Goal: Task Accomplishment & Management: Complete application form

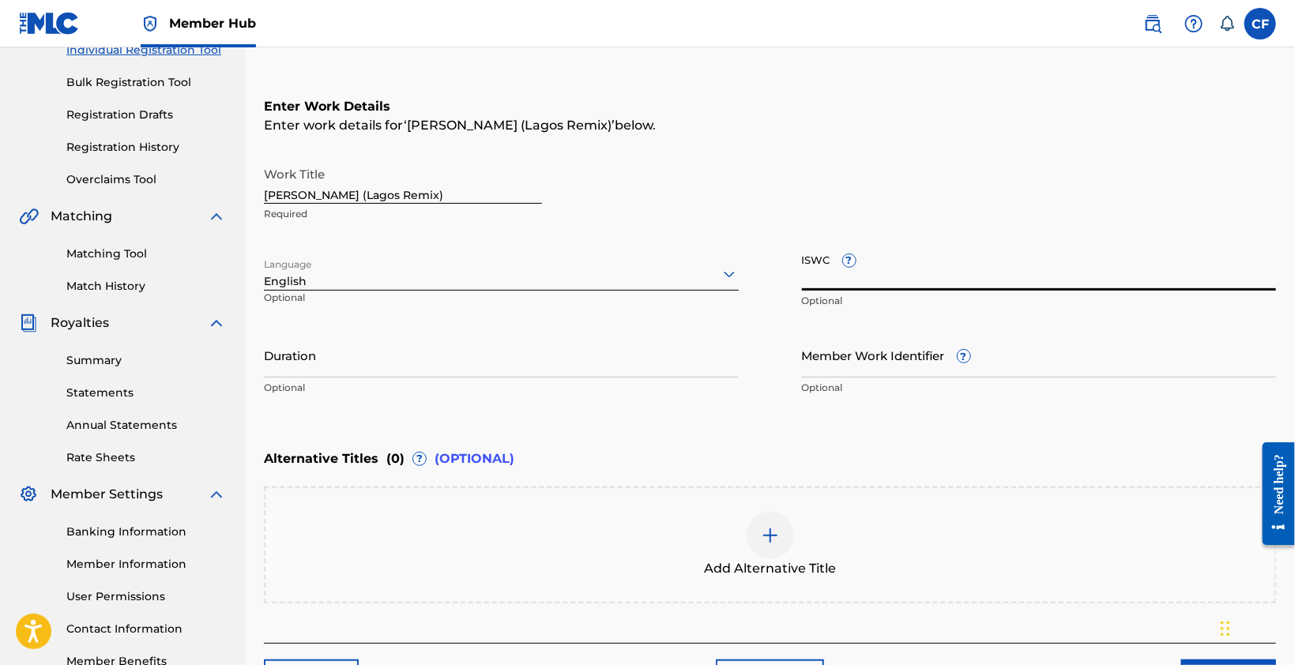
scroll to position [237, 0]
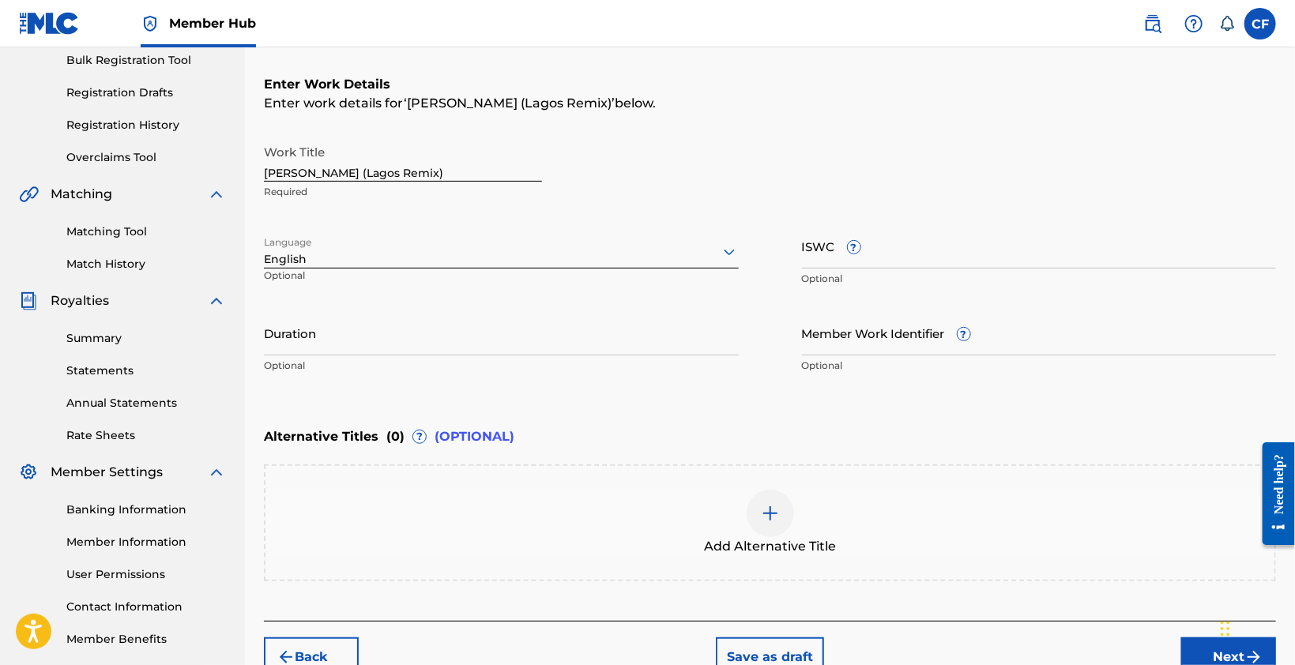
click at [512, 112] on div "Enter work details for ‘ [PERSON_NAME] ([GEOGRAPHIC_DATA] Remix) ’ below." at bounding box center [770, 103] width 1012 height 19
click at [921, 249] on input "ISWC ?" at bounding box center [1039, 246] width 475 height 45
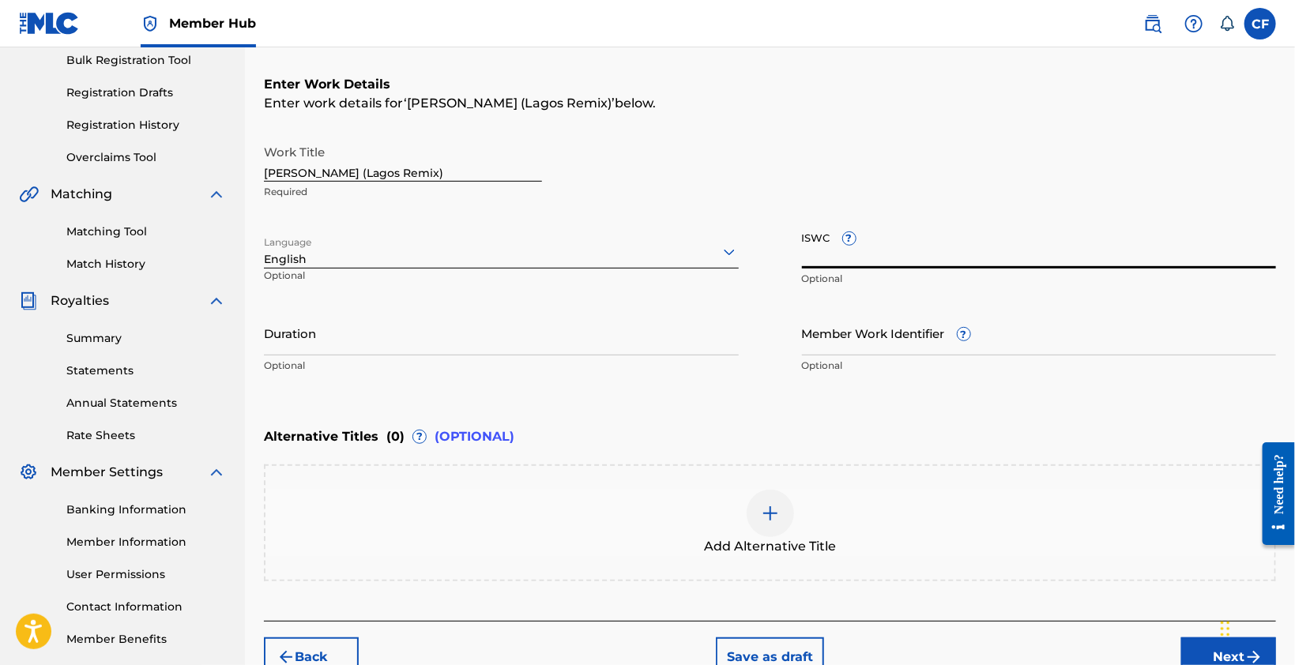
click at [895, 254] on input "ISWC ?" at bounding box center [1039, 246] width 475 height 45
paste input "T3348512716"
type input "T3348512716"
click at [866, 346] on input "Member Work Identifier ?" at bounding box center [1039, 333] width 475 height 45
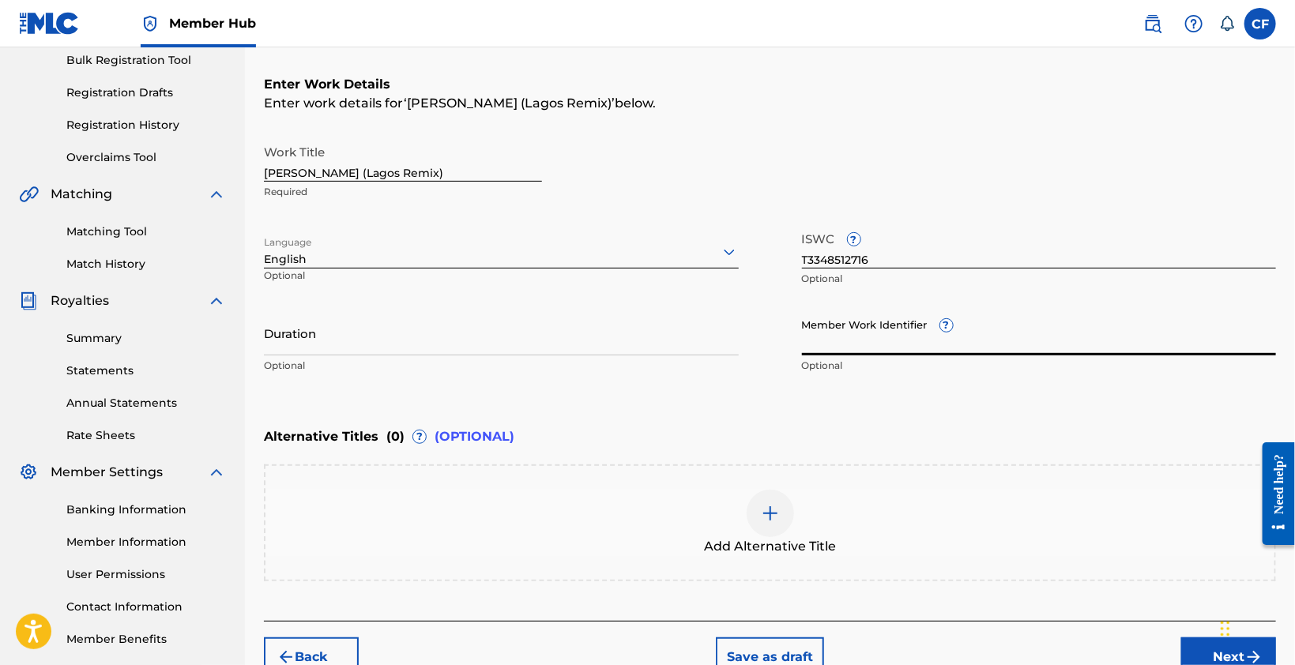
paste input "931830486"
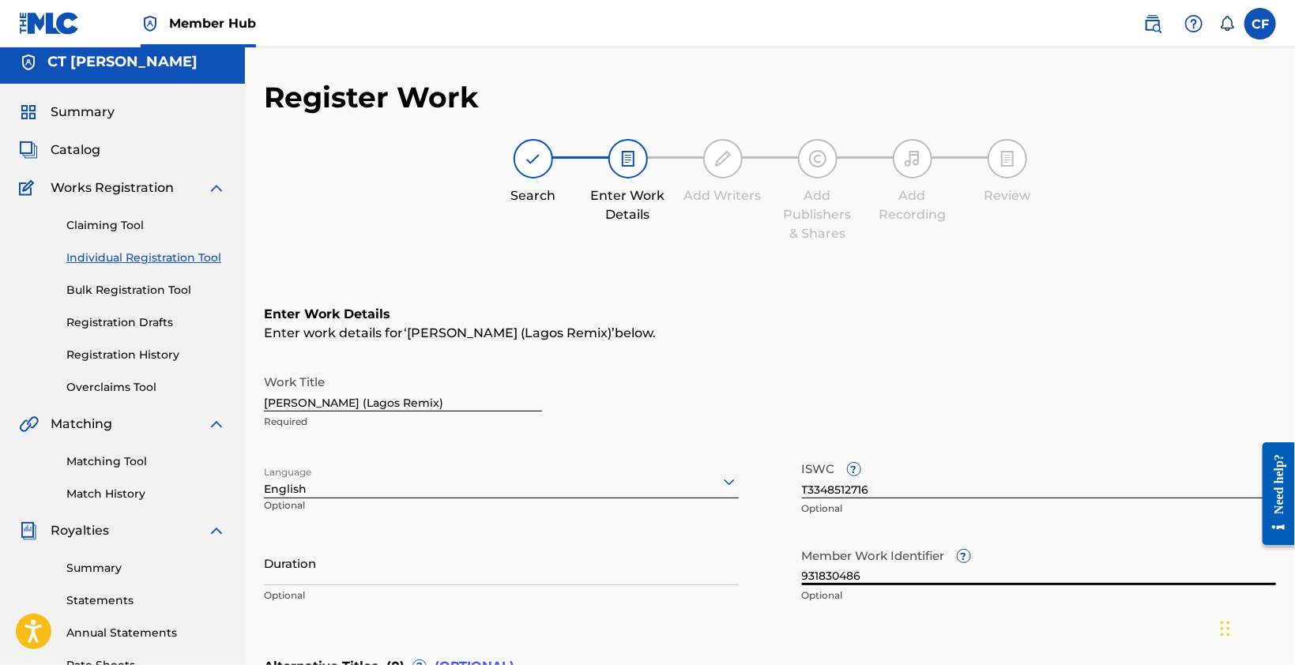
scroll to position [323, 0]
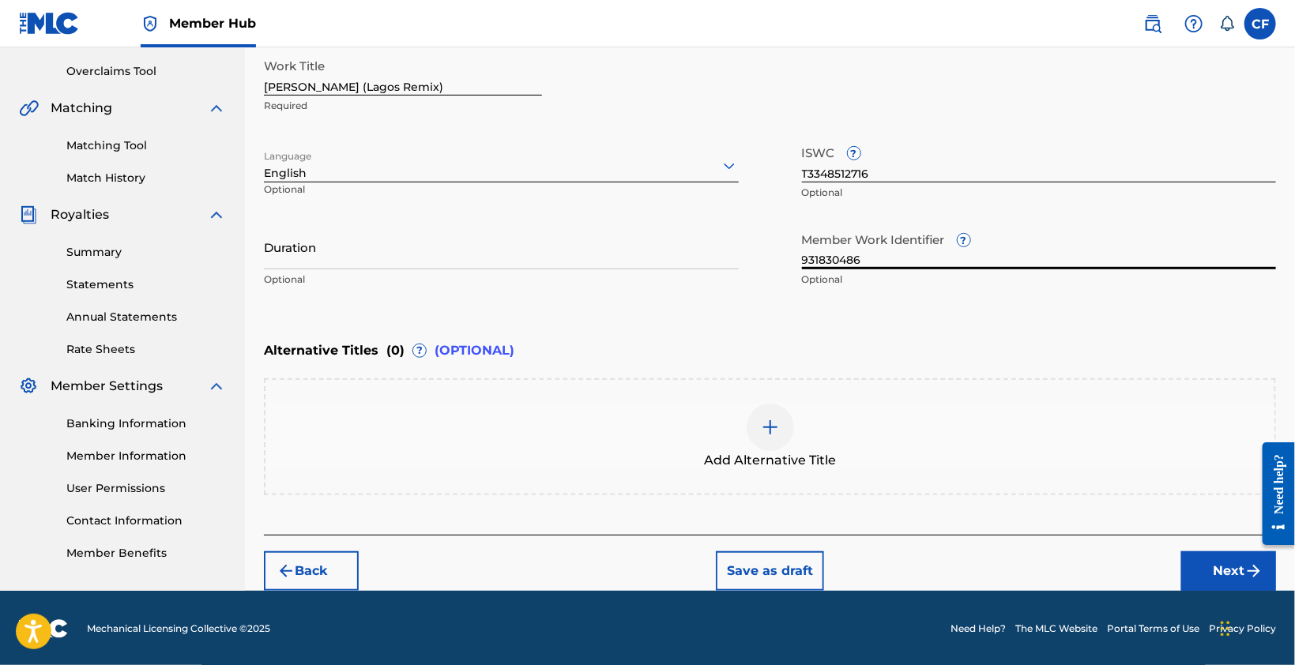
type input "931830486"
click at [765, 423] on img at bounding box center [770, 427] width 19 height 19
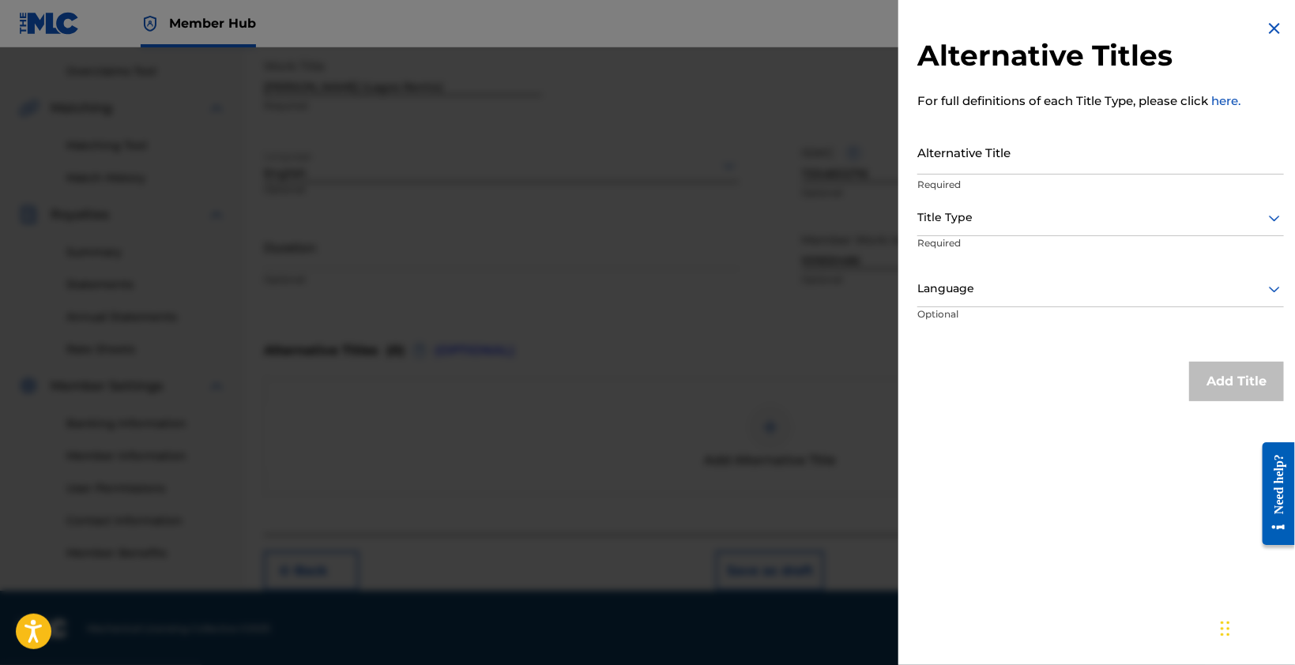
click at [1023, 154] on input "Alternative Title" at bounding box center [1100, 152] width 367 height 45
type input "Vacay Bae Remiixx"
click at [1026, 244] on p "Required" at bounding box center [977, 254] width 121 height 36
click at [1030, 227] on div at bounding box center [1100, 218] width 367 height 20
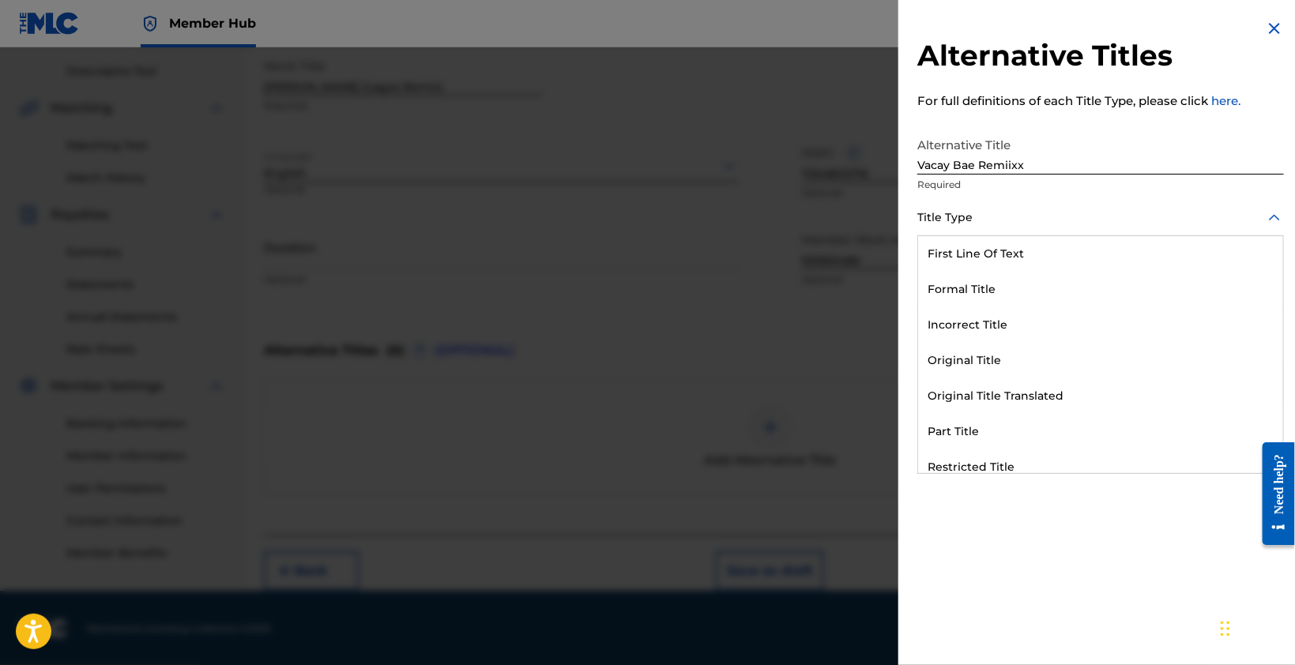
scroll to position [153, 0]
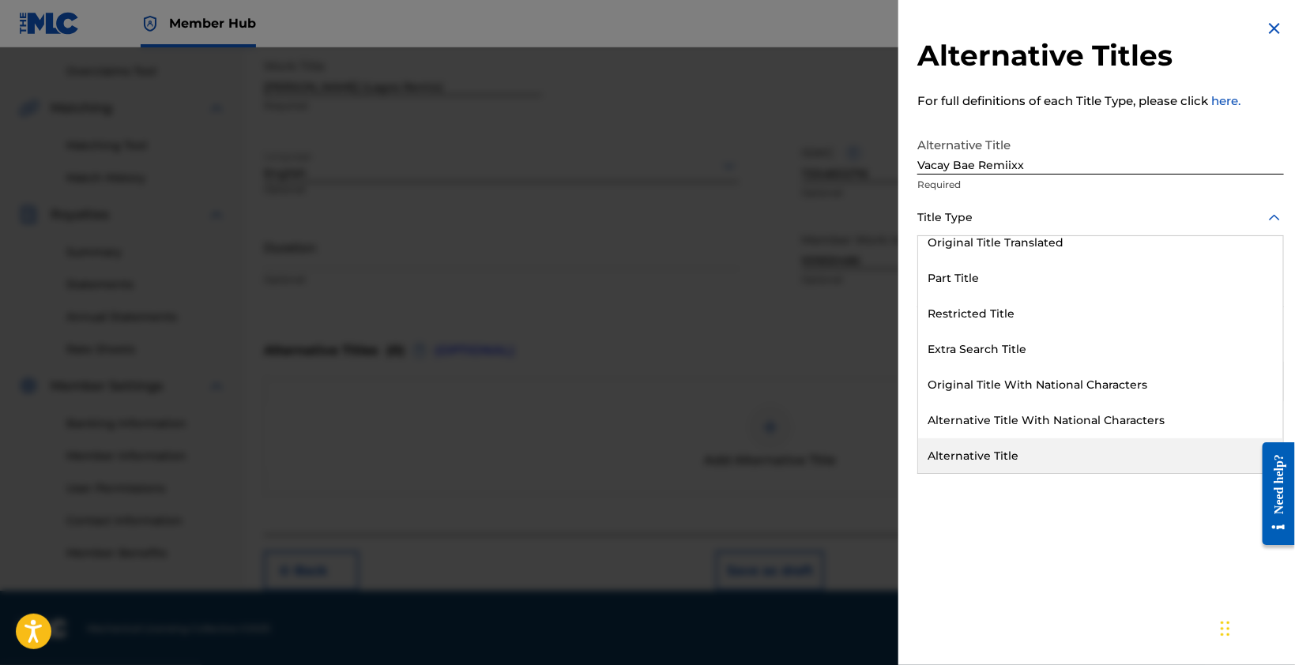
click at [996, 450] on div "Alternative Title" at bounding box center [1100, 457] width 365 height 36
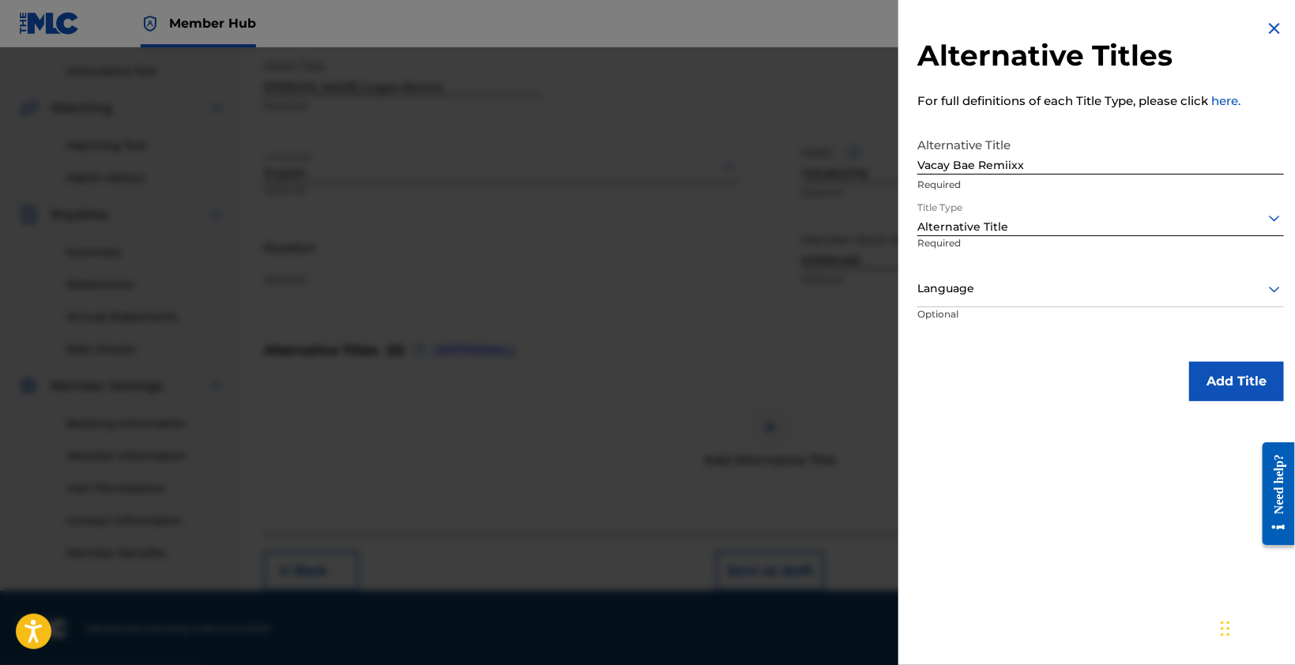
click at [1109, 303] on div "Language" at bounding box center [1100, 290] width 367 height 36
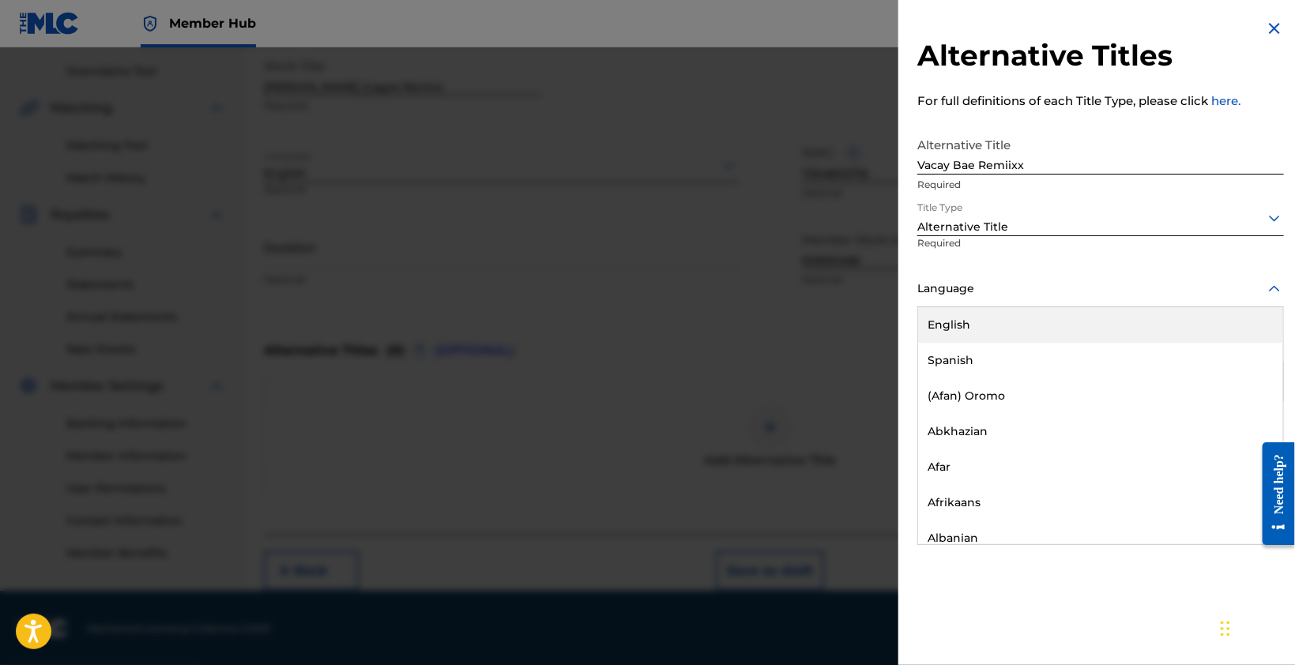
click at [1093, 332] on div "English" at bounding box center [1100, 325] width 365 height 36
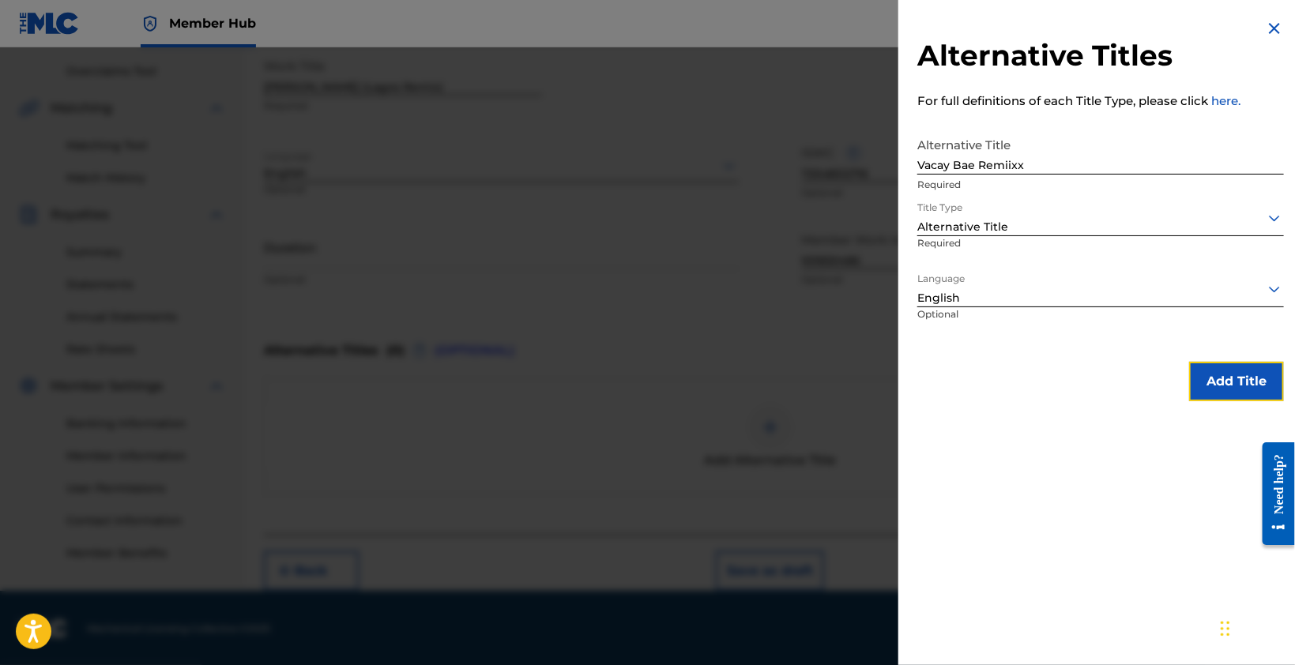
click at [1211, 382] on button "Add Title" at bounding box center [1236, 382] width 95 height 40
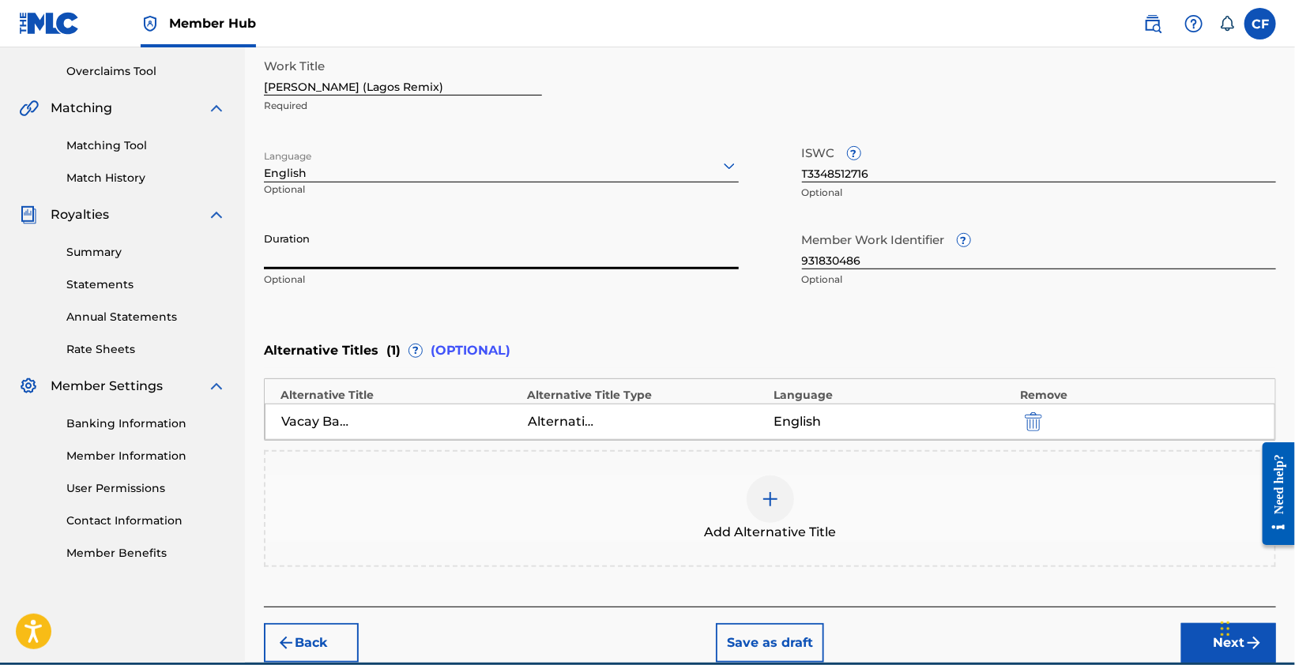
click at [498, 258] on input "Duration" at bounding box center [501, 246] width 475 height 45
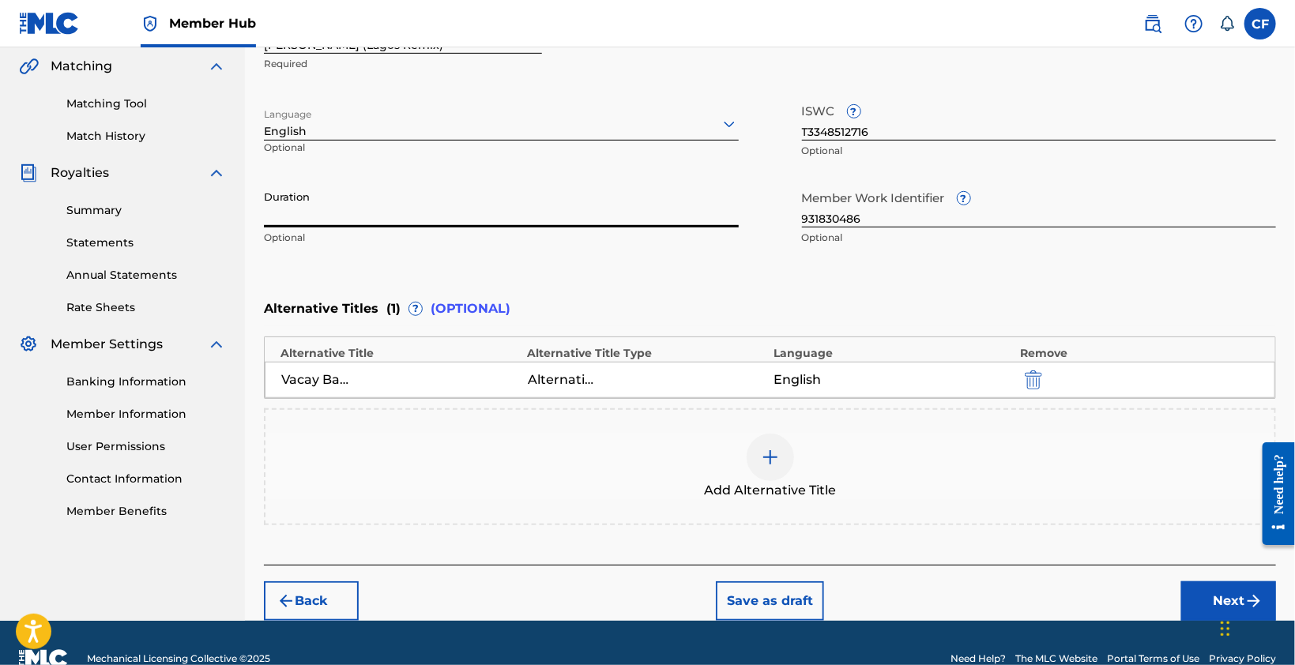
scroll to position [394, 0]
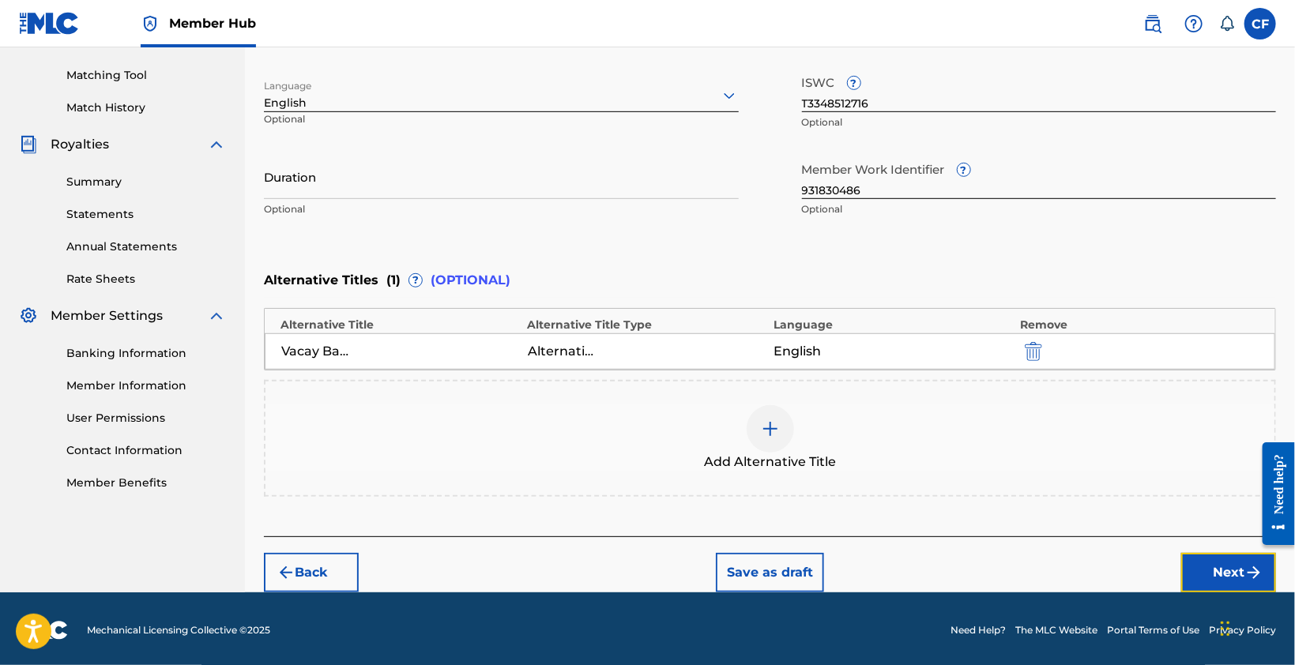
click at [1208, 559] on button "Next" at bounding box center [1228, 573] width 95 height 40
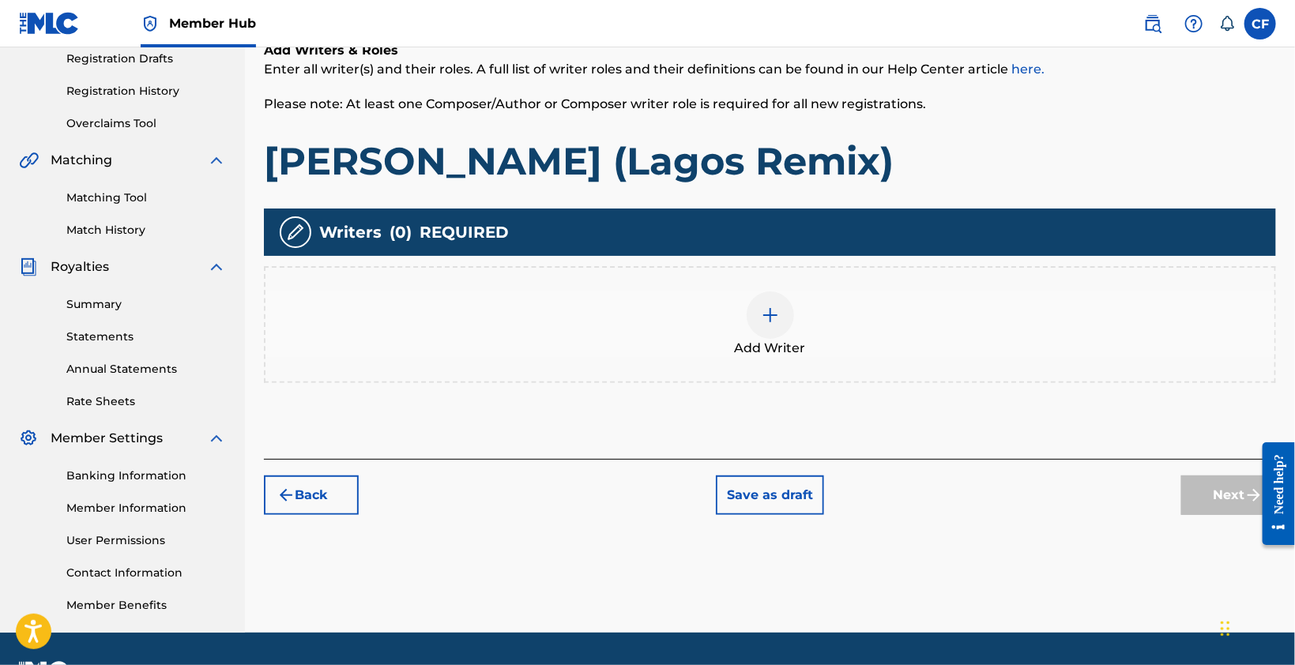
scroll to position [314, 0]
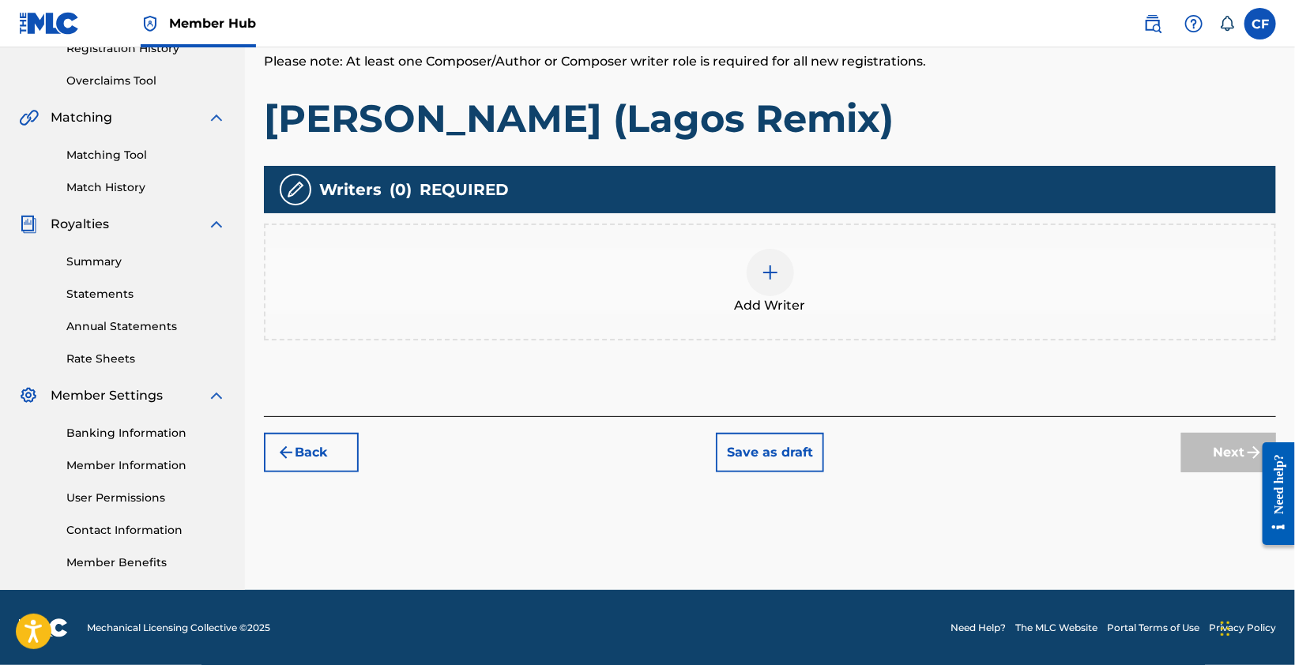
click at [780, 296] on span "Add Writer" at bounding box center [770, 305] width 71 height 19
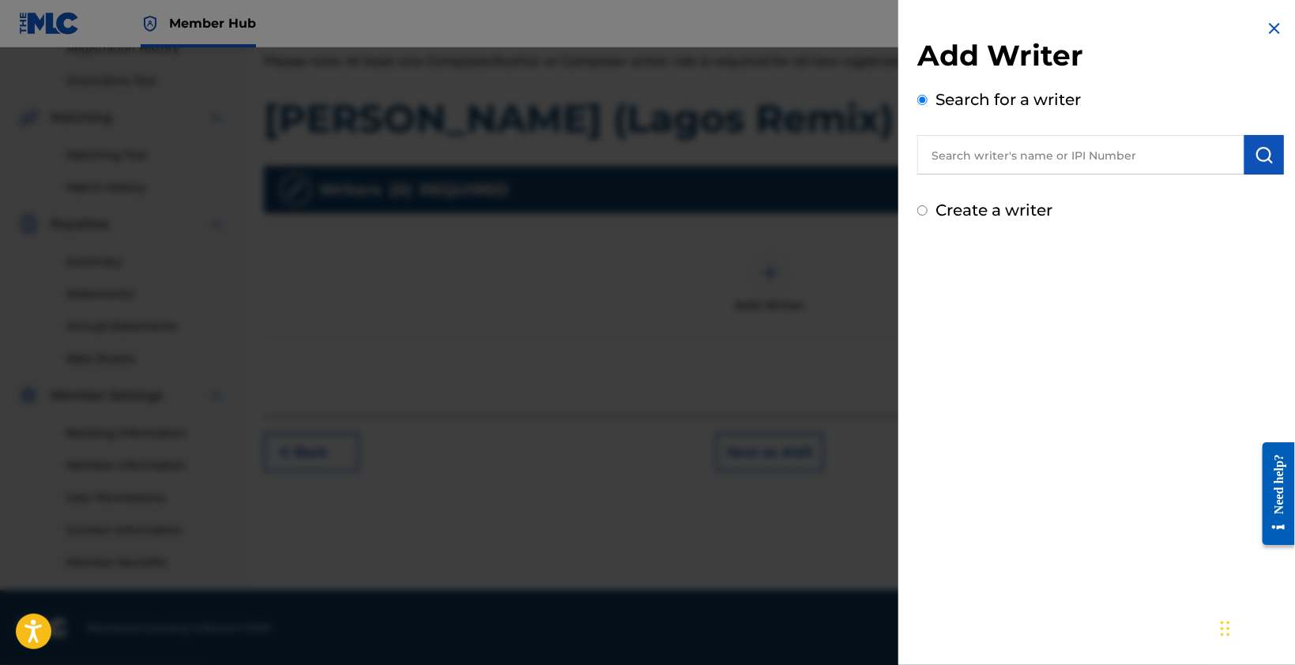
click at [1007, 168] on input "text" at bounding box center [1080, 155] width 327 height 40
paste input "1302934676"
type input "1302934676"
click at [1245, 149] on button "submit" at bounding box center [1265, 155] width 40 height 40
click at [1051, 272] on label "Create a writer" at bounding box center [994, 277] width 117 height 19
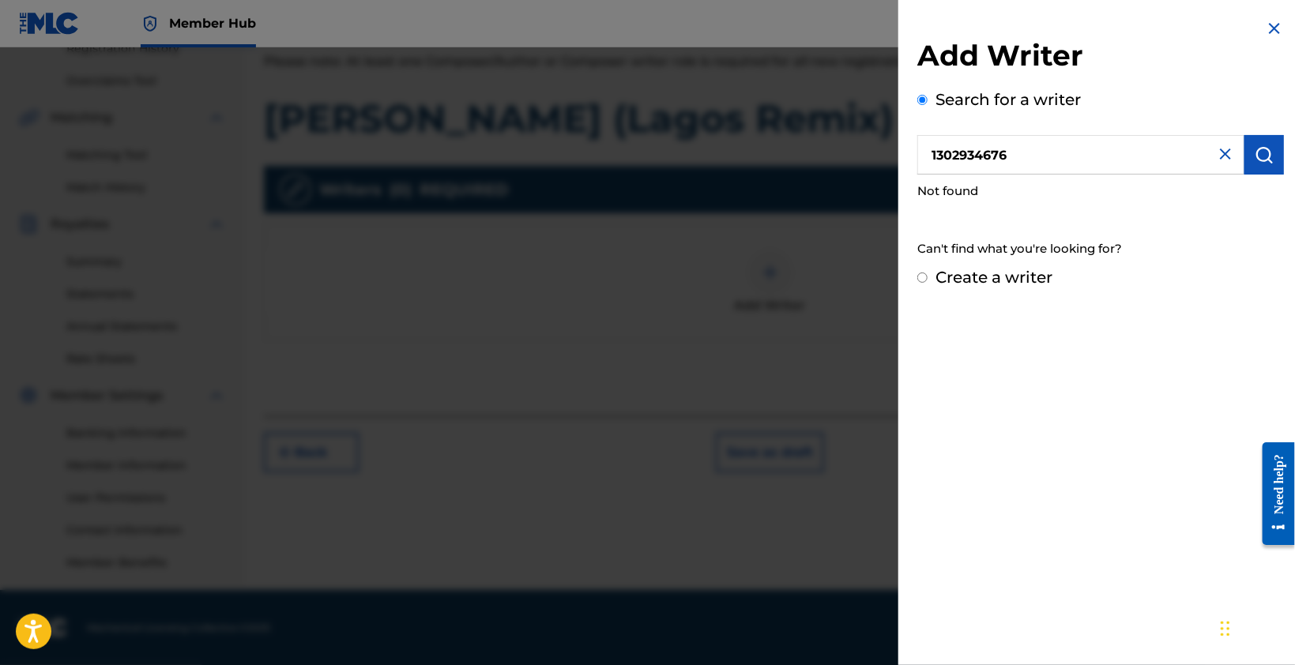
radio input "true"
click at [928, 273] on input "Create a writer" at bounding box center [922, 278] width 10 height 10
radio input "false"
radio input "true"
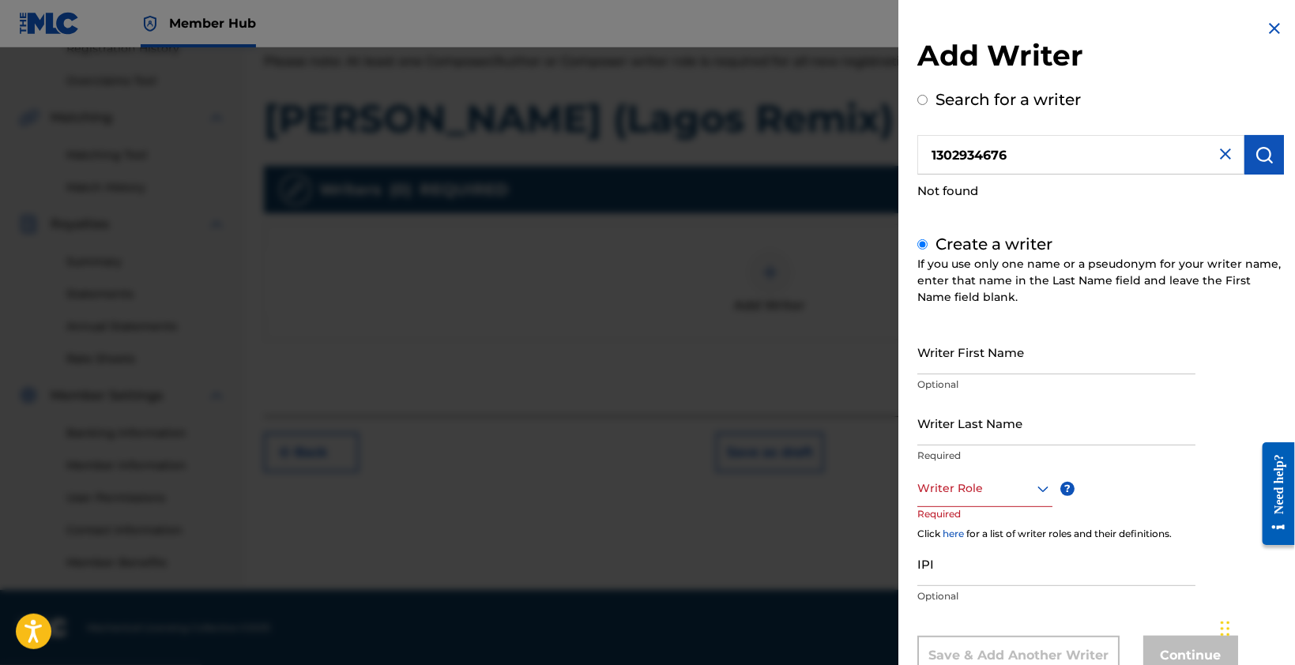
scroll to position [52, 0]
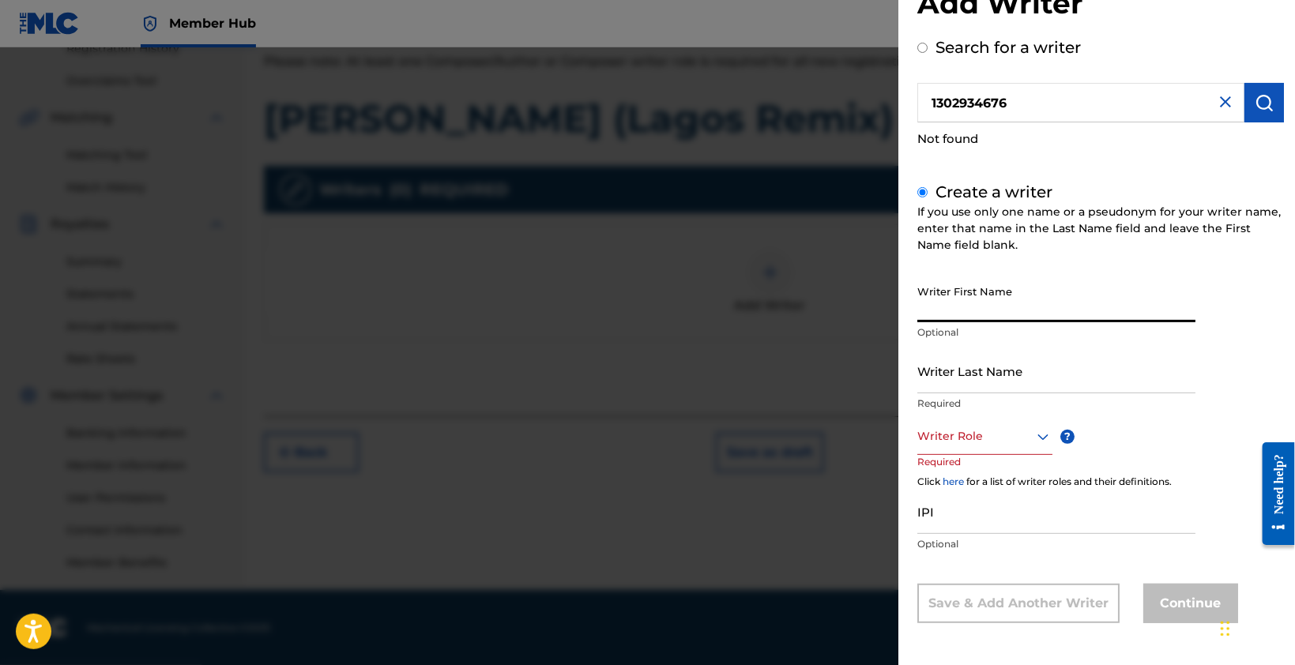
click at [1000, 299] on input "Writer First Name" at bounding box center [1056, 299] width 278 height 45
type input "CT"
click at [1012, 372] on input "Writer Last Name" at bounding box center [1056, 370] width 278 height 45
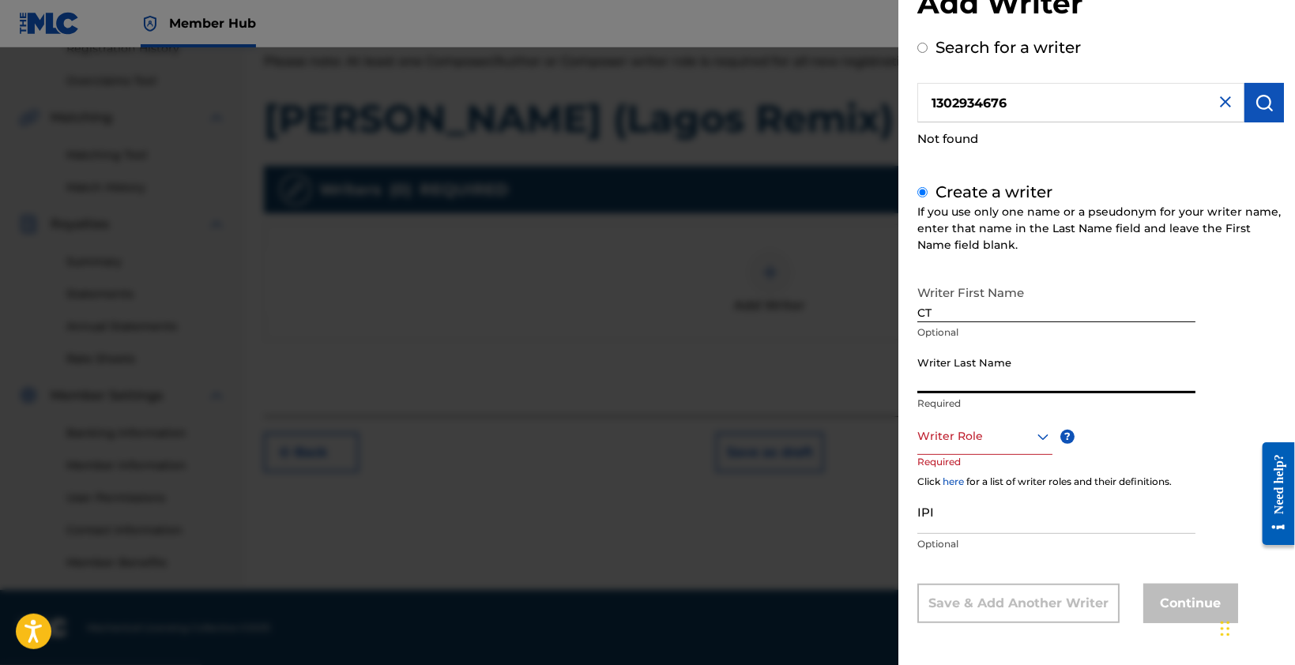
type input "f"
type input "[PERSON_NAME]"
click at [997, 444] on div at bounding box center [984, 437] width 135 height 20
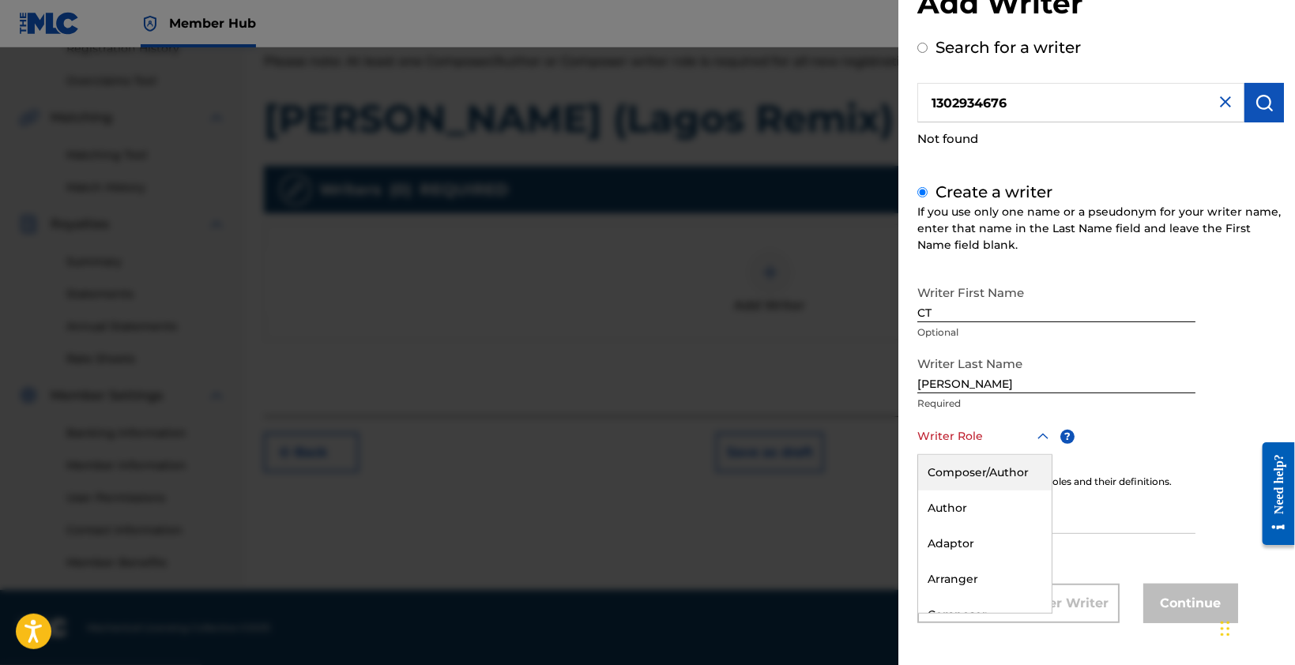
click at [996, 470] on div "Composer/Author" at bounding box center [985, 473] width 134 height 36
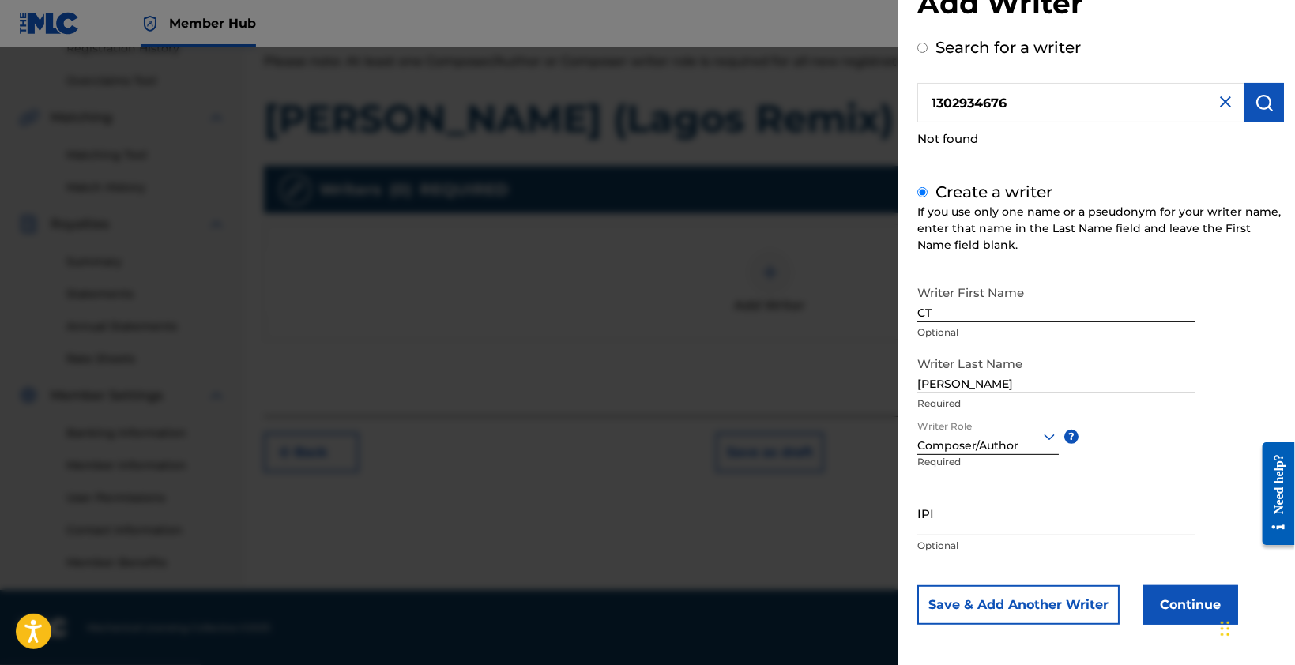
scroll to position [54, 0]
click at [1016, 525] on input "IPI" at bounding box center [1056, 511] width 278 height 45
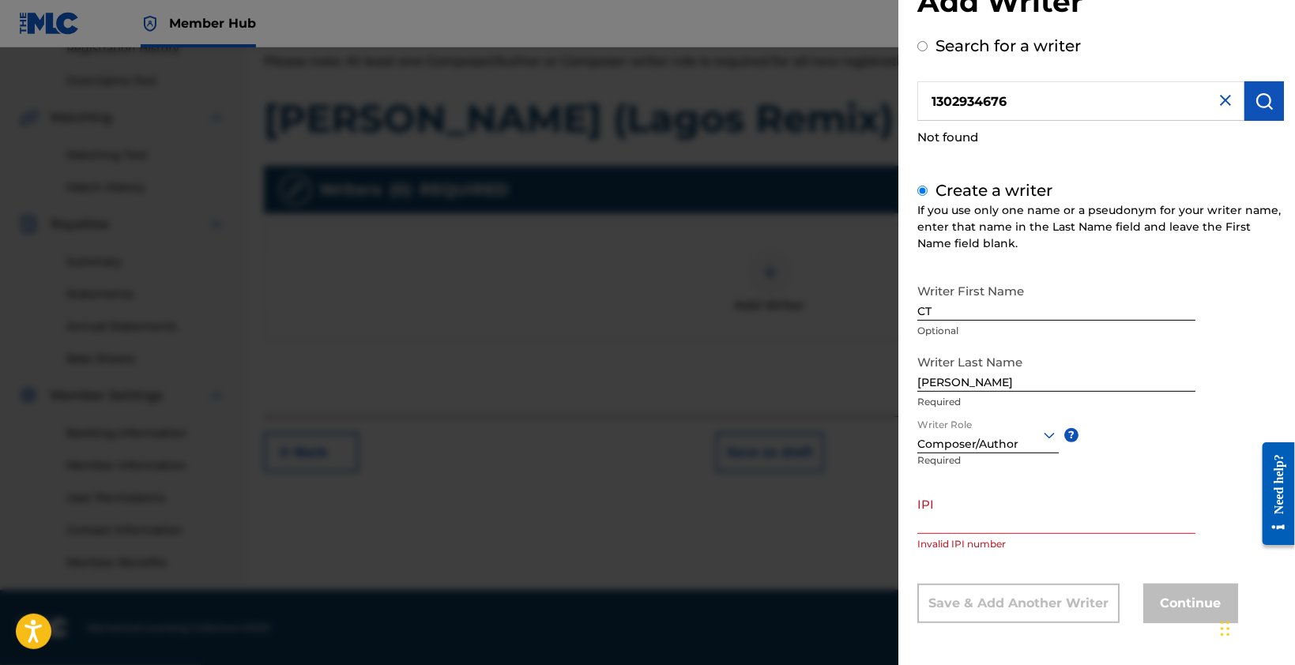
click at [985, 525] on input "IPI" at bounding box center [1056, 511] width 278 height 45
paste input "#1302934676"
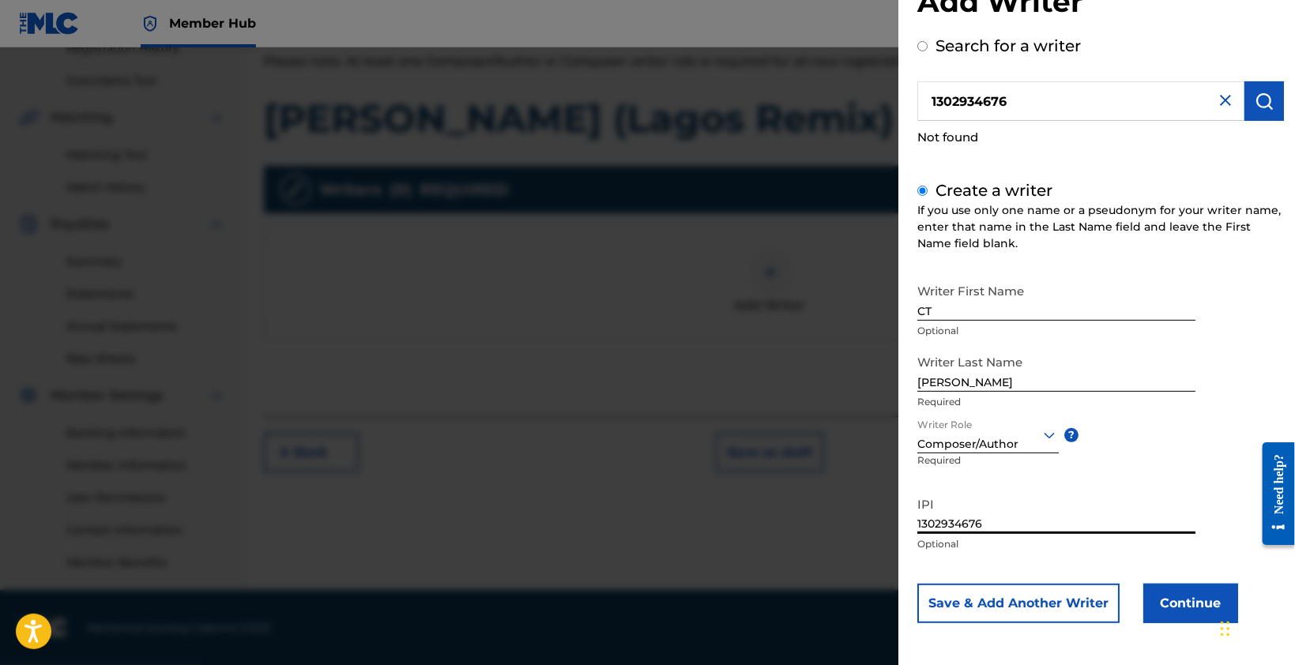
type input "1302934676"
click at [1169, 596] on button "Continue" at bounding box center [1190, 604] width 95 height 40
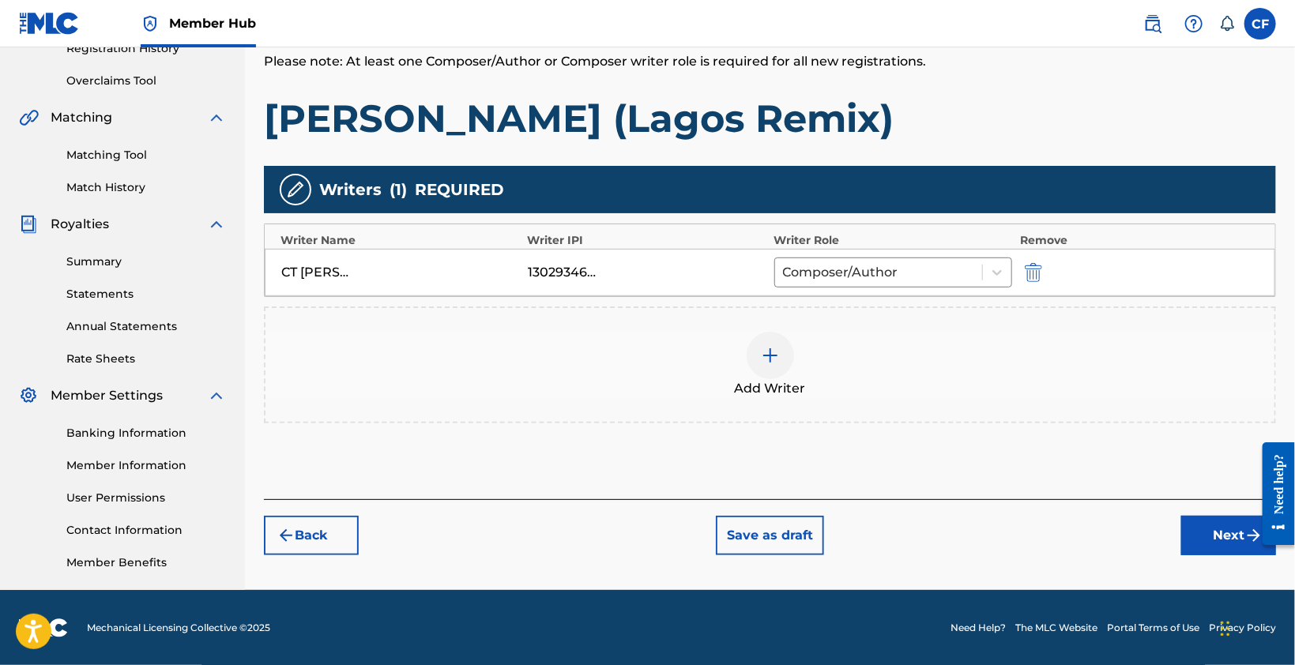
click at [1169, 533] on div "Back Save as draft Next" at bounding box center [770, 527] width 1012 height 56
click at [1203, 525] on button "Next" at bounding box center [1228, 536] width 95 height 40
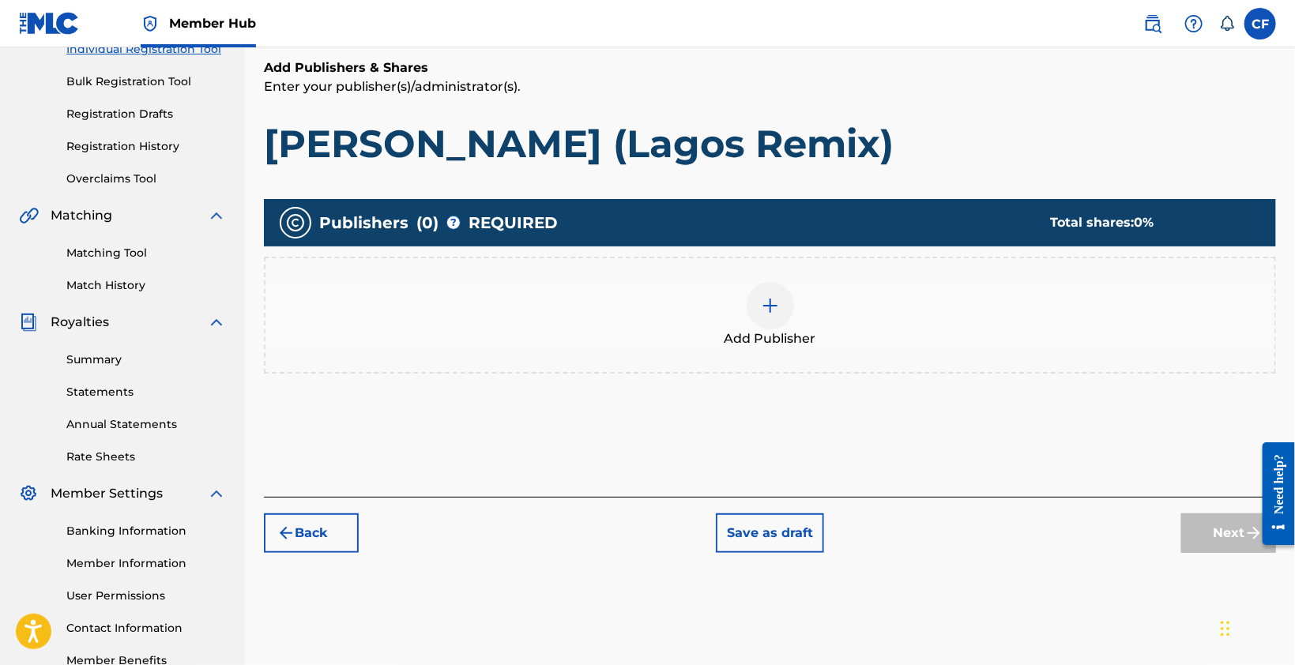
scroll to position [308, 0]
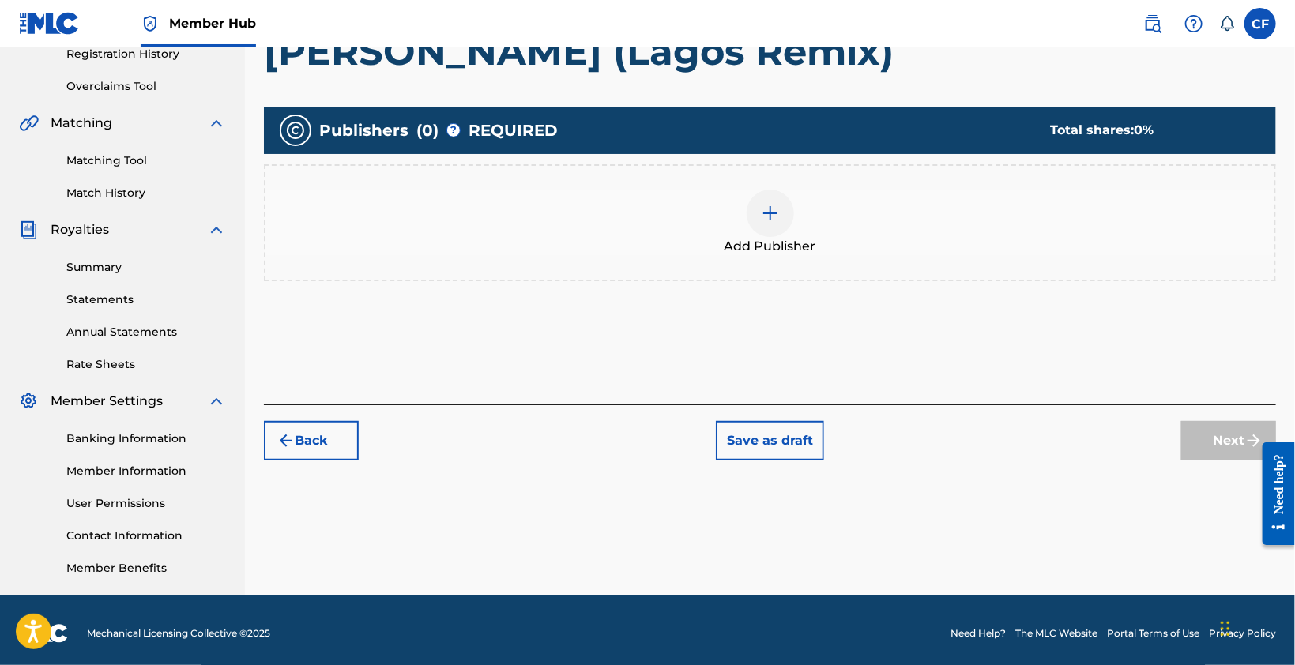
click at [785, 210] on div at bounding box center [770, 213] width 47 height 47
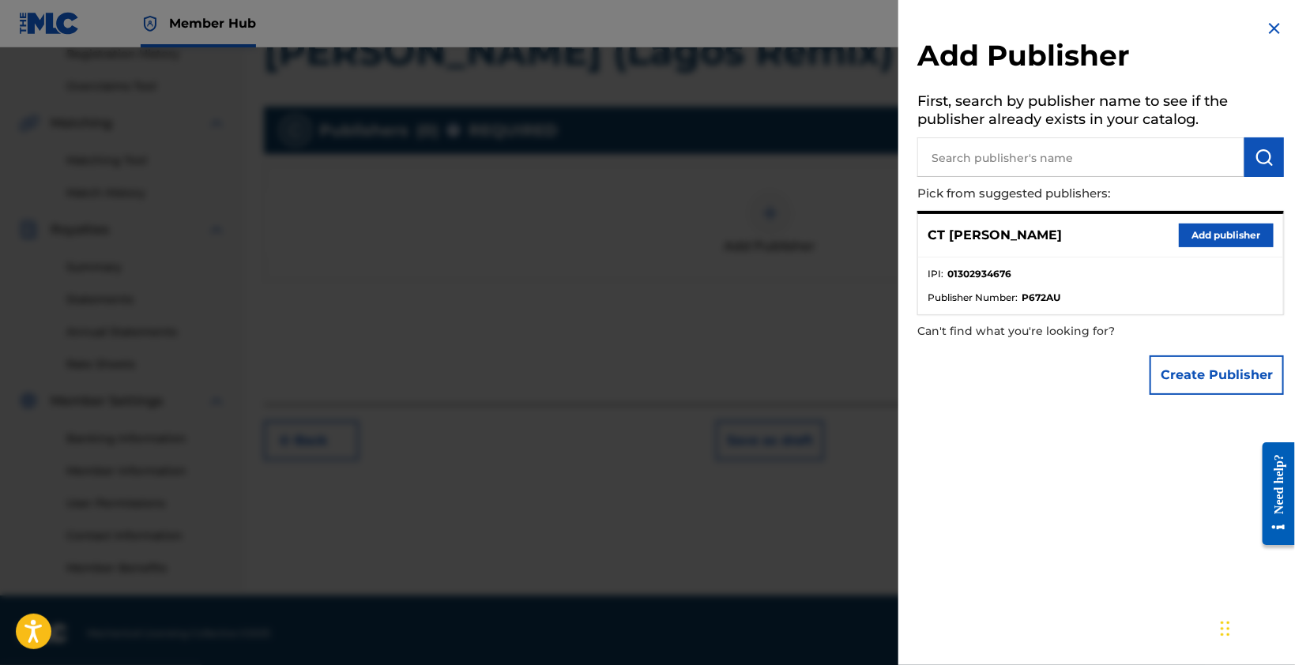
click at [1030, 277] on li "IPI : 01302934676" at bounding box center [1101, 279] width 346 height 24
click at [970, 273] on strong "01302934676" at bounding box center [979, 274] width 64 height 14
copy strong "01302934676"
click at [1041, 410] on div "Add Publisher First, search by publisher name to see if the publisher already e…" at bounding box center [1100, 211] width 405 height 422
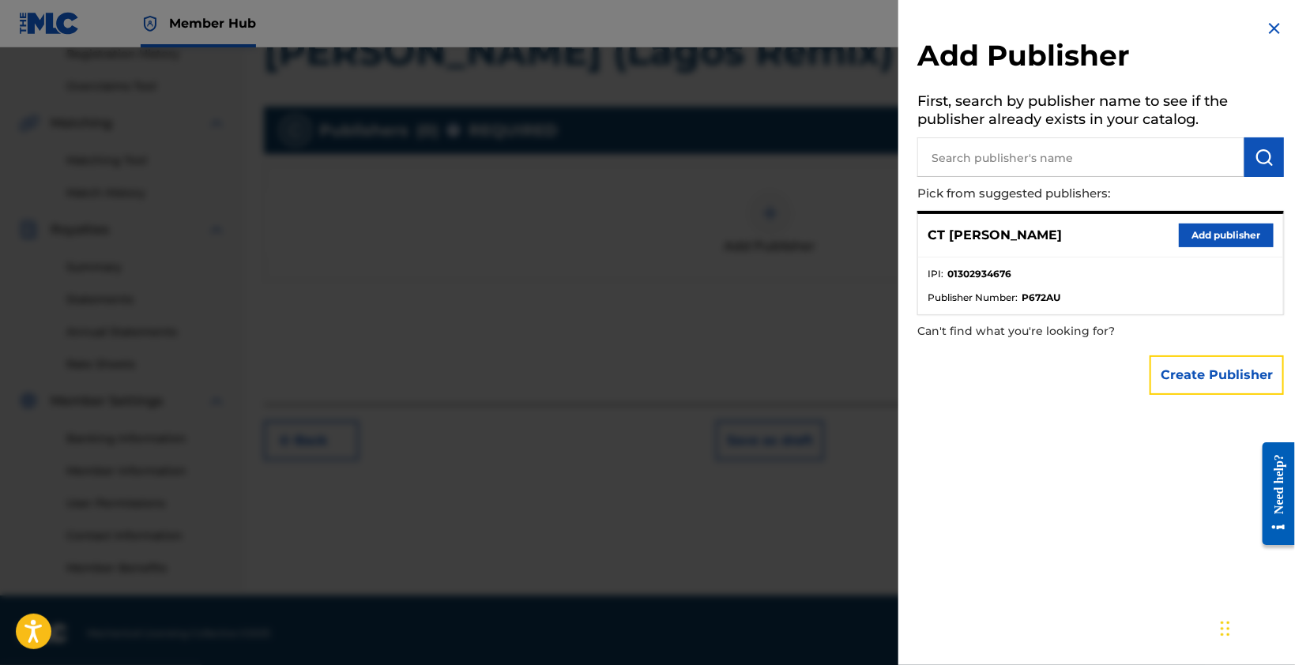
click at [1237, 388] on button "Create Publisher" at bounding box center [1217, 376] width 134 height 40
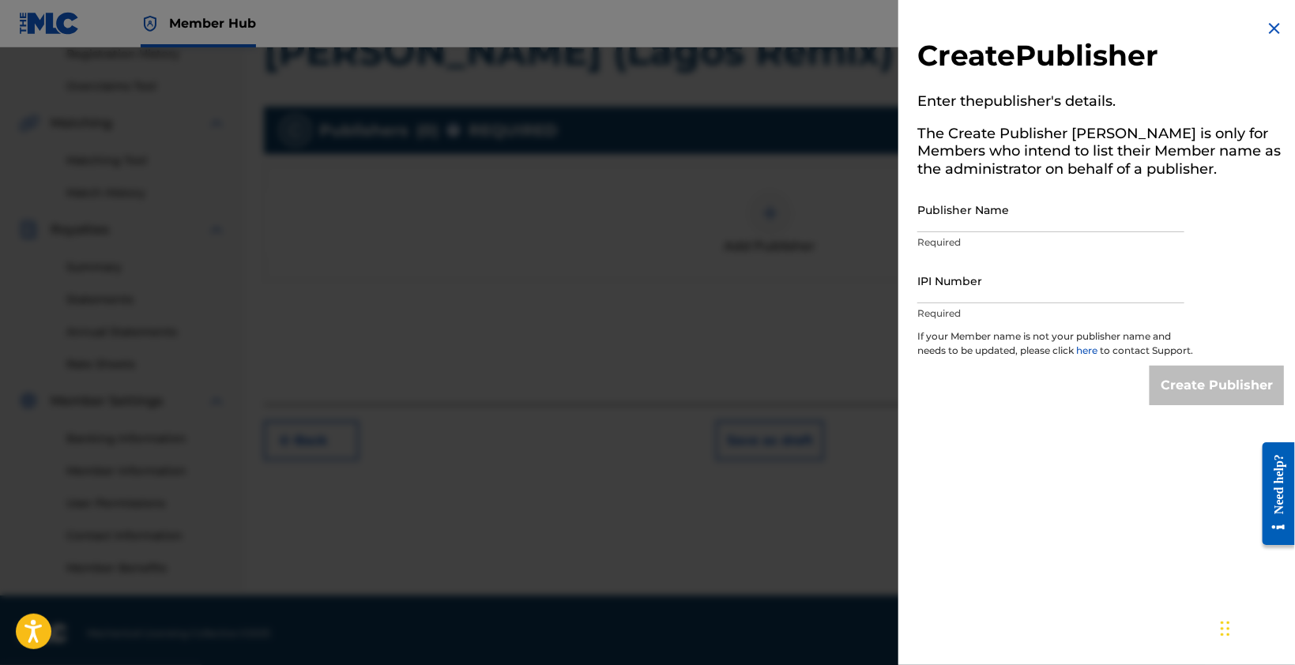
click at [1013, 221] on input "Publisher Name" at bounding box center [1050, 209] width 267 height 45
type input "ExaltAspire Enterprises"
click at [1055, 273] on input "IPI Number" at bounding box center [1050, 280] width 267 height 45
paste input "01302934676"
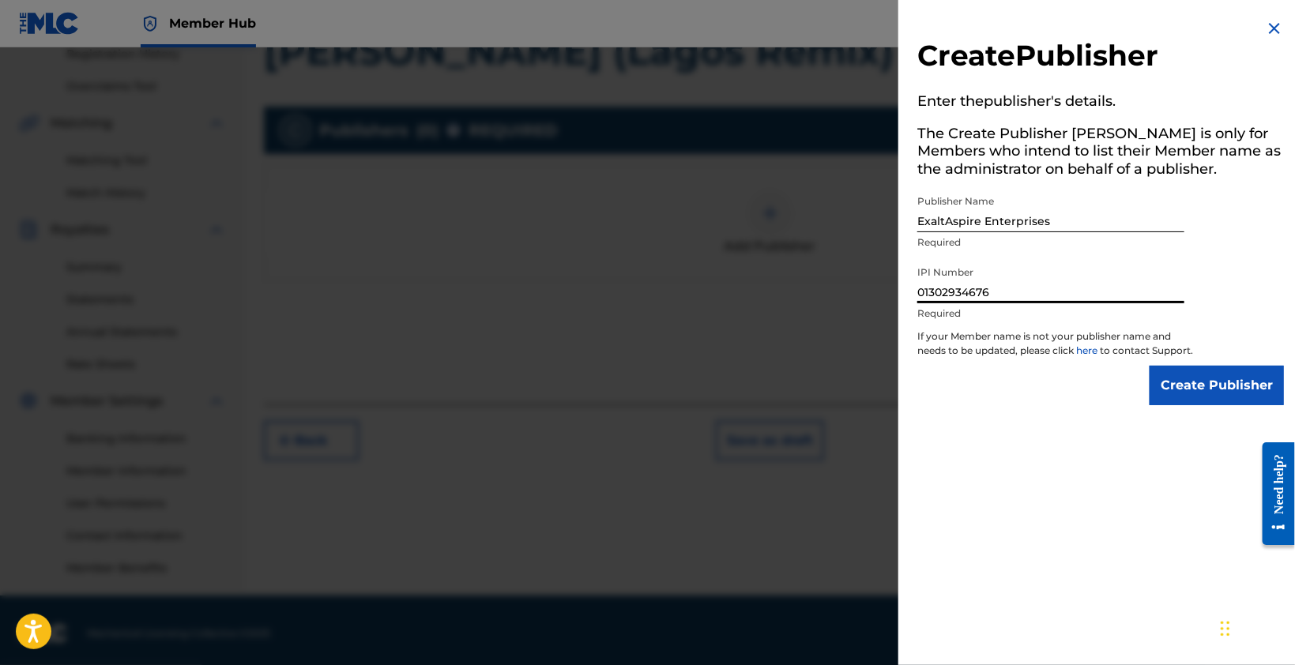
drag, startPoint x: 1031, startPoint y: 287, endPoint x: 852, endPoint y: 285, distance: 179.4
click at [852, 285] on div "Create Publisher Enter the publisher 's details. The Create Publisher button is…" at bounding box center [647, 356] width 1295 height 618
click at [925, 282] on input "01302934676" at bounding box center [1050, 280] width 267 height 45
type input "1302934676"
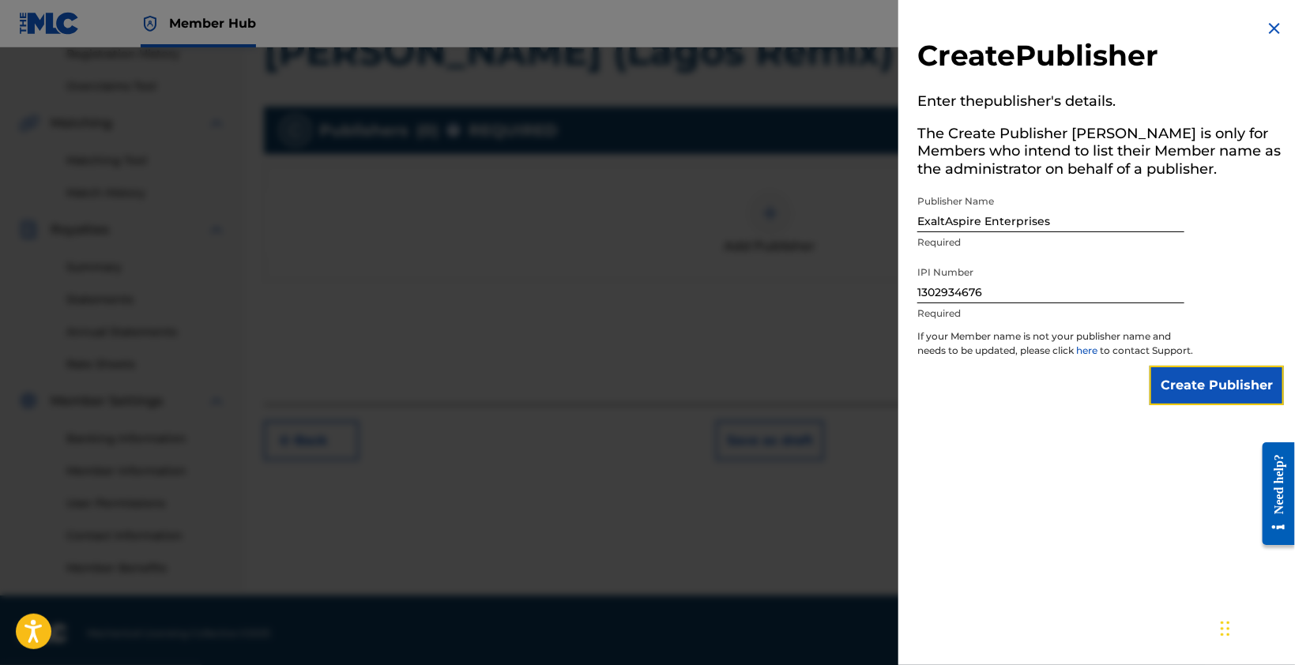
click at [1183, 402] on input "Create Publisher" at bounding box center [1217, 386] width 134 height 40
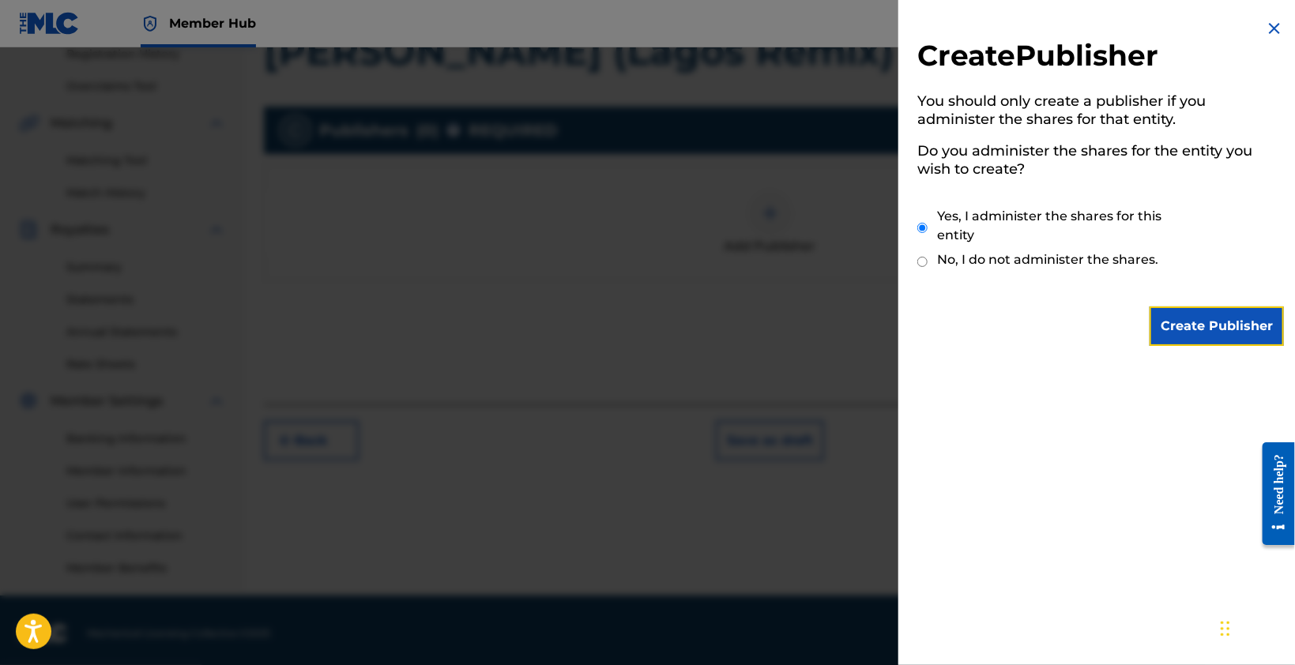
click at [1207, 331] on input "Create Publisher" at bounding box center [1217, 327] width 134 height 40
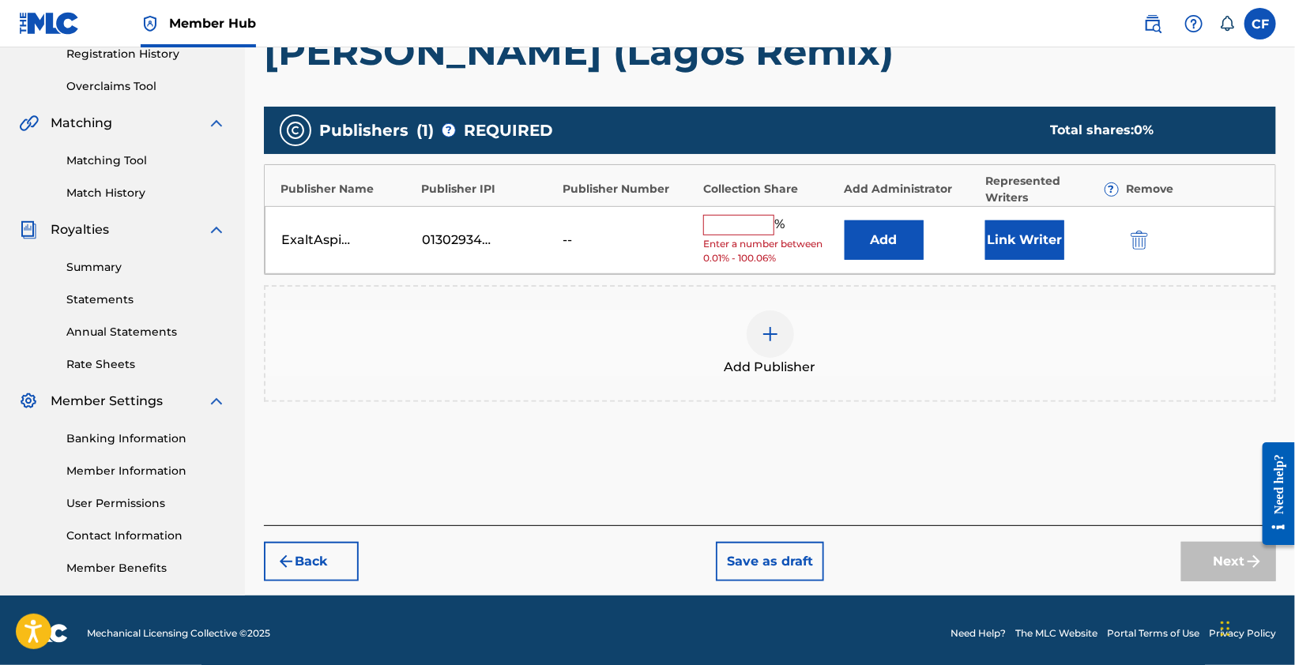
click at [708, 237] on span "Enter a number between 0.01% - 100.06%" at bounding box center [769, 251] width 133 height 28
click at [736, 220] on input "text" at bounding box center [738, 225] width 71 height 21
click at [737, 230] on input "text" at bounding box center [738, 225] width 71 height 21
click at [981, 377] on div "Add Publisher" at bounding box center [770, 343] width 1012 height 117
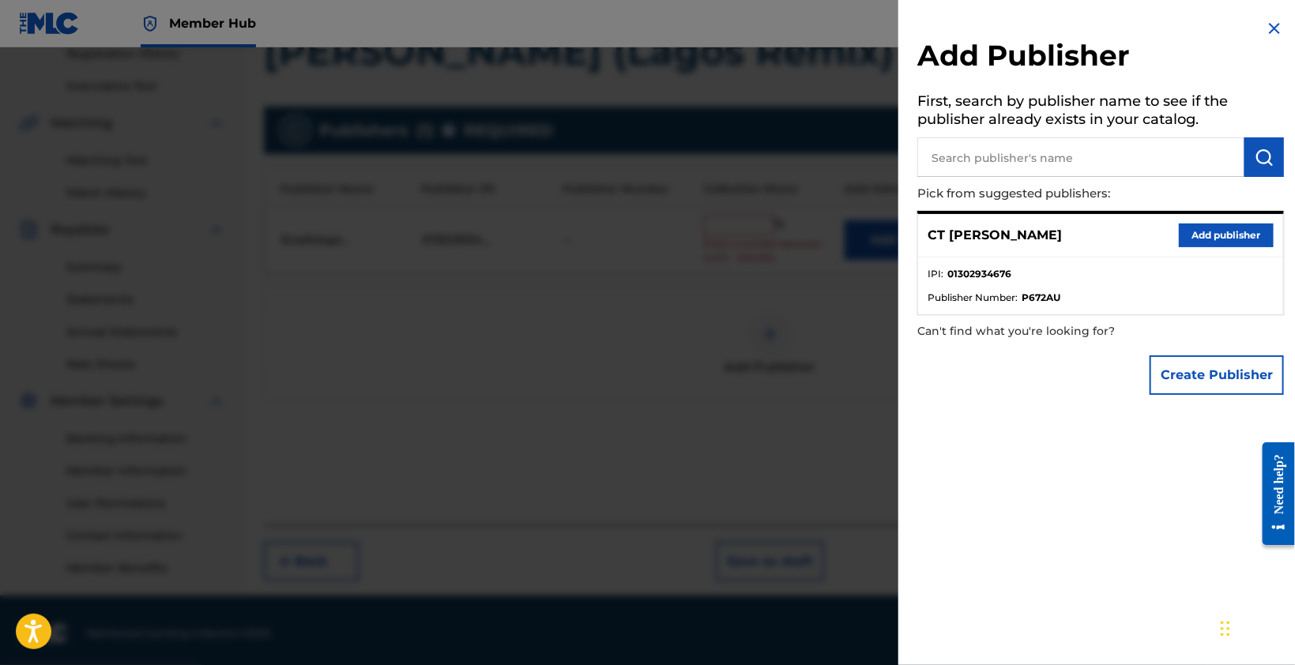
click at [1265, 28] on img at bounding box center [1274, 28] width 19 height 19
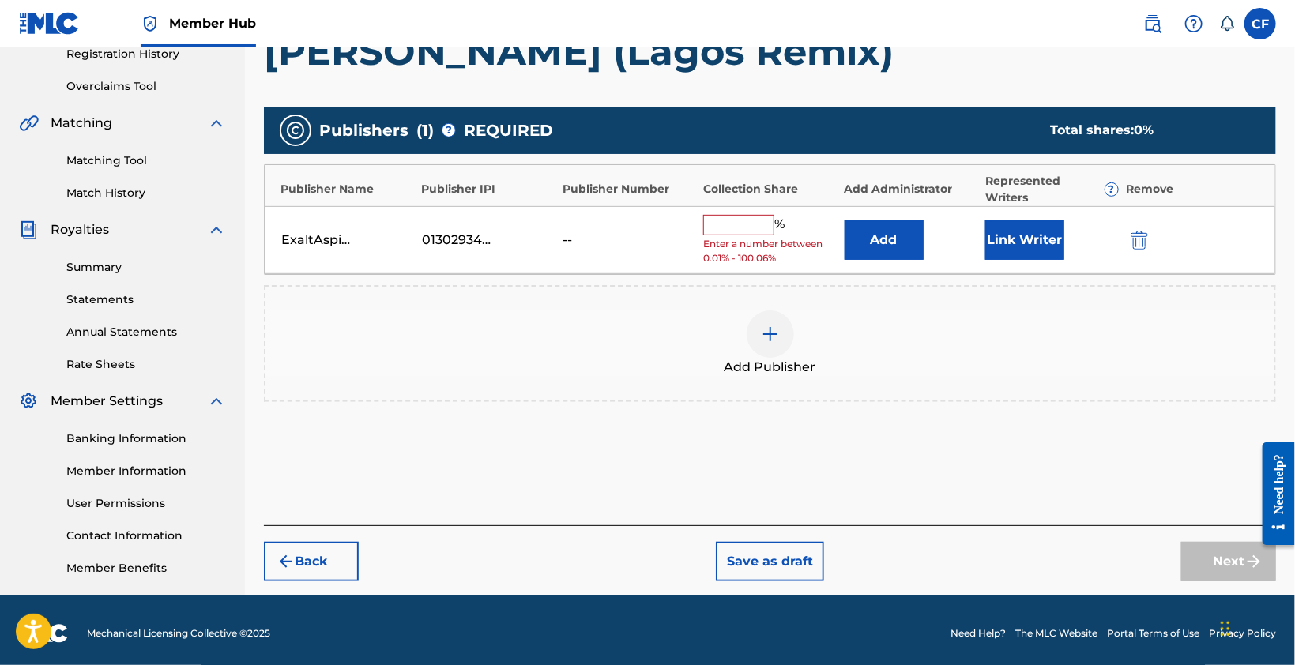
click at [742, 222] on input "text" at bounding box center [738, 225] width 71 height 21
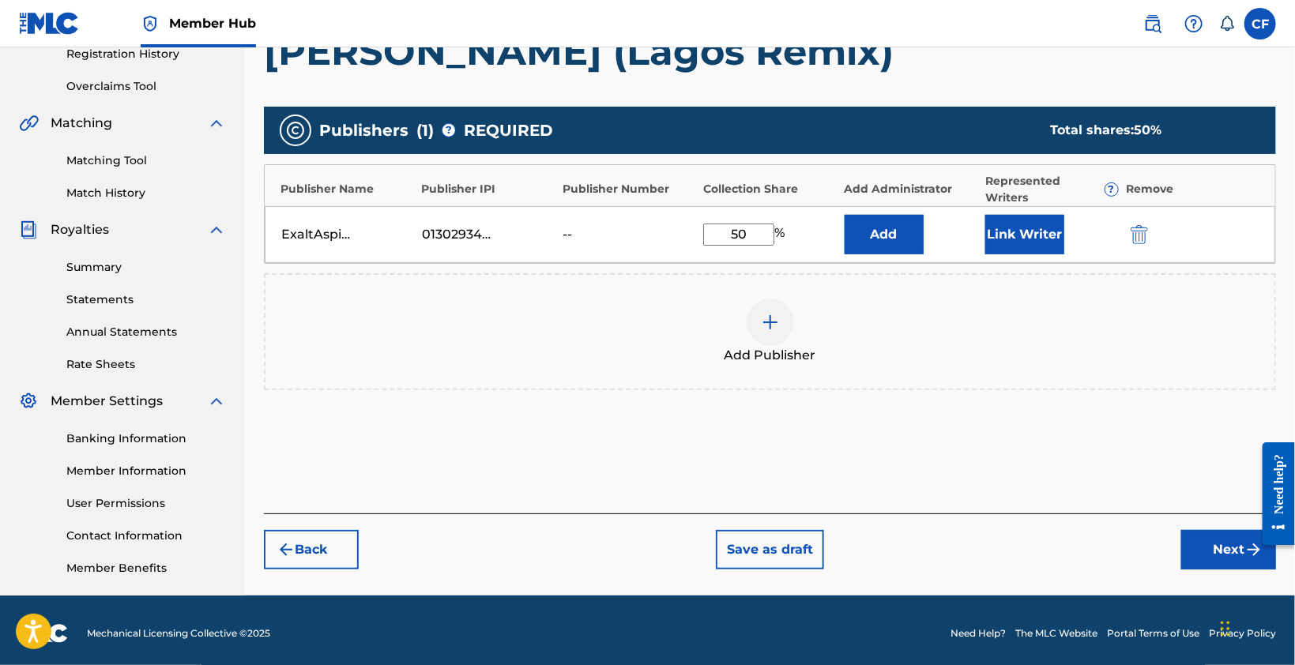
type input "50"
click at [973, 333] on div "Add Publisher" at bounding box center [770, 332] width 1009 height 66
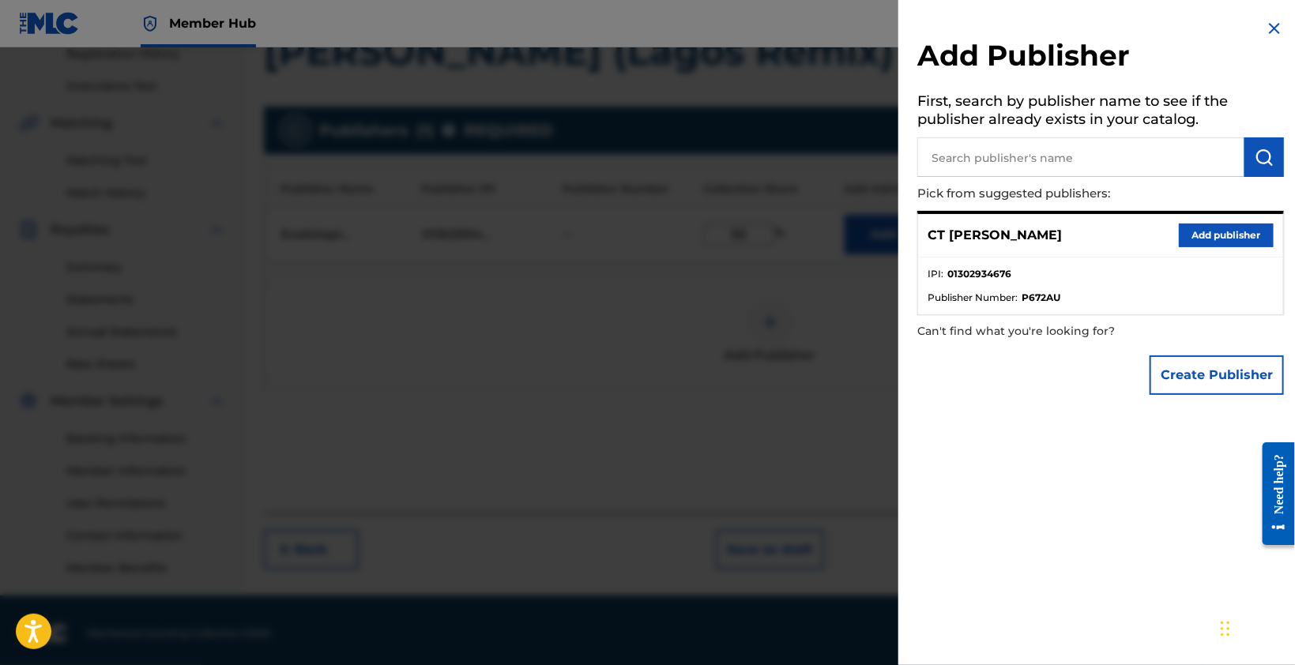
click at [1274, 29] on img at bounding box center [1274, 28] width 19 height 19
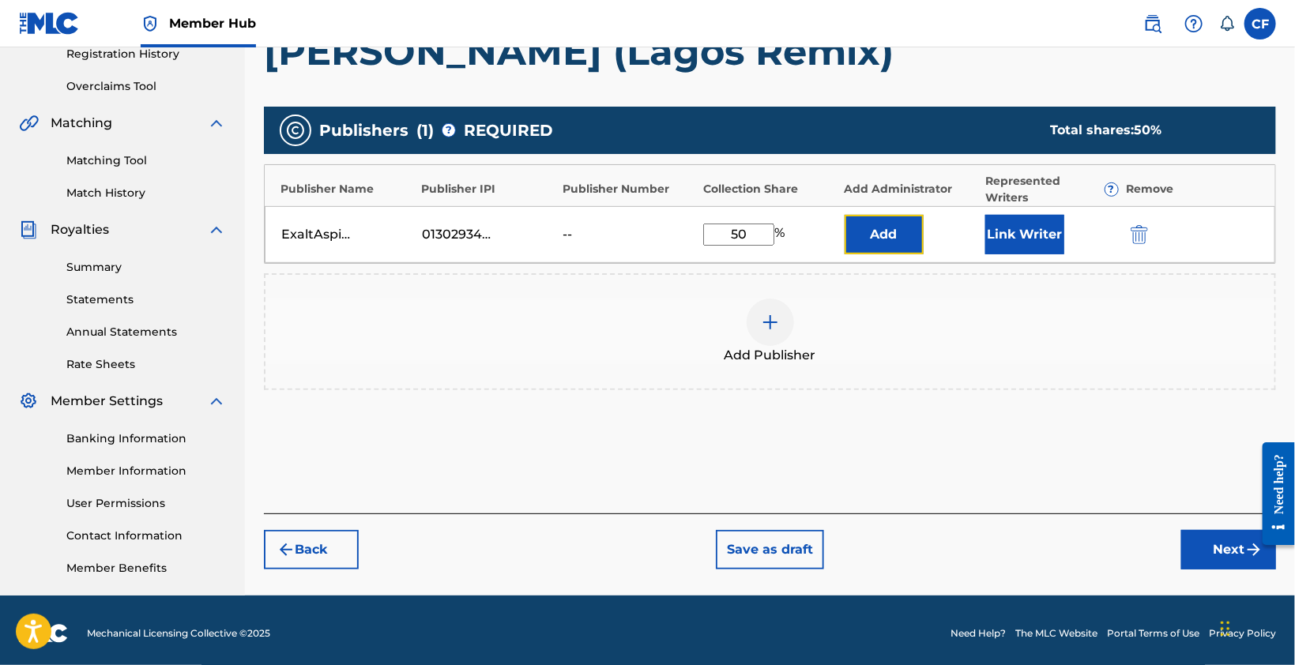
click at [898, 246] on button "Add" at bounding box center [884, 235] width 79 height 40
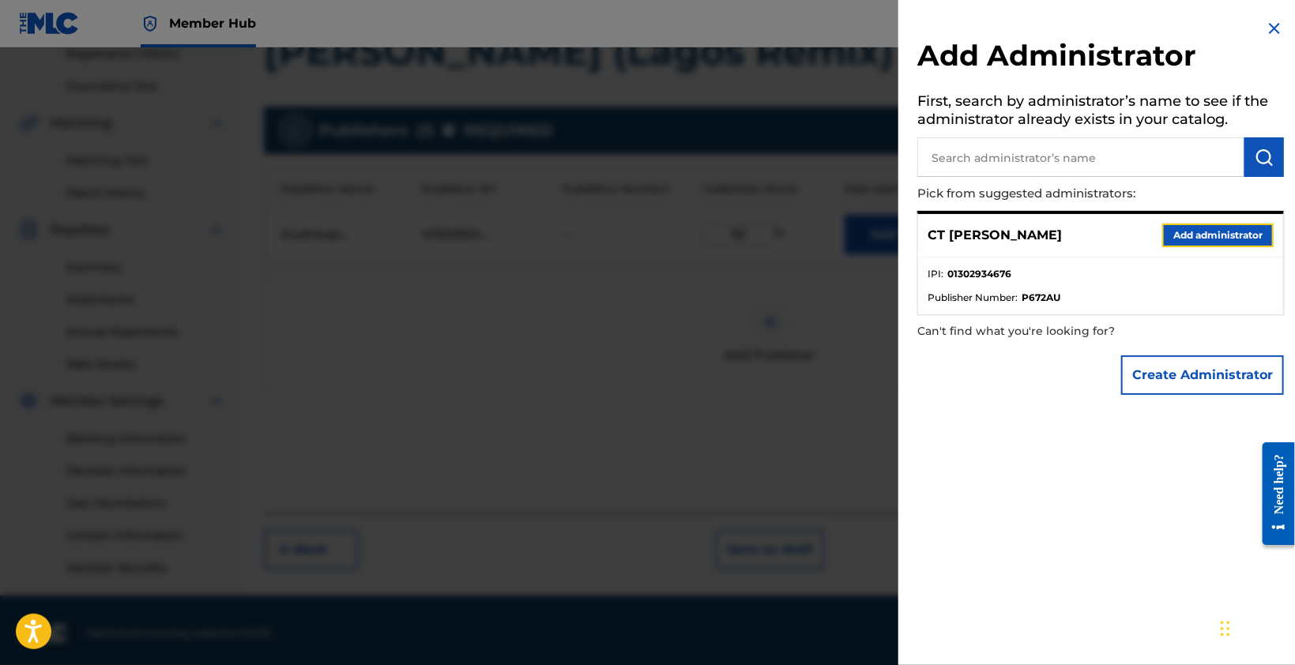
click at [1201, 239] on button "Add administrator" at bounding box center [1217, 236] width 111 height 24
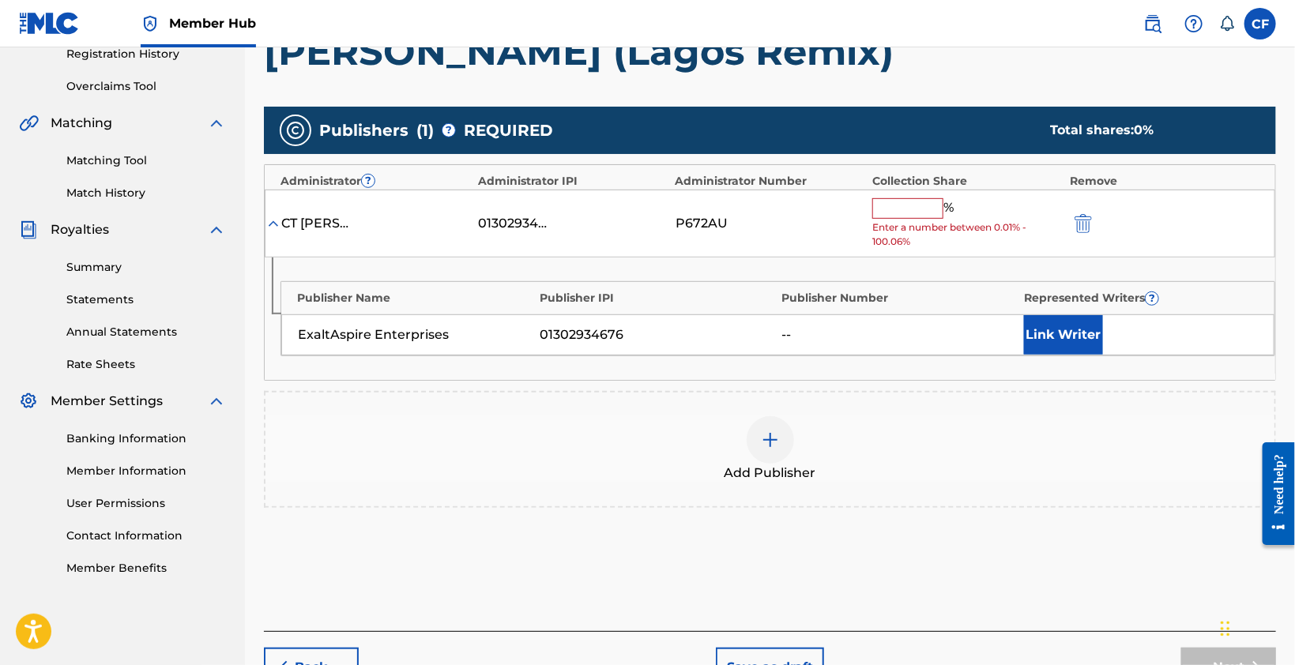
click at [898, 200] on input "text" at bounding box center [907, 208] width 71 height 21
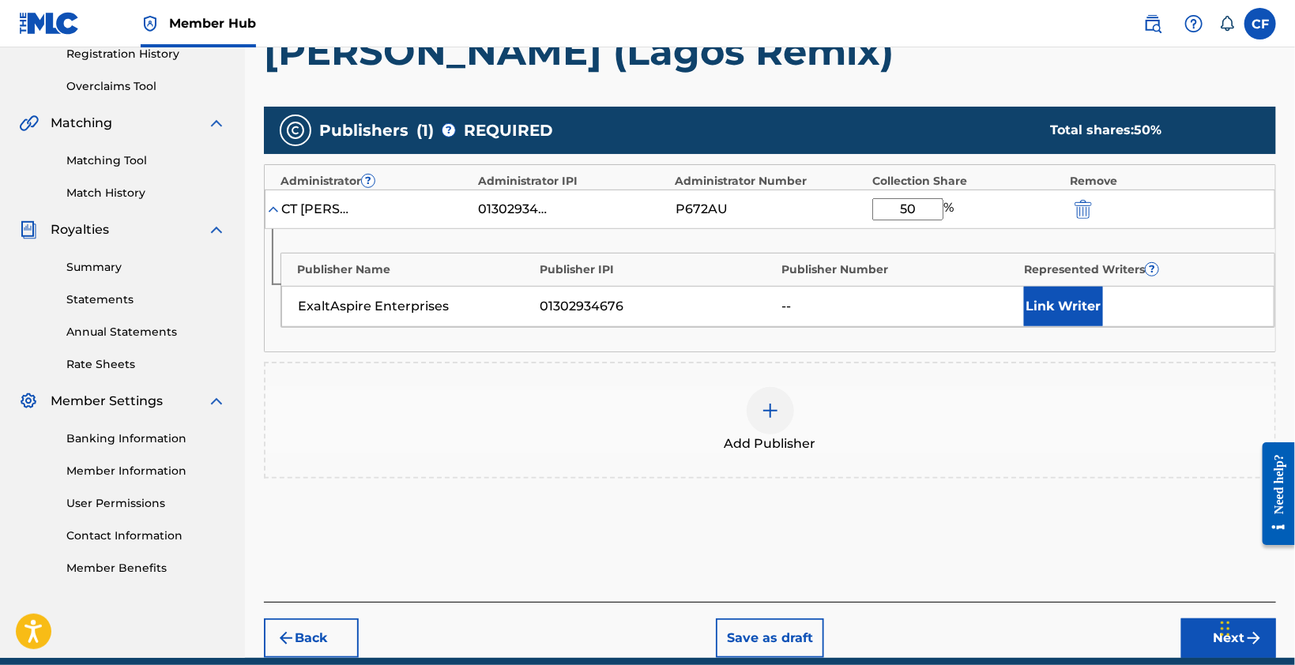
scroll to position [373, 0]
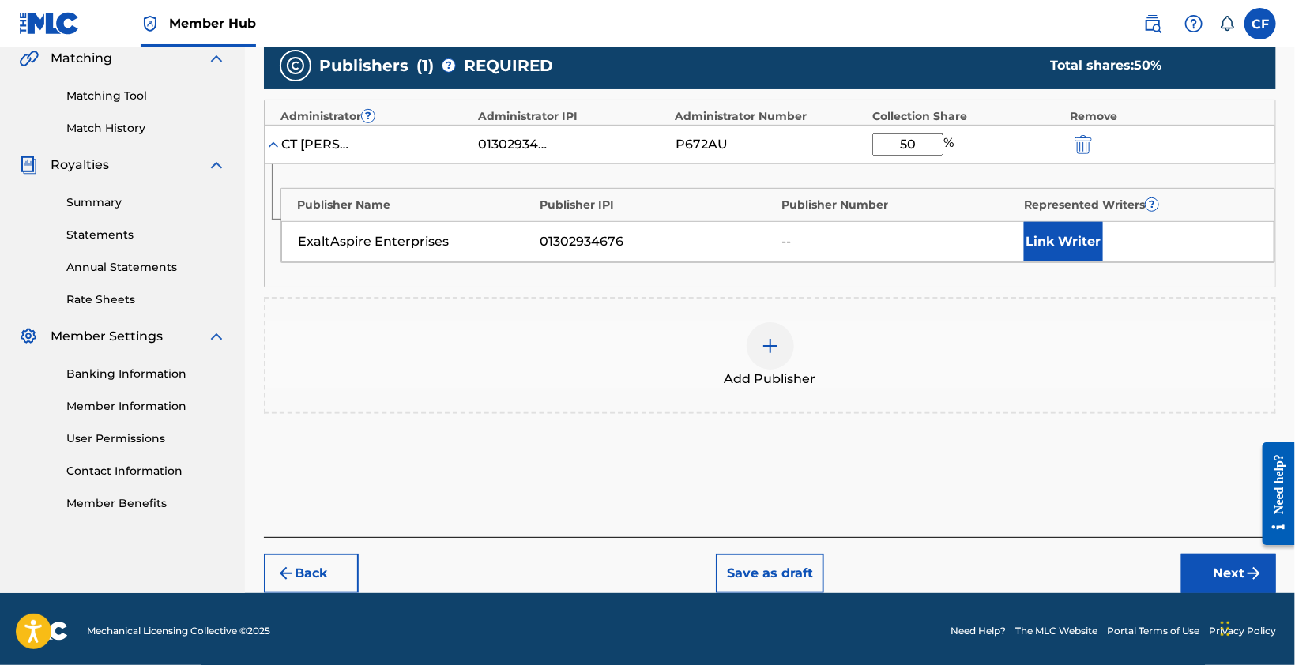
type input "50"
click at [1064, 237] on button "Link Writer" at bounding box center [1063, 242] width 79 height 40
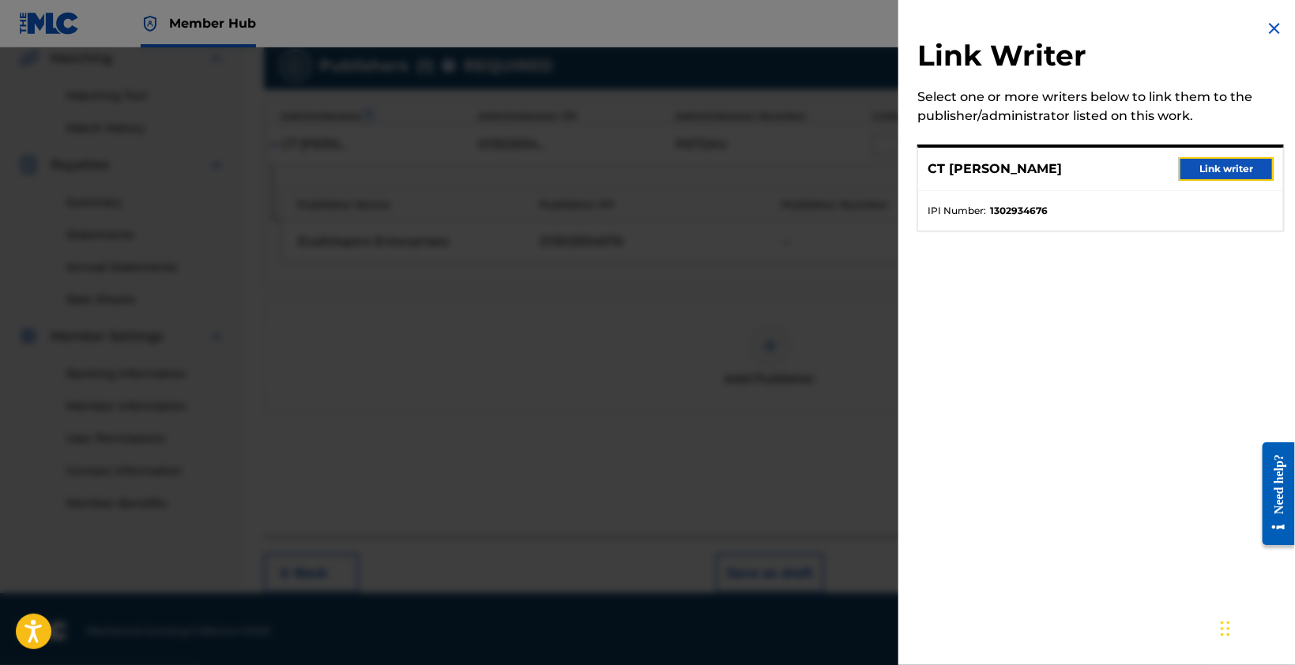
click at [1236, 169] on button "Link writer" at bounding box center [1226, 169] width 95 height 24
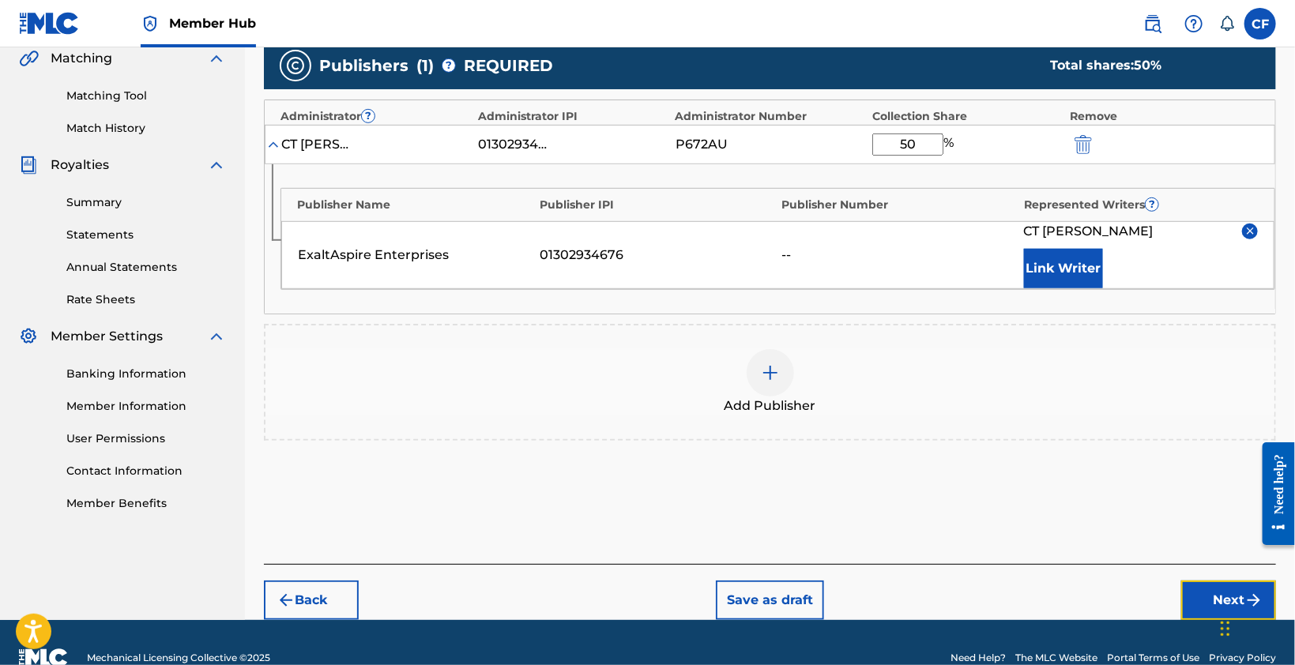
click at [1220, 586] on button "Next" at bounding box center [1228, 601] width 95 height 40
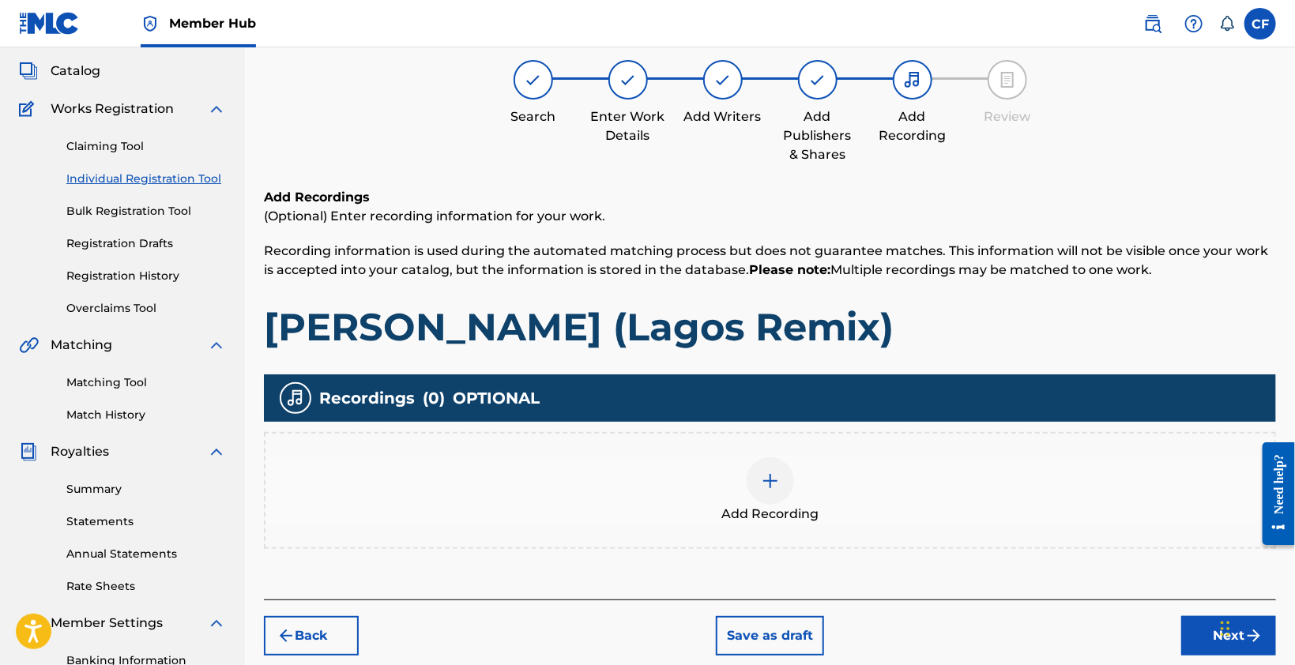
scroll to position [314, 0]
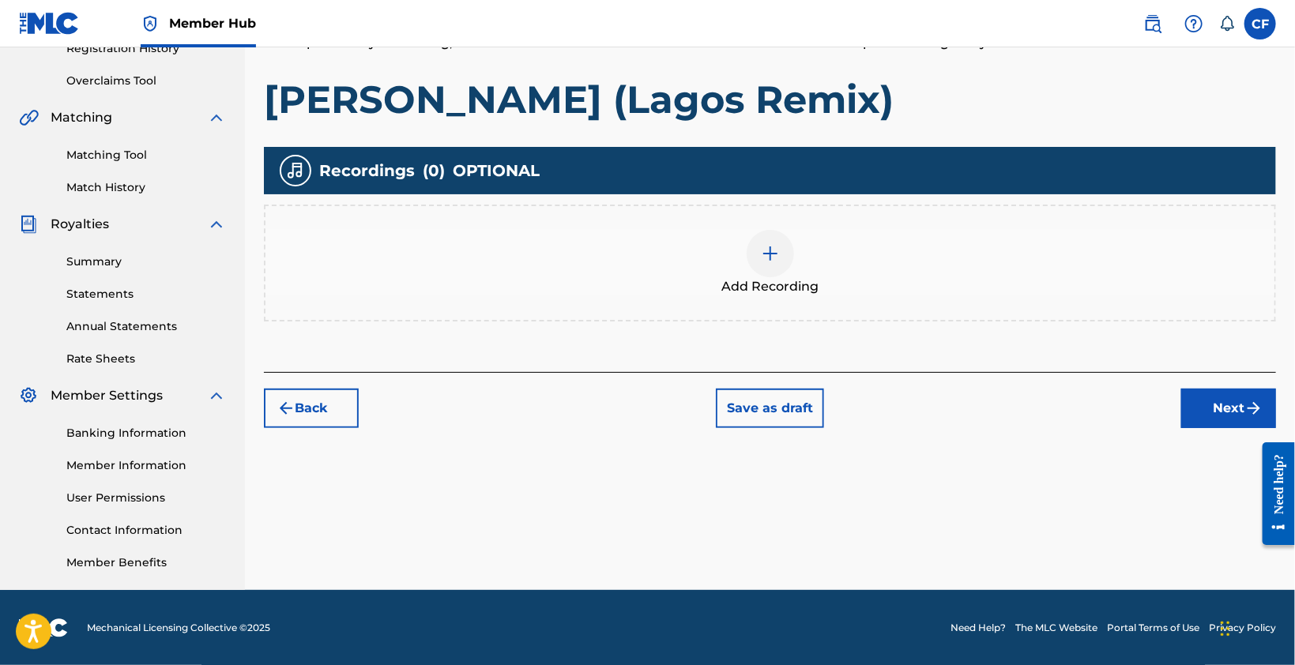
click at [755, 252] on div at bounding box center [770, 253] width 47 height 47
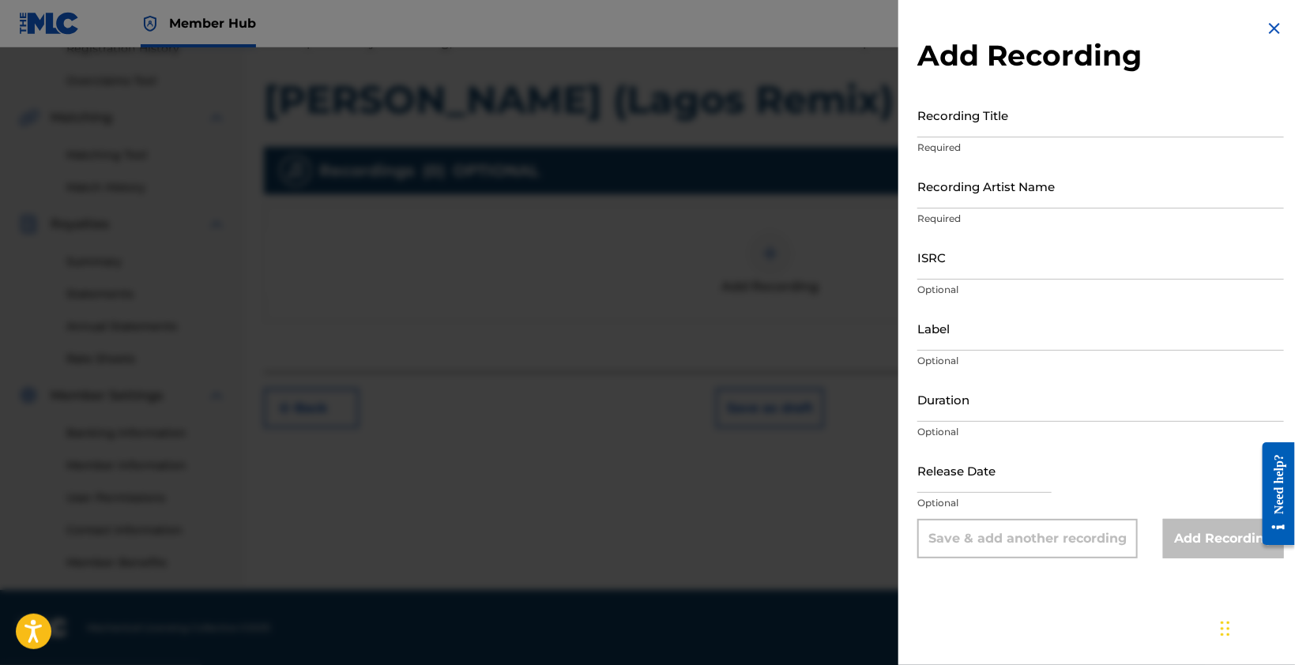
click at [989, 130] on input "Recording Title" at bounding box center [1100, 114] width 367 height 45
click at [1259, 42] on h2 "Add Recording" at bounding box center [1100, 56] width 367 height 36
click at [1266, 31] on img at bounding box center [1274, 28] width 19 height 19
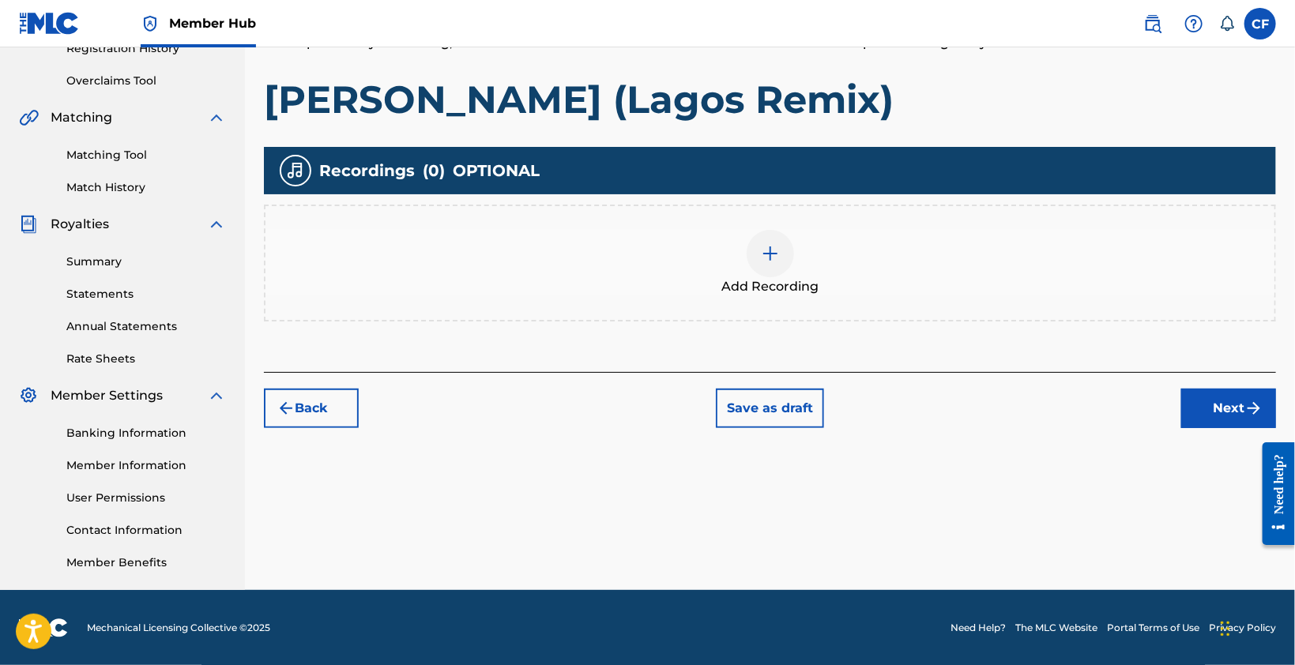
click at [921, 454] on div "Register Work Search Enter Work Details Add Writers Add Publishers & Shares Add…" at bounding box center [770, 181] width 1050 height 817
click at [771, 269] on div at bounding box center [770, 253] width 47 height 47
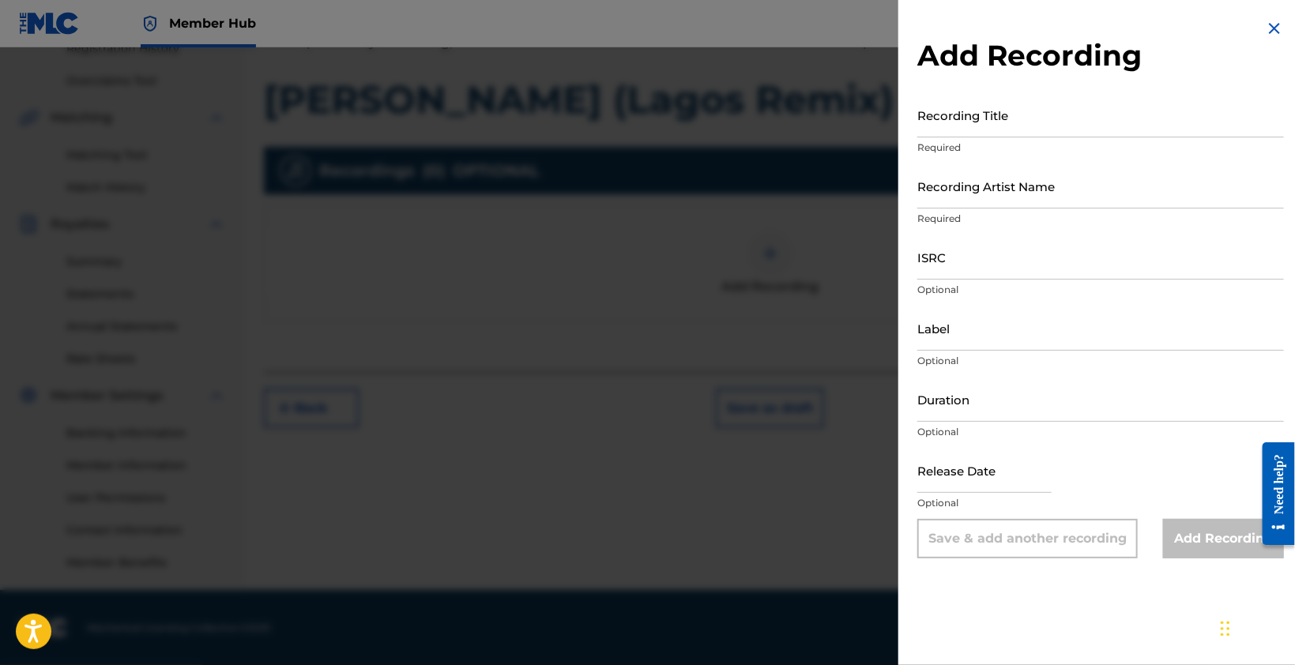
click at [984, 260] on input "ISRC" at bounding box center [1100, 257] width 367 height 45
paste input "01302934676"
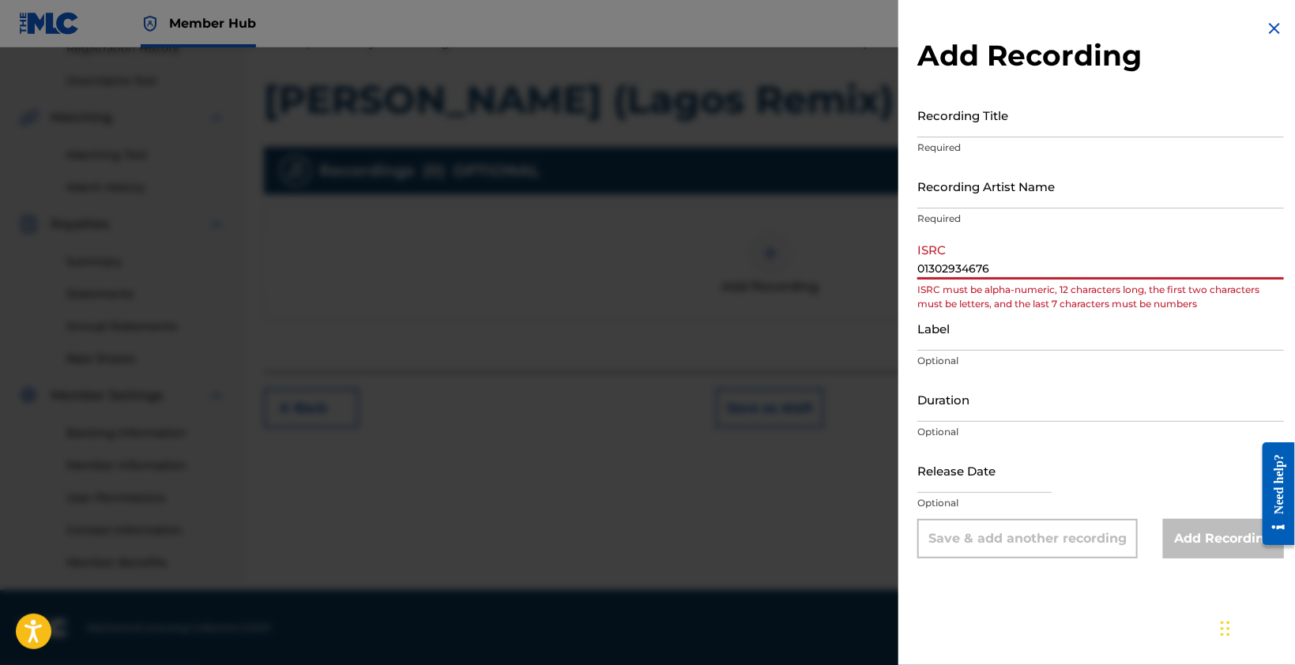
type input "01302934676"
click at [1016, 269] on input "01302934676" at bounding box center [1100, 257] width 367 height 45
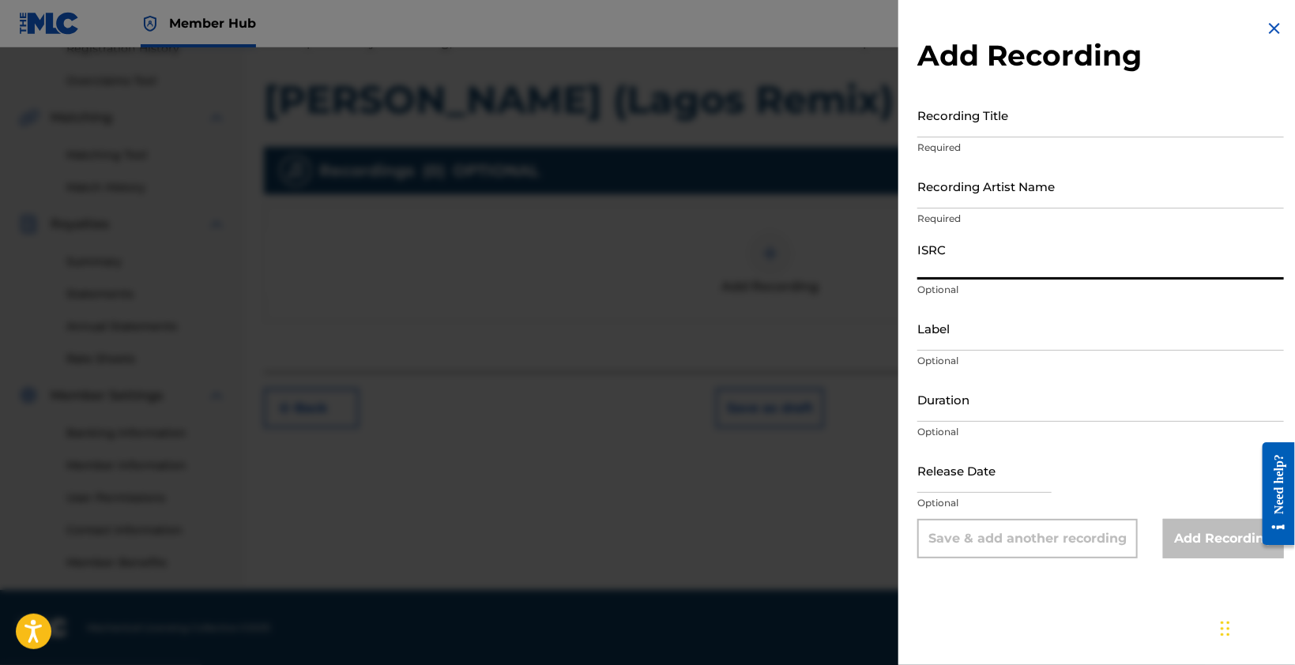
paste input "QZTBB2572633"
type input "QZTBB2572633"
click at [985, 337] on input "Label" at bounding box center [1100, 328] width 367 height 45
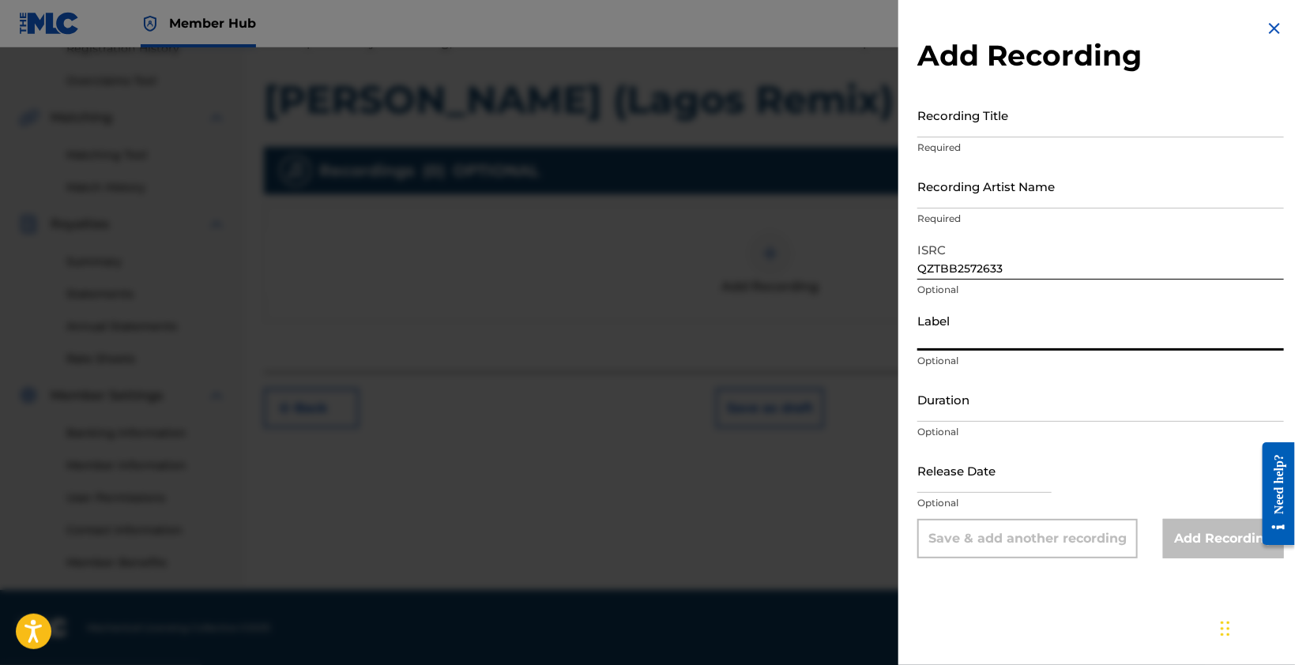
click at [985, 426] on p "Optional" at bounding box center [1100, 432] width 367 height 14
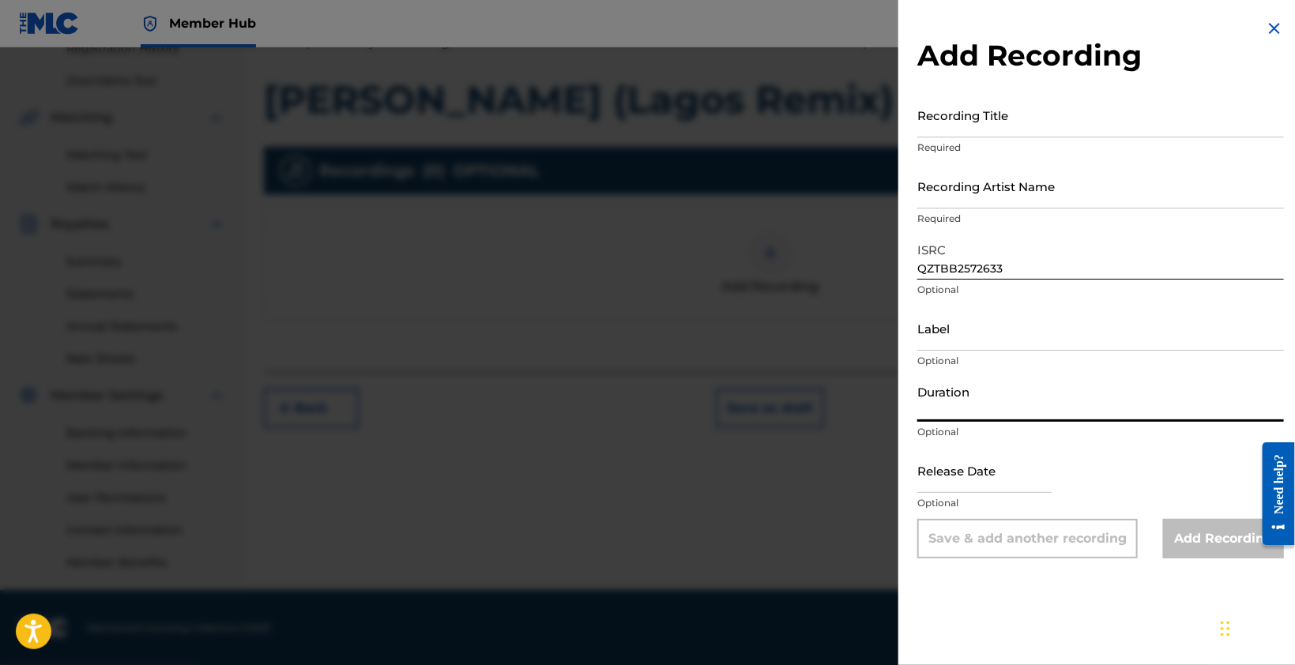
click at [989, 413] on input "Duration" at bounding box center [1100, 399] width 367 height 45
click at [962, 491] on input "text" at bounding box center [984, 470] width 134 height 45
select select "8"
select select "2025"
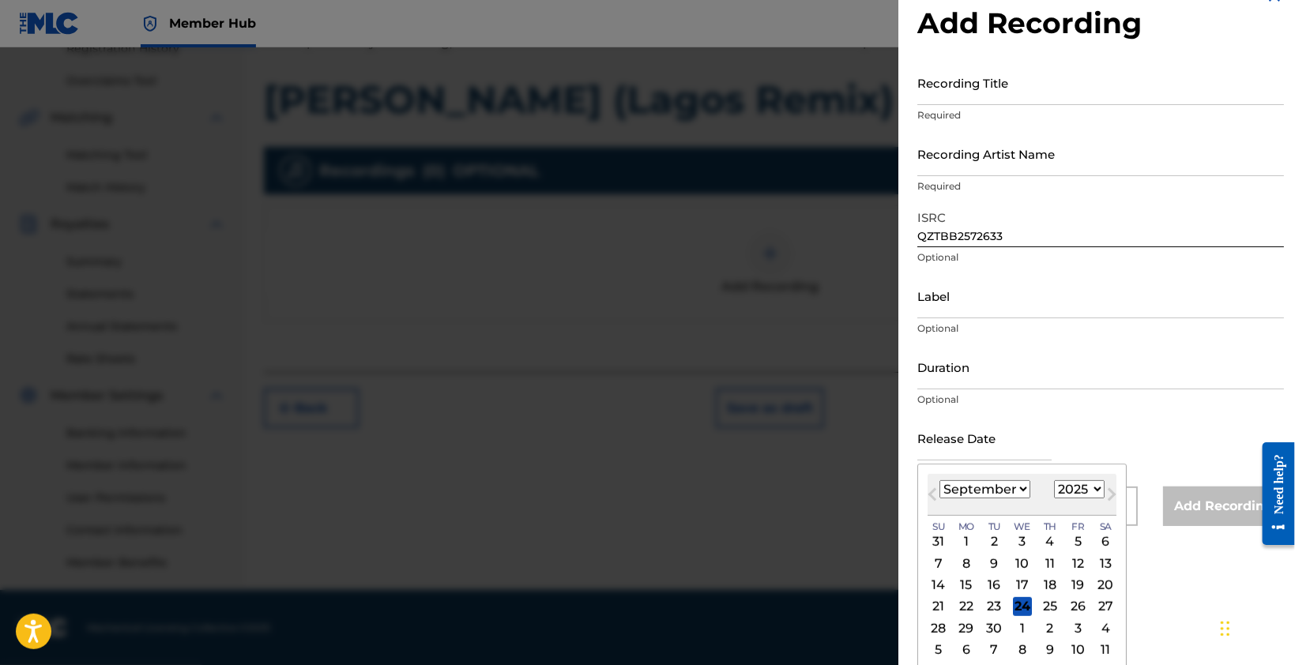
scroll to position [36, 0]
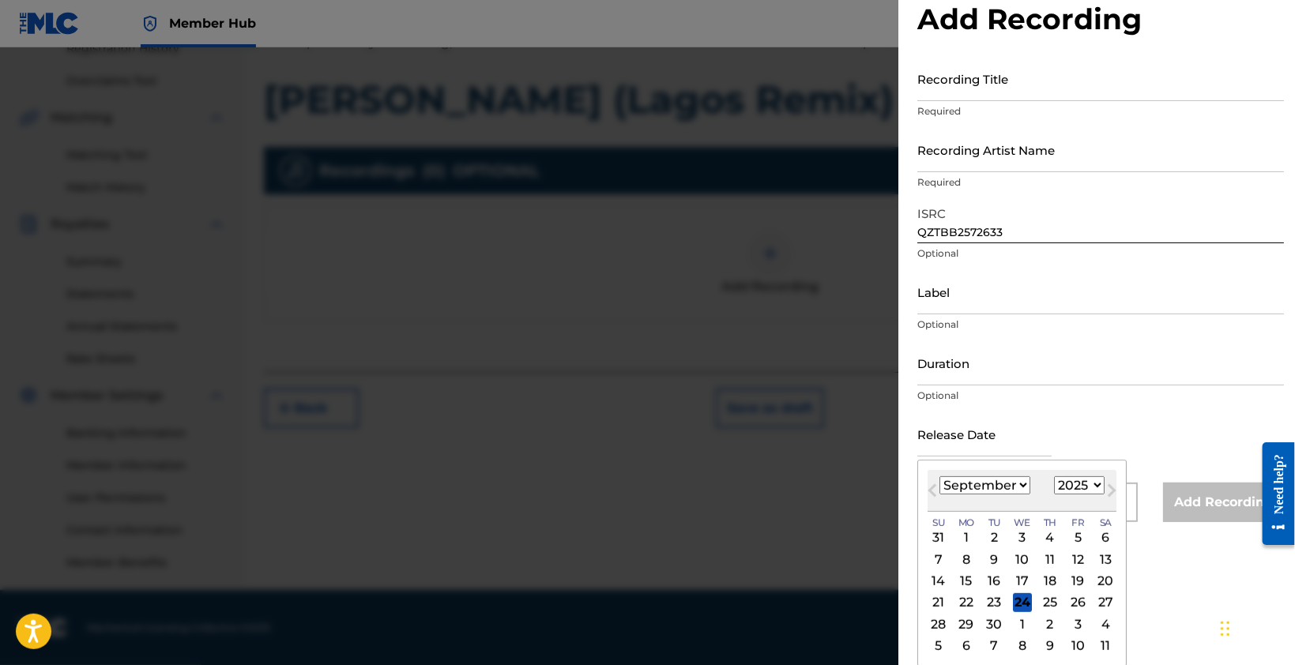
click at [1007, 492] on select "January February March April May June July August September October November De…" at bounding box center [985, 485] width 91 height 18
select select "5"
click at [940, 476] on select "January February March April May June July August September October November De…" at bounding box center [985, 485] width 91 height 18
click at [966, 620] on div "30" at bounding box center [966, 624] width 19 height 19
type input "June 30 2025"
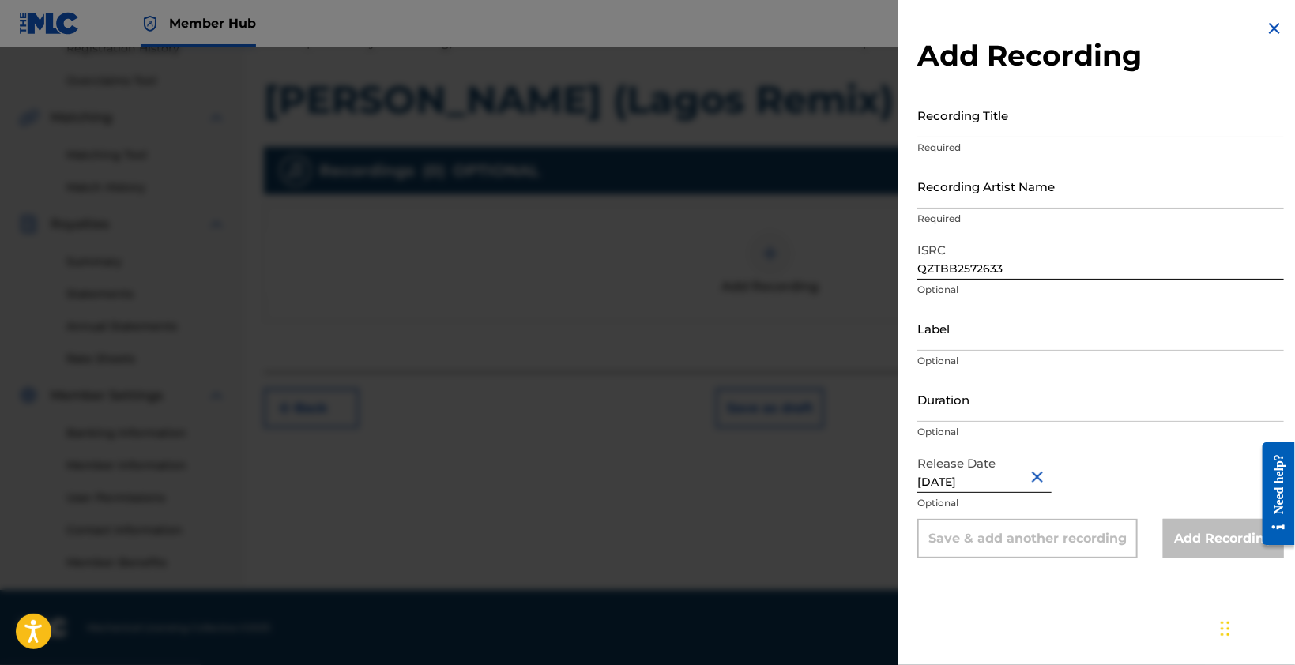
scroll to position [0, 0]
drag, startPoint x: 1192, startPoint y: 537, endPoint x: 1180, endPoint y: 529, distance: 15.3
click at [1183, 530] on div "Add Recording" at bounding box center [1223, 539] width 121 height 40
click at [996, 422] on div "Duration Optional" at bounding box center [1100, 412] width 367 height 71
click at [997, 412] on input "Duration" at bounding box center [1100, 399] width 367 height 45
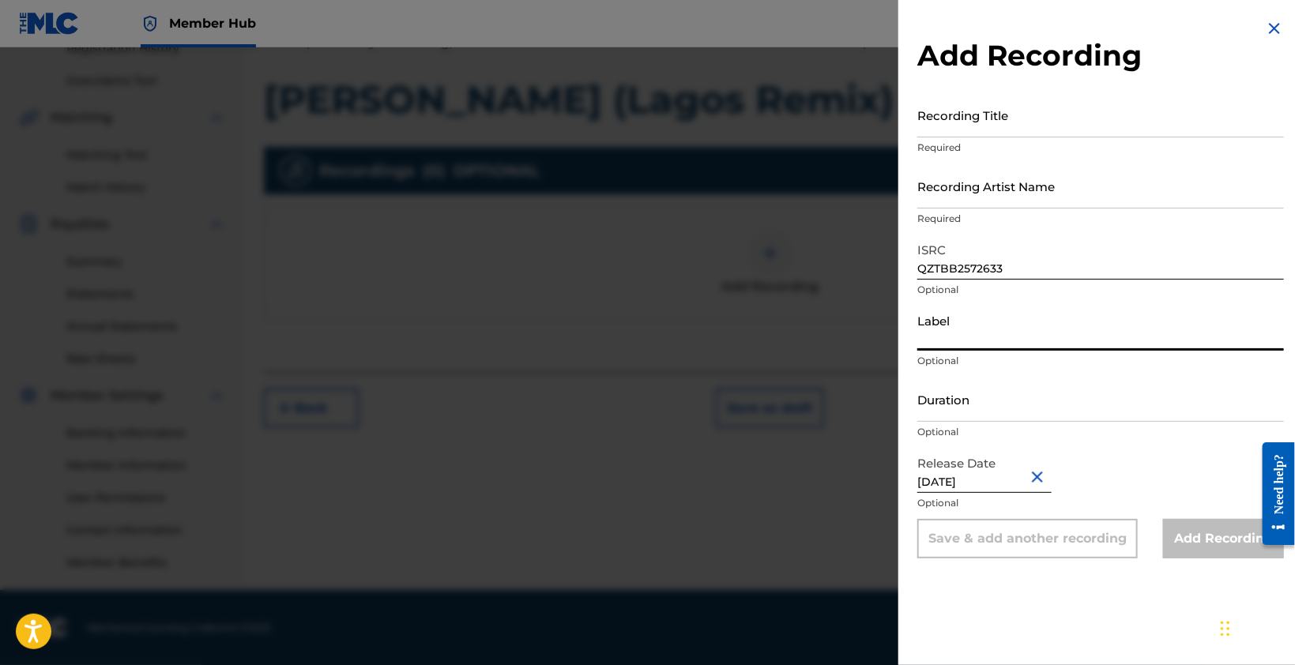
click at [995, 311] on input "Label" at bounding box center [1100, 328] width 367 height 45
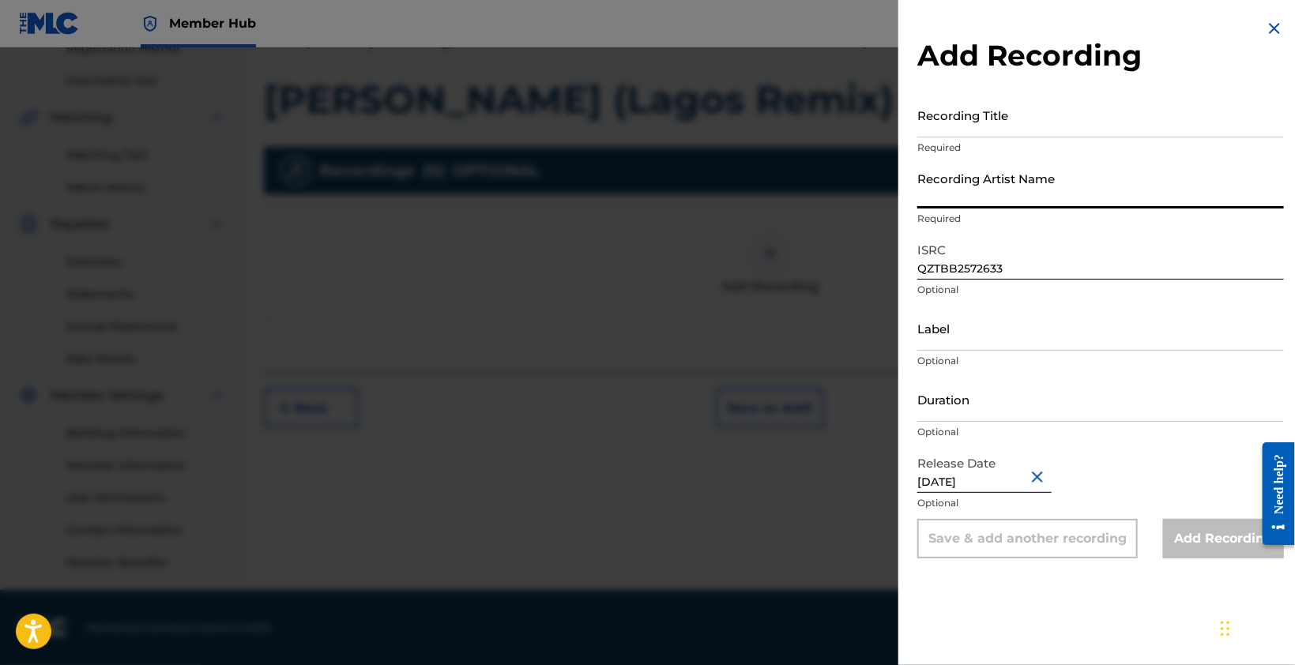
click at [1005, 184] on input "Recording Artist Name" at bounding box center [1100, 186] width 367 height 45
type input "cfreezy"
click at [991, 150] on p "Required" at bounding box center [1100, 148] width 367 height 14
click at [996, 138] on div "Recording Title Required" at bounding box center [1100, 127] width 367 height 71
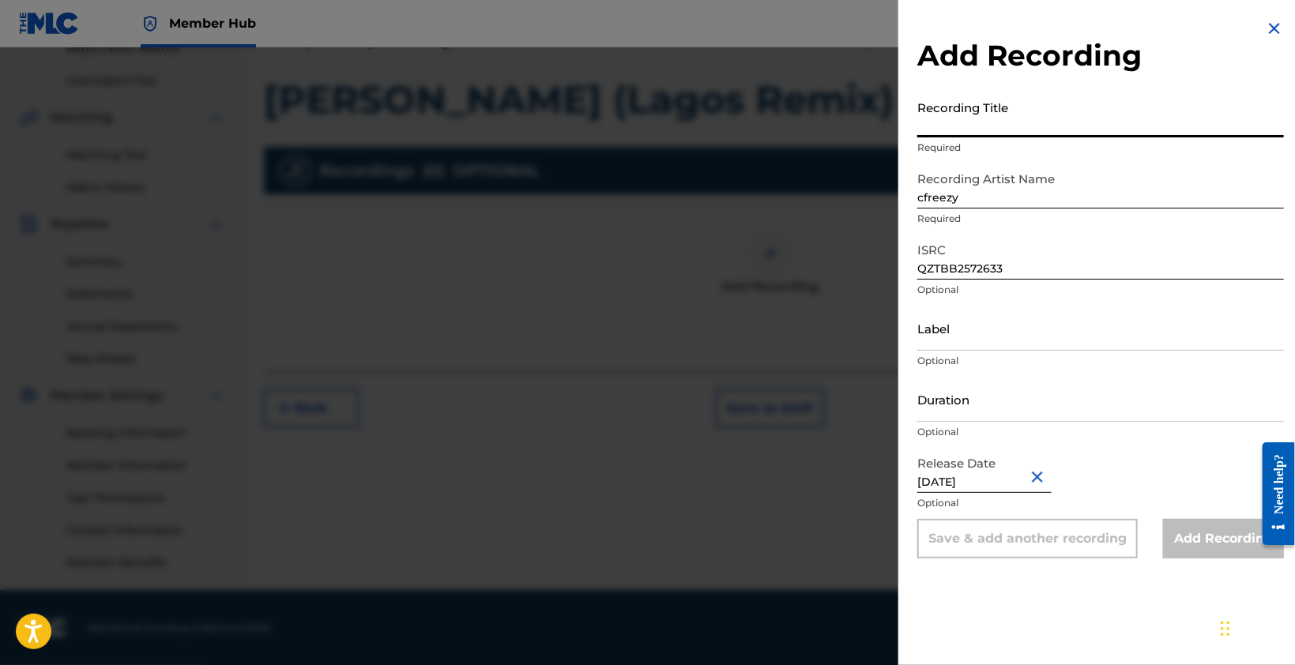
click at [1008, 126] on input "Recording Title" at bounding box center [1100, 114] width 367 height 45
type input "v"
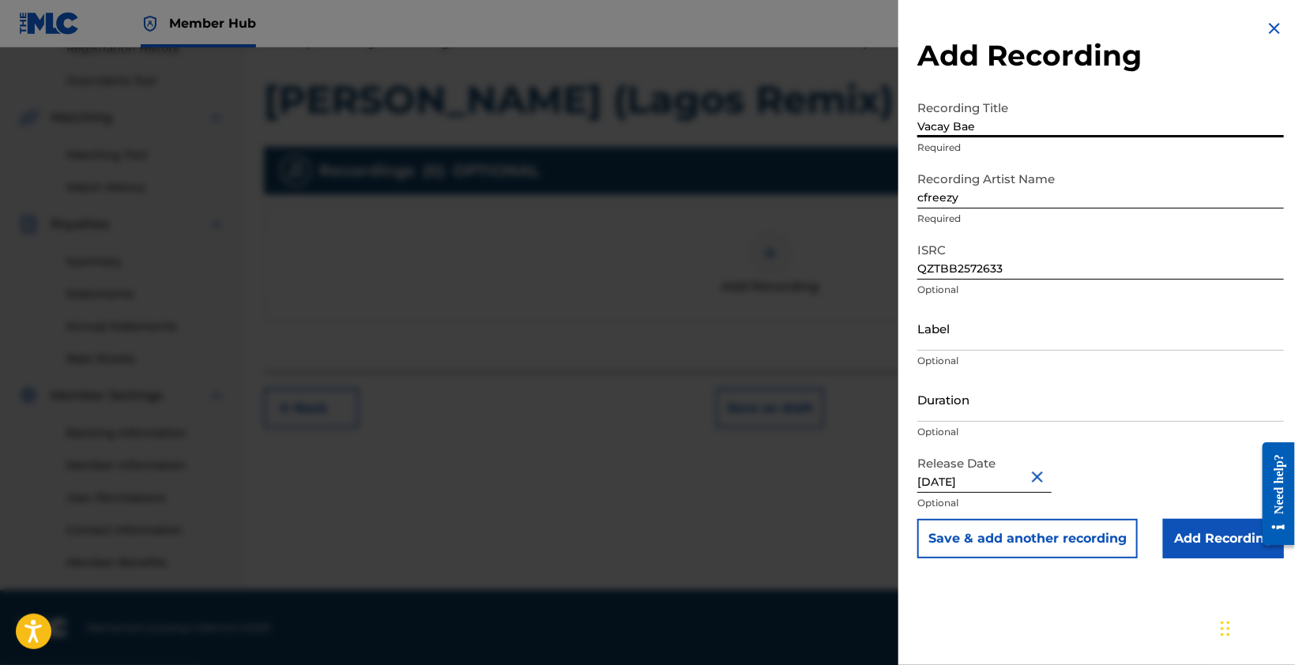
type input "Vacay Bae"
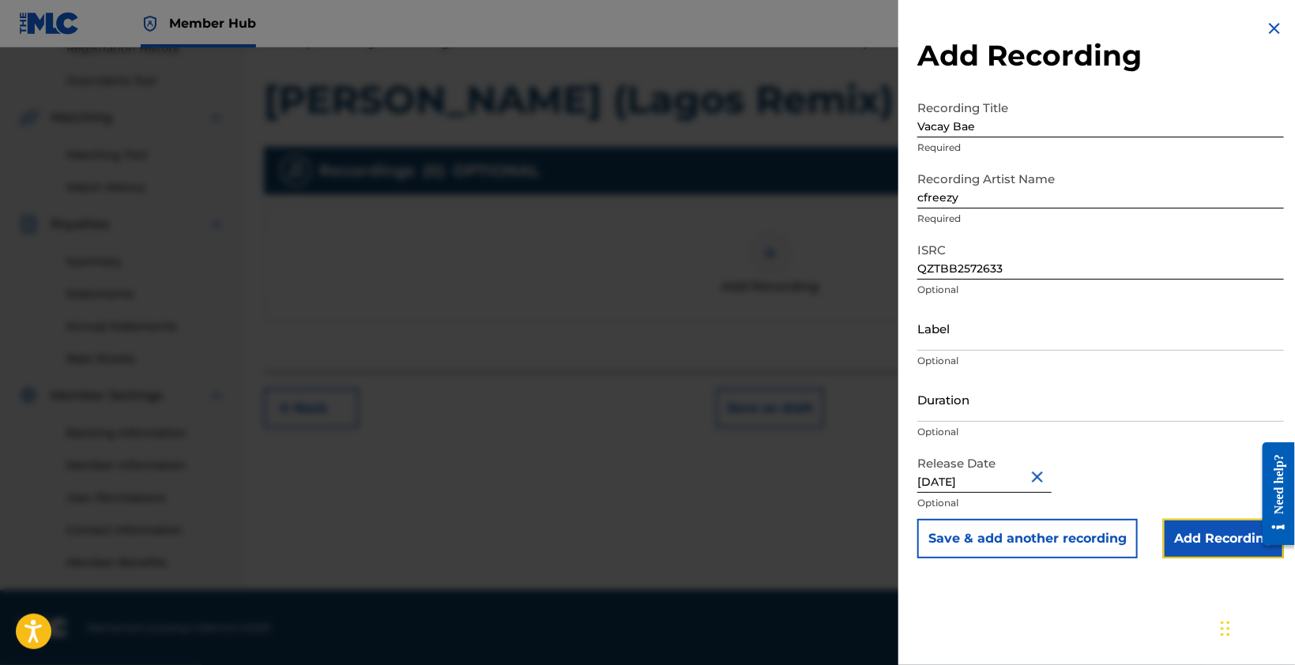
click at [1211, 529] on input "Add Recording" at bounding box center [1223, 539] width 121 height 40
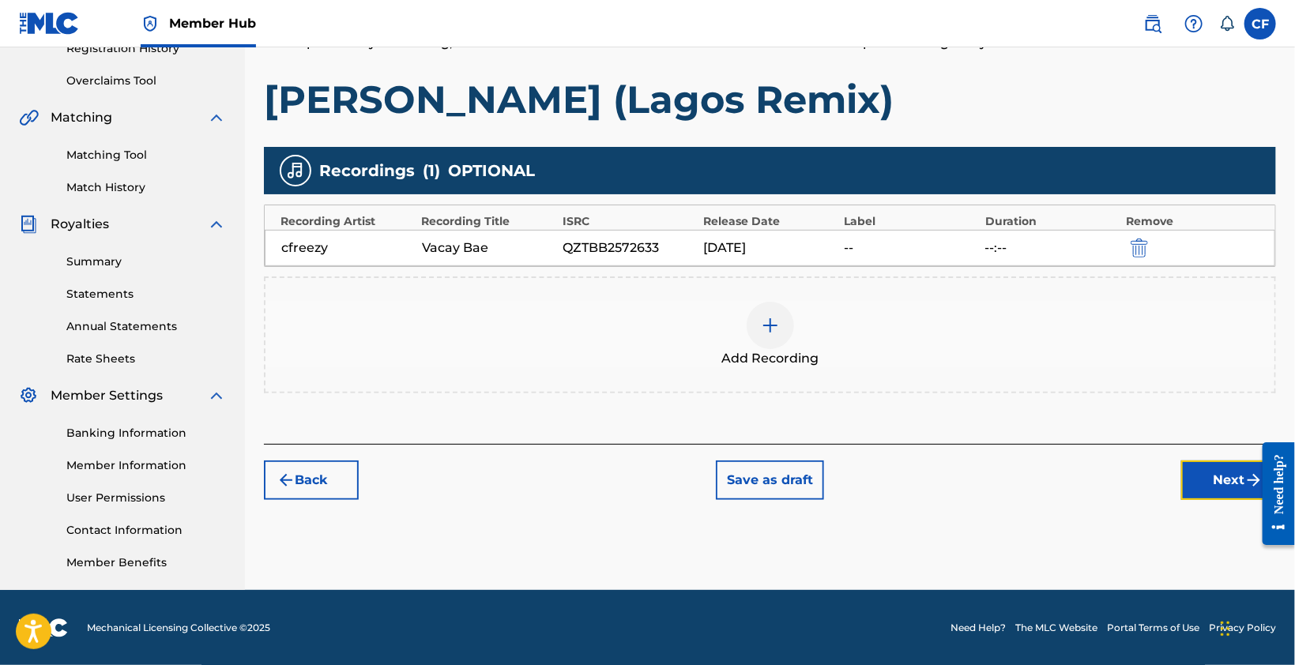
click at [1206, 469] on button "Next" at bounding box center [1228, 481] width 95 height 40
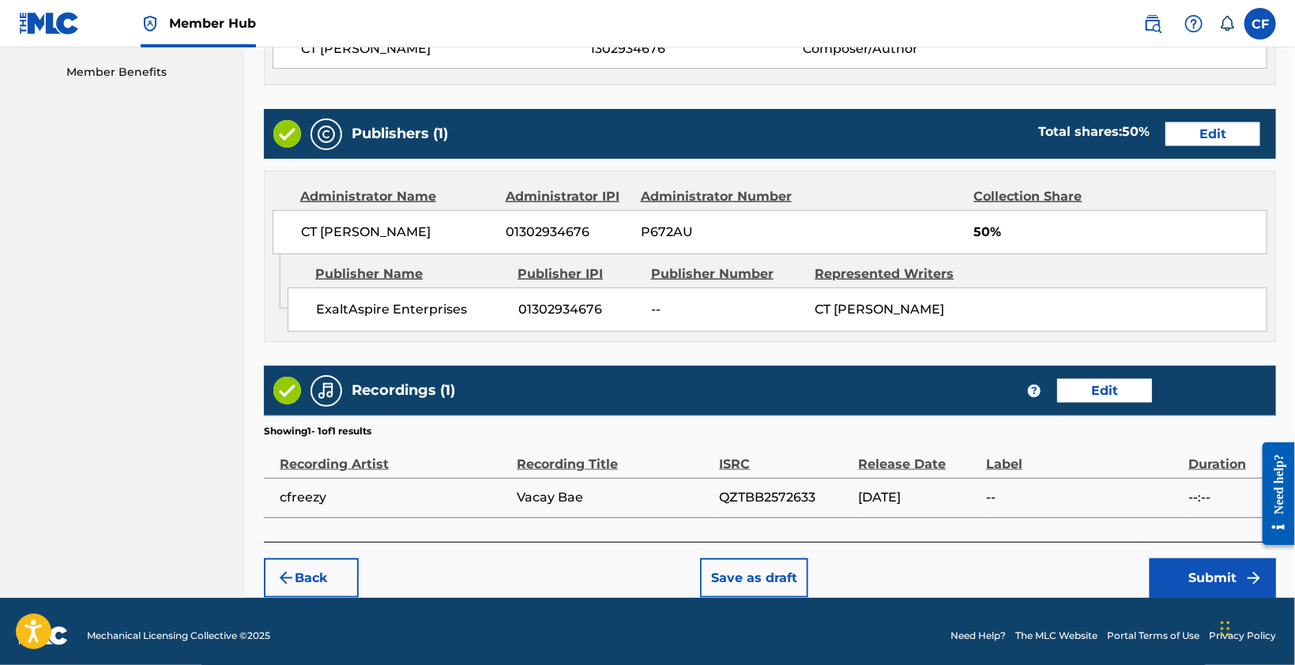
scroll to position [808, 0]
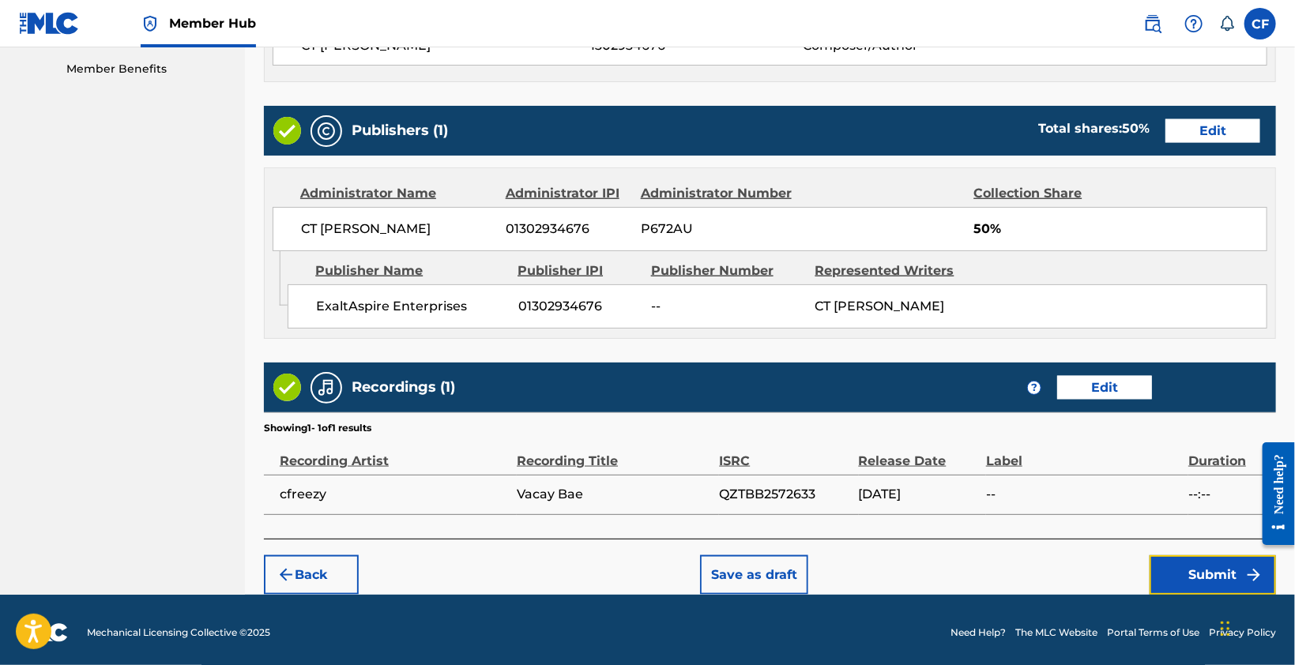
click at [1220, 582] on button "Submit" at bounding box center [1213, 576] width 126 height 40
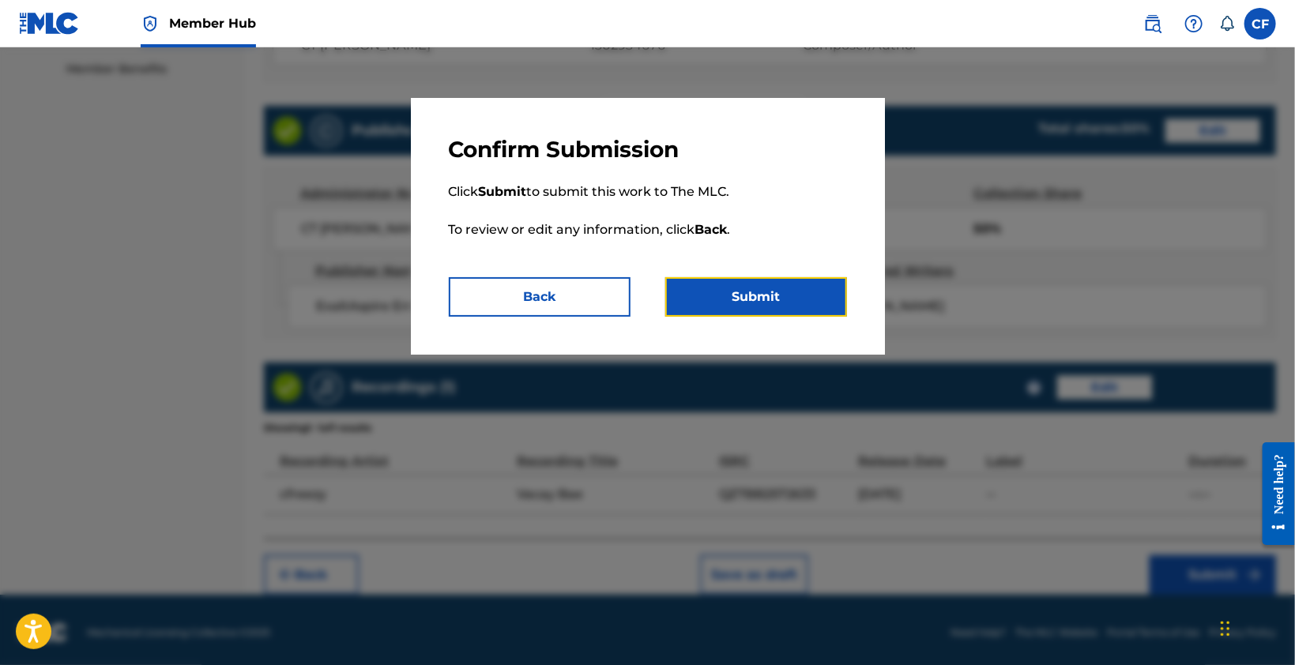
click at [807, 297] on button "Submit" at bounding box center [756, 297] width 182 height 40
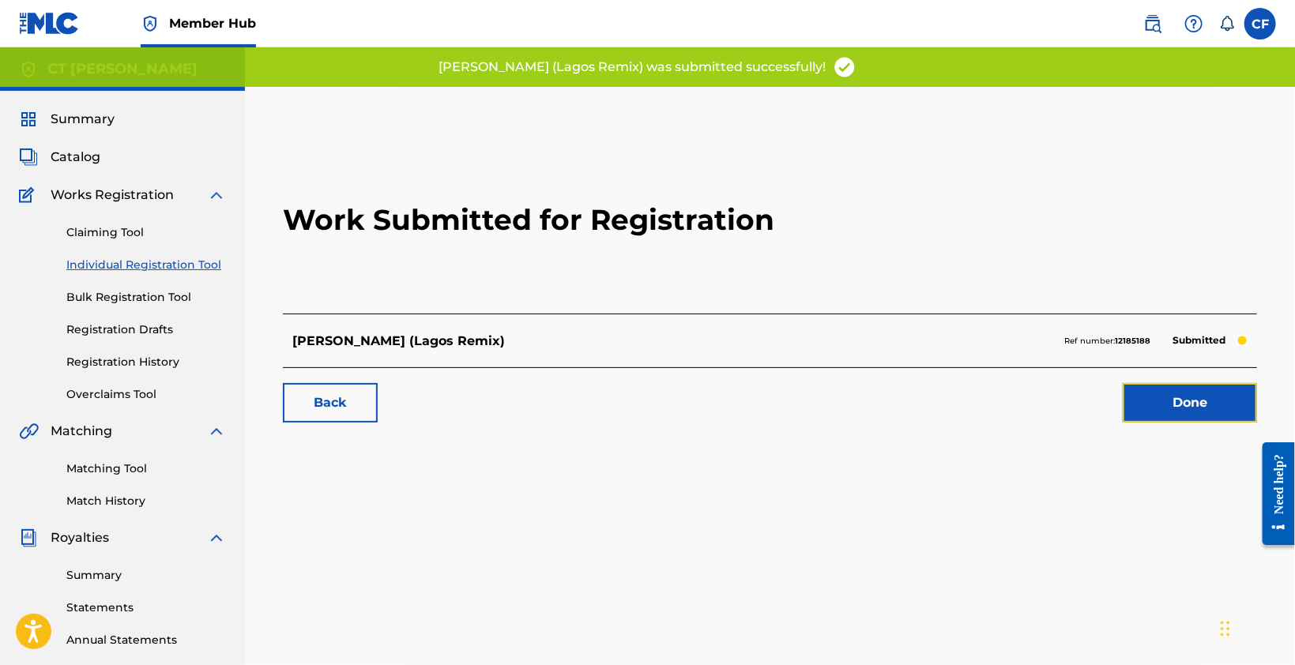
click at [1195, 398] on link "Done" at bounding box center [1190, 403] width 134 height 40
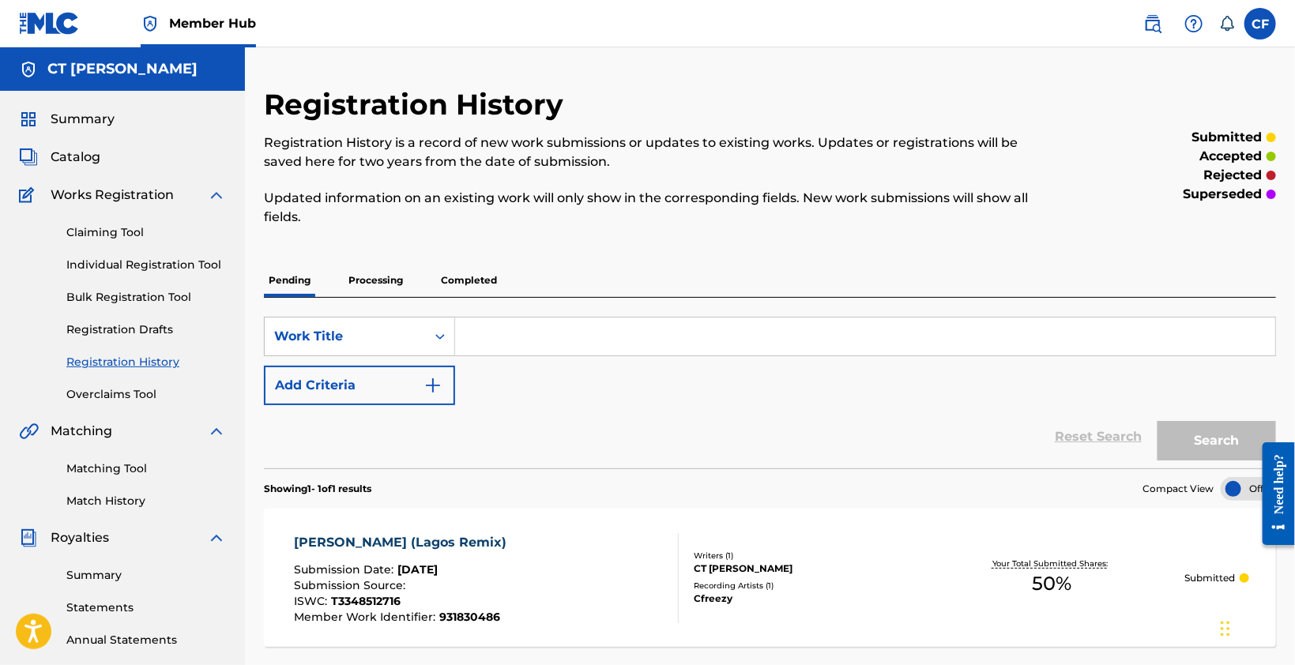
click at [115, 233] on link "Claiming Tool" at bounding box center [146, 232] width 160 height 17
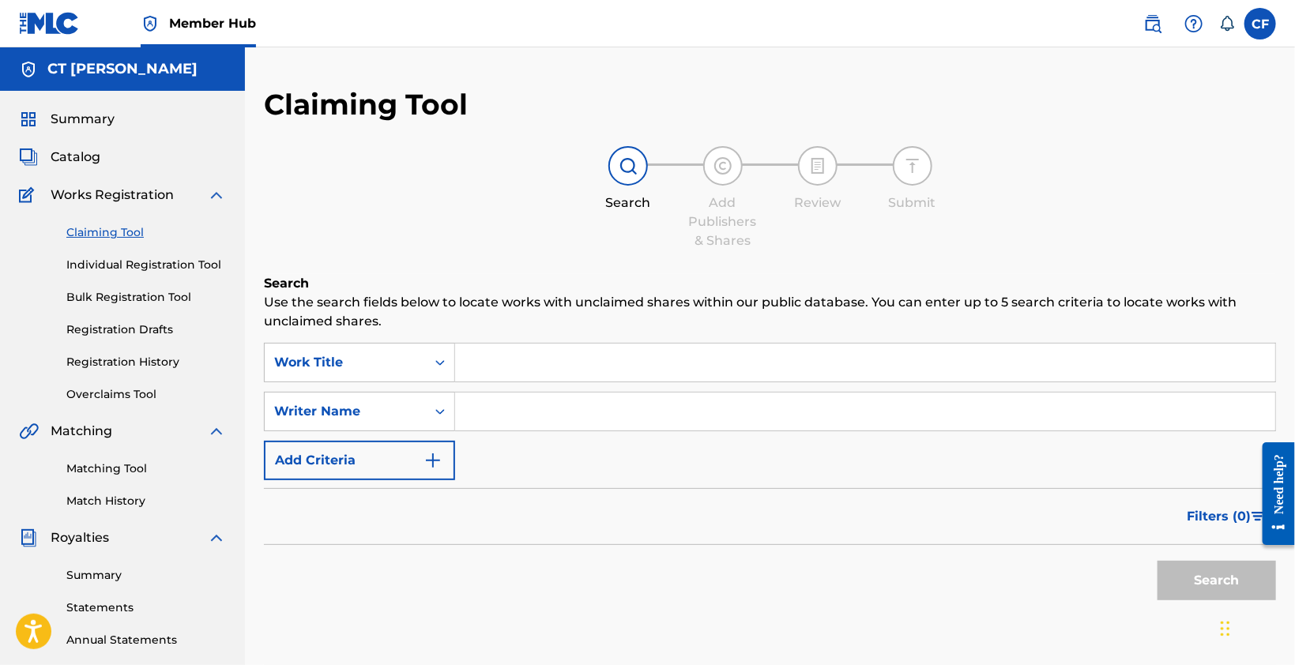
click at [827, 377] on input "Search Form" at bounding box center [865, 363] width 820 height 38
click at [734, 371] on input "Search Form" at bounding box center [865, 363] width 820 height 38
paste input "Humble Inna Di Jungle"
type input "Humble Inna Di Jungle"
click at [780, 560] on div "Search" at bounding box center [770, 576] width 1012 height 63
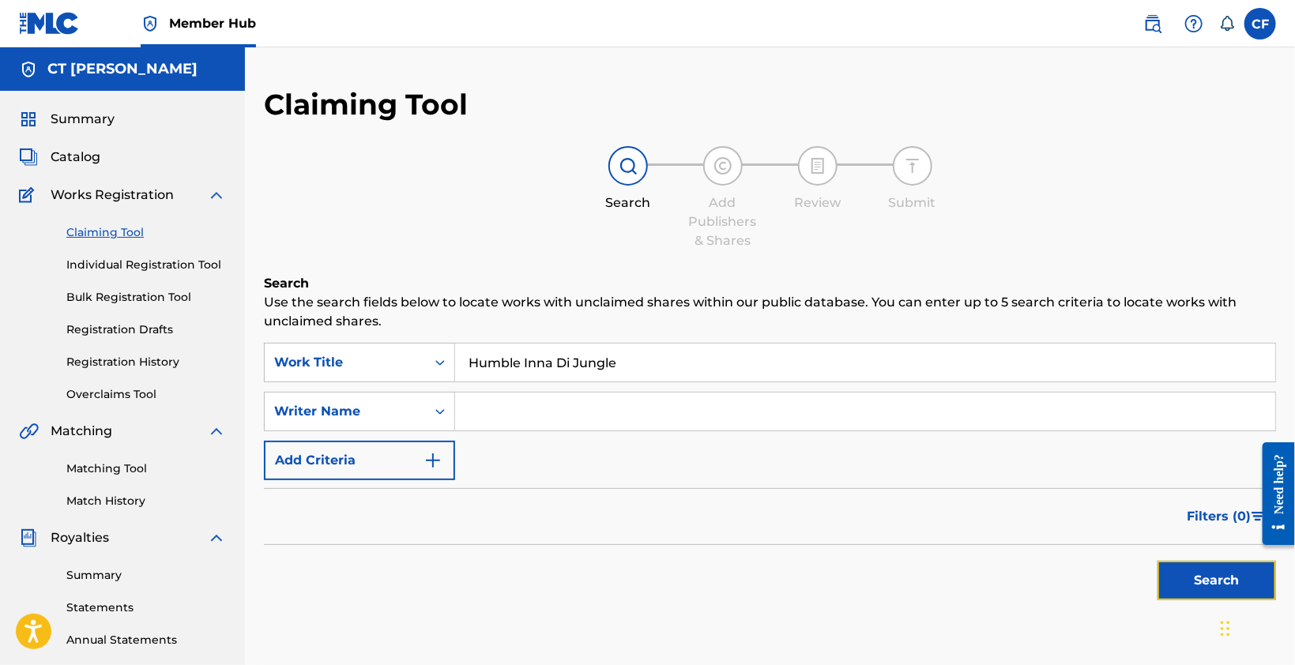
click at [1209, 574] on button "Search" at bounding box center [1217, 581] width 119 height 40
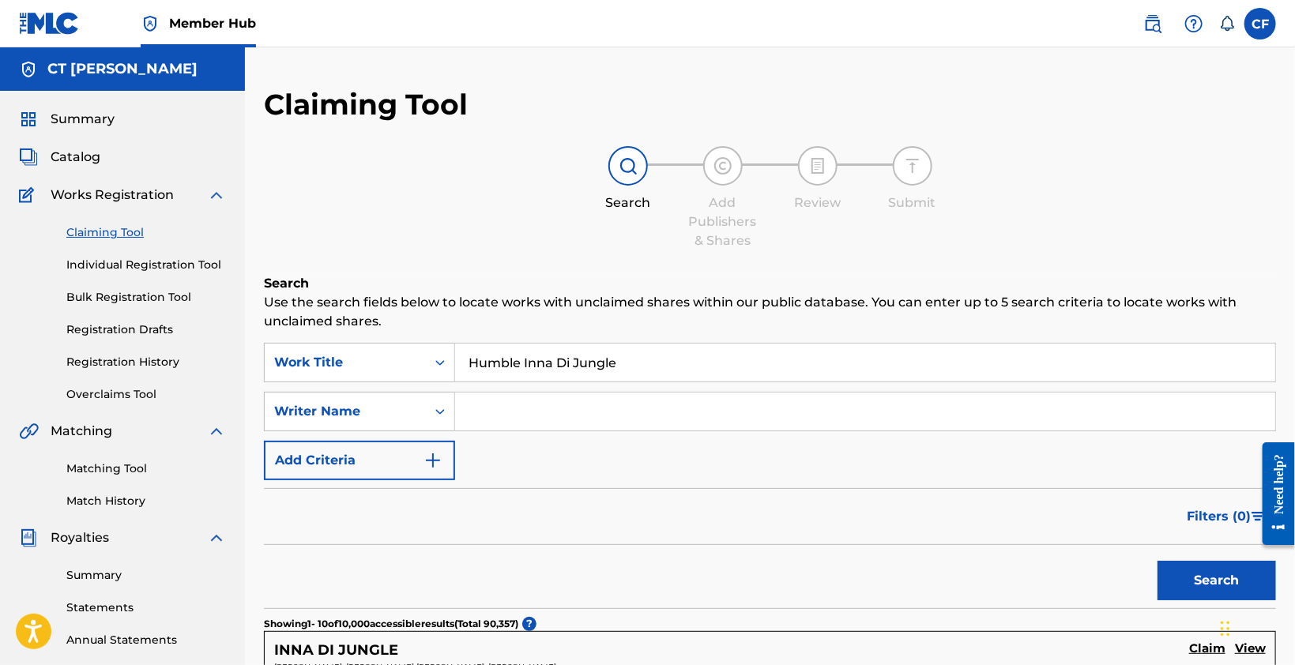
click at [101, 260] on link "Individual Registration Tool" at bounding box center [146, 265] width 160 height 17
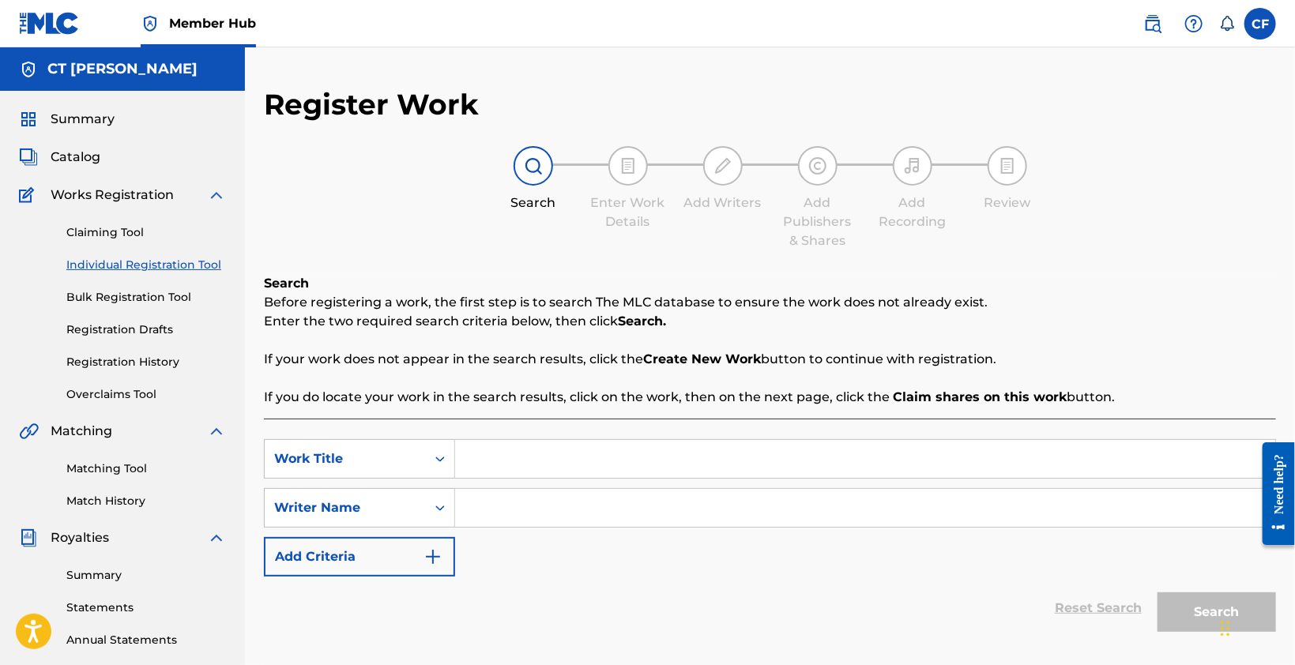
click at [543, 465] on input "Search Form" at bounding box center [865, 459] width 820 height 38
paste input "Humble Inna Di Jungle"
type input "Humble Inna Di Jungle"
drag, startPoint x: 876, startPoint y: 355, endPoint x: 939, endPoint y: 444, distance: 109.4
click at [876, 355] on p "If your work does not appear in the search results, click the Create New Work b…" at bounding box center [770, 359] width 1012 height 19
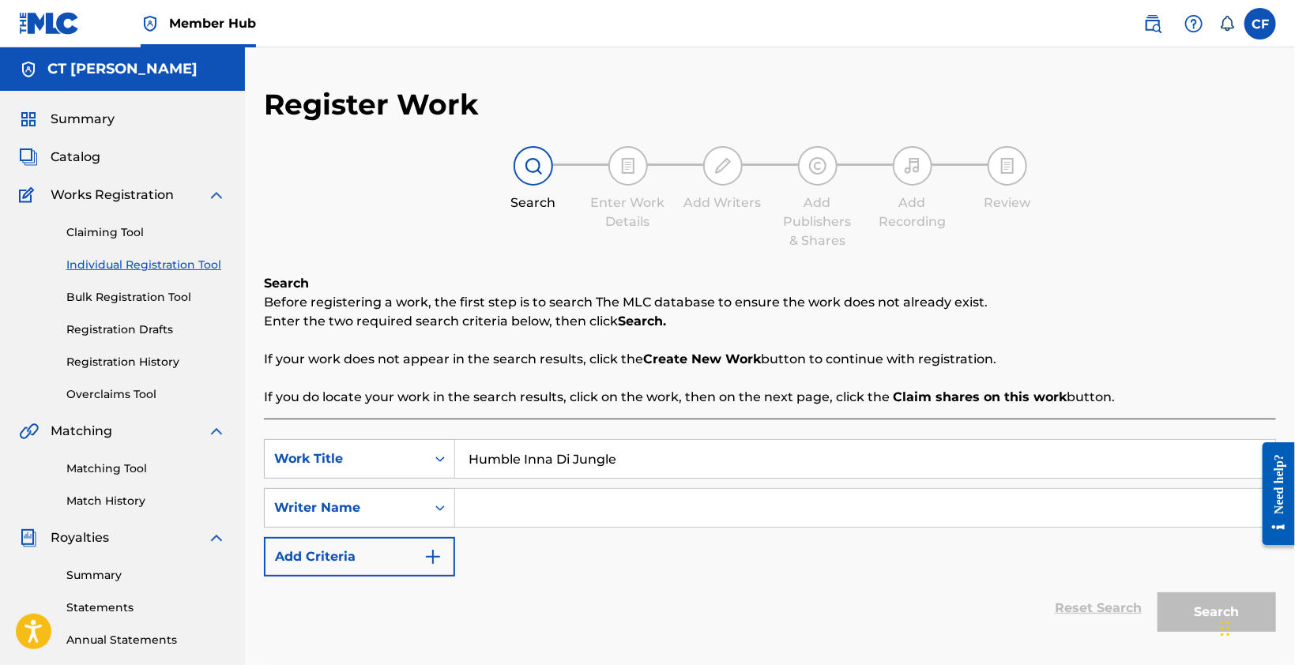
scroll to position [237, 0]
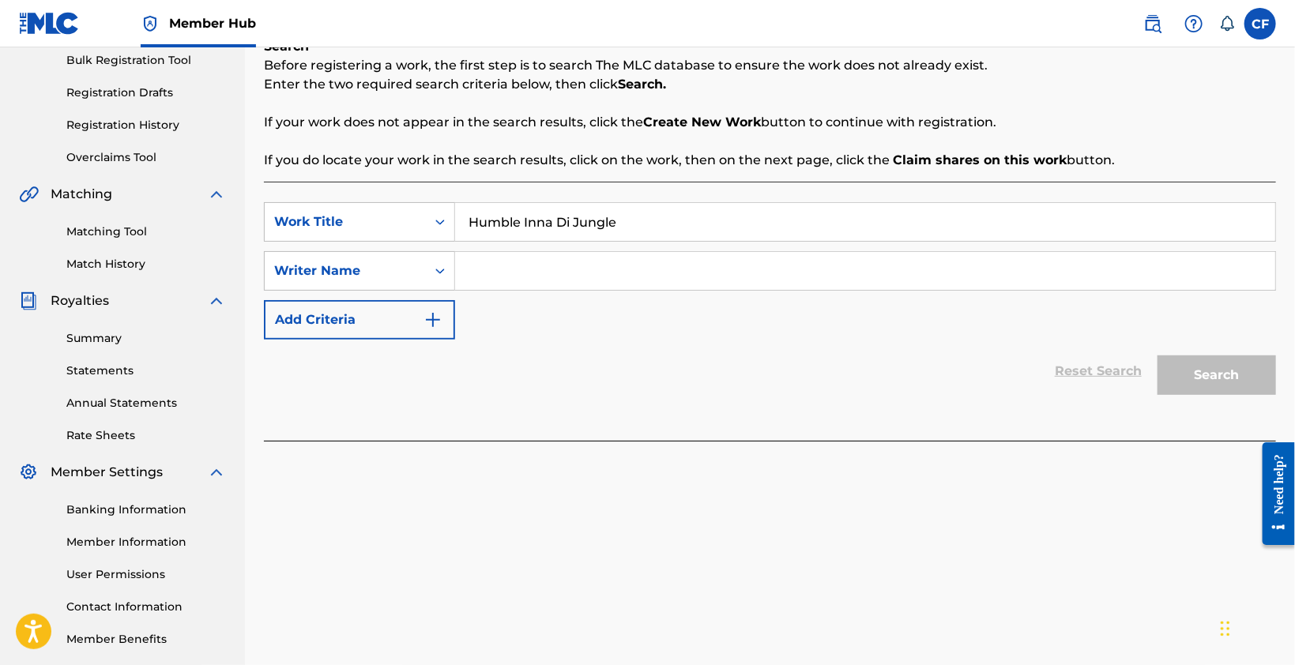
click at [564, 344] on div "Reset Search Search" at bounding box center [770, 371] width 1012 height 63
click at [542, 276] on input "Search Form" at bounding box center [865, 271] width 820 height 38
click at [531, 265] on input "cf" at bounding box center [865, 271] width 820 height 38
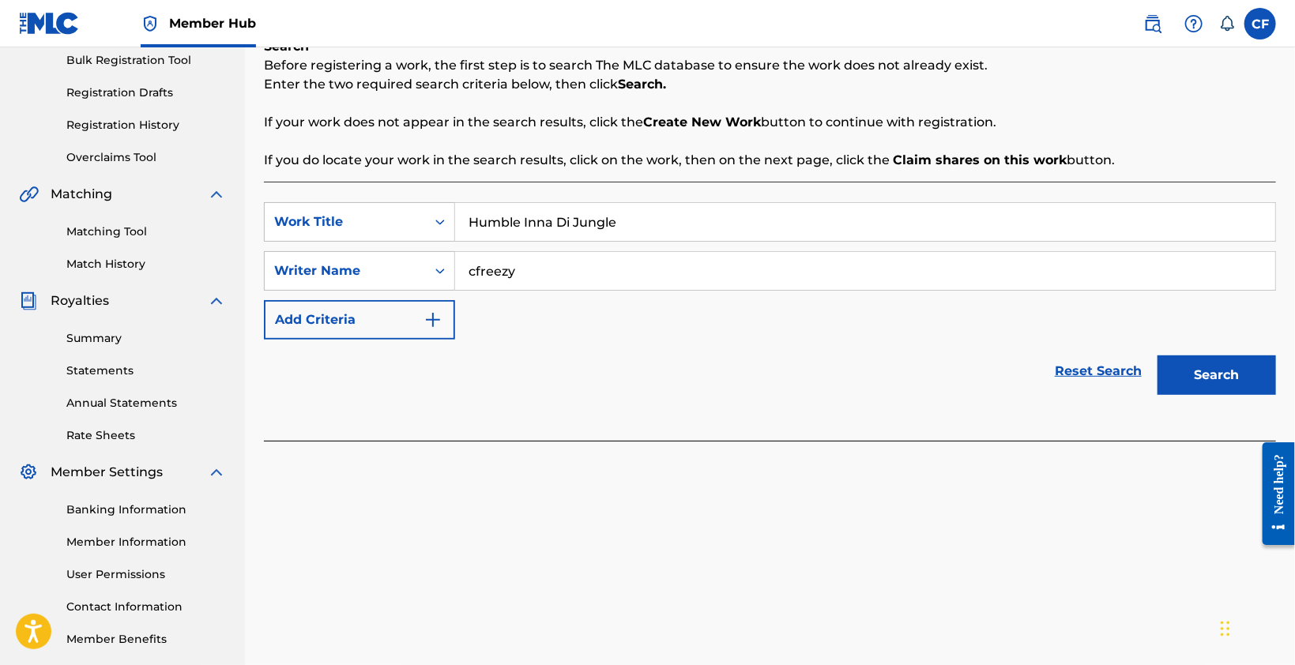
type input "cfreezy"
click at [669, 342] on div "Reset Search Search" at bounding box center [770, 371] width 1012 height 63
click at [1222, 380] on button "Search" at bounding box center [1217, 376] width 119 height 40
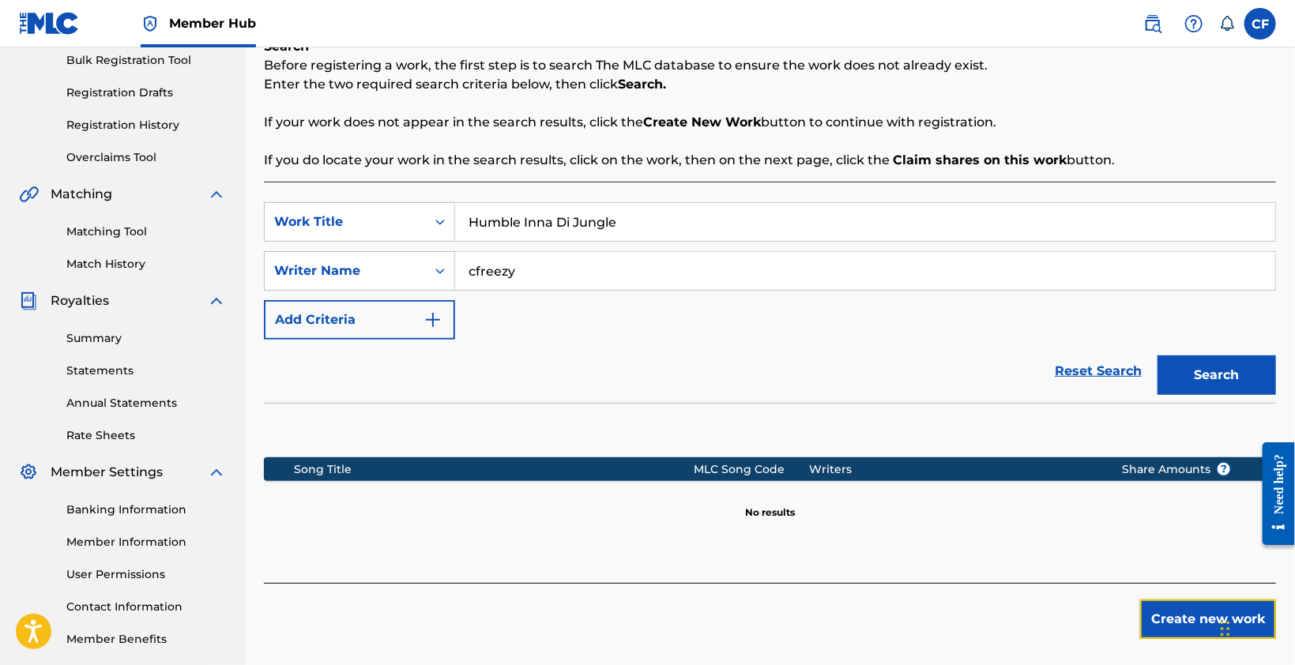
click at [1203, 609] on button "Create new work" at bounding box center [1208, 620] width 136 height 40
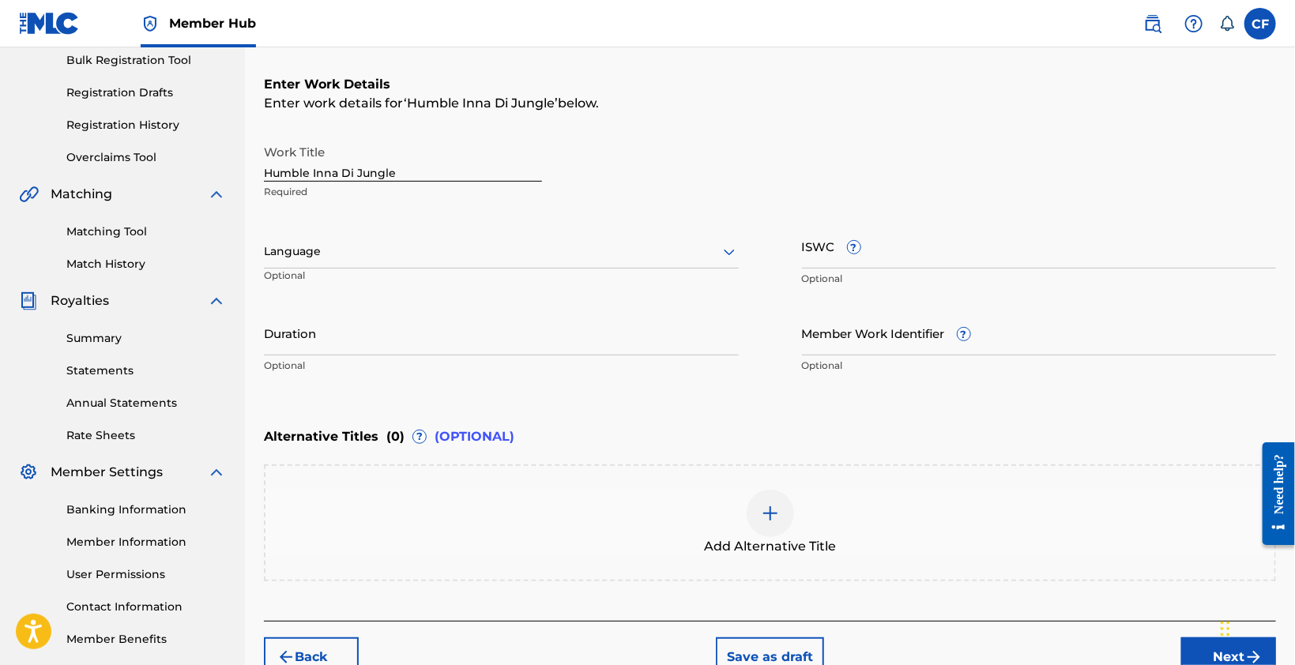
click at [931, 243] on input "ISWC ?" at bounding box center [1039, 246] width 475 height 45
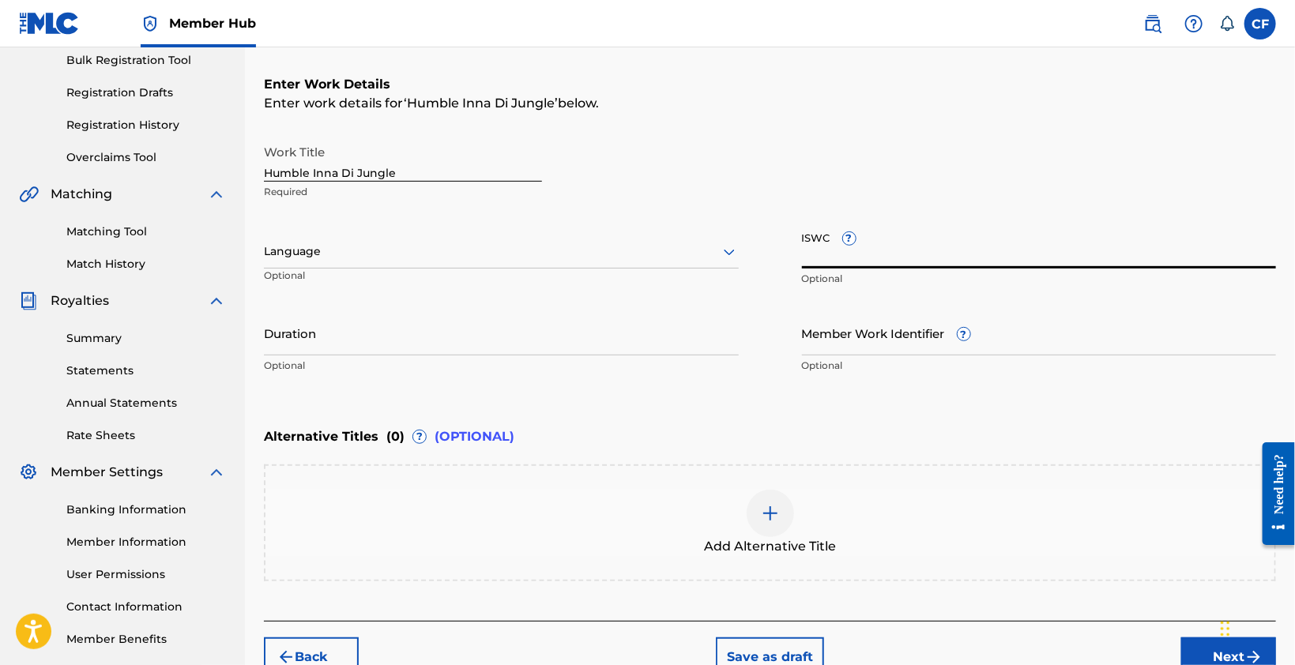
click at [914, 345] on input "Member Work Identifier ?" at bounding box center [1039, 333] width 475 height 45
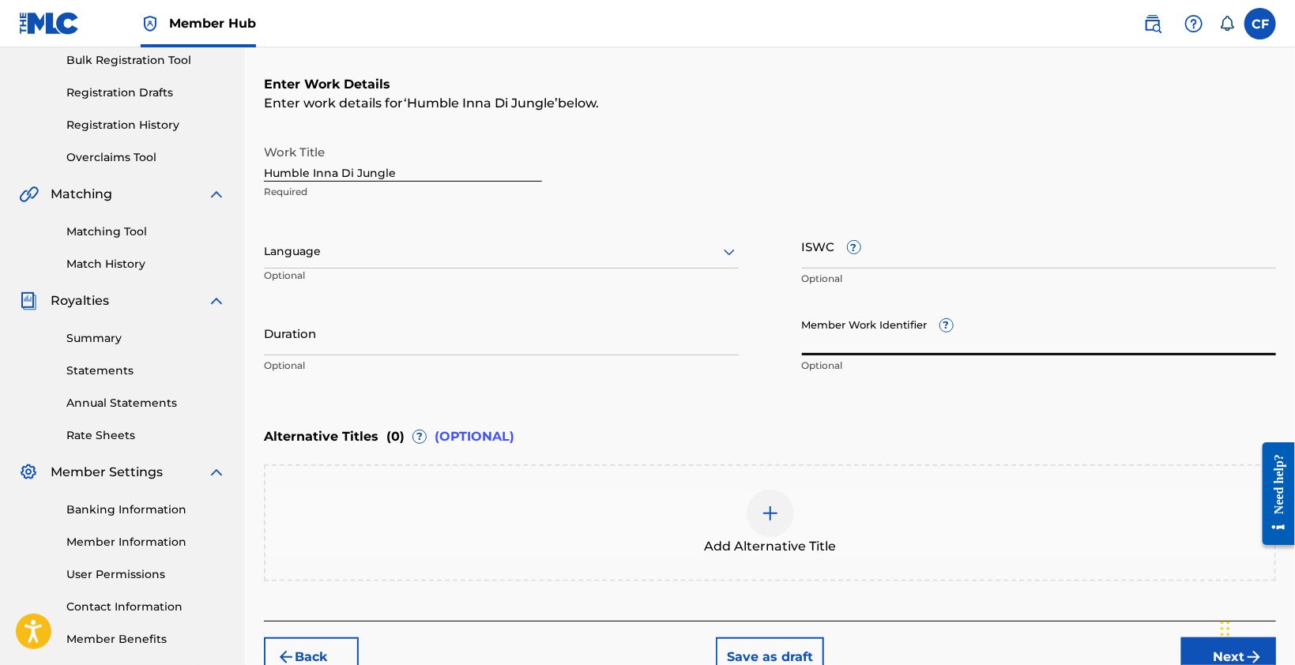
paste input "932302234"
type input "932302234"
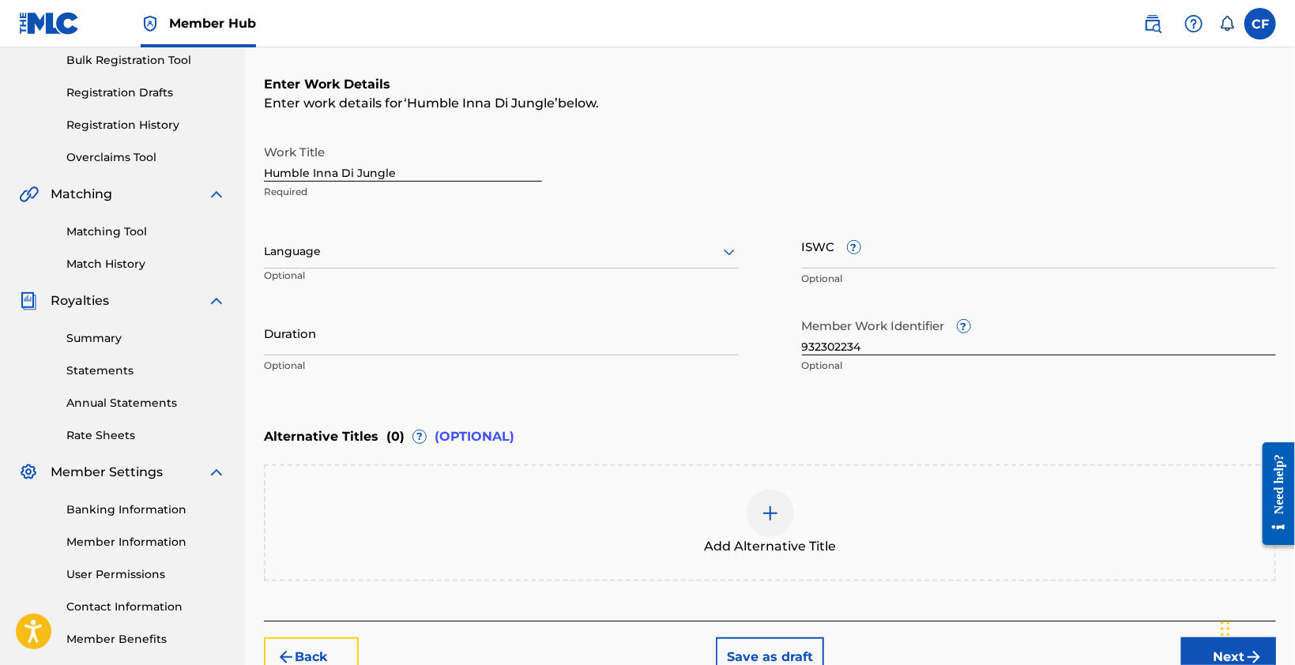
scroll to position [247, 0]
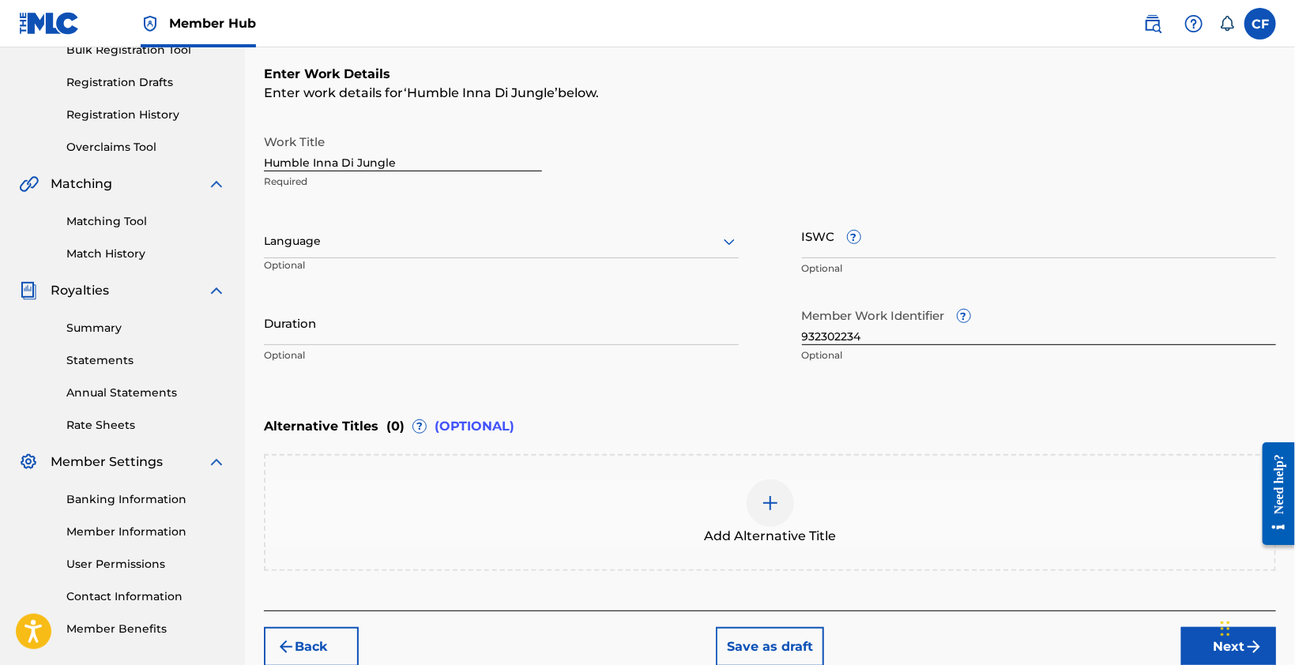
click at [417, 250] on div "Language" at bounding box center [501, 241] width 475 height 33
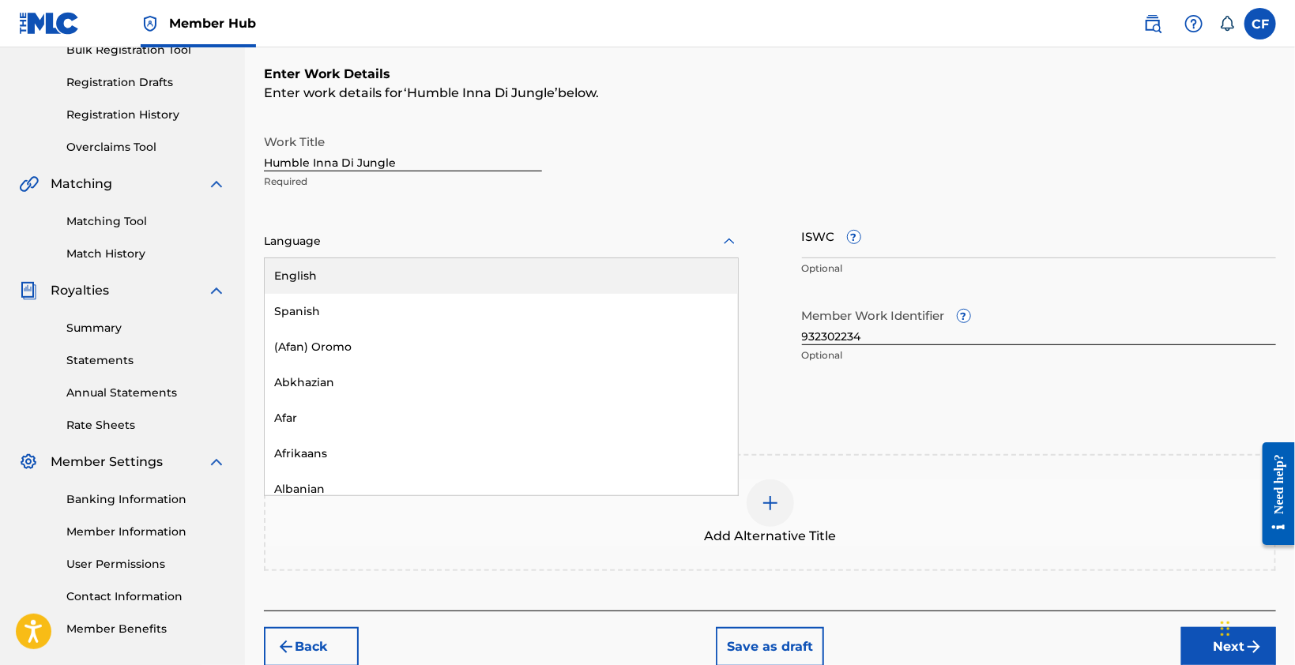
click at [405, 274] on div "English" at bounding box center [501, 276] width 473 height 36
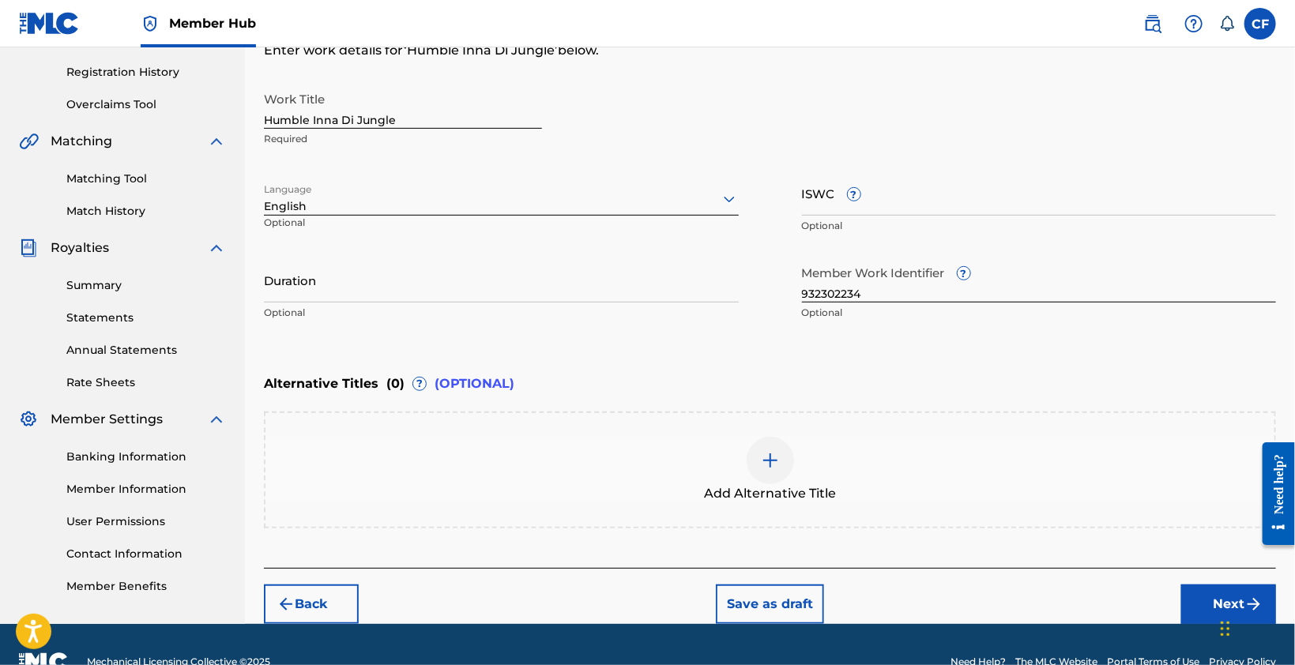
scroll to position [323, 0]
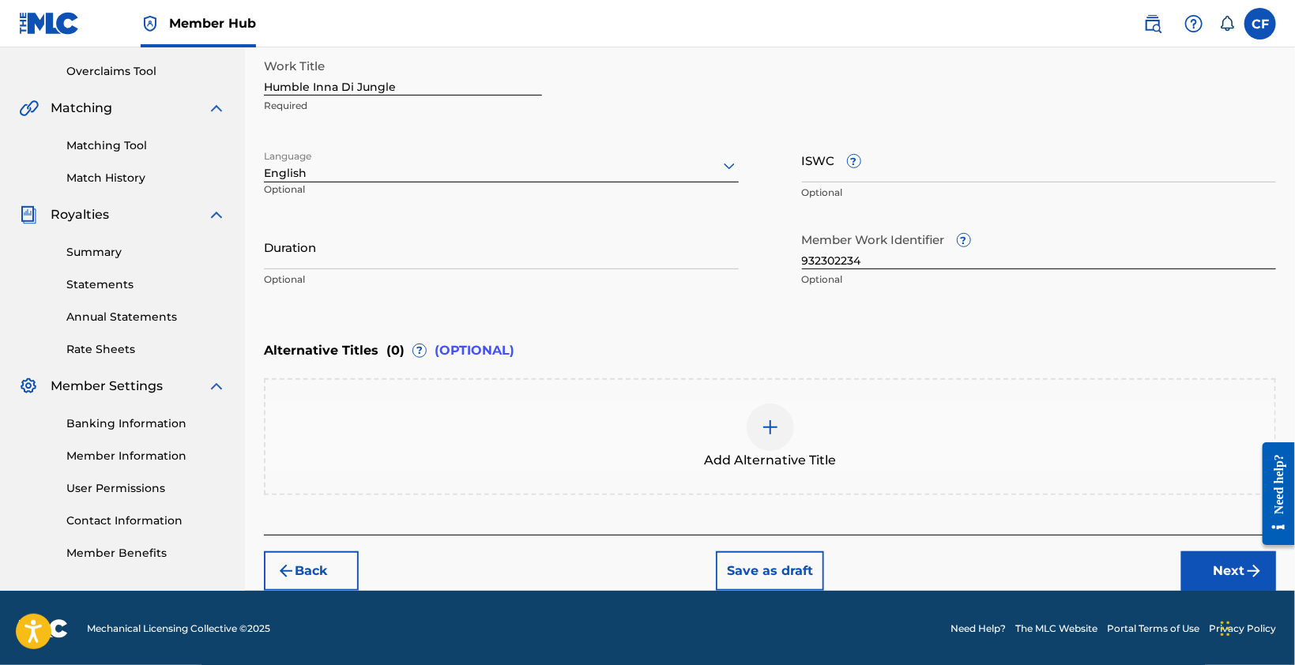
click at [770, 431] on img at bounding box center [770, 427] width 19 height 19
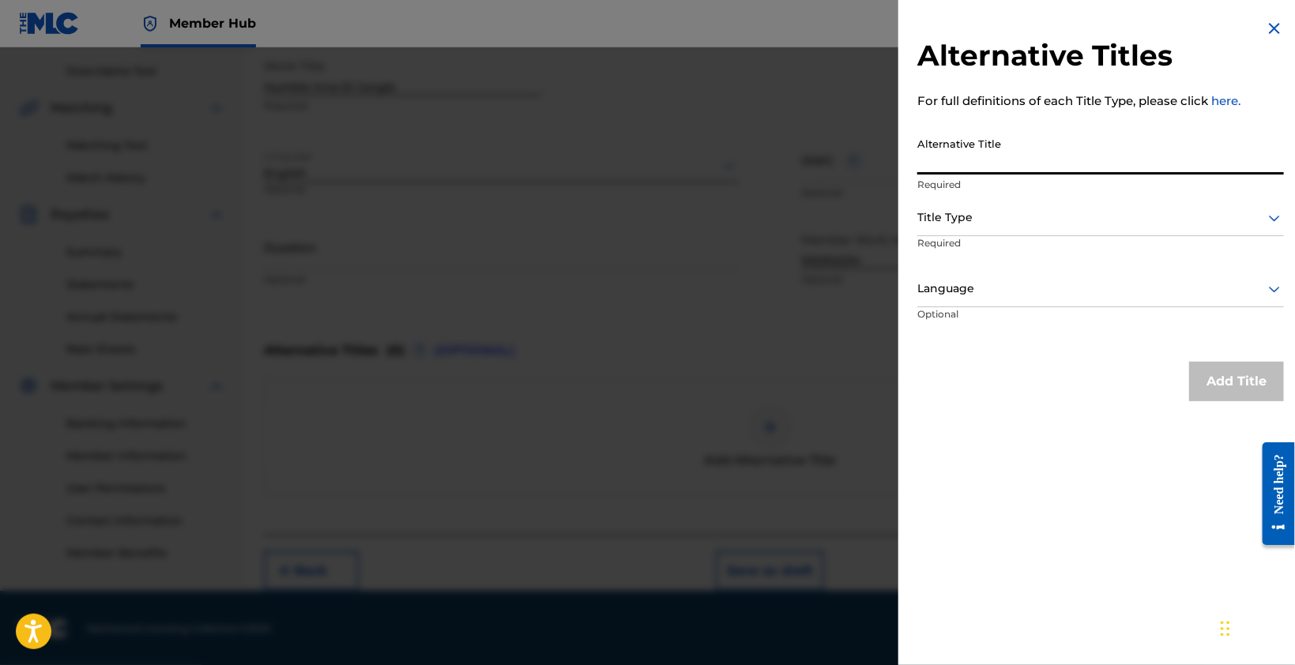
click at [1056, 160] on input "Alternative Title" at bounding box center [1100, 152] width 367 height 45
click at [1053, 163] on input "Alternative Title" at bounding box center [1100, 152] width 367 height 45
paste input "Humble Inna Di Jungle"
click at [1128, 171] on input "Humble Inna Di Jungle" at bounding box center [1100, 152] width 367 height 45
click at [1128, 164] on input "Humble Inna Di Jungle" at bounding box center [1100, 152] width 367 height 45
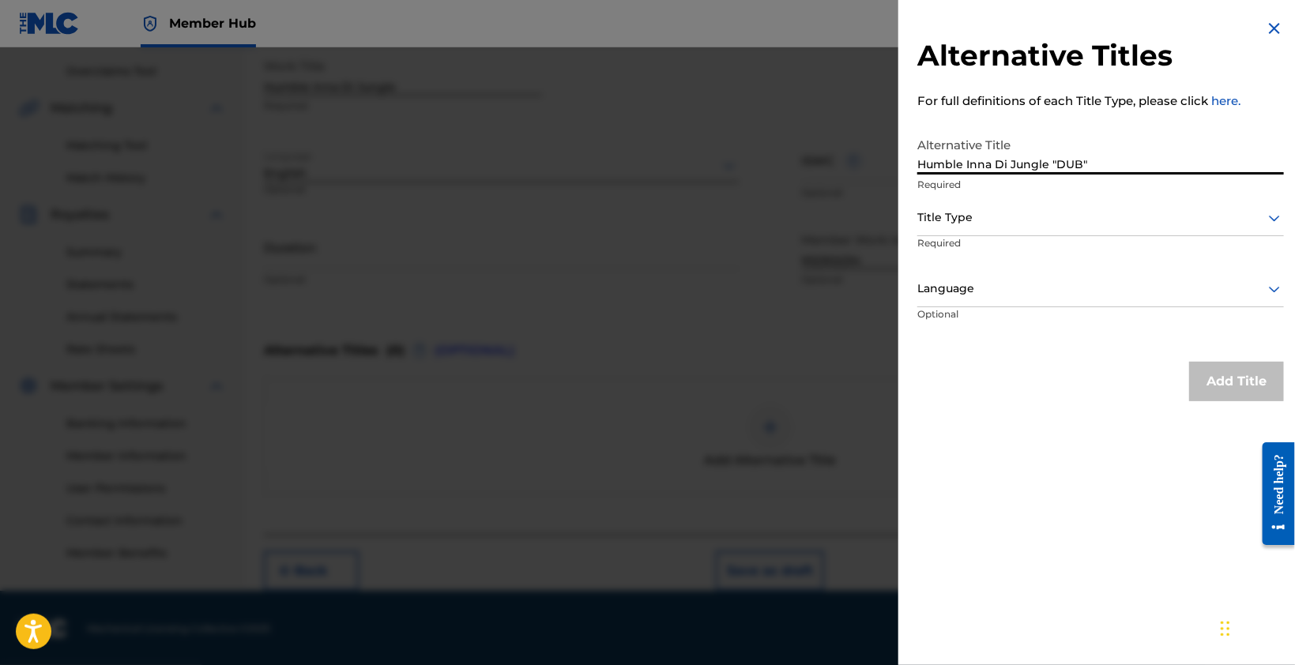
type input "Humble Inna Di Jungle "DUB""
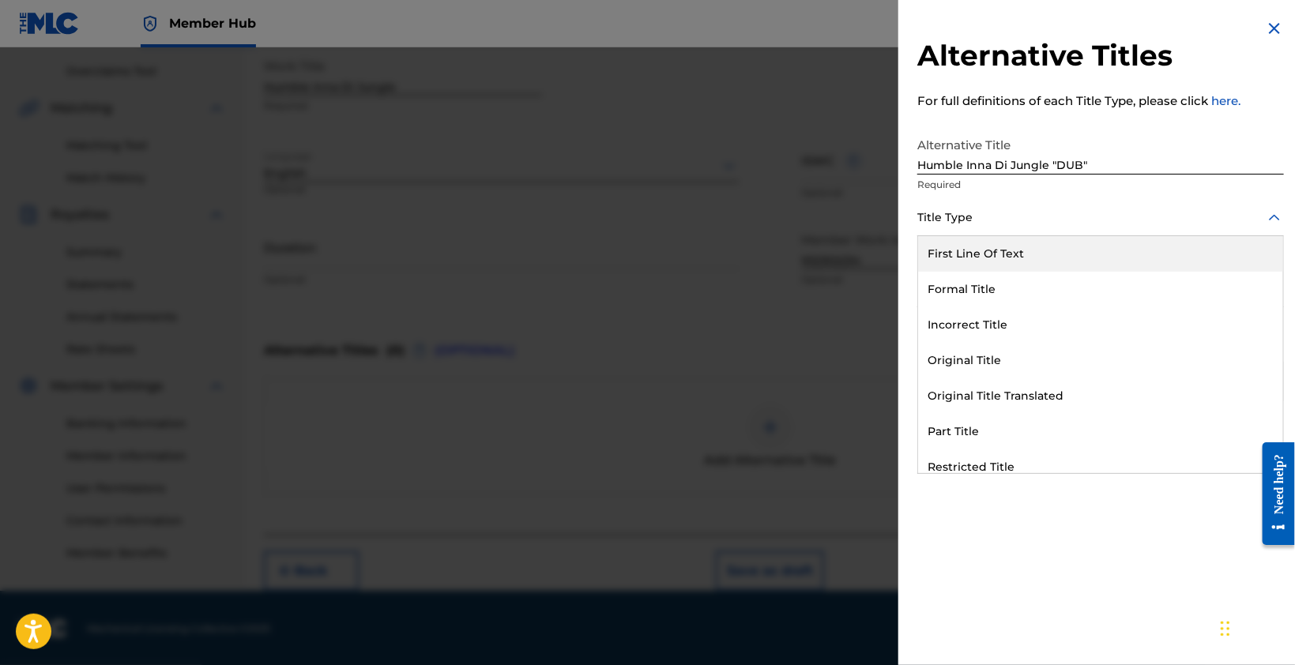
click at [1015, 233] on div "Title Type" at bounding box center [1100, 219] width 367 height 36
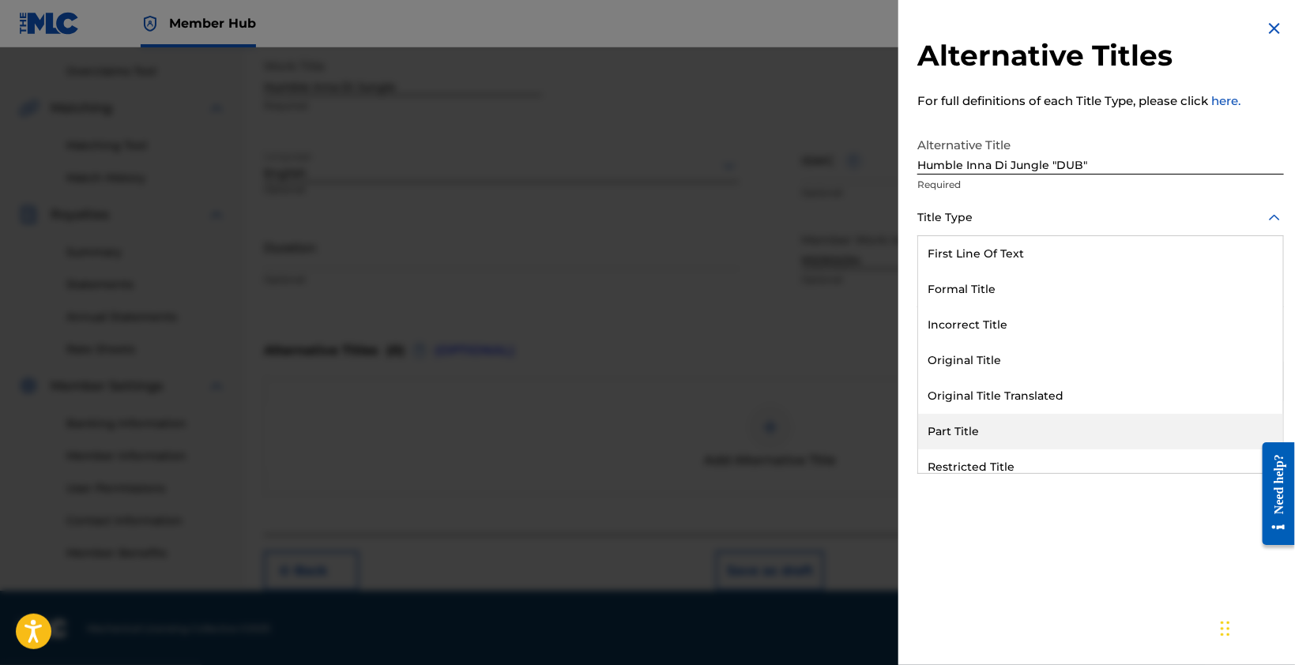
scroll to position [153, 0]
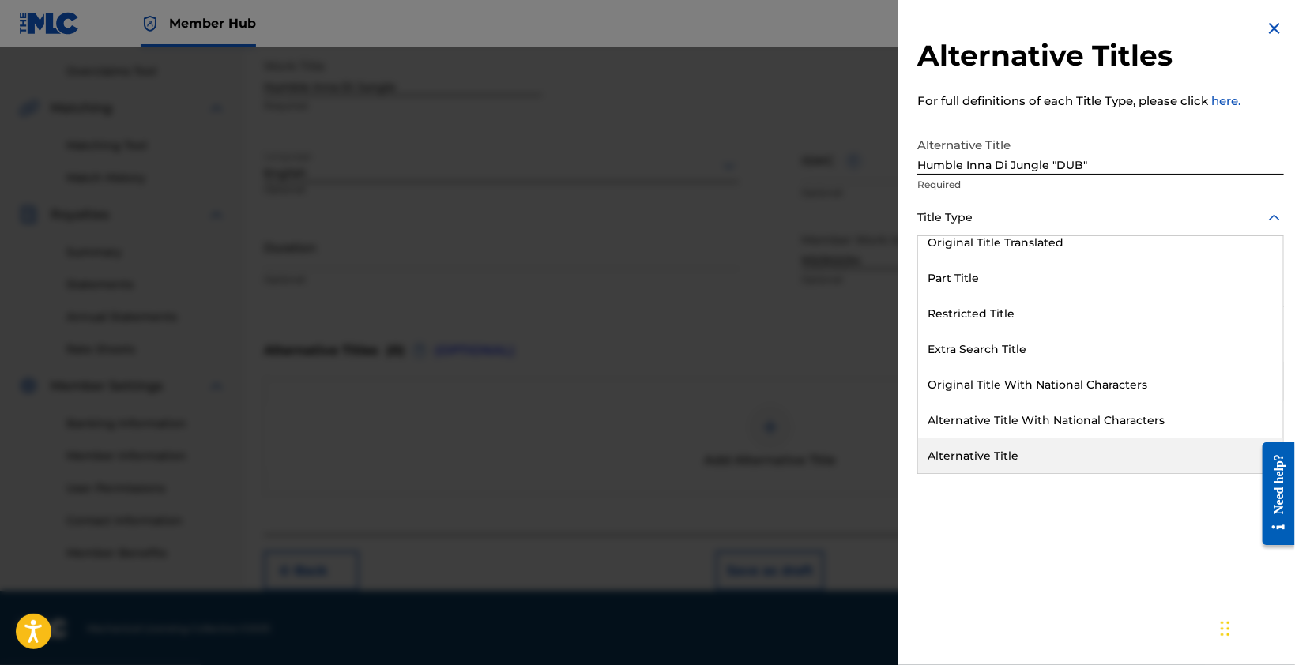
click at [1019, 458] on div "Alternative Title" at bounding box center [1100, 457] width 365 height 36
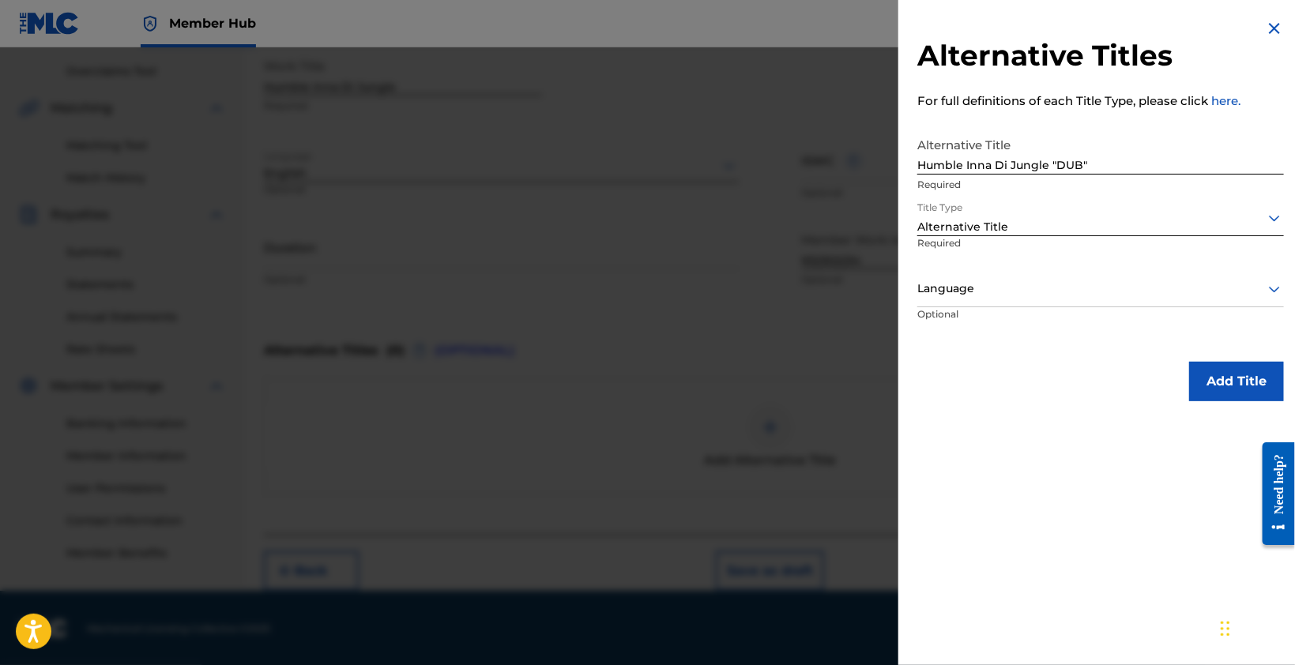
click at [1024, 454] on div "Alternative Titles For full definitions of each Title Type, please click here. …" at bounding box center [1100, 332] width 405 height 665
click at [1056, 296] on div at bounding box center [1100, 289] width 367 height 20
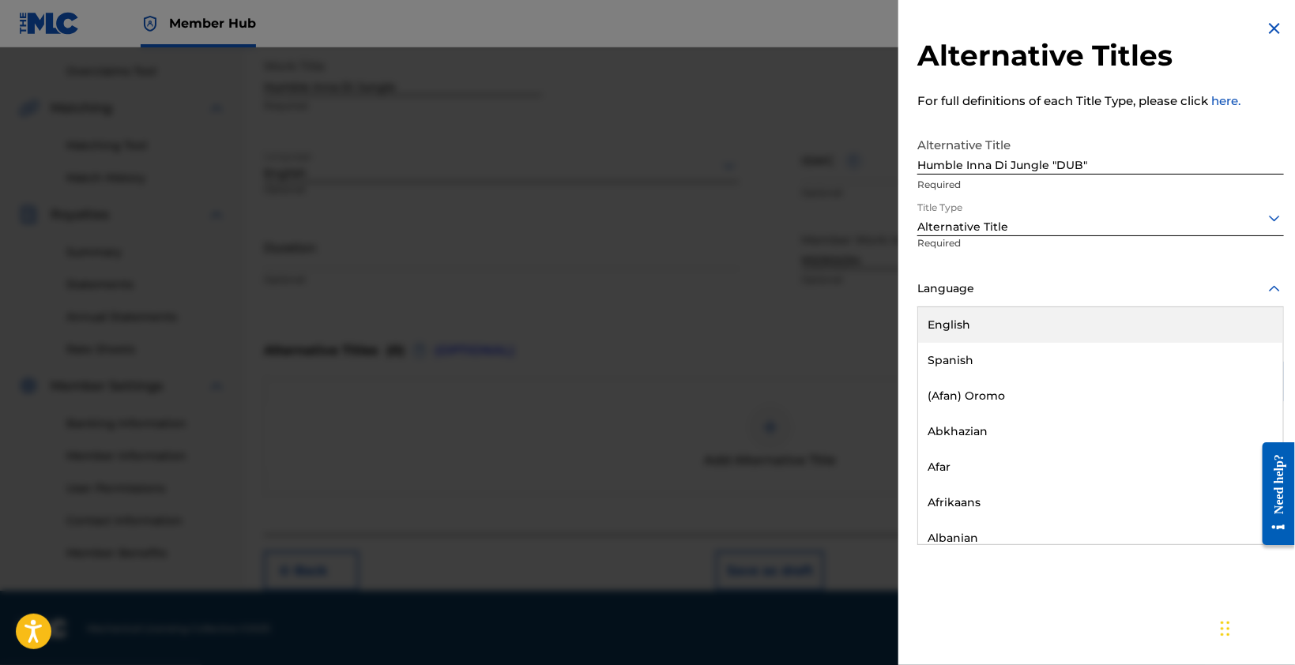
click at [1054, 328] on div "English" at bounding box center [1100, 325] width 365 height 36
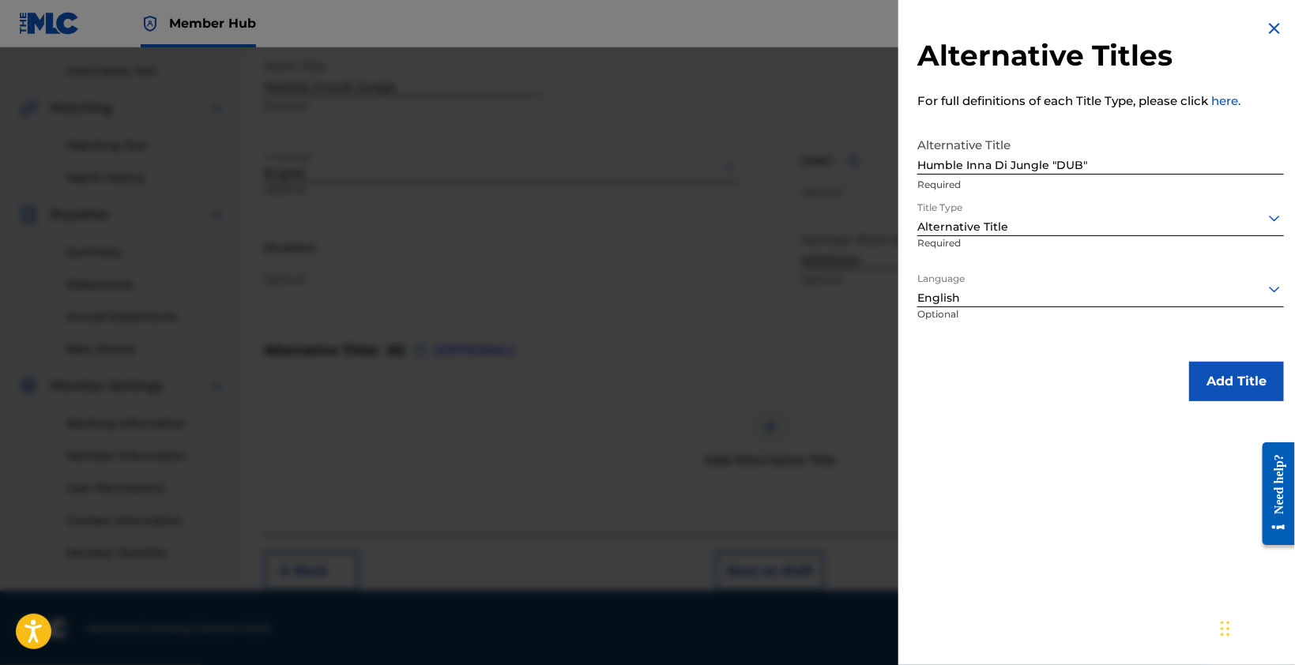
click at [1135, 363] on div "Add Title" at bounding box center [1100, 382] width 367 height 40
click at [1200, 396] on button "Add Title" at bounding box center [1236, 382] width 95 height 40
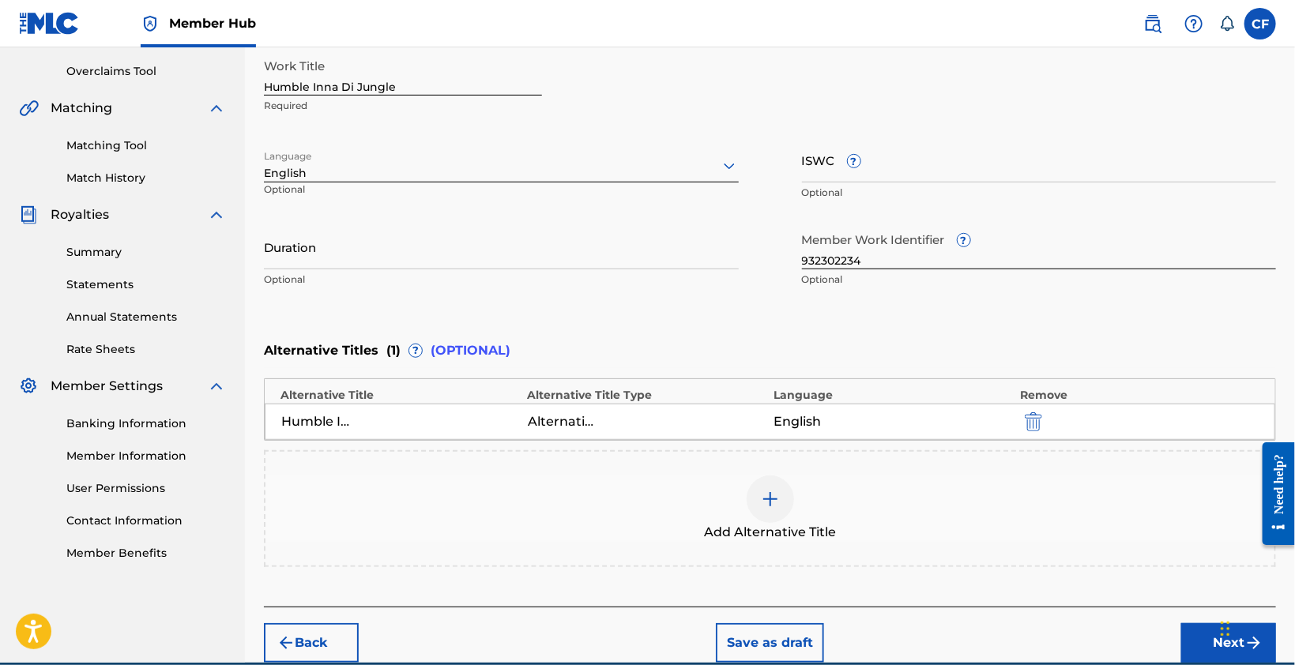
scroll to position [394, 0]
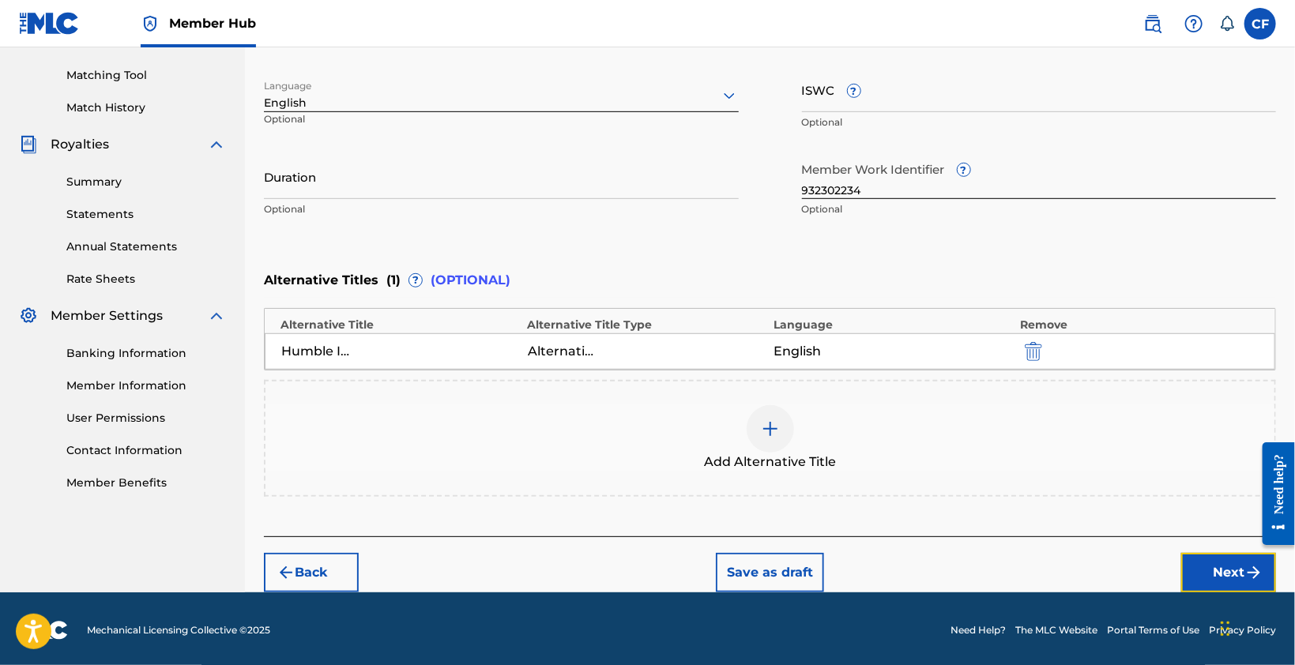
click at [1234, 568] on button "Next" at bounding box center [1228, 573] width 95 height 40
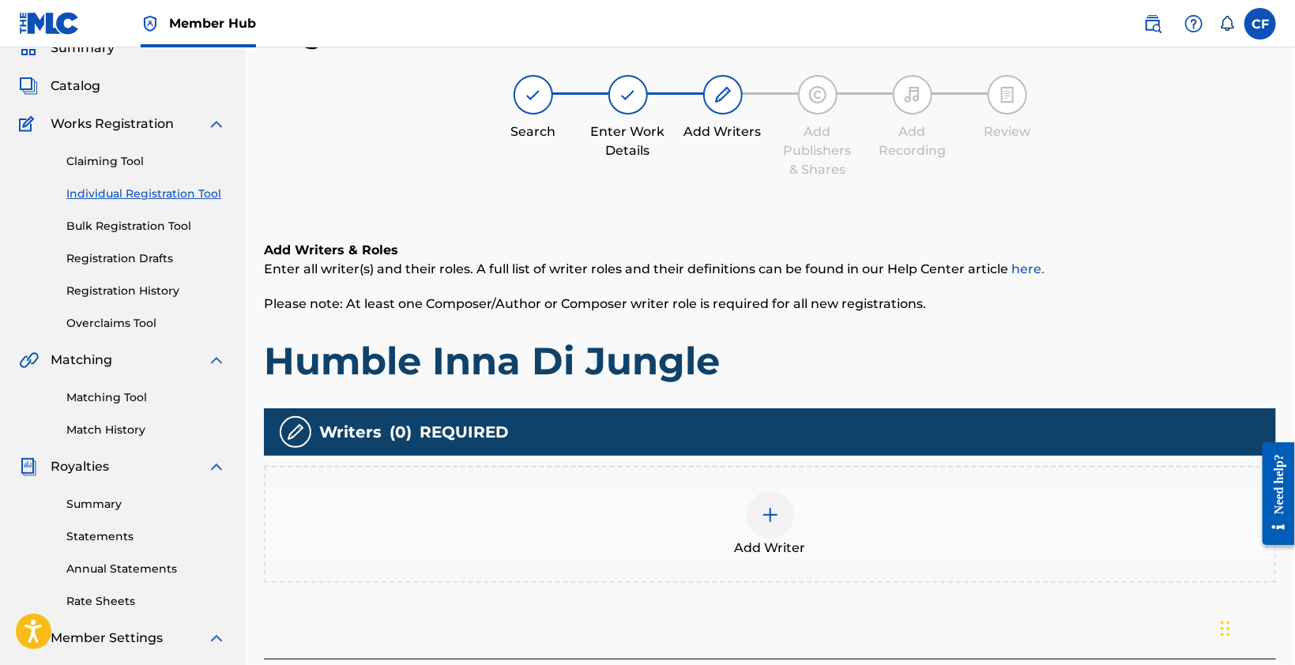
scroll to position [314, 0]
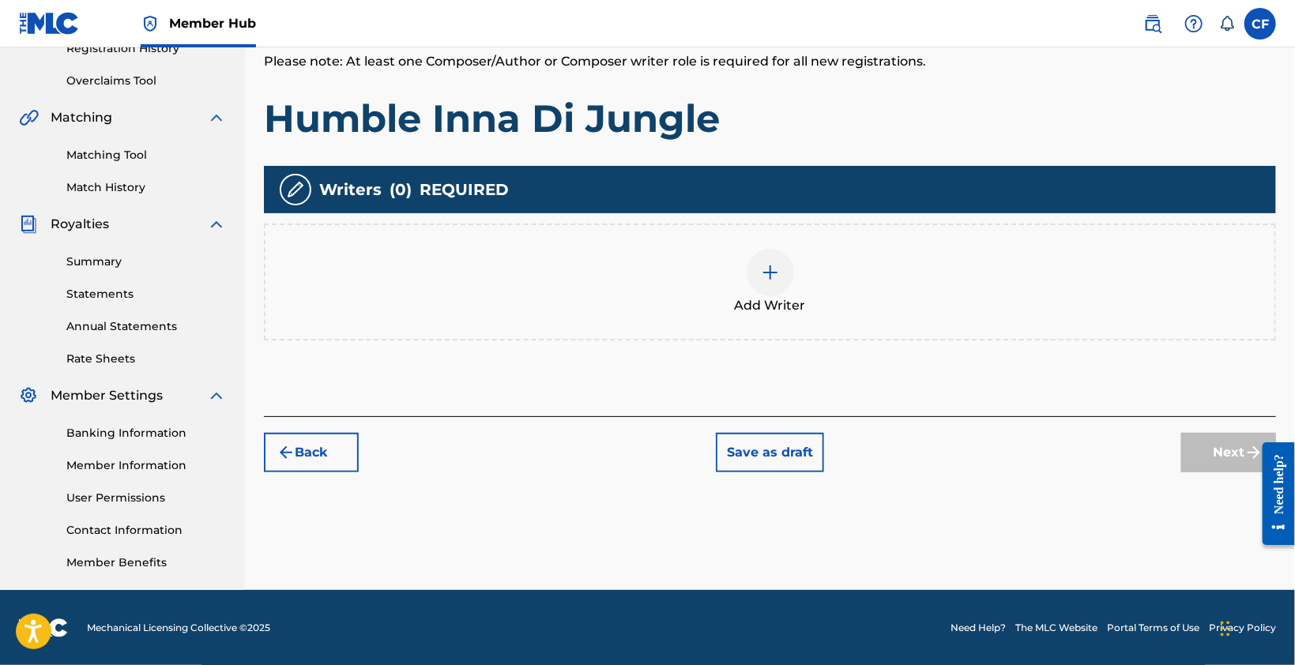
click at [795, 269] on div "Add Writer" at bounding box center [770, 282] width 1009 height 66
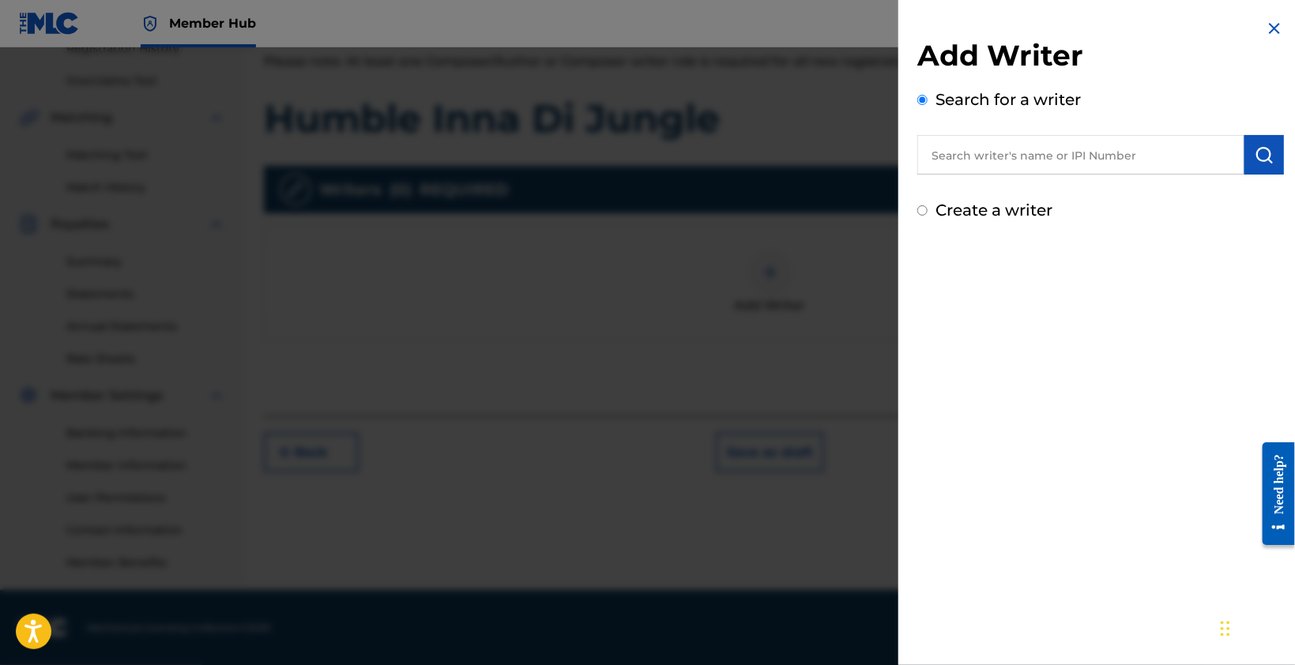
click at [1041, 156] on input "text" at bounding box center [1080, 155] width 327 height 40
drag, startPoint x: 1027, startPoint y: 178, endPoint x: 1036, endPoint y: 164, distance: 16.7
click at [1030, 172] on div "Add Writer Search for a writer Create a writer" at bounding box center [1100, 130] width 367 height 184
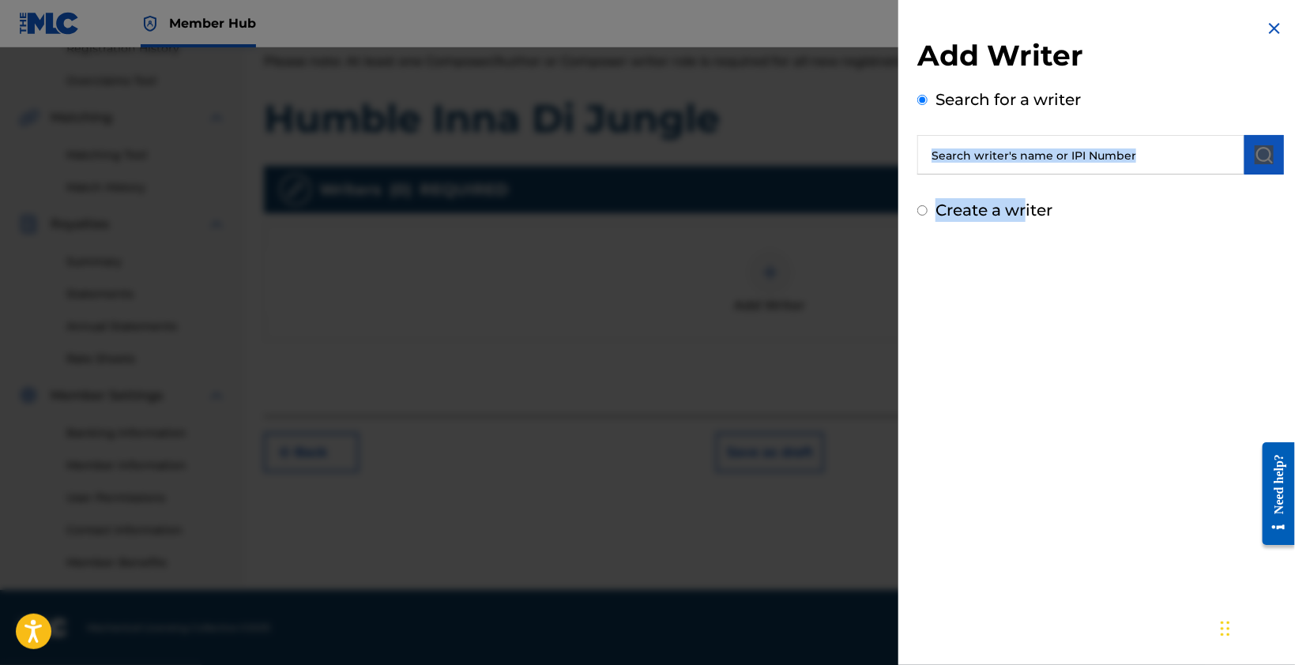
click at [1037, 160] on input "text" at bounding box center [1080, 155] width 327 height 40
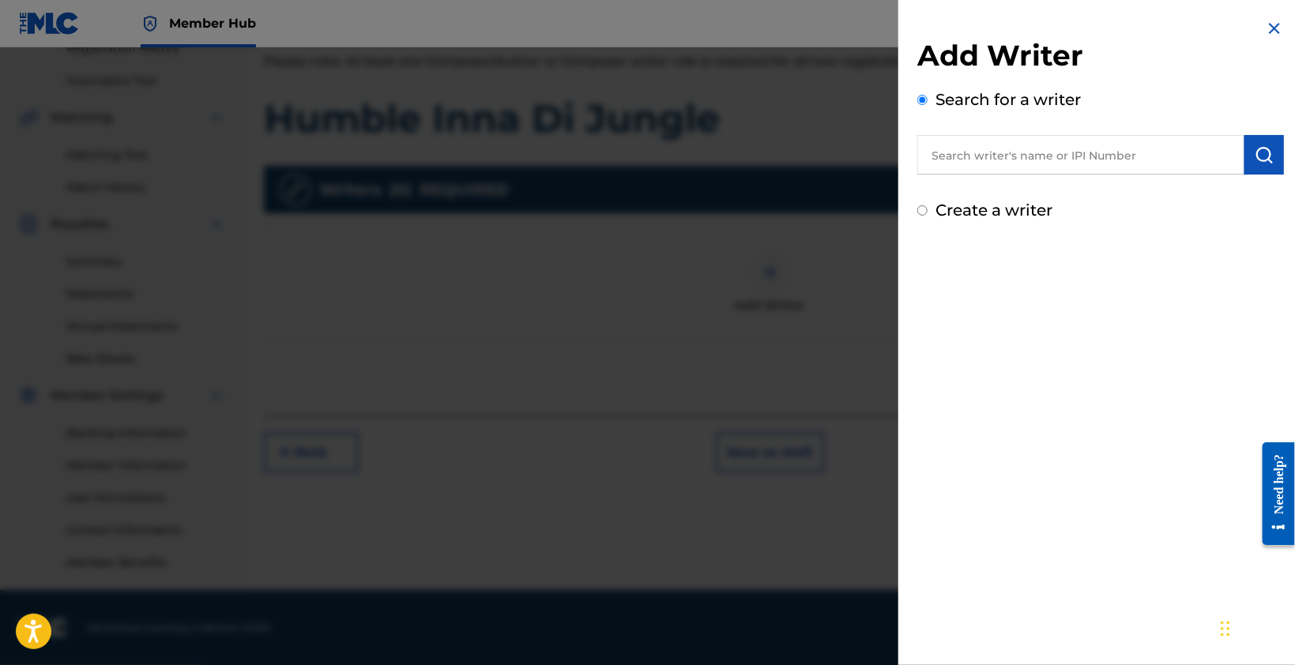
click at [1041, 152] on input "text" at bounding box center [1080, 155] width 327 height 40
click at [1041, 151] on input "text" at bounding box center [1080, 155] width 327 height 40
paste input "01302934676"
click at [942, 149] on input "01302934676" at bounding box center [1080, 155] width 327 height 40
type input "1302934676"
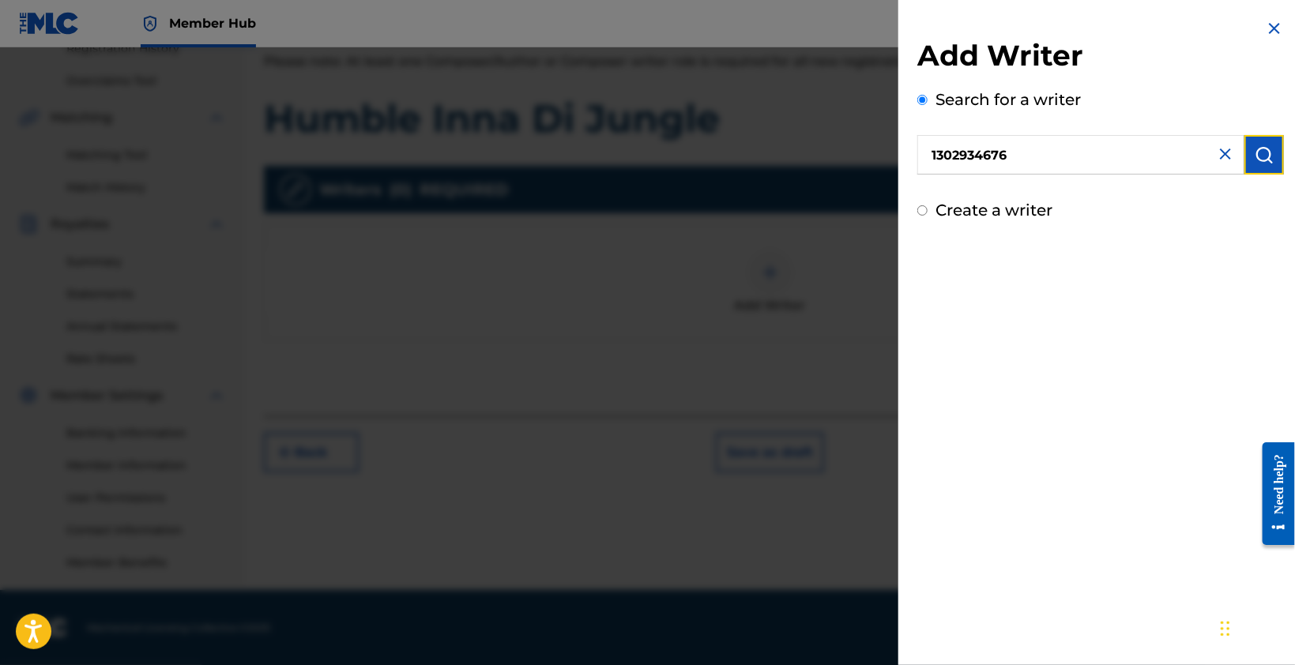
click at [1259, 137] on button "submit" at bounding box center [1265, 155] width 40 height 40
click at [978, 270] on label "Create a writer" at bounding box center [994, 277] width 117 height 19
radio input "true"
click at [928, 273] on input "Create a writer" at bounding box center [922, 278] width 10 height 10
radio input "false"
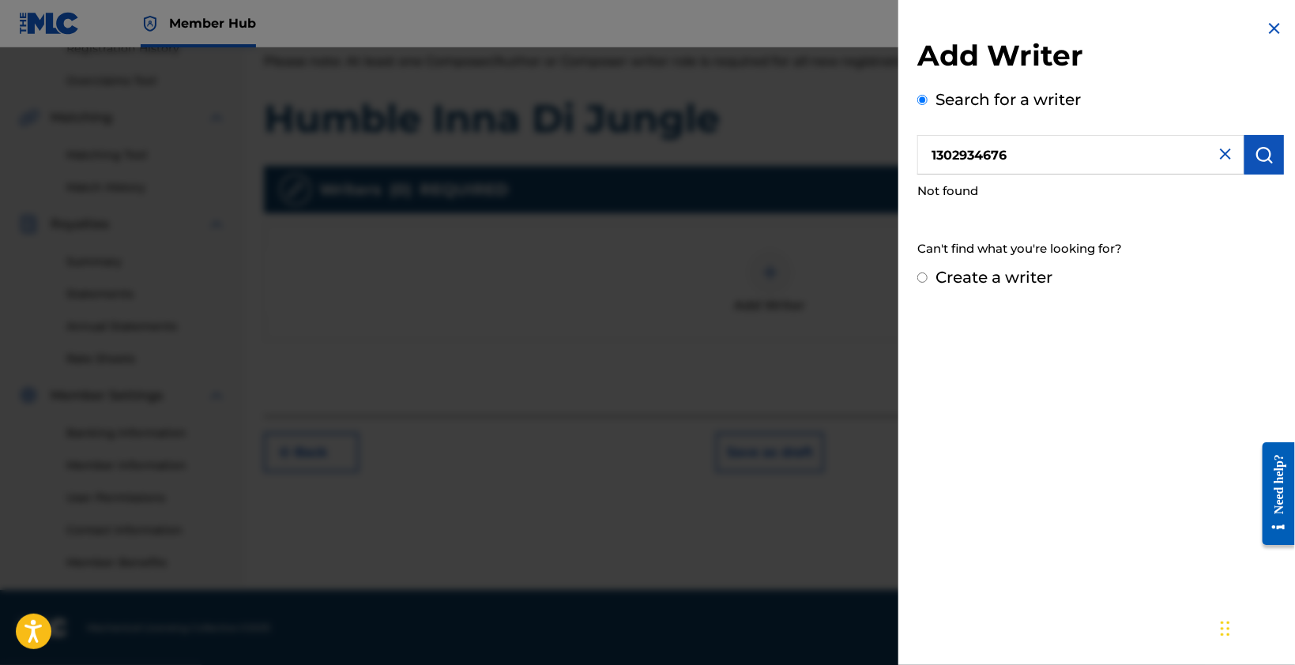
radio input "true"
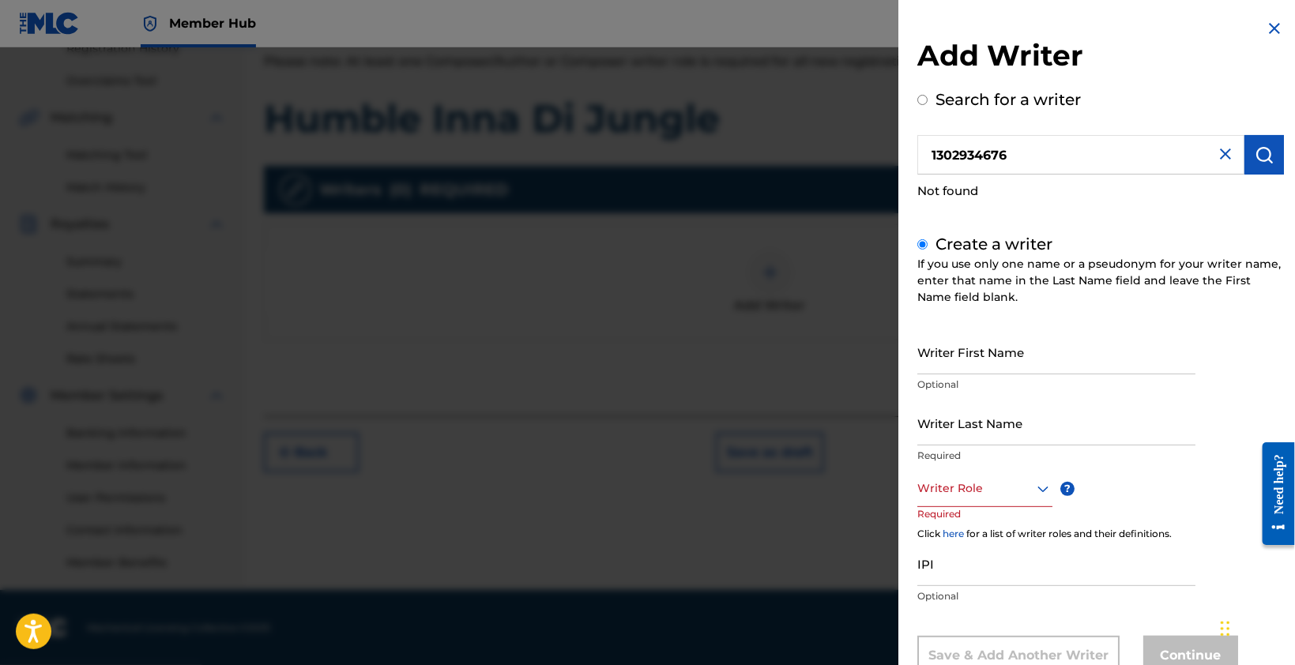
click at [979, 164] on input "1302934676" at bounding box center [1080, 155] width 327 height 40
radio input "true"
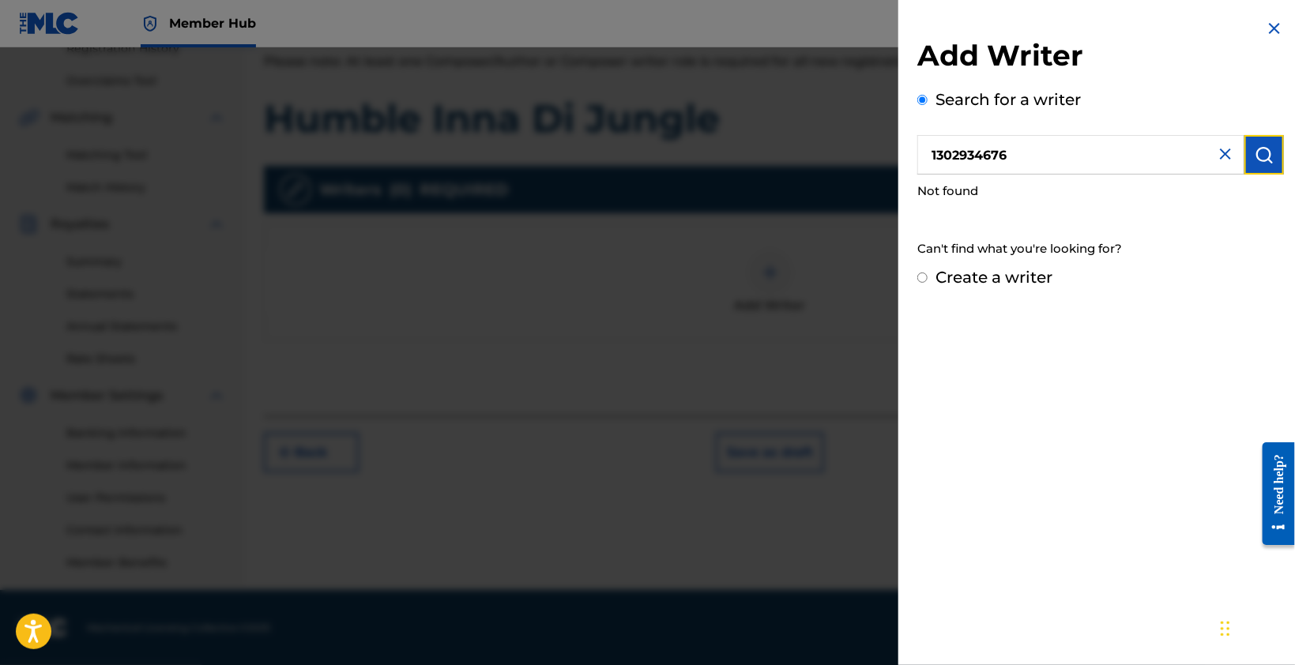
click at [1279, 153] on button "submit" at bounding box center [1265, 155] width 40 height 40
drag, startPoint x: 1069, startPoint y: 157, endPoint x: 852, endPoint y: 189, distance: 219.6
click at [868, 186] on div "Add Writer Search for a writer 1302934676 Not found Can't find what you're look…" at bounding box center [647, 356] width 1295 height 618
click at [958, 273] on label "Create a writer" at bounding box center [994, 277] width 117 height 19
radio input "true"
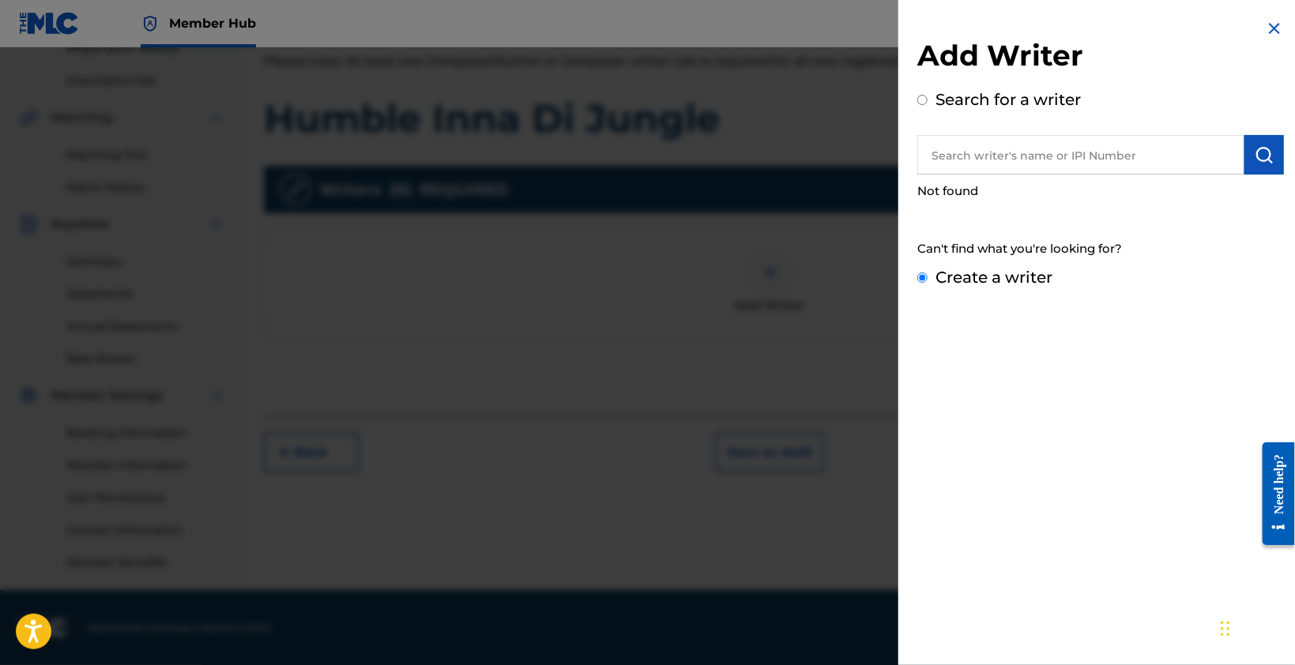
click at [928, 273] on input "Create a writer" at bounding box center [922, 278] width 10 height 10
radio input "false"
radio input "true"
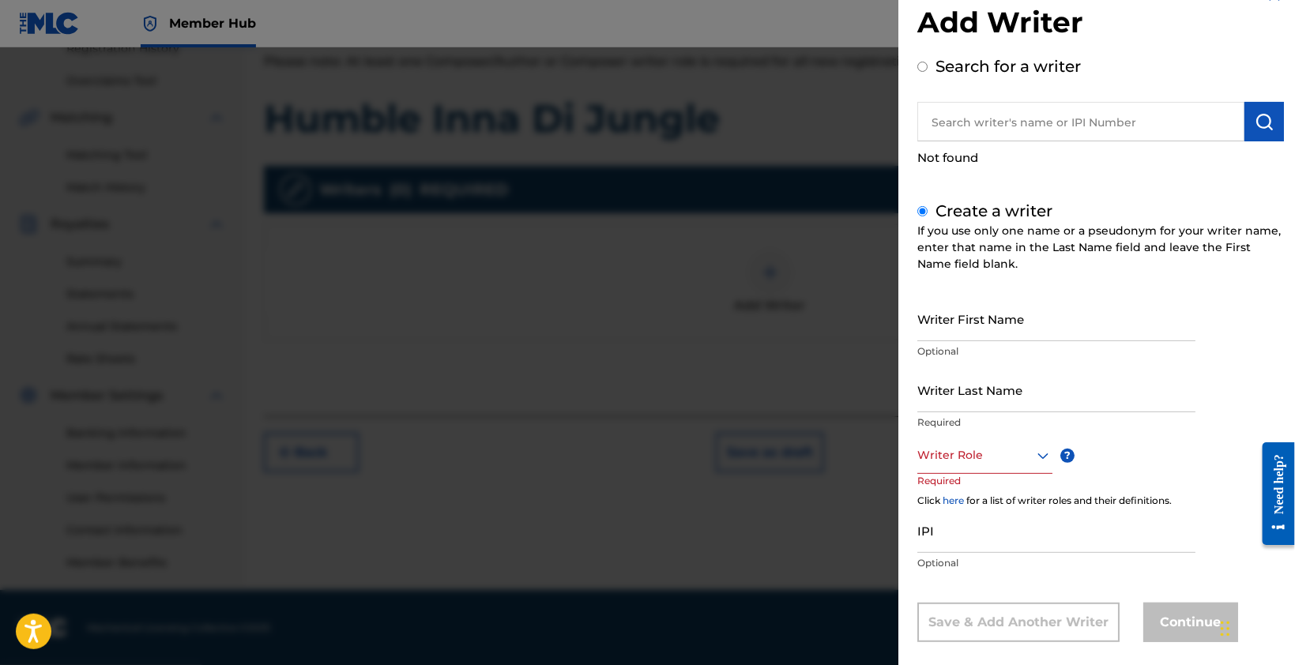
scroll to position [52, 0]
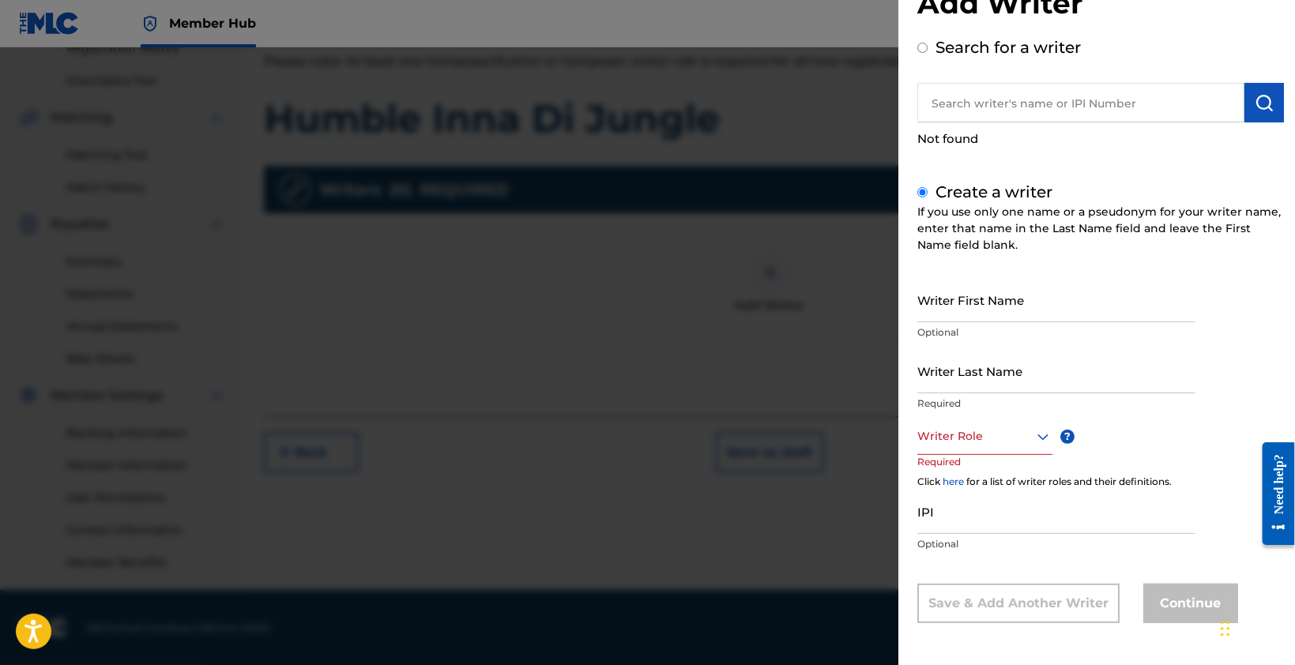
click at [981, 307] on input "Writer First Name" at bounding box center [1056, 299] width 278 height 45
type input "CT"
type input "[PERSON_NAME]"
click at [989, 428] on div at bounding box center [984, 437] width 135 height 20
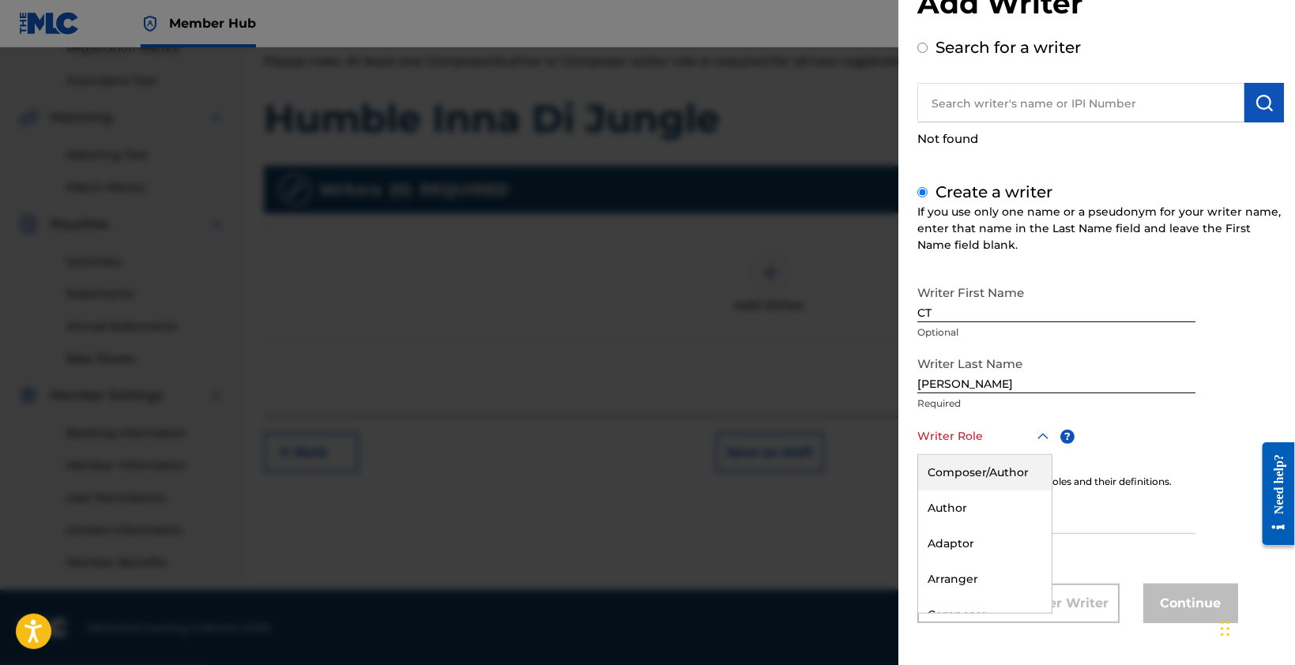
click at [989, 473] on div "Composer/Author" at bounding box center [985, 473] width 134 height 36
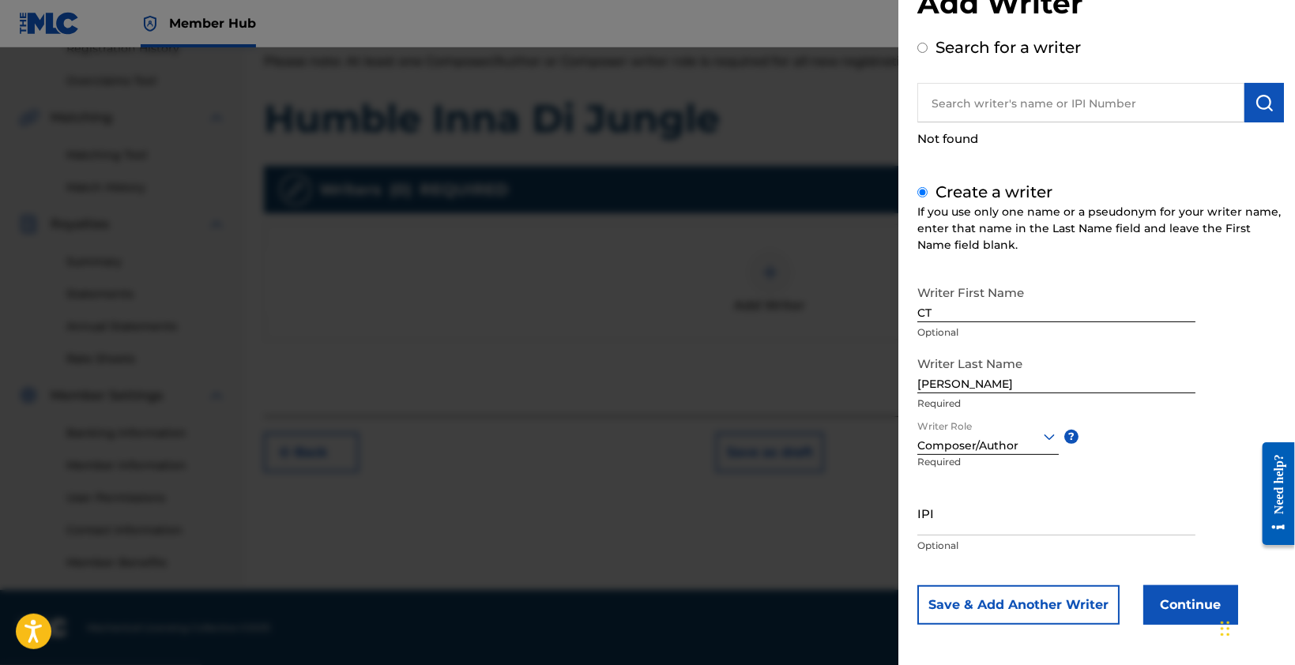
scroll to position [54, 0]
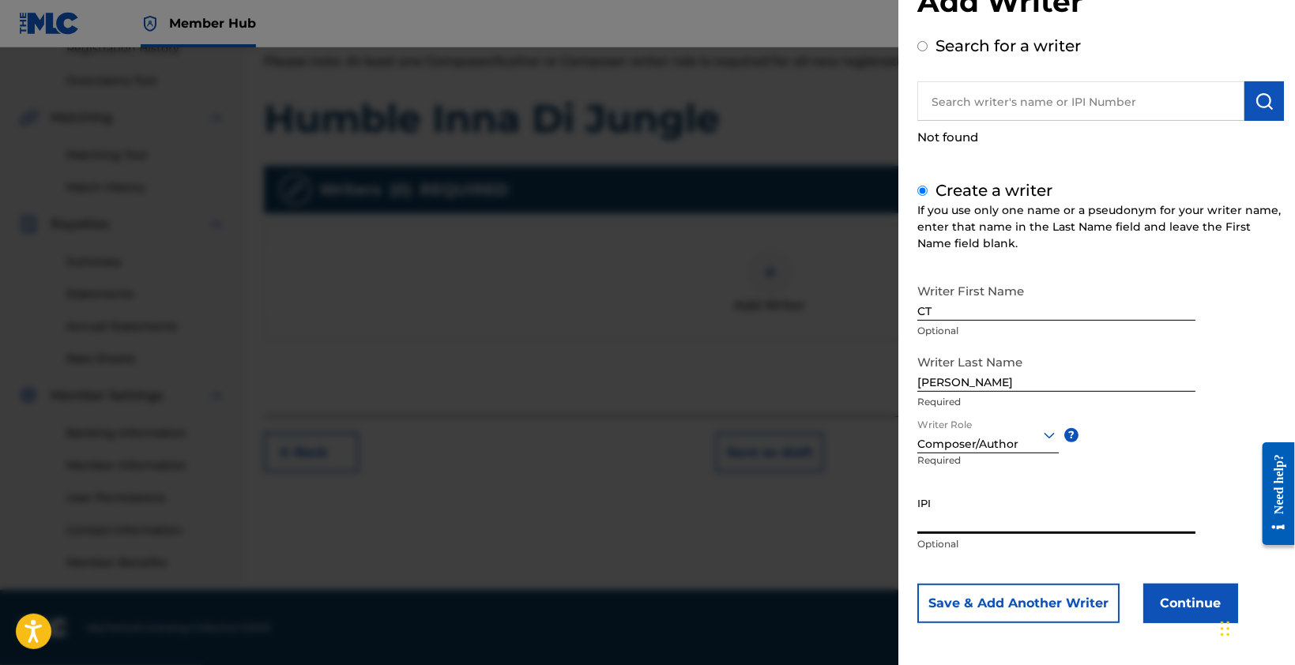
click at [1033, 522] on input "IPI" at bounding box center [1056, 511] width 278 height 45
click at [969, 518] on input "IPI" at bounding box center [1056, 511] width 278 height 45
paste input "1302934676"
type input "1302934676"
click at [1192, 603] on button "Continue" at bounding box center [1190, 604] width 95 height 40
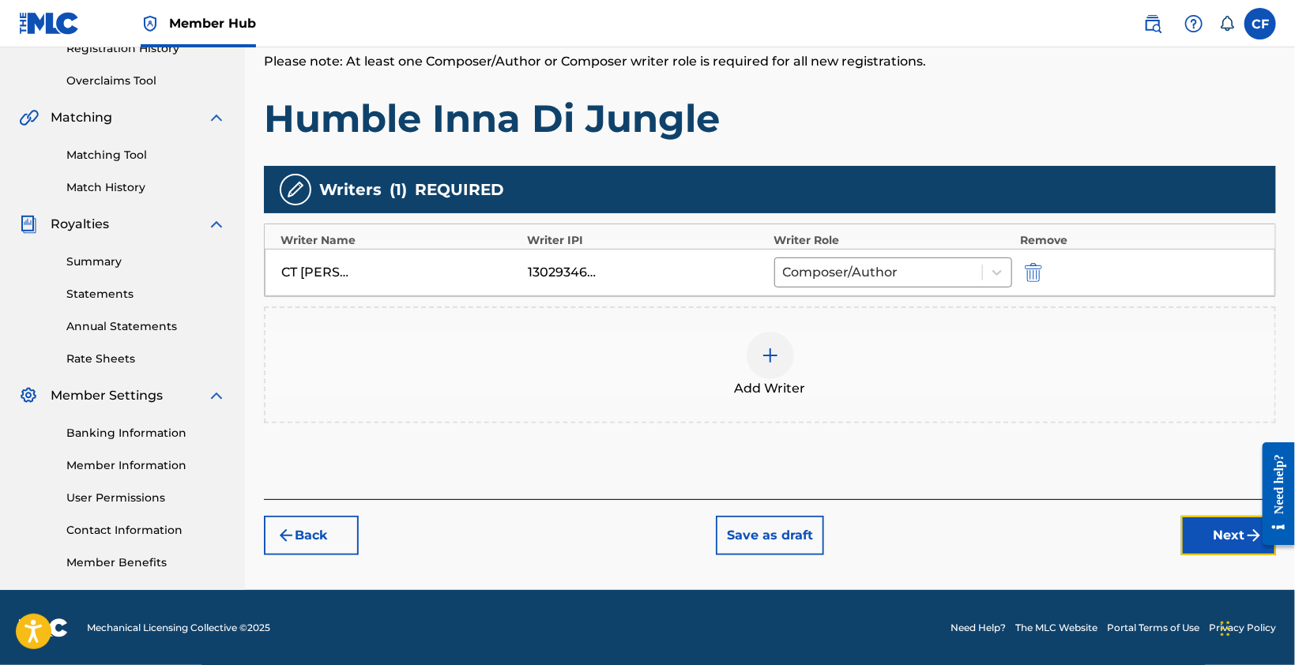
click at [1218, 532] on button "Next" at bounding box center [1228, 536] width 95 height 40
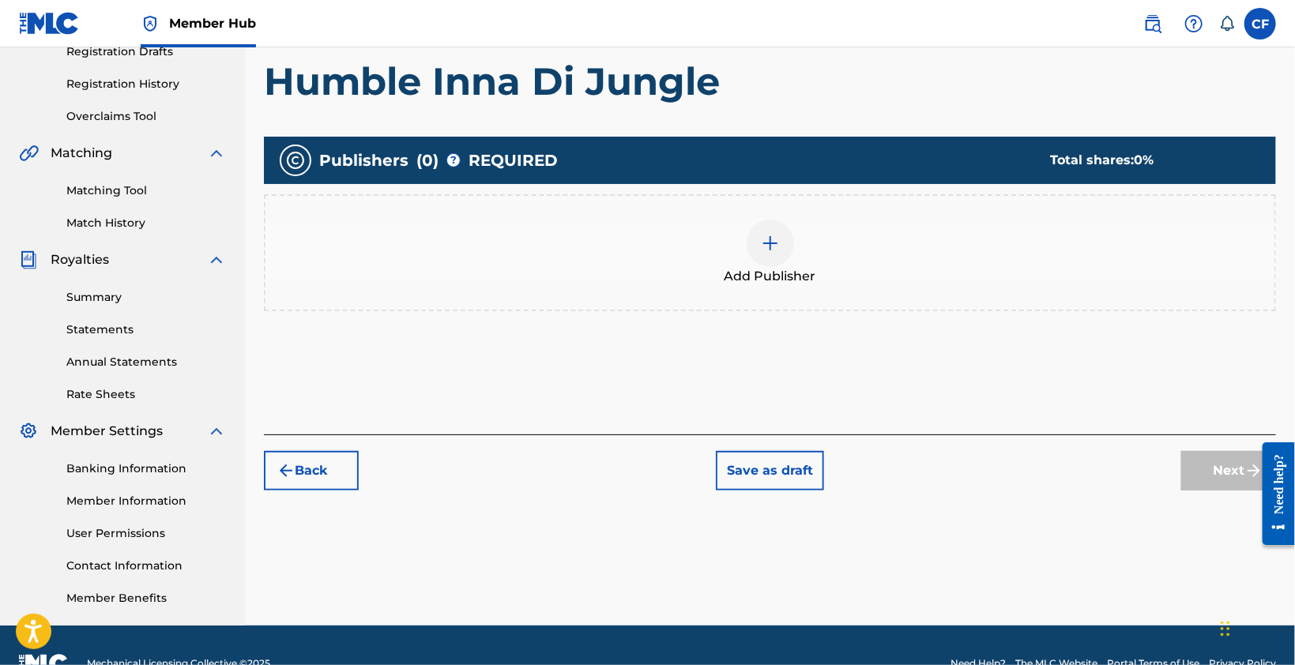
scroll to position [308, 0]
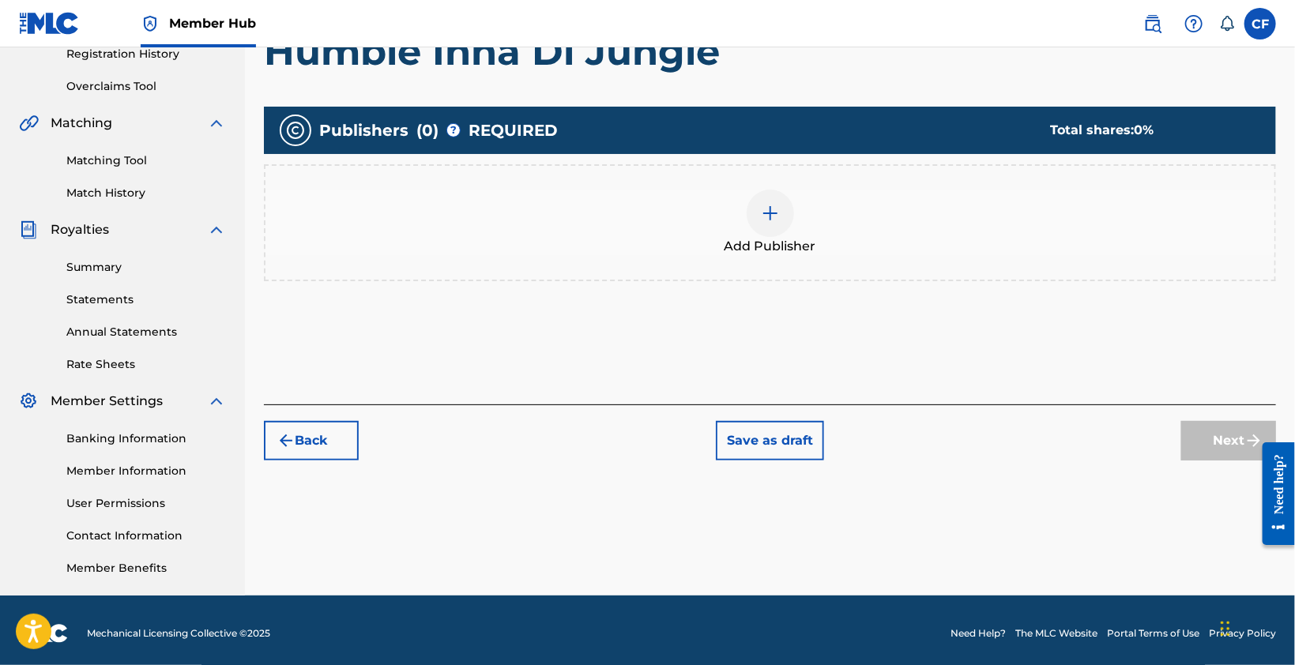
click at [755, 222] on div at bounding box center [770, 213] width 47 height 47
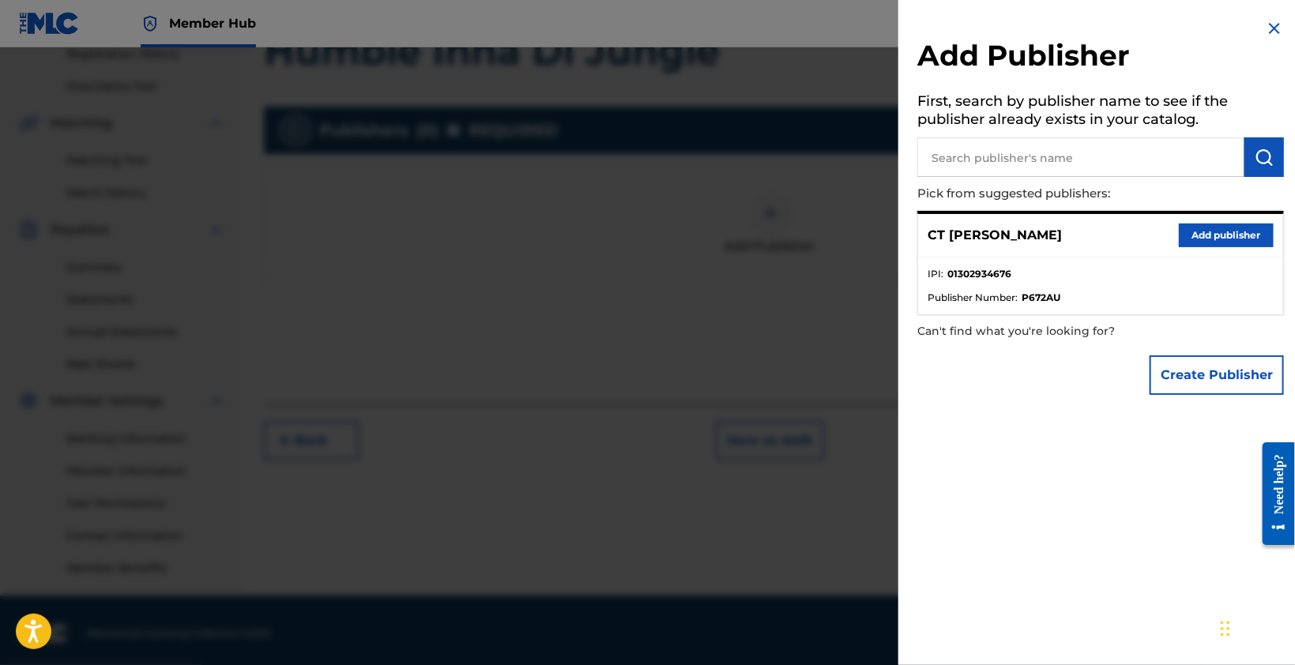
click at [1019, 165] on input "text" at bounding box center [1080, 157] width 327 height 40
click at [1255, 153] on img "submit" at bounding box center [1264, 157] width 19 height 19
click at [1087, 181] on p "Pick from suggested publishers:" at bounding box center [1055, 194] width 277 height 34
click at [1230, 237] on button "Add publisher" at bounding box center [1226, 236] width 95 height 24
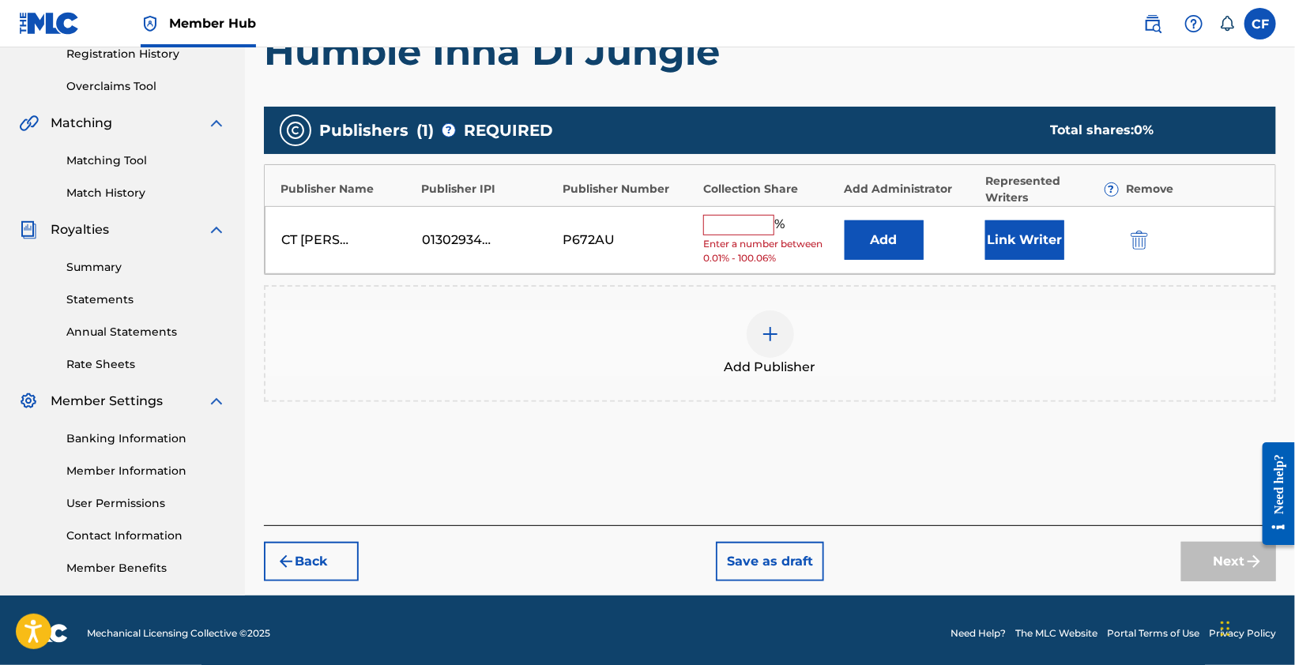
click at [1128, 372] on div "Add Publisher" at bounding box center [770, 344] width 1009 height 66
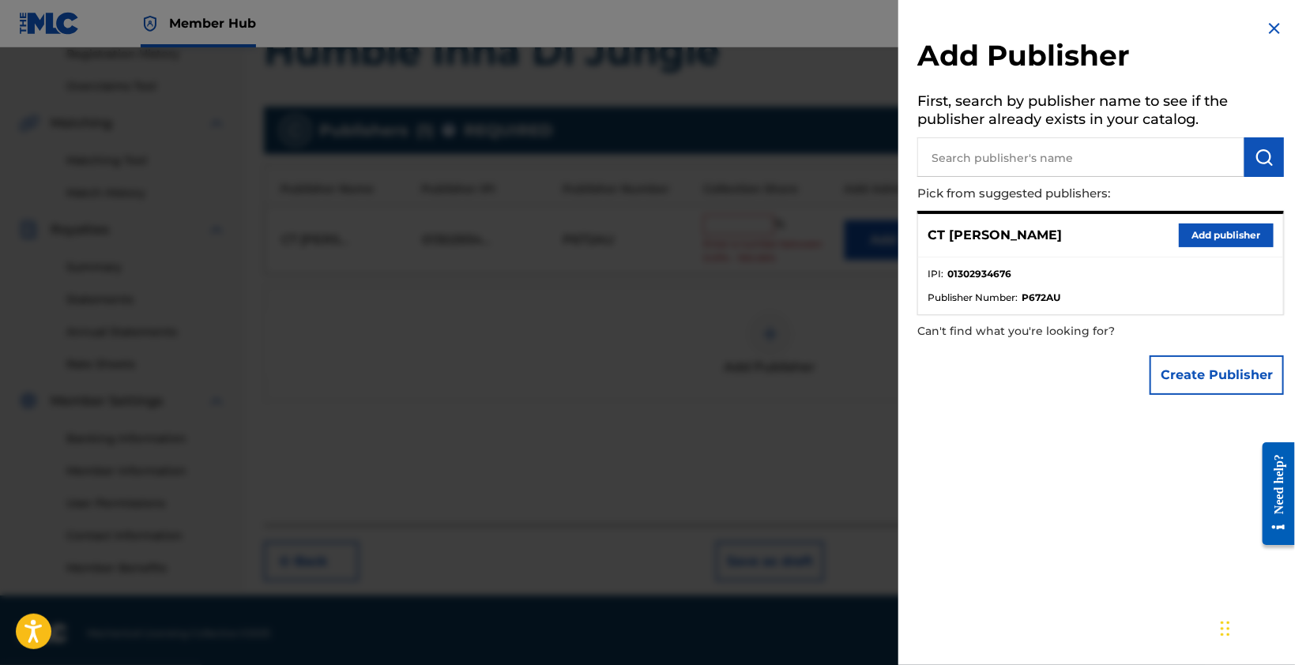
click at [1271, 17] on div "Add Publisher First, search by publisher name to see if the publisher already e…" at bounding box center [1100, 211] width 405 height 422
click at [672, 326] on div at bounding box center [647, 379] width 1295 height 665
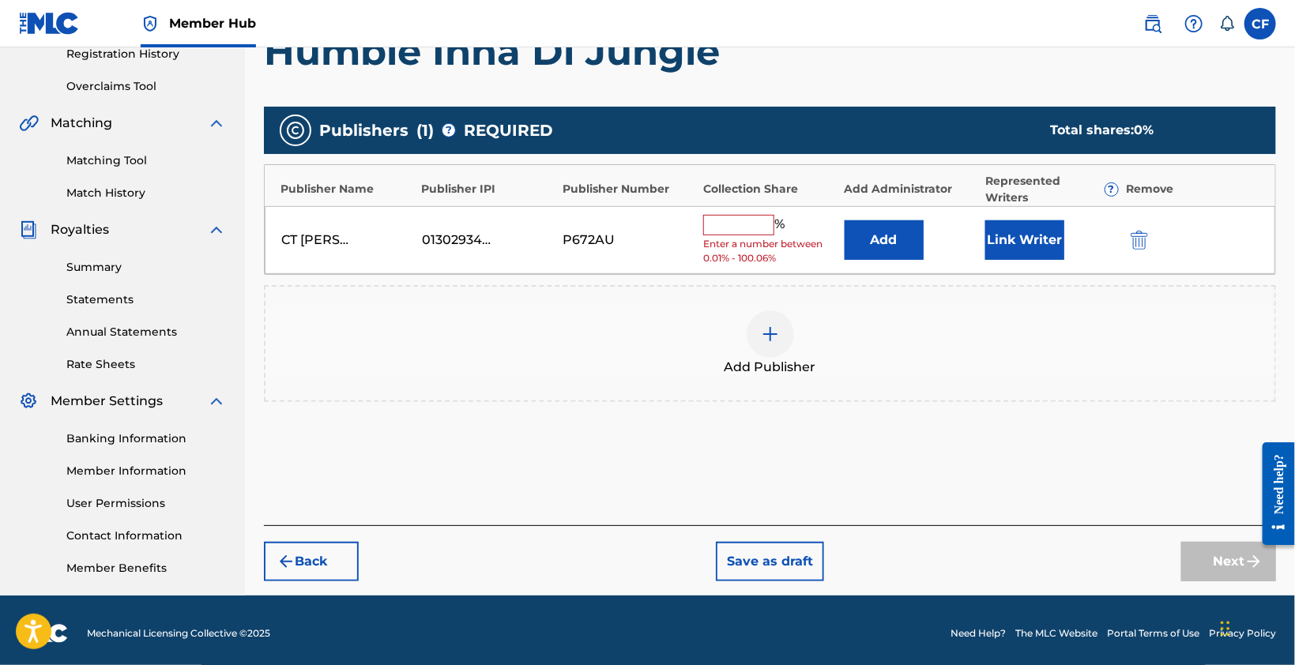
click at [759, 225] on input "text" at bounding box center [738, 225] width 71 height 21
type input "4"
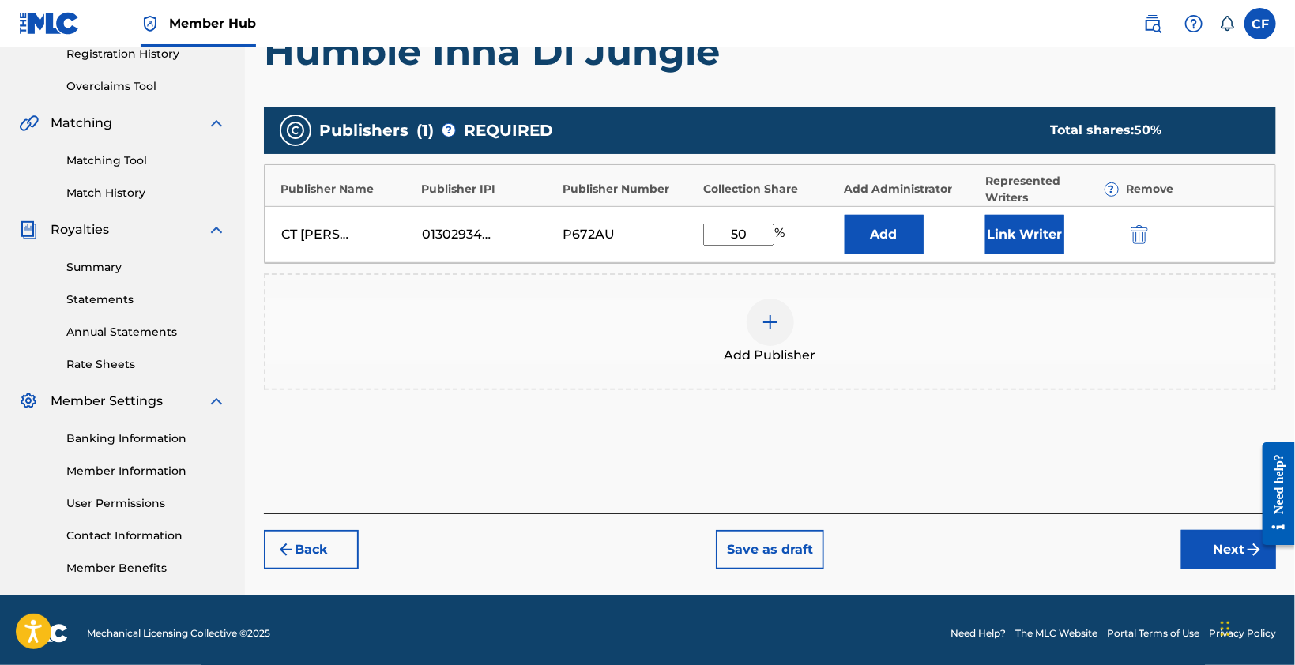
type input "50"
click at [931, 364] on div "Add Publisher" at bounding box center [770, 331] width 1012 height 117
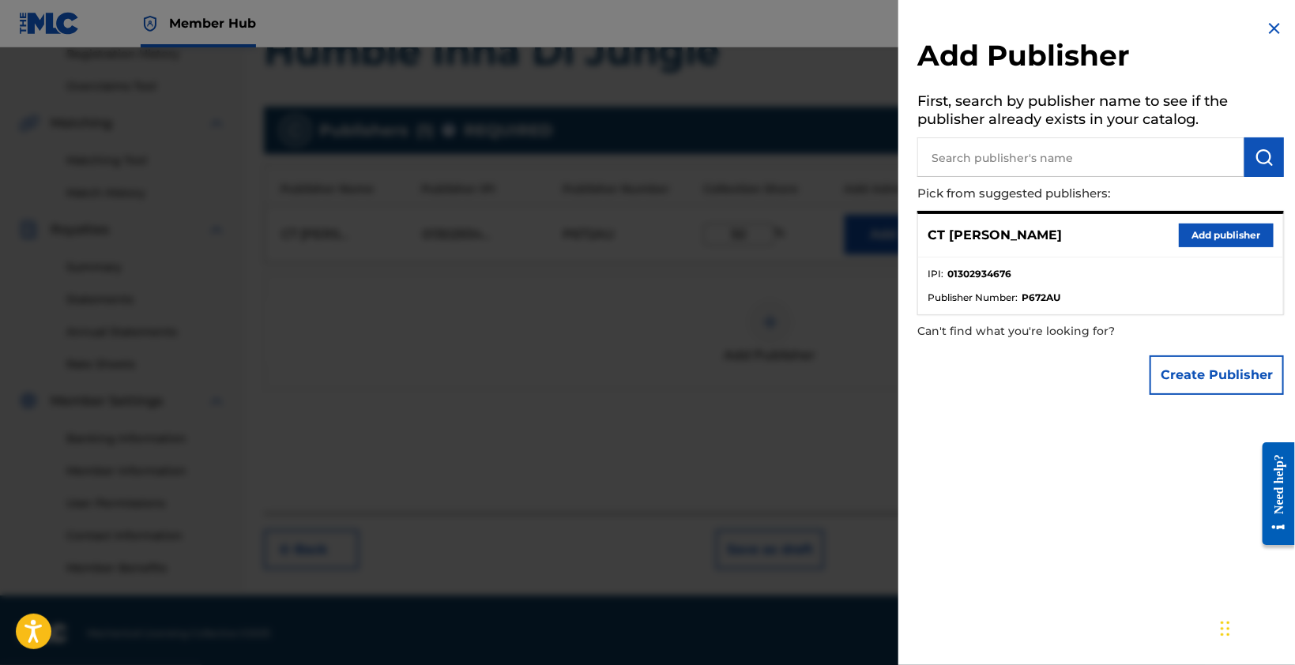
click at [1274, 26] on img at bounding box center [1274, 28] width 19 height 19
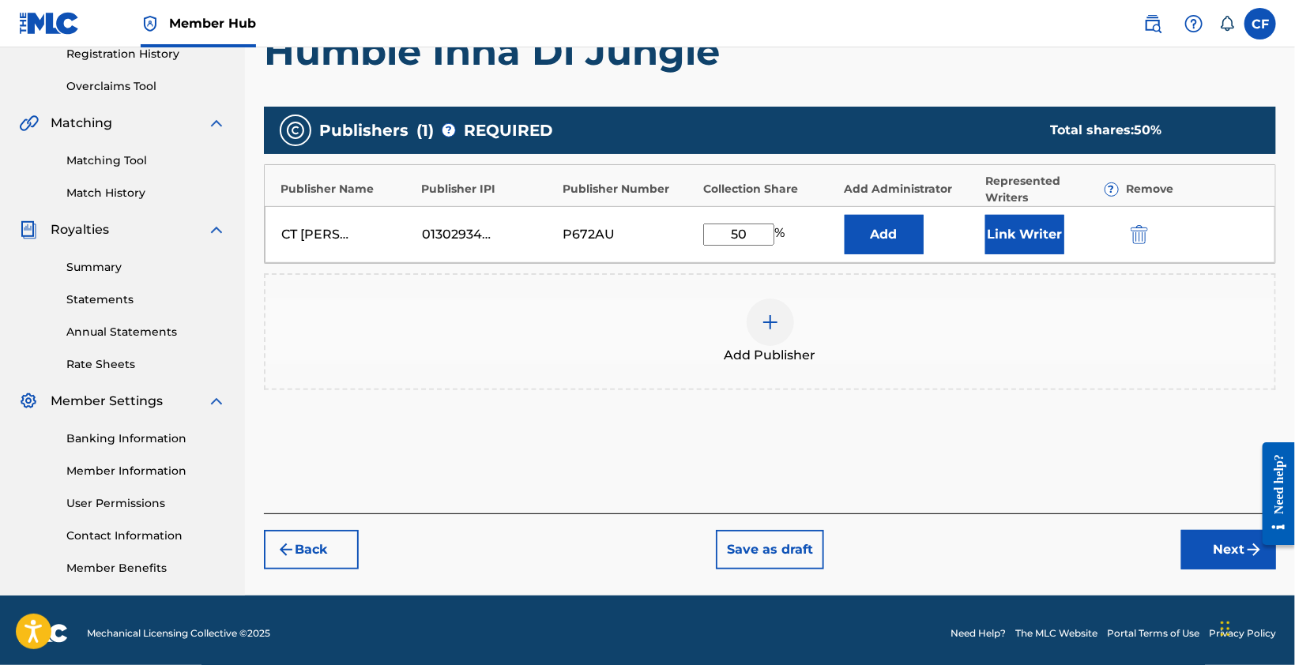
click at [871, 330] on div "Add Publisher" at bounding box center [770, 332] width 1009 height 66
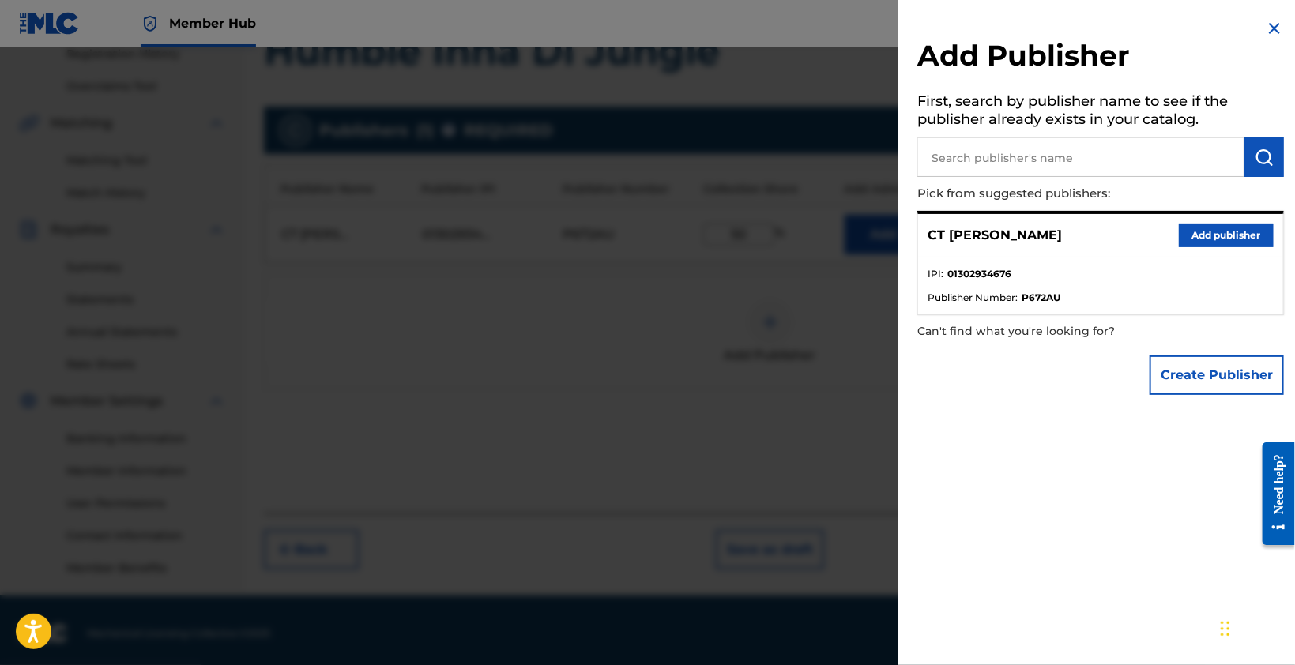
click at [1275, 17] on div "Add Publisher First, search by publisher name to see if the publisher already e…" at bounding box center [1100, 211] width 405 height 422
click at [1255, 34] on div "Add Publisher First, search by publisher name to see if the publisher already e…" at bounding box center [1100, 211] width 405 height 422
click at [1266, 27] on img at bounding box center [1274, 28] width 19 height 19
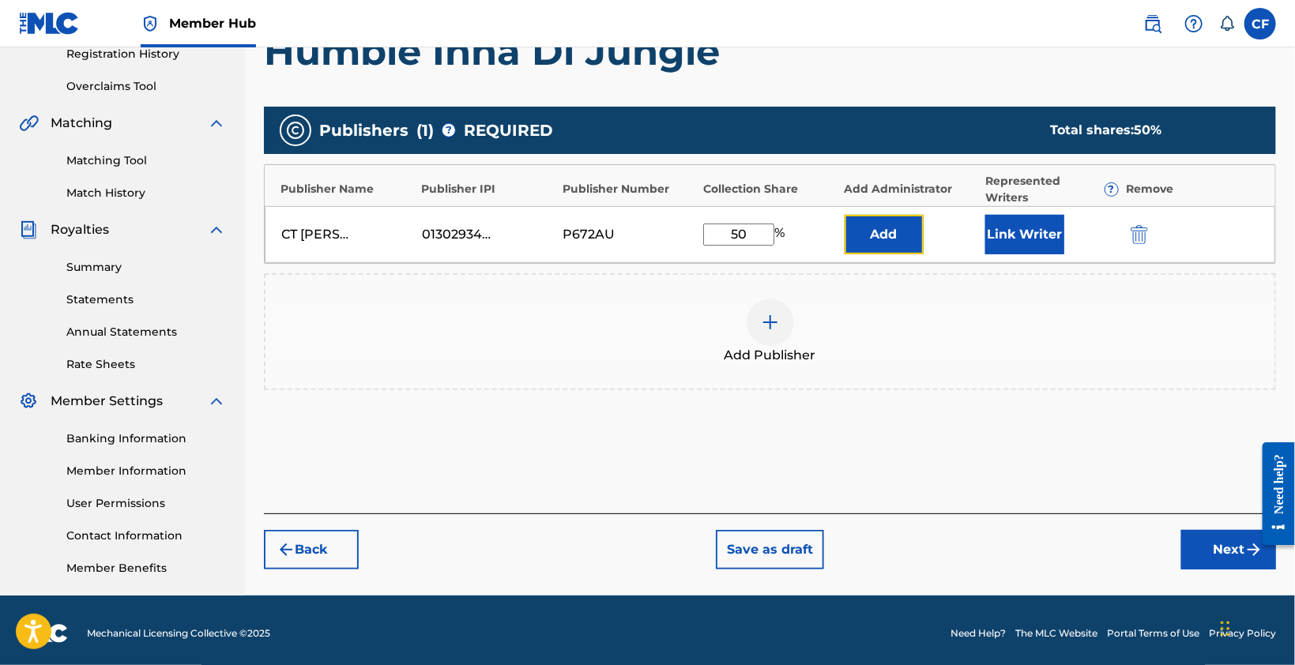
click at [877, 241] on button "Add" at bounding box center [884, 235] width 79 height 40
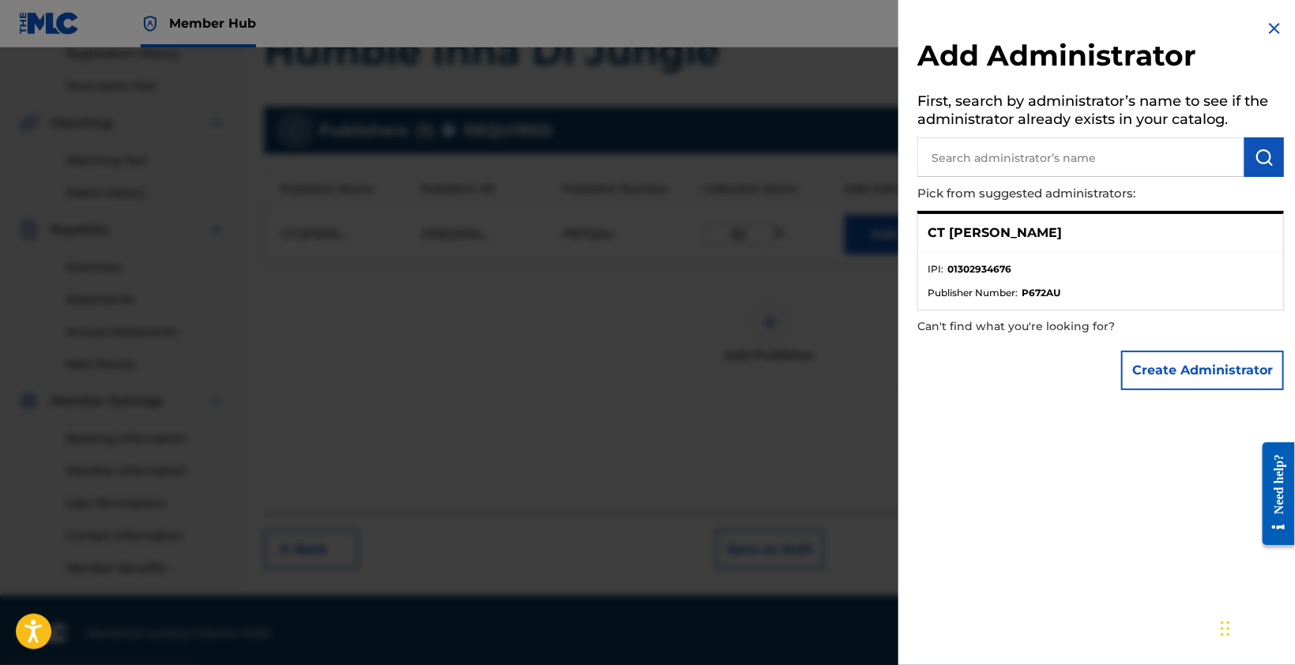
click at [1279, 32] on div "Add Administrator First, search by administrator’s name to see if the administr…" at bounding box center [1100, 208] width 405 height 417
click at [1277, 27] on img at bounding box center [1274, 28] width 19 height 19
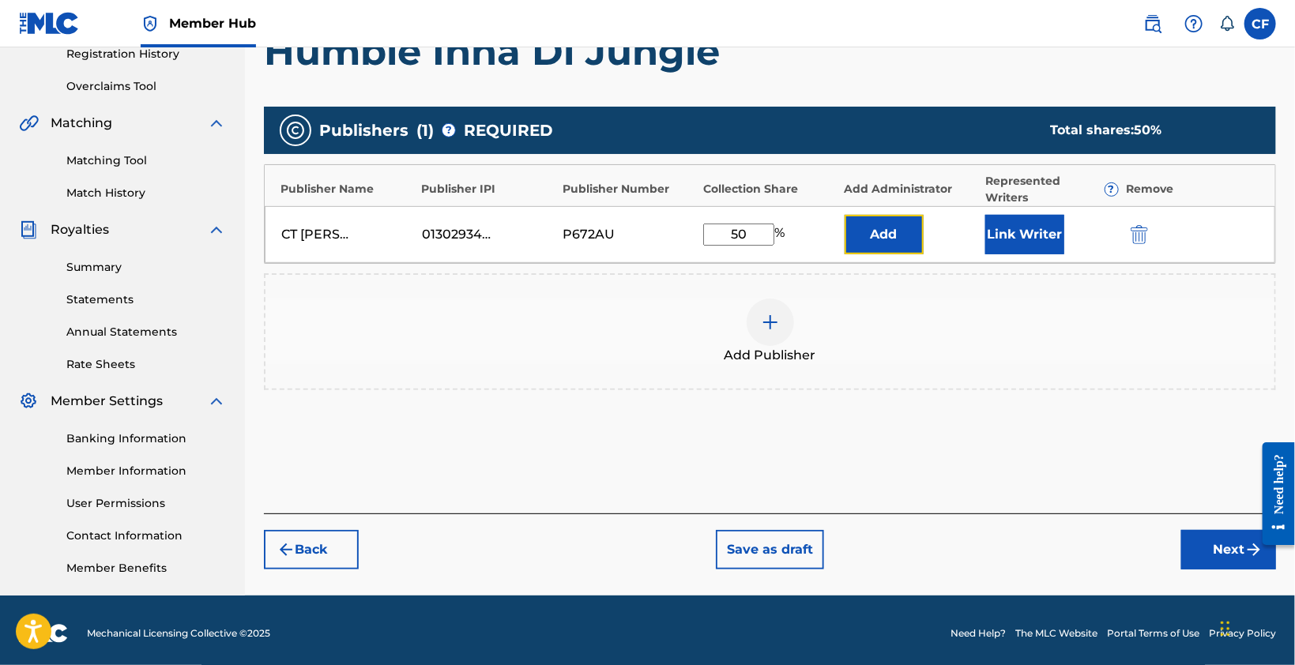
click at [898, 235] on button "Add" at bounding box center [884, 235] width 79 height 40
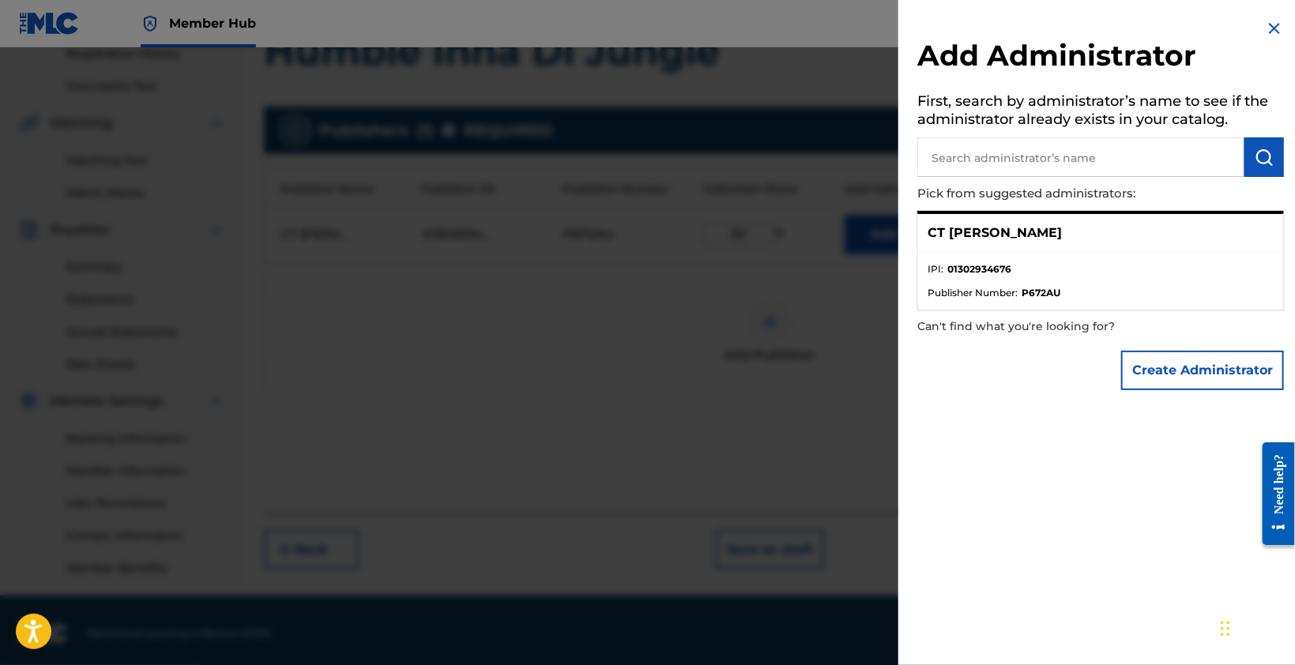
click at [996, 254] on ul "IPI : 01302934676 Publisher Number : P672AU" at bounding box center [1100, 281] width 365 height 57
click at [951, 270] on strong "01302934676" at bounding box center [979, 269] width 64 height 14
click at [947, 273] on strong "01302934676" at bounding box center [979, 269] width 64 height 14
click at [1238, 170] on input "text" at bounding box center [1080, 157] width 327 height 40
click at [1272, 27] on img at bounding box center [1274, 28] width 19 height 19
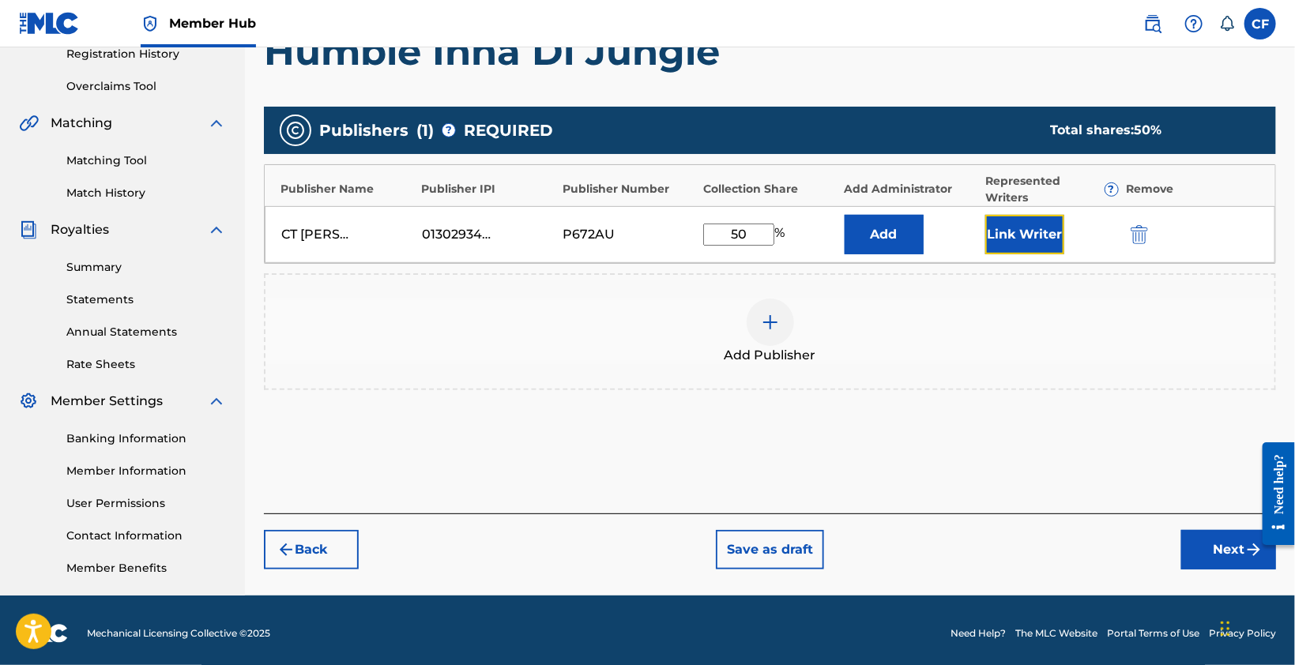
click at [1004, 245] on button "Link Writer" at bounding box center [1024, 235] width 79 height 40
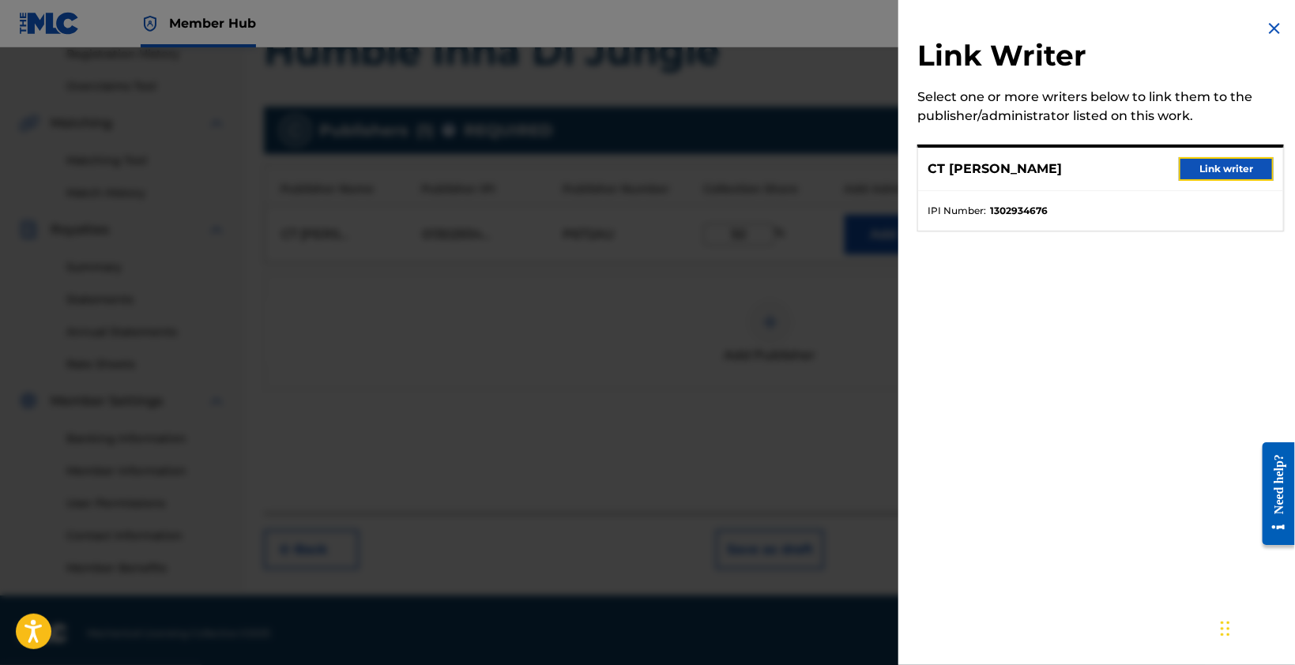
drag, startPoint x: 1241, startPoint y: 164, endPoint x: 1182, endPoint y: 194, distance: 65.7
click at [1241, 164] on button "Link writer" at bounding box center [1226, 169] width 95 height 24
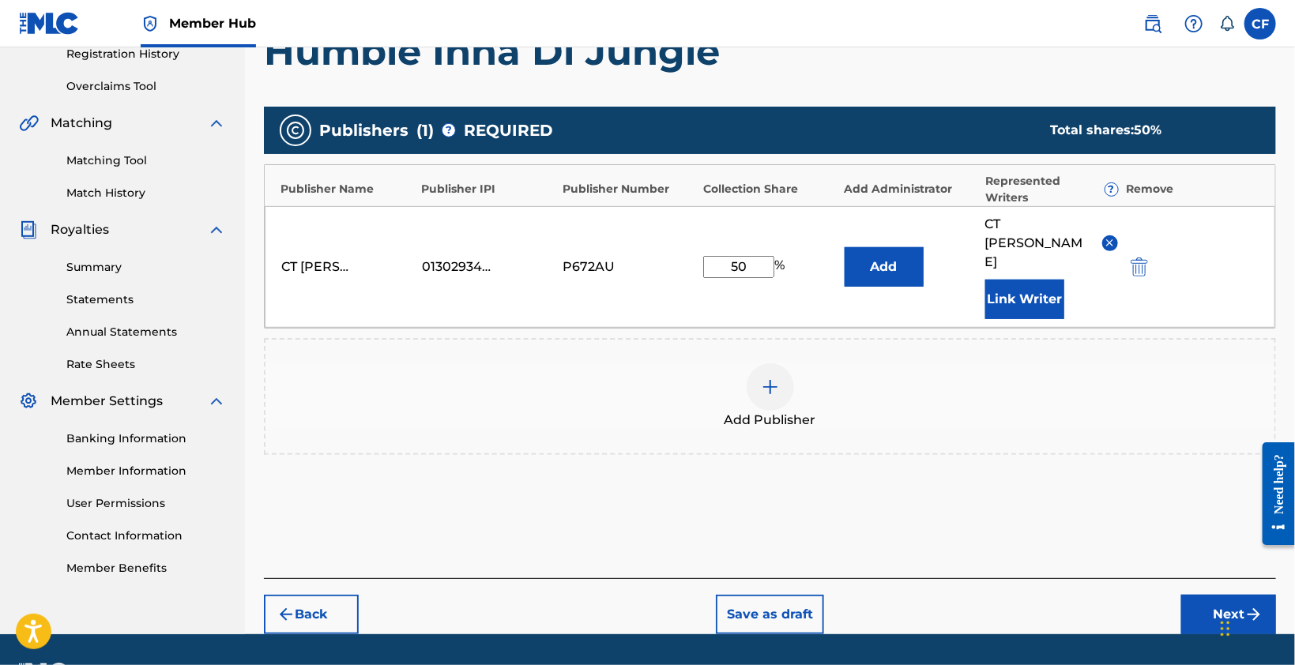
click at [988, 367] on div "Add Publisher" at bounding box center [770, 396] width 1009 height 66
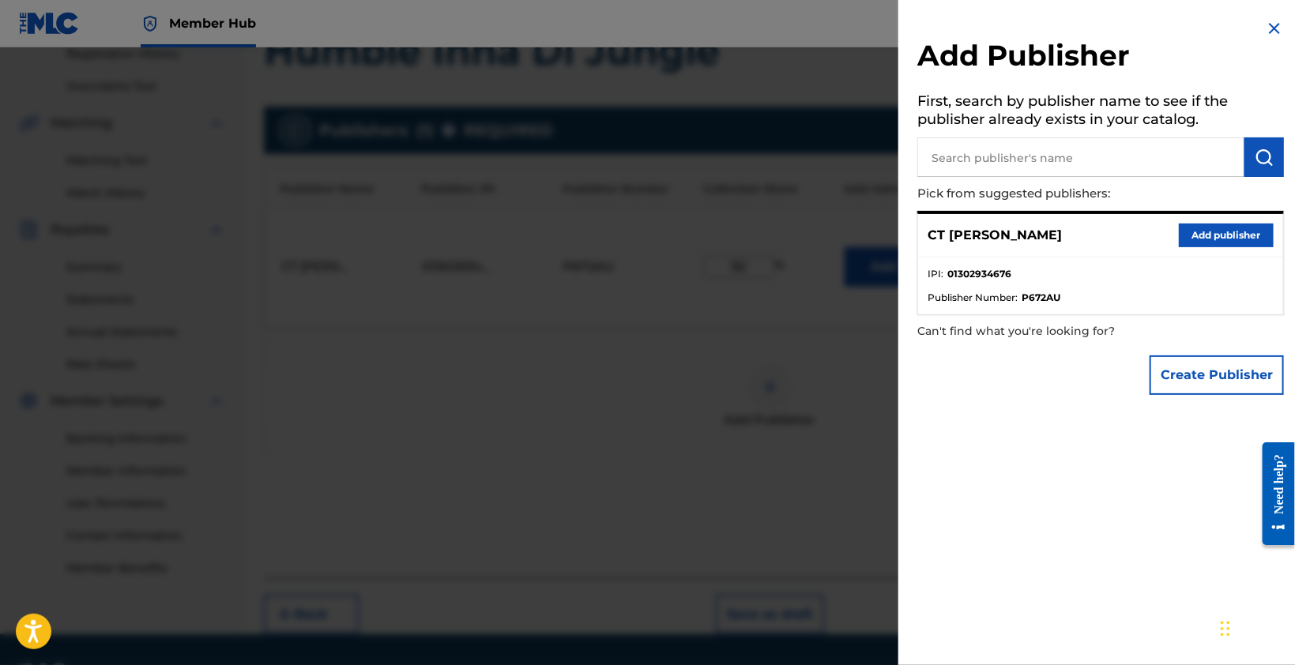
click at [1272, 21] on img at bounding box center [1274, 28] width 19 height 19
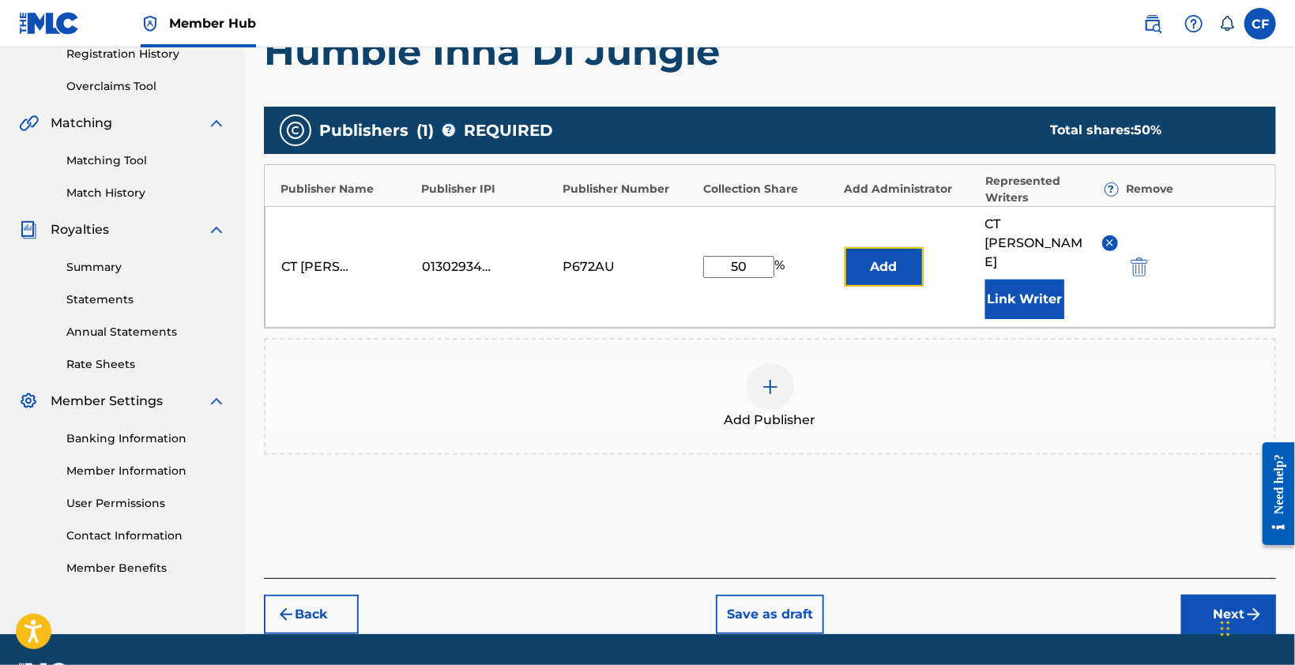
click at [912, 248] on button "Add" at bounding box center [884, 267] width 79 height 40
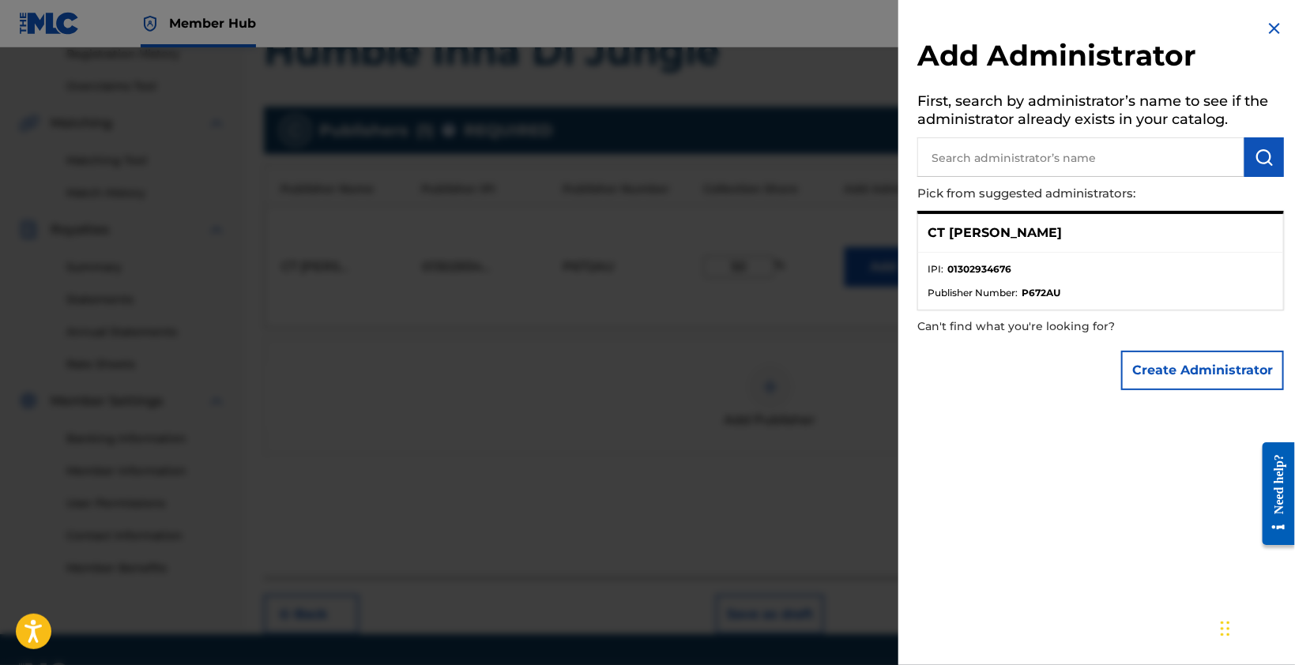
click at [962, 262] on strong "01302934676" at bounding box center [979, 269] width 64 height 14
click at [1269, 19] on img at bounding box center [1274, 28] width 19 height 19
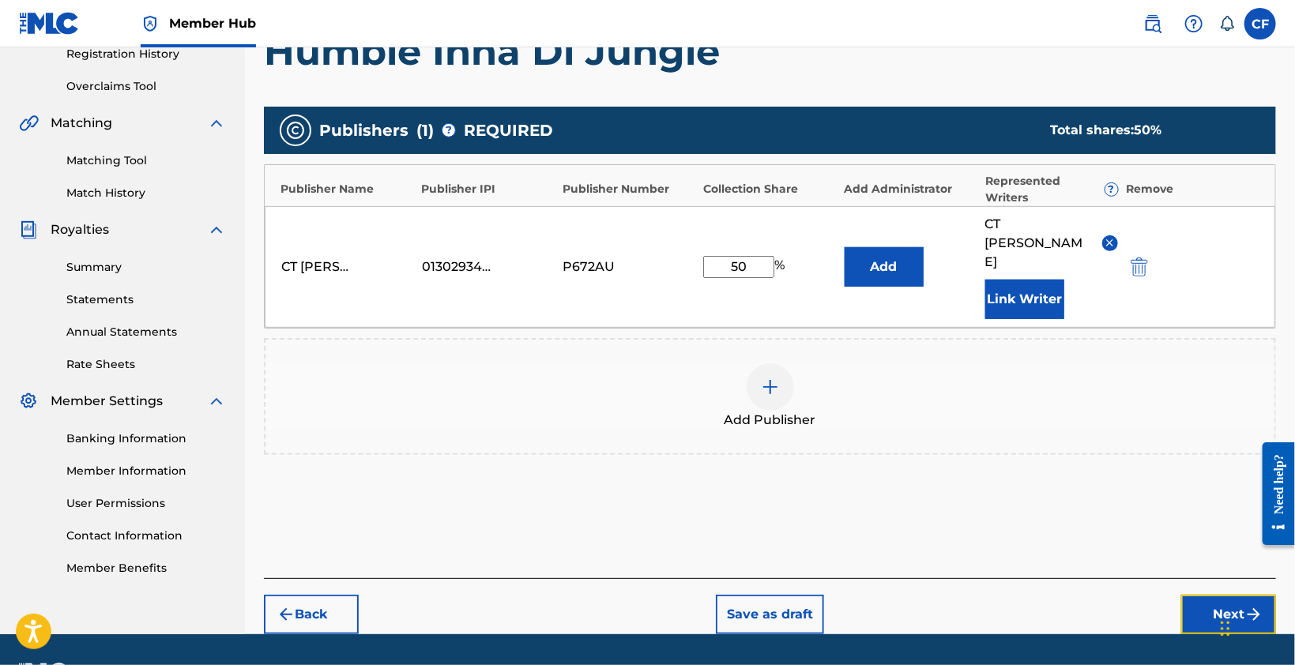
click at [1222, 595] on button "Next" at bounding box center [1228, 615] width 95 height 40
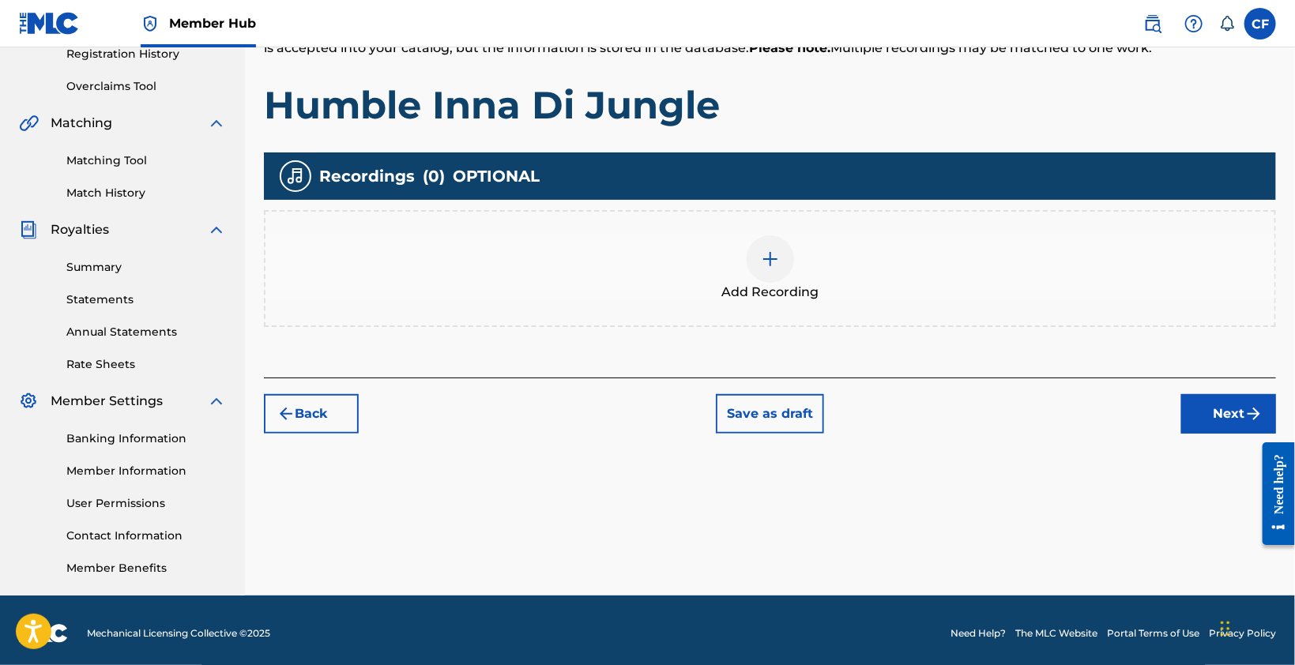
click at [808, 268] on div "Add Recording" at bounding box center [770, 268] width 1009 height 66
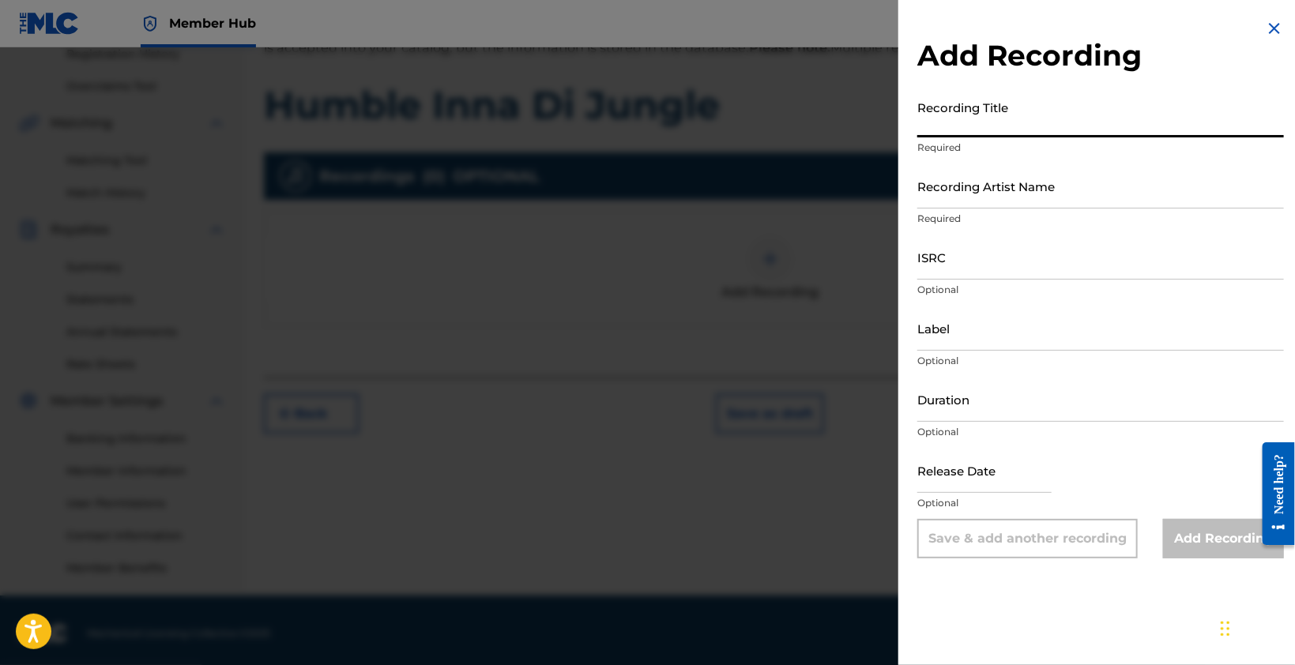
click at [1027, 131] on input "Recording Title" at bounding box center [1100, 114] width 367 height 45
paste input "Humble Inna Di Jungle"
type input "Humble Inna Di Jungle"
click at [1051, 374] on div "Label Optional" at bounding box center [1100, 341] width 367 height 71
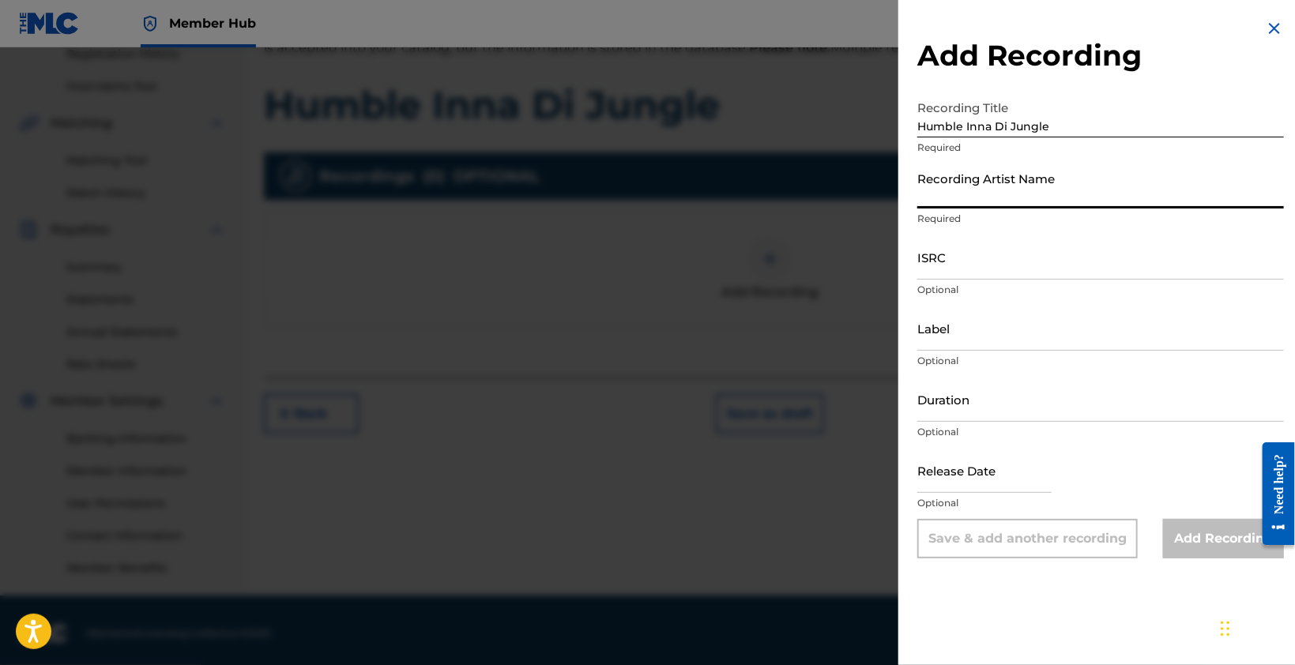
click at [1026, 172] on input "Recording Artist Name" at bounding box center [1100, 186] width 367 height 45
type input "cfreezy"
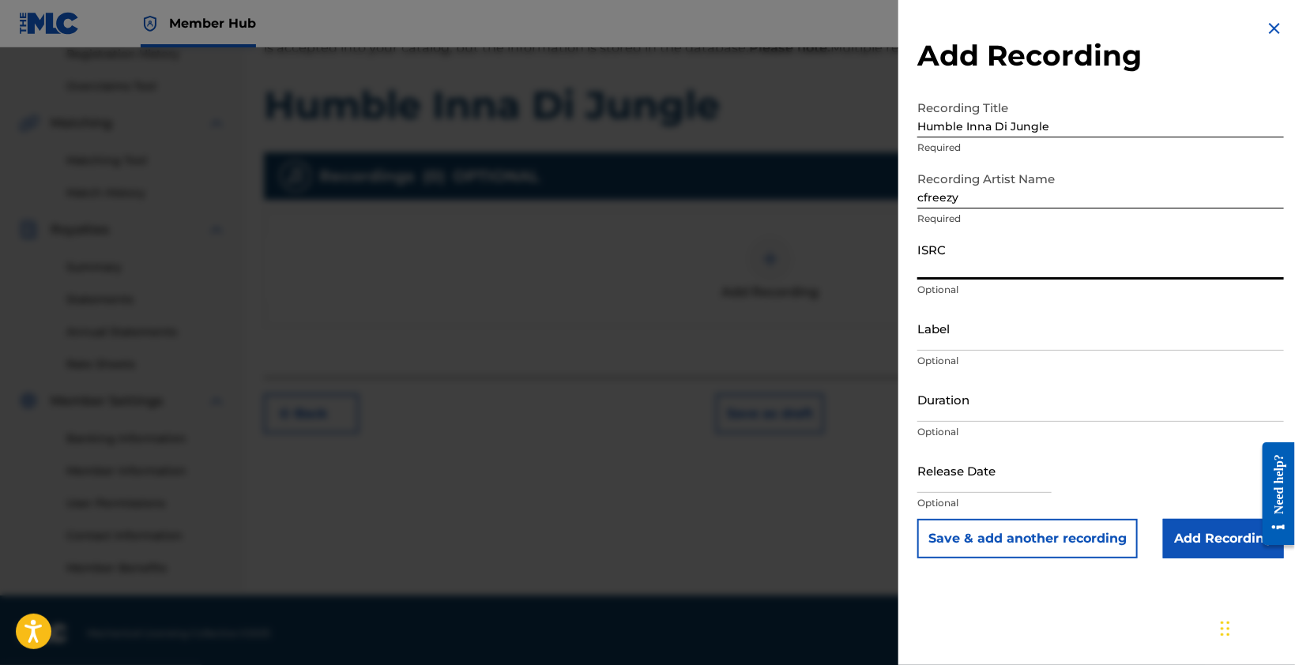
click at [1031, 262] on input "ISRC" at bounding box center [1100, 257] width 367 height 45
paste input "QT3F22537644"
type input "QT3F22537644"
click at [1011, 416] on input "Duration" at bounding box center [1100, 399] width 367 height 45
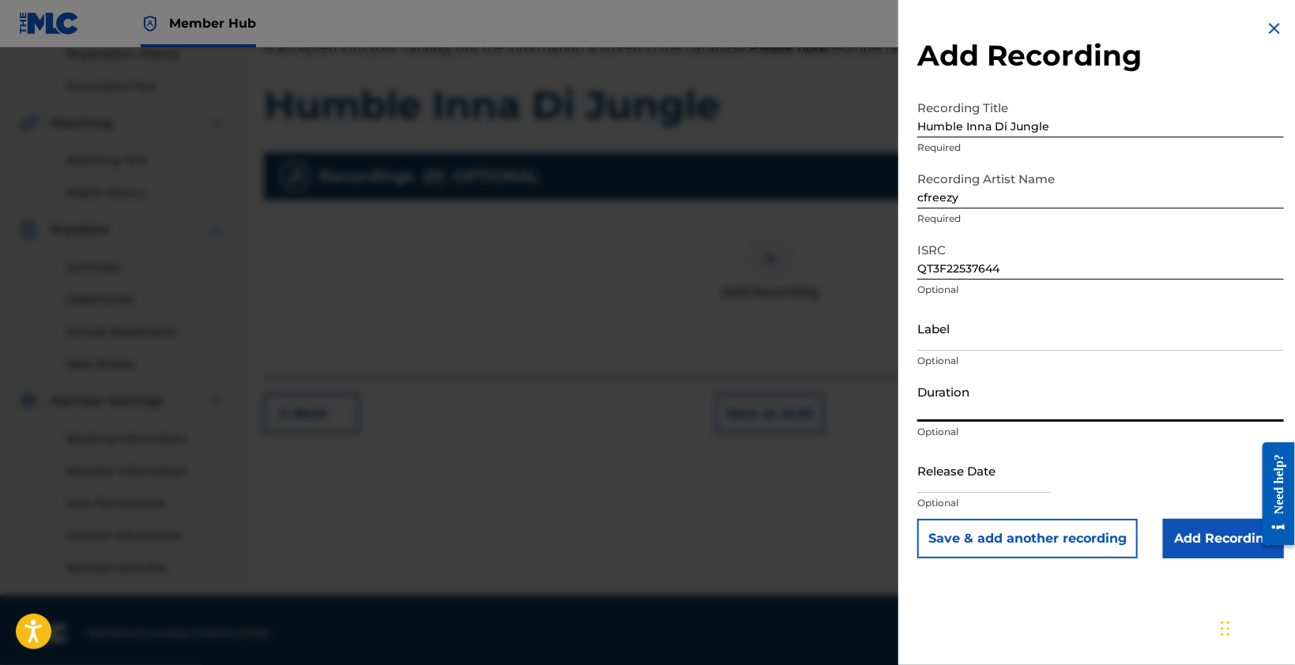
click at [1075, 360] on p "Optional" at bounding box center [1100, 361] width 367 height 14
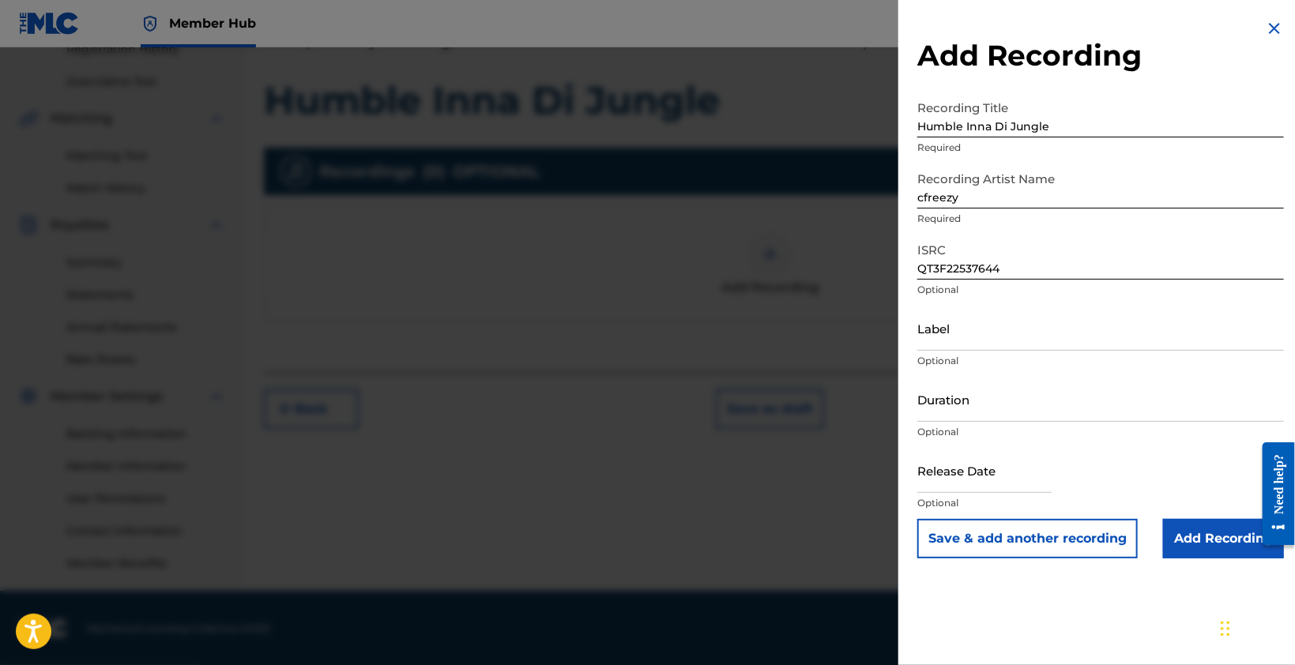
scroll to position [314, 0]
click at [1201, 551] on input "Add Recording" at bounding box center [1223, 539] width 121 height 40
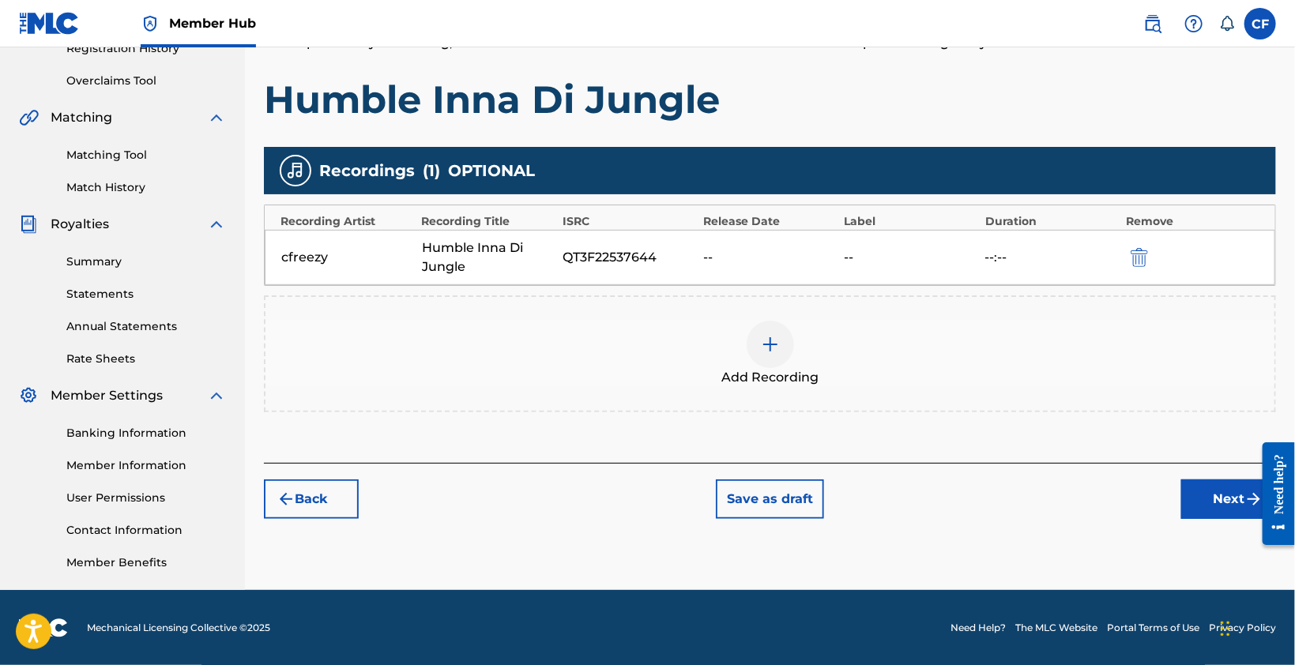
click at [996, 518] on div "Register Work Search Enter Work Details Add Writers Add Publishers & Shares Add…" at bounding box center [770, 181] width 1050 height 817
click at [493, 265] on div "Humble Inna Di Jungle" at bounding box center [488, 258] width 133 height 38
click at [314, 248] on div "cfreezy" at bounding box center [347, 257] width 133 height 19
click at [659, 272] on div "cfreezy Humble Inna Di Jungle QT3F22537644 -- -- --:--" at bounding box center [770, 257] width 1011 height 55
click at [394, 239] on div "cfreezy Humble Inna Di Jungle QT3F22537644 -- -- --:--" at bounding box center [770, 257] width 1011 height 55
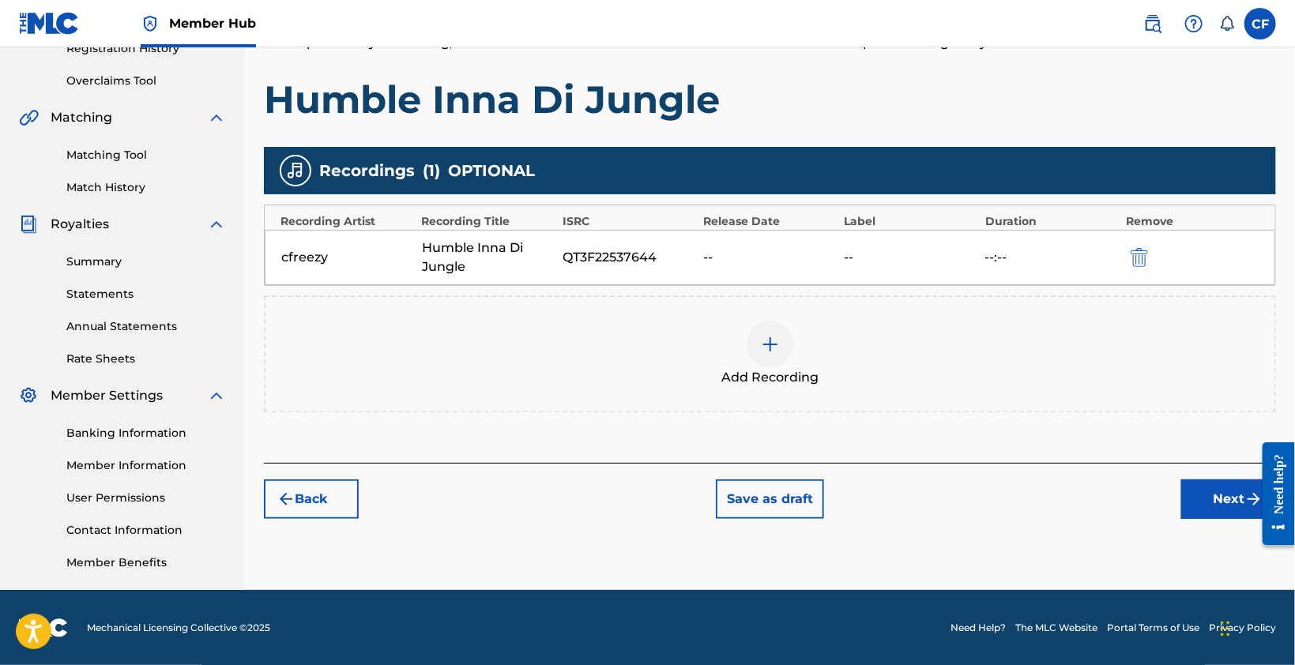
click at [699, 249] on div "cfreezy Humble Inna Di Jungle QT3F22537644 -- -- --:--" at bounding box center [770, 257] width 1011 height 55
click at [885, 262] on div "--" at bounding box center [911, 257] width 133 height 19
click at [1203, 488] on button "Next" at bounding box center [1228, 500] width 95 height 40
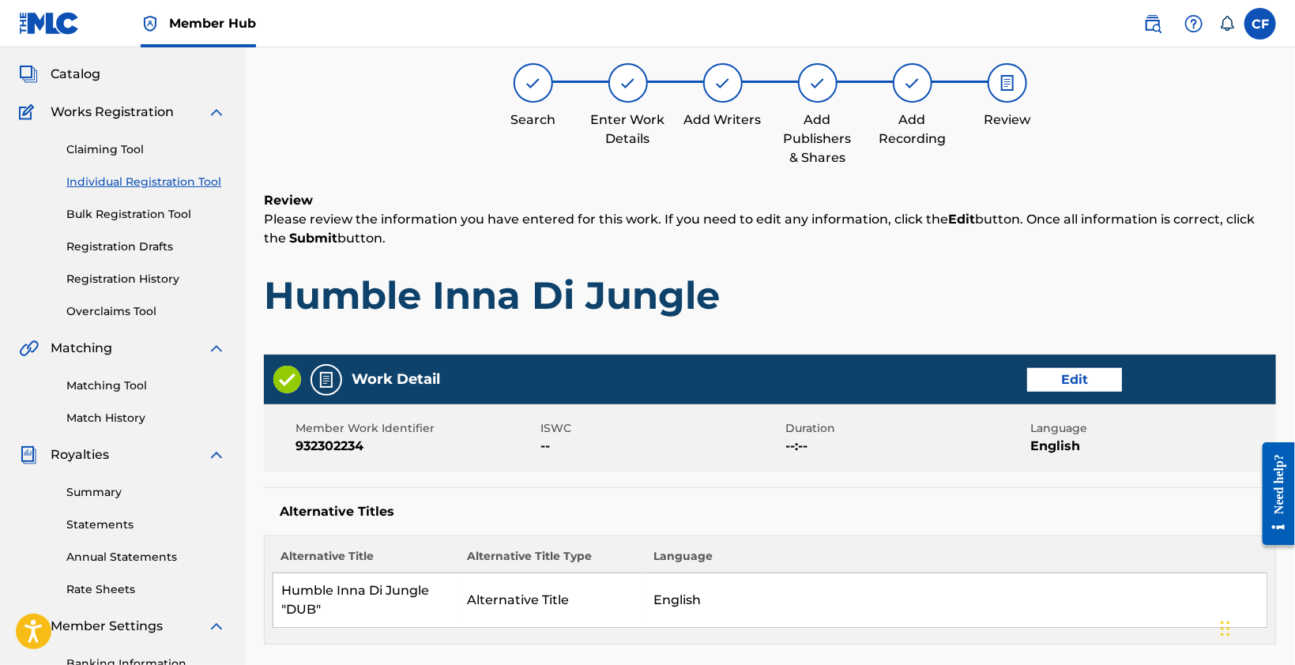
scroll to position [229, 0]
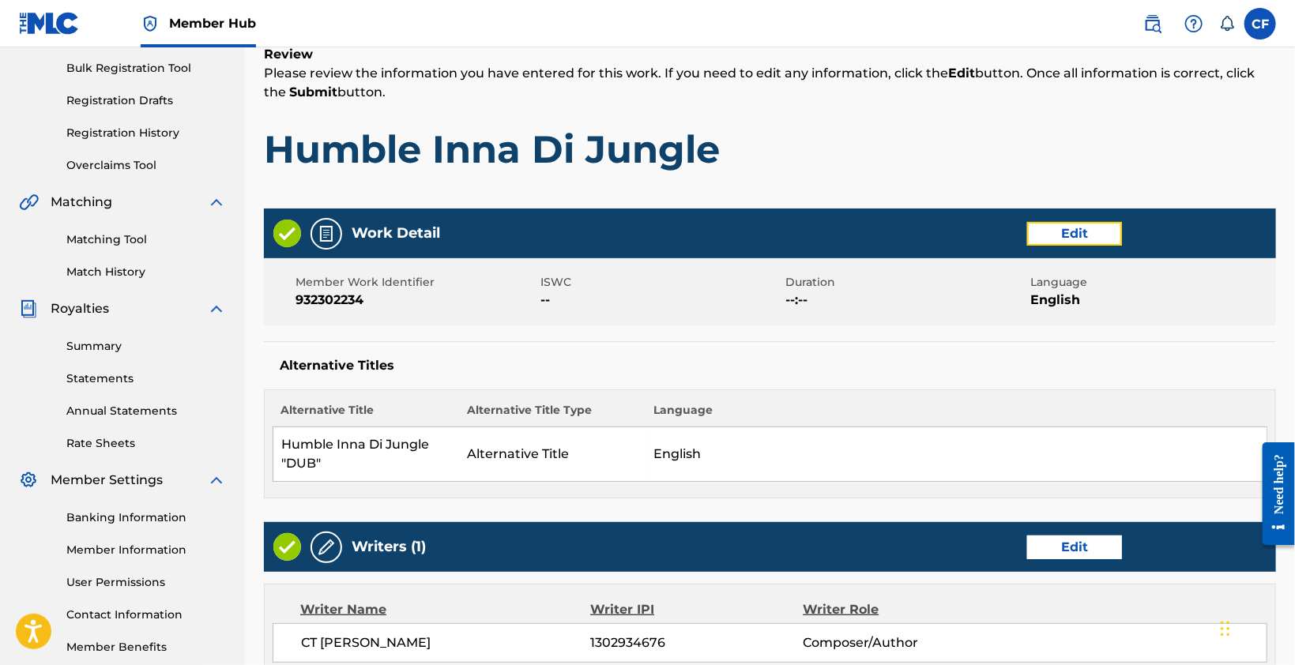
click at [1070, 223] on button "Edit" at bounding box center [1074, 234] width 95 height 24
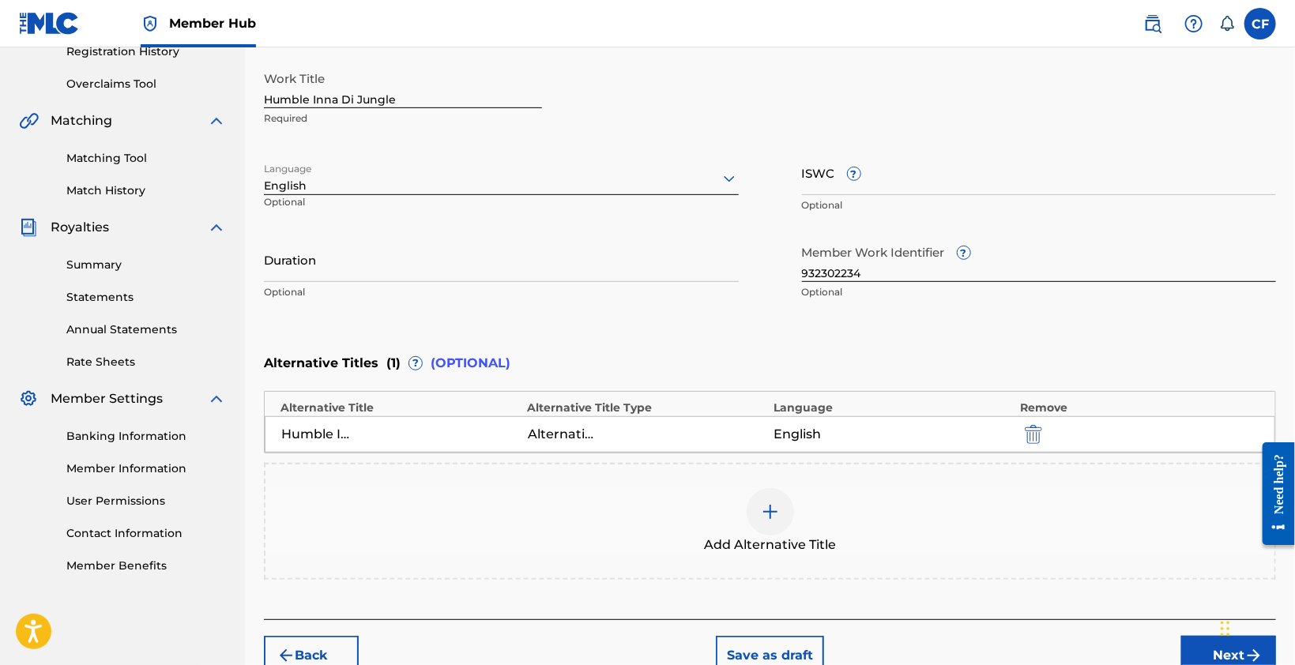
scroll to position [387, 0]
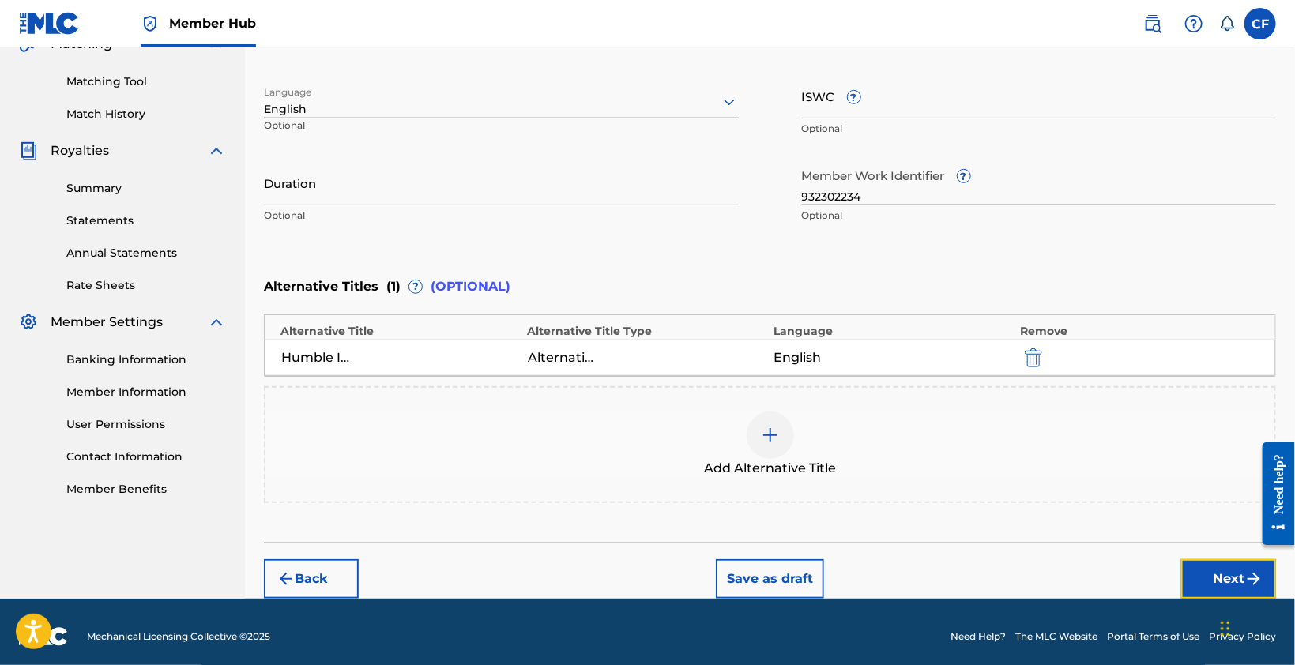
click at [1201, 576] on button "Next" at bounding box center [1228, 579] width 95 height 40
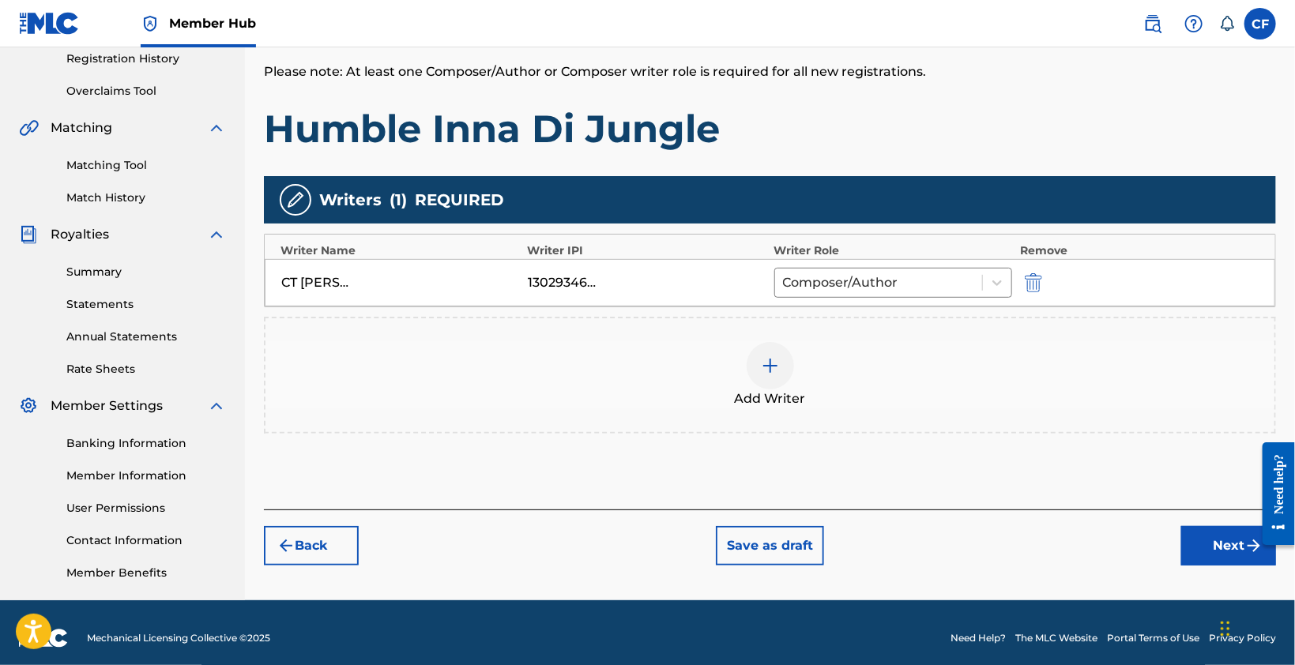
scroll to position [314, 0]
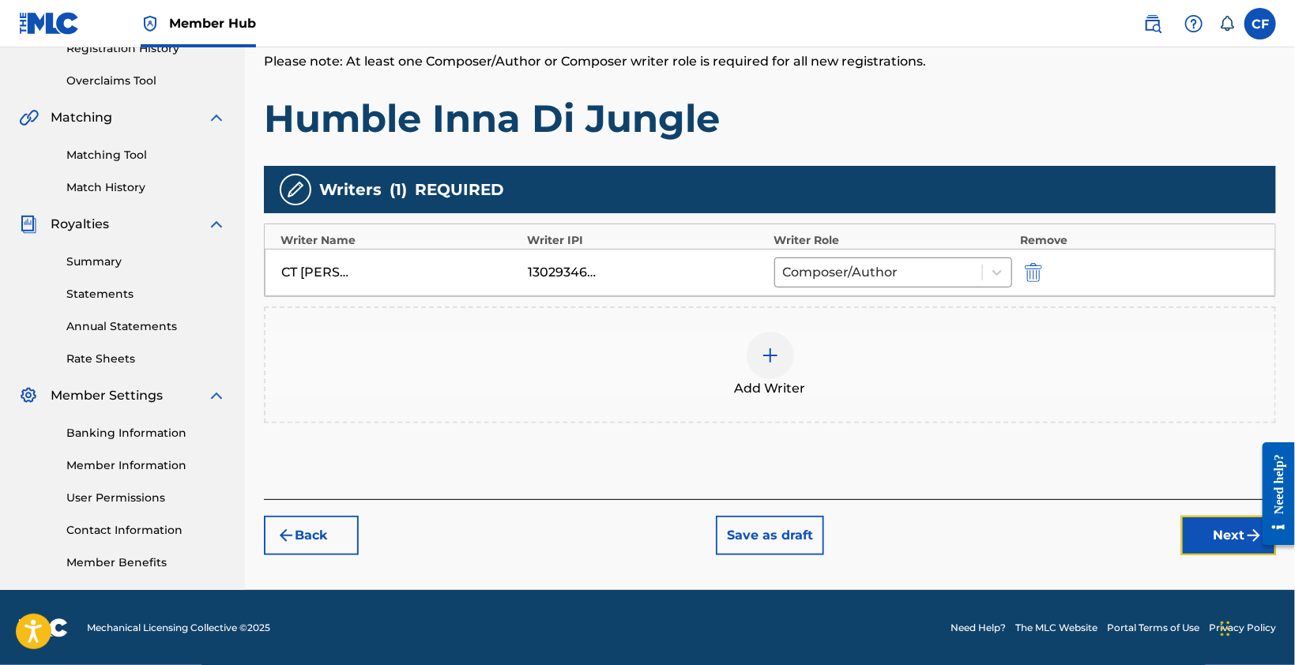
click at [1217, 530] on button "Next" at bounding box center [1228, 536] width 95 height 40
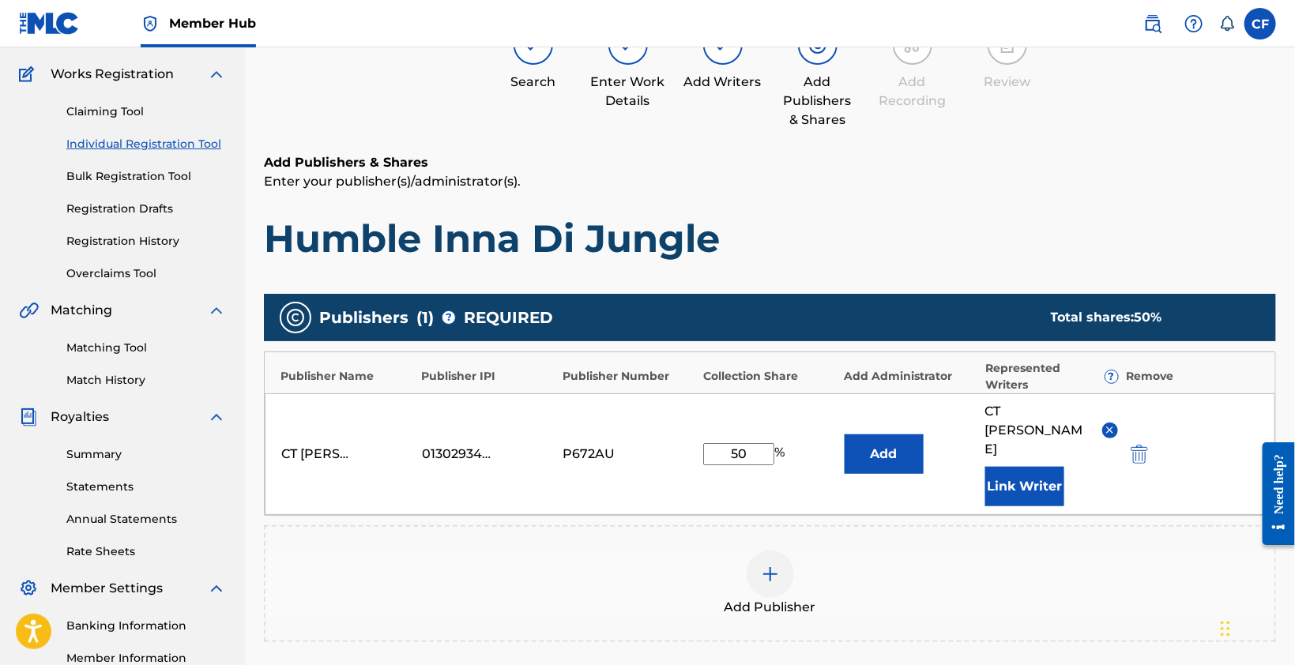
scroll to position [150, 0]
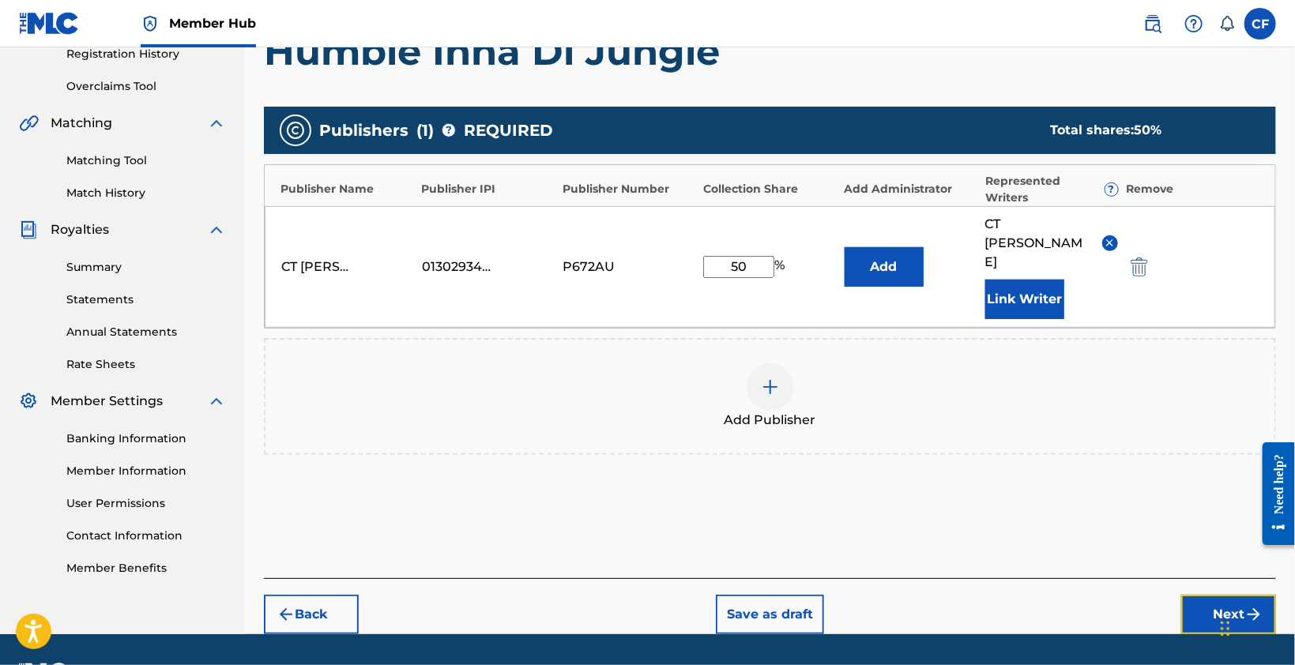
click at [1209, 595] on button "Next" at bounding box center [1228, 615] width 95 height 40
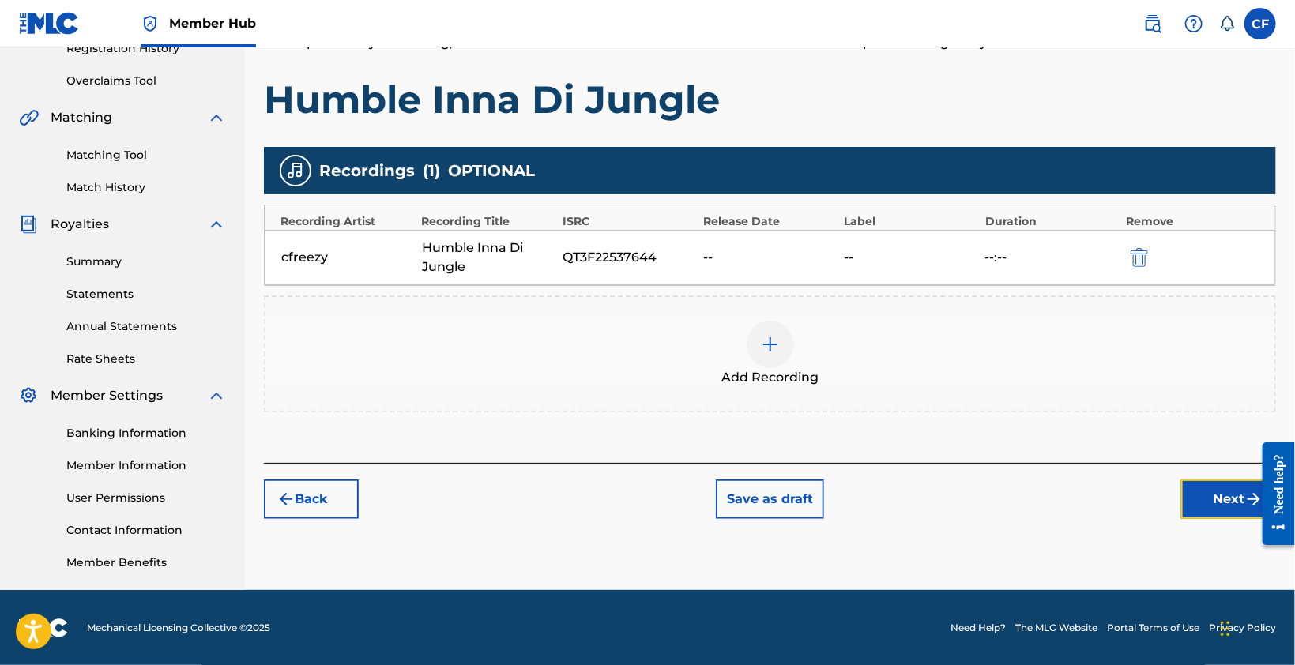
click at [1235, 510] on button "Next" at bounding box center [1228, 500] width 95 height 40
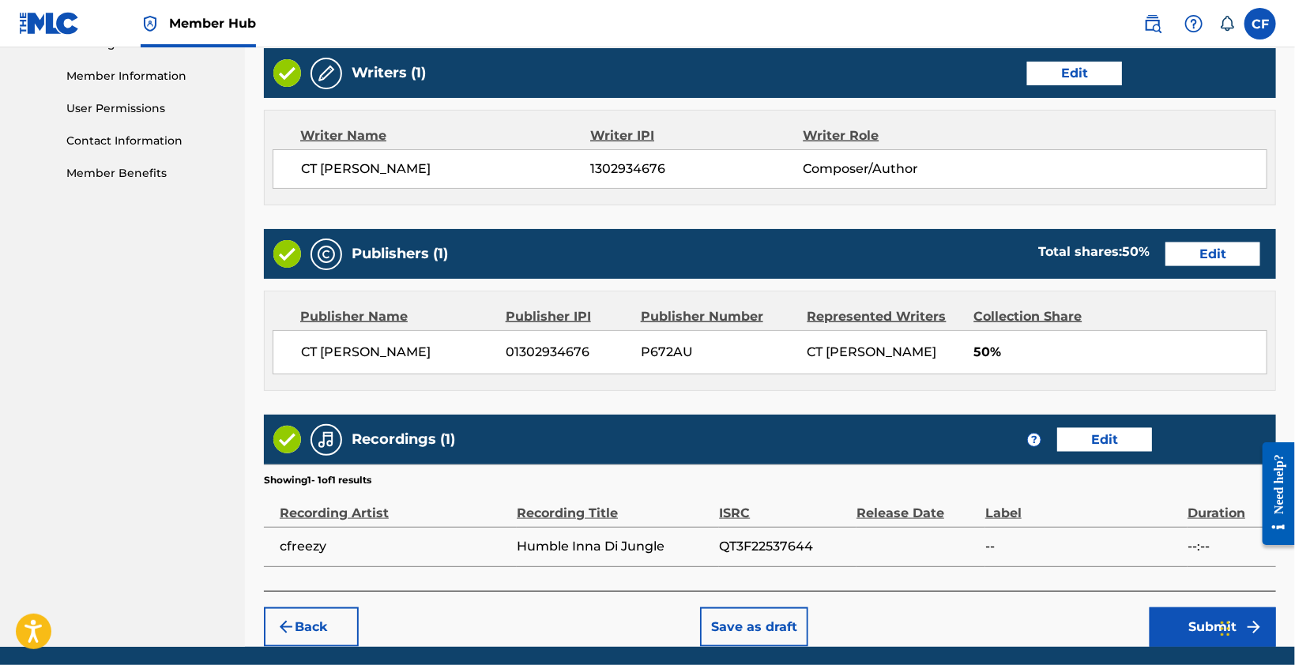
scroll to position [755, 0]
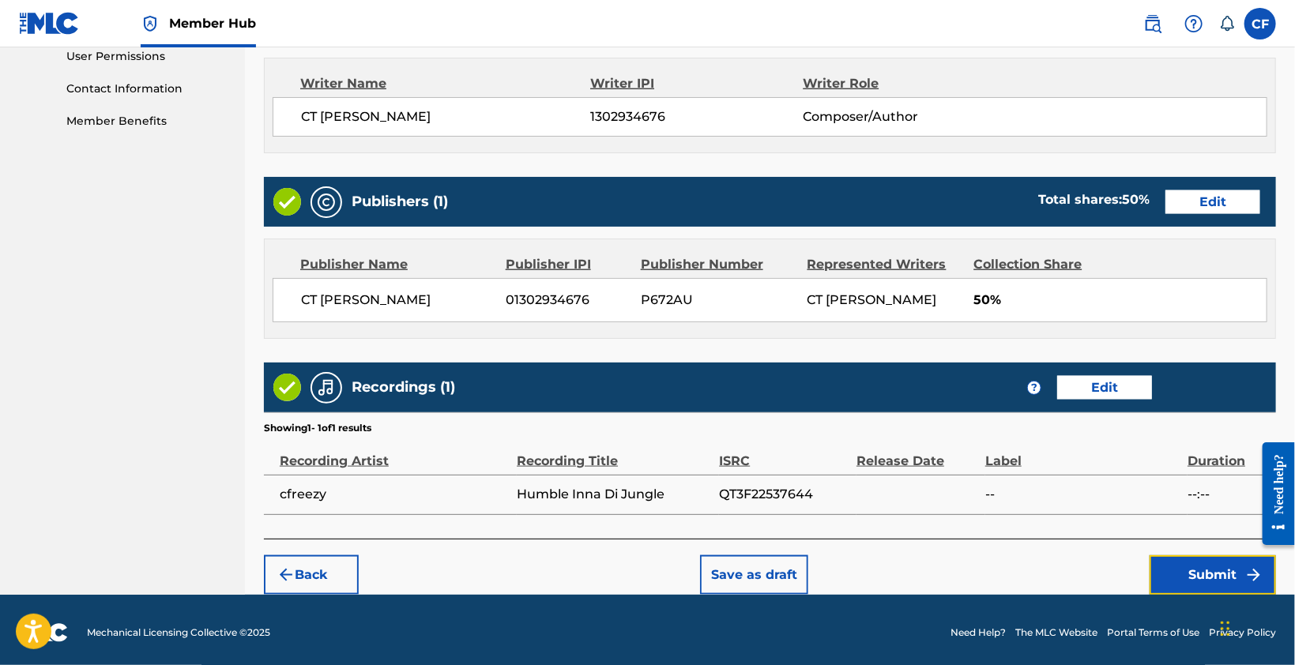
click at [1170, 569] on button "Submit" at bounding box center [1213, 576] width 126 height 40
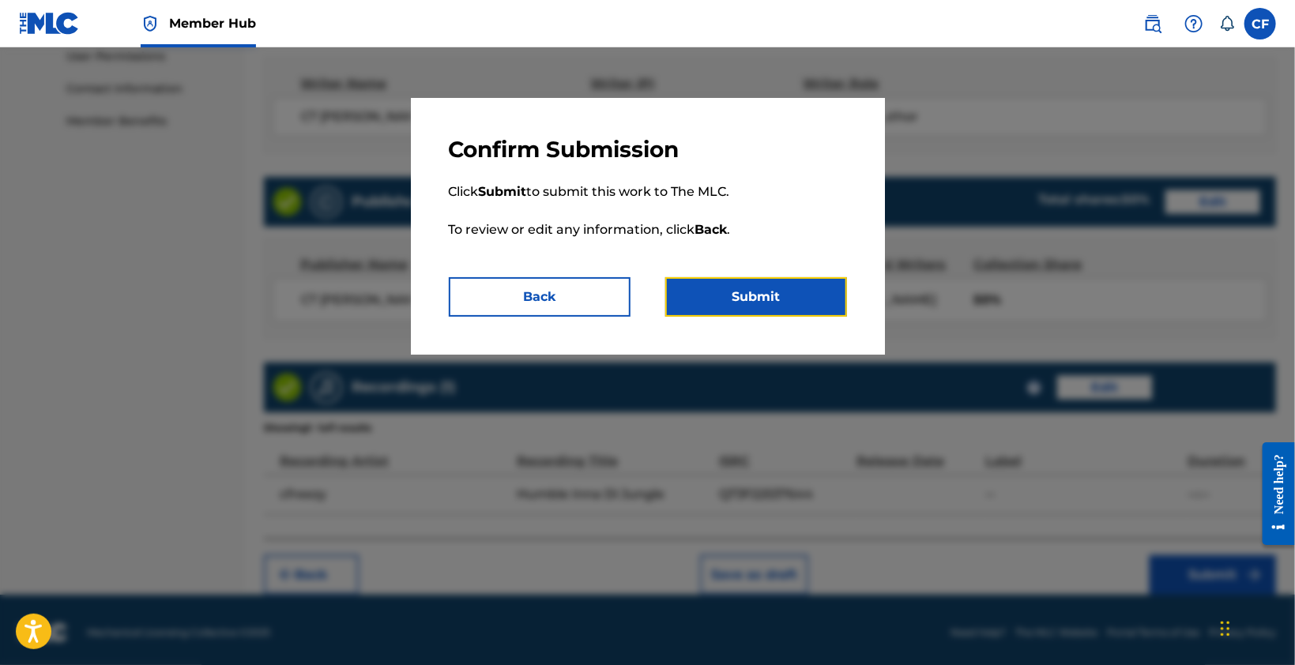
click at [751, 296] on button "Submit" at bounding box center [756, 297] width 182 height 40
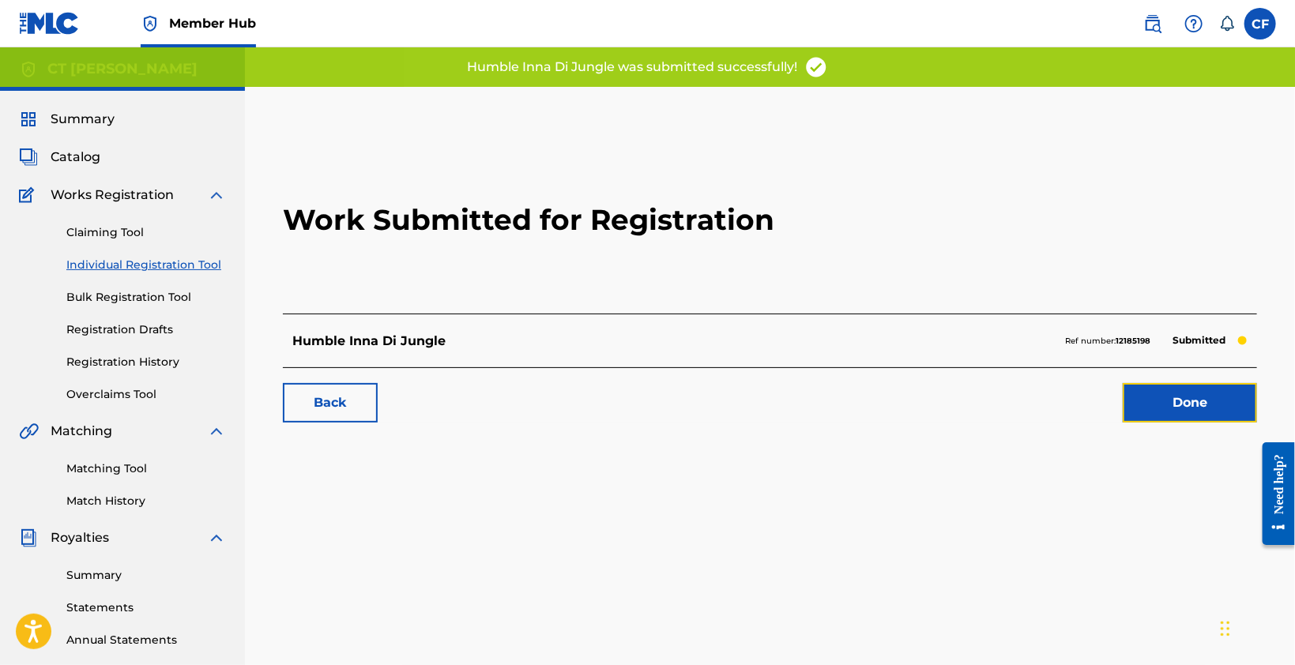
click at [1147, 394] on link "Done" at bounding box center [1190, 403] width 134 height 40
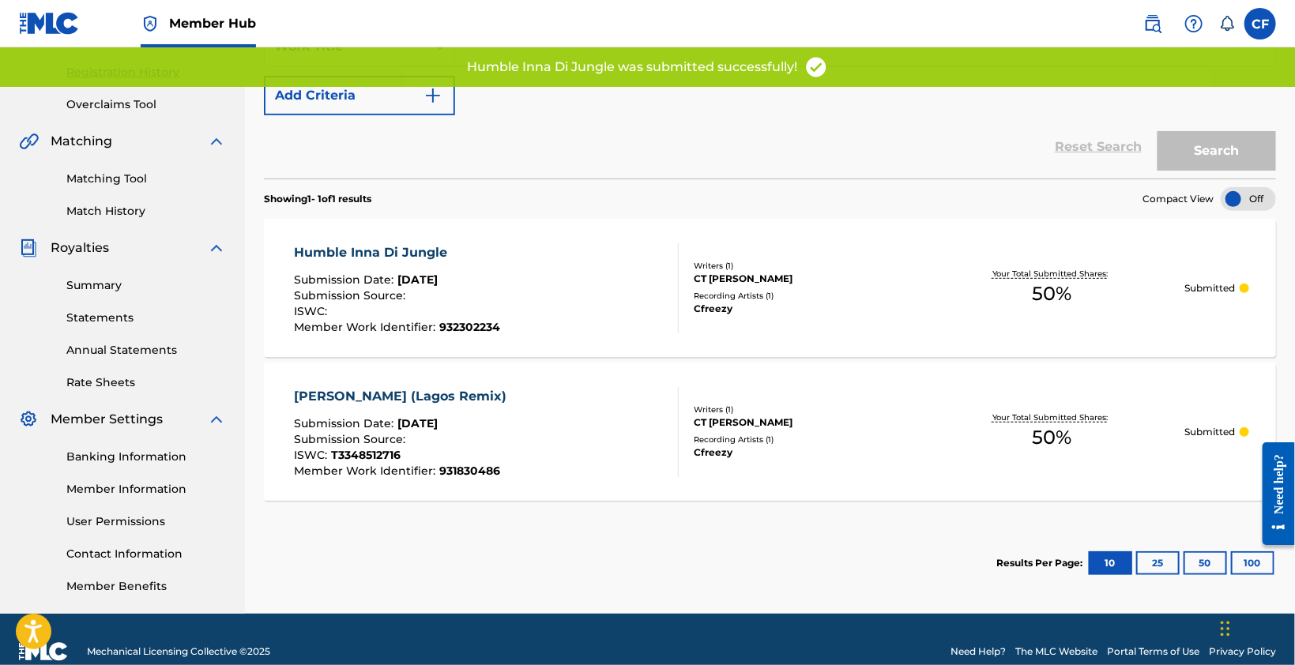
scroll to position [314, 0]
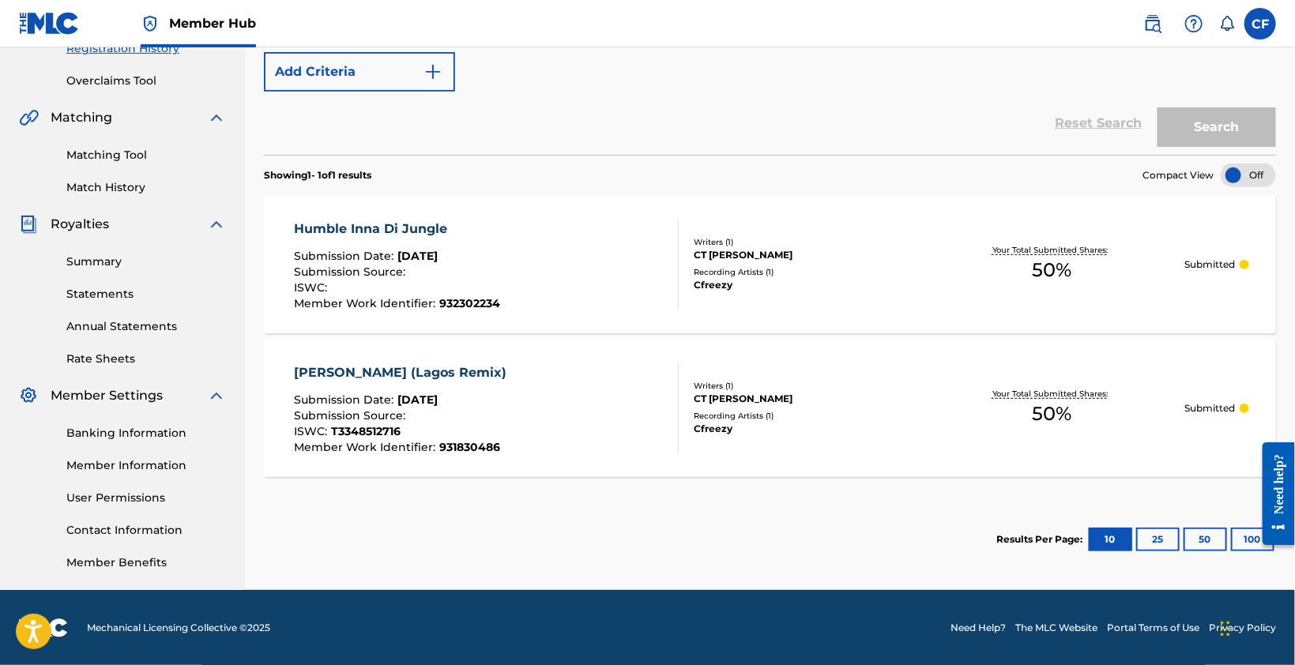
click at [797, 232] on div "Humble Inna Di Jungle Submission Date : Sep 24, 2025 Submission Source : ISWC :…" at bounding box center [770, 264] width 1012 height 138
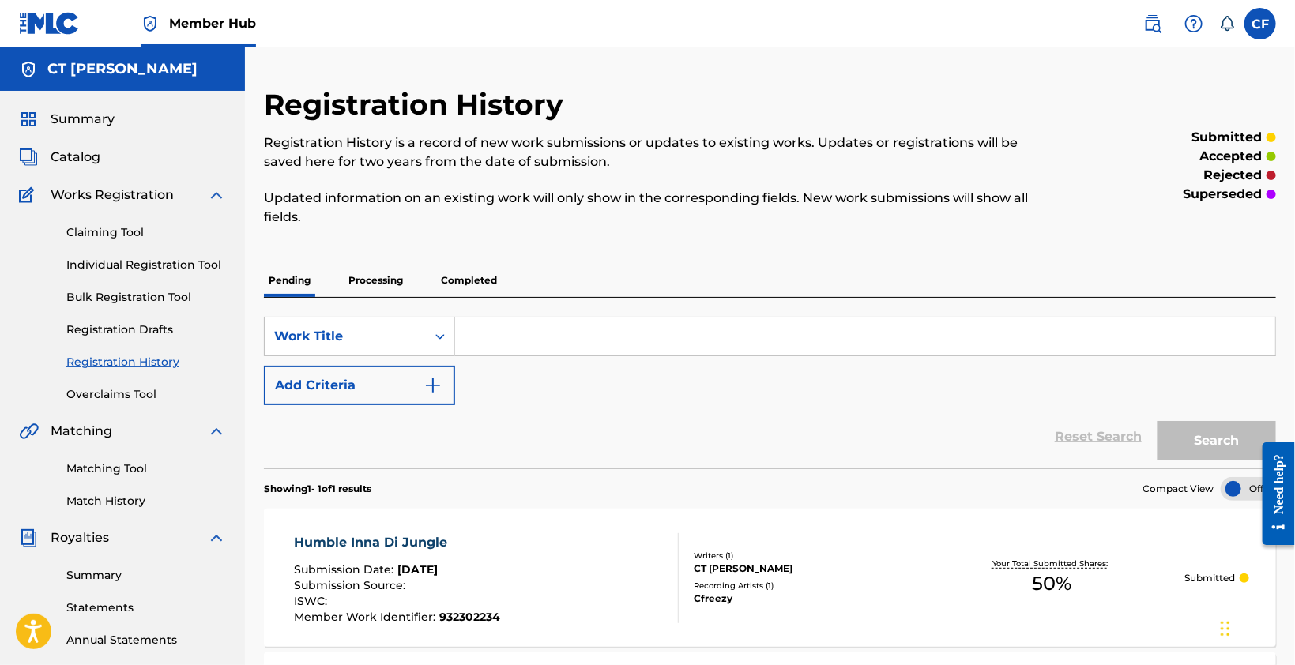
scroll to position [314, 0]
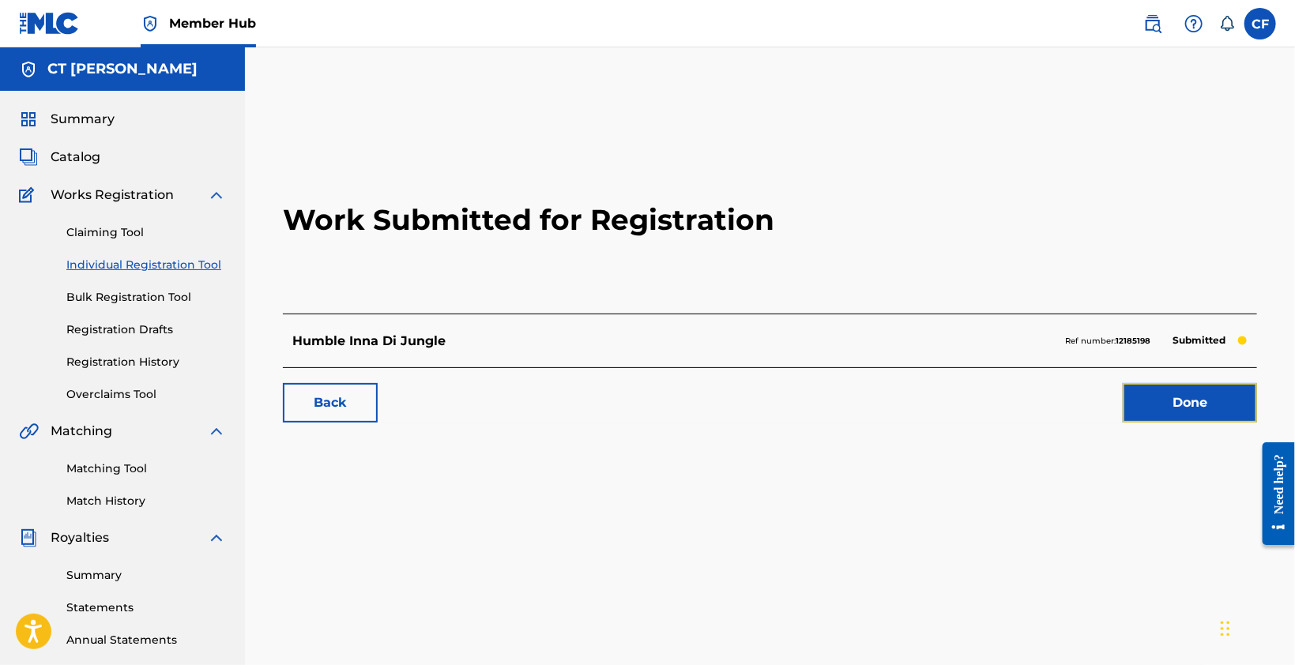
click at [1207, 399] on link "Done" at bounding box center [1190, 403] width 134 height 40
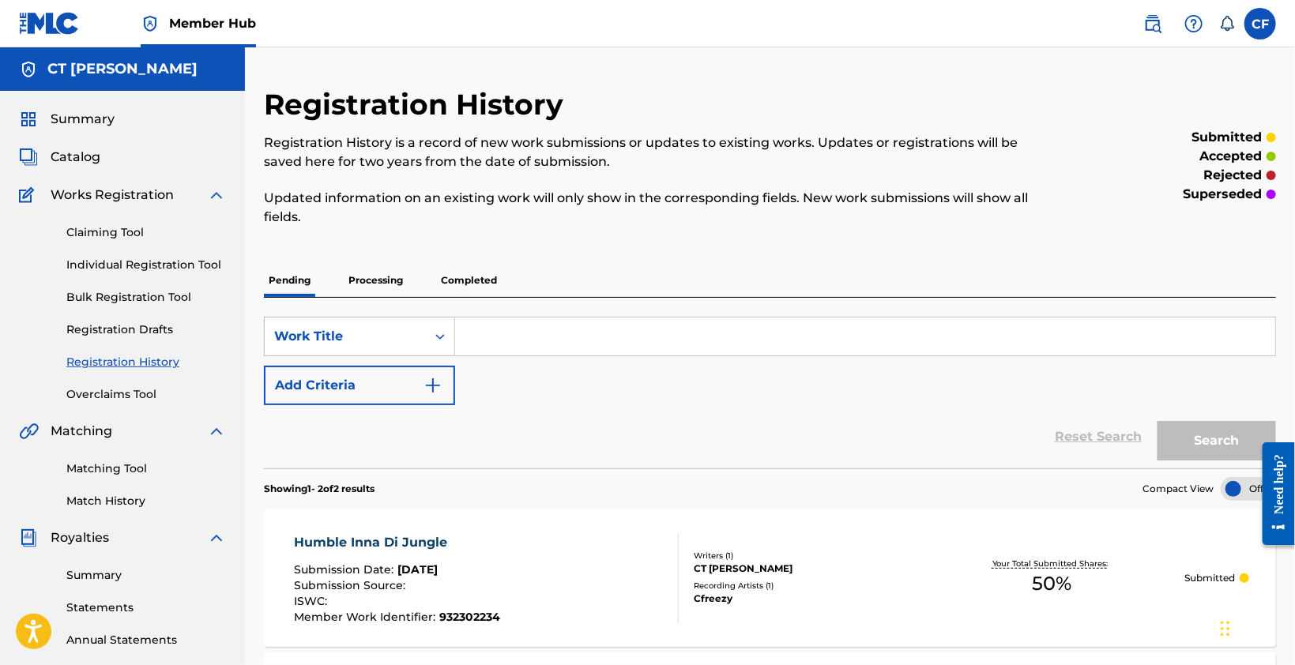
click at [114, 331] on link "Registration Drafts" at bounding box center [146, 330] width 160 height 17
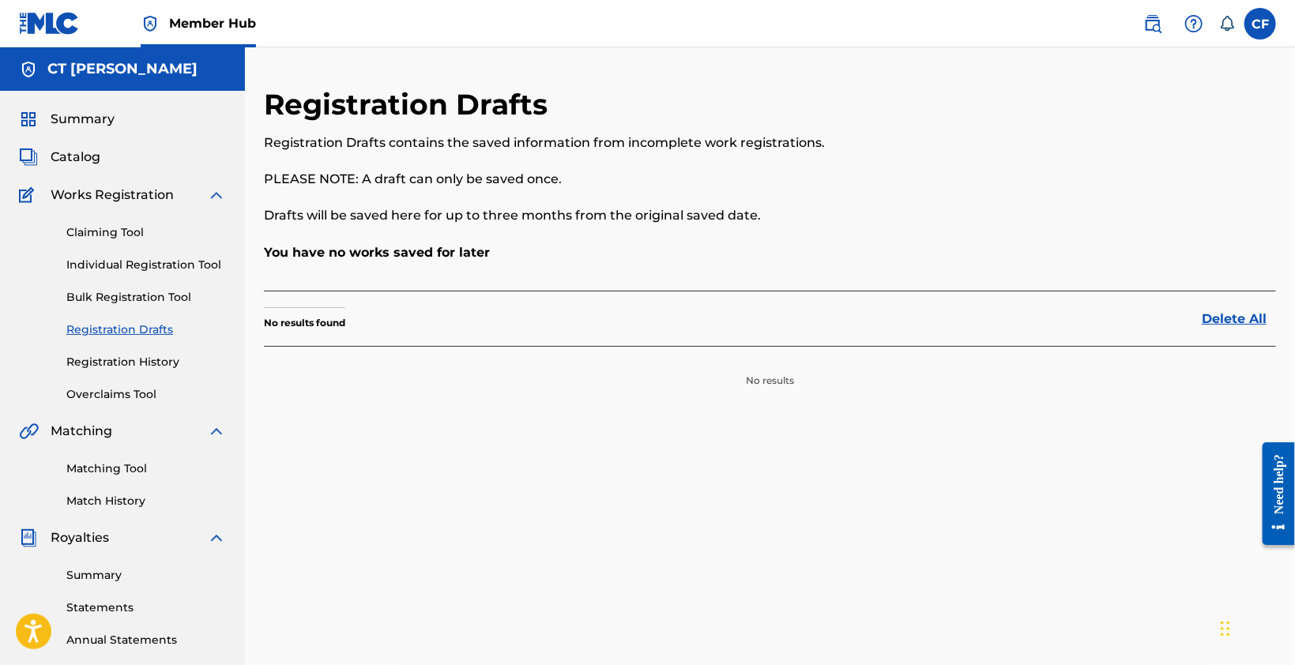
click at [118, 369] on link "Registration History" at bounding box center [146, 362] width 160 height 17
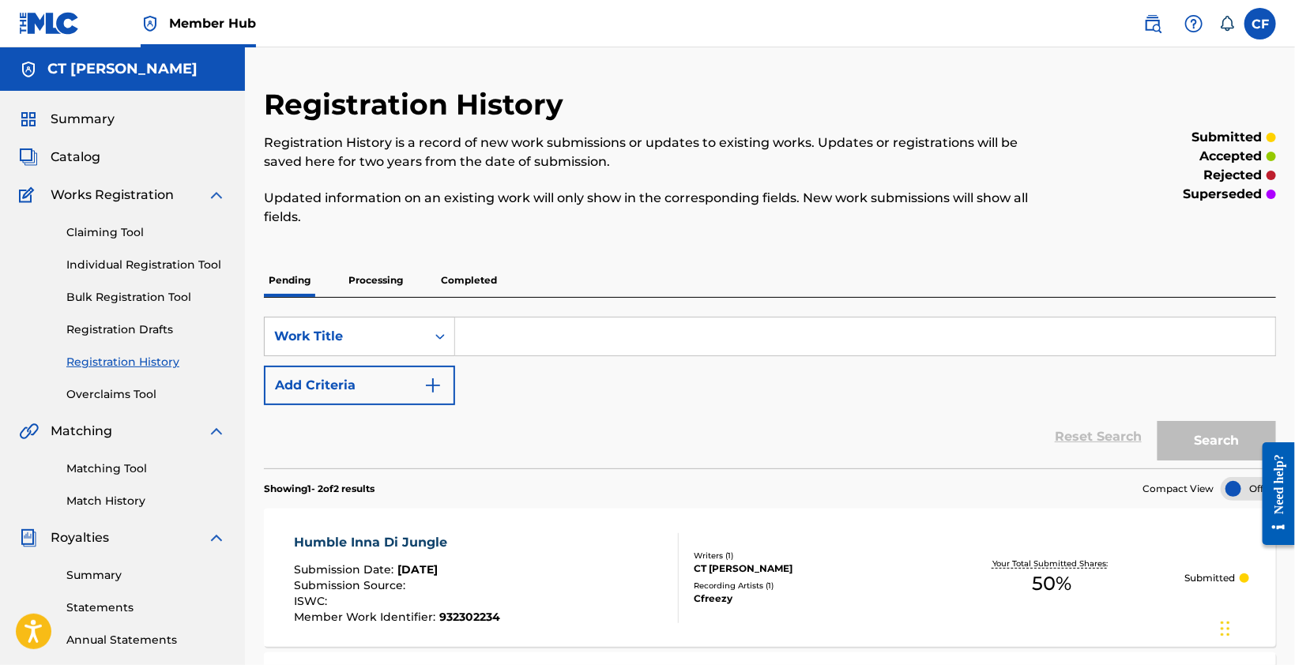
click at [116, 240] on link "Claiming Tool" at bounding box center [146, 232] width 160 height 17
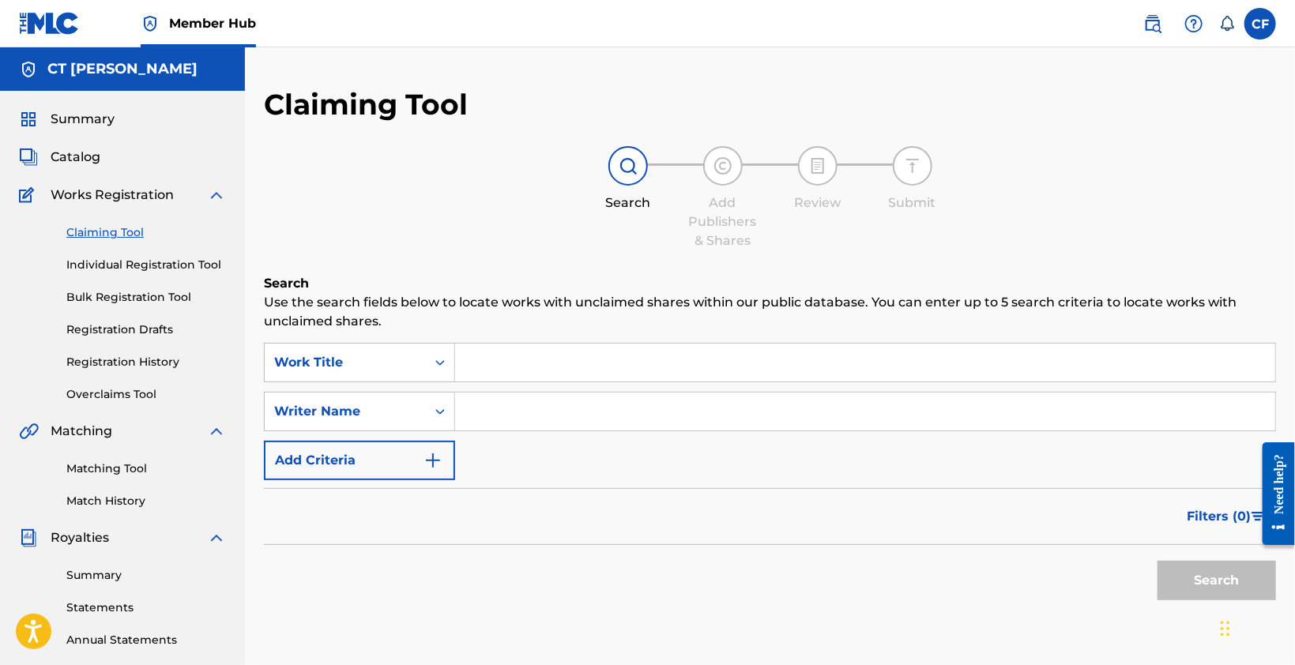
click at [118, 268] on link "Individual Registration Tool" at bounding box center [146, 265] width 160 height 17
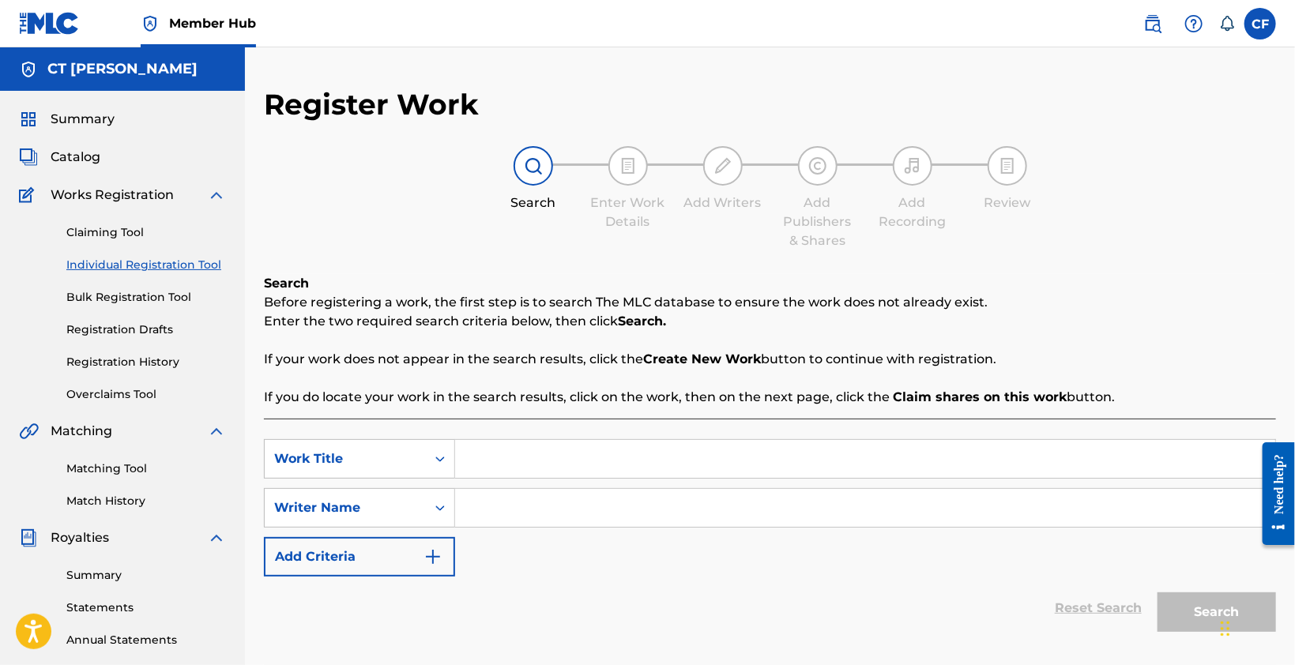
scroll to position [158, 0]
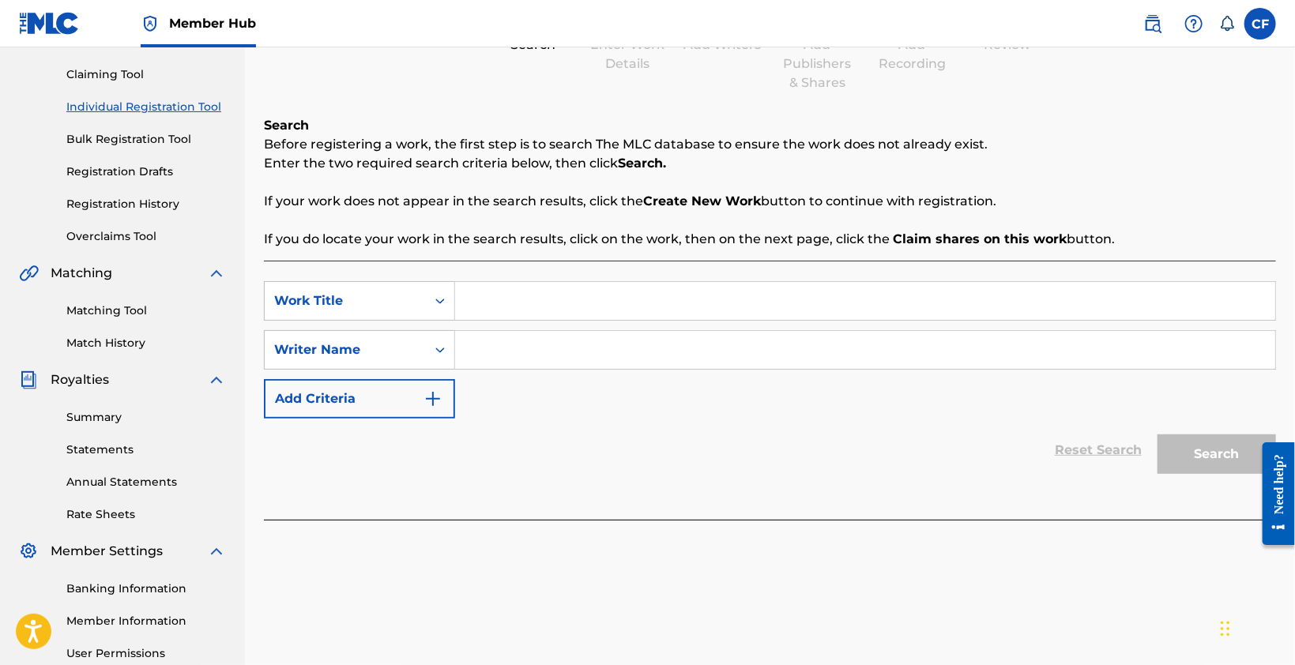
click at [563, 301] on input "Search Form" at bounding box center [865, 301] width 820 height 38
click at [551, 302] on input "Search Form" at bounding box center [865, 301] width 820 height 38
paste input "Oga at di Top"
type input "Oga at di Top"
click at [540, 356] on input "Search Form" at bounding box center [865, 350] width 820 height 38
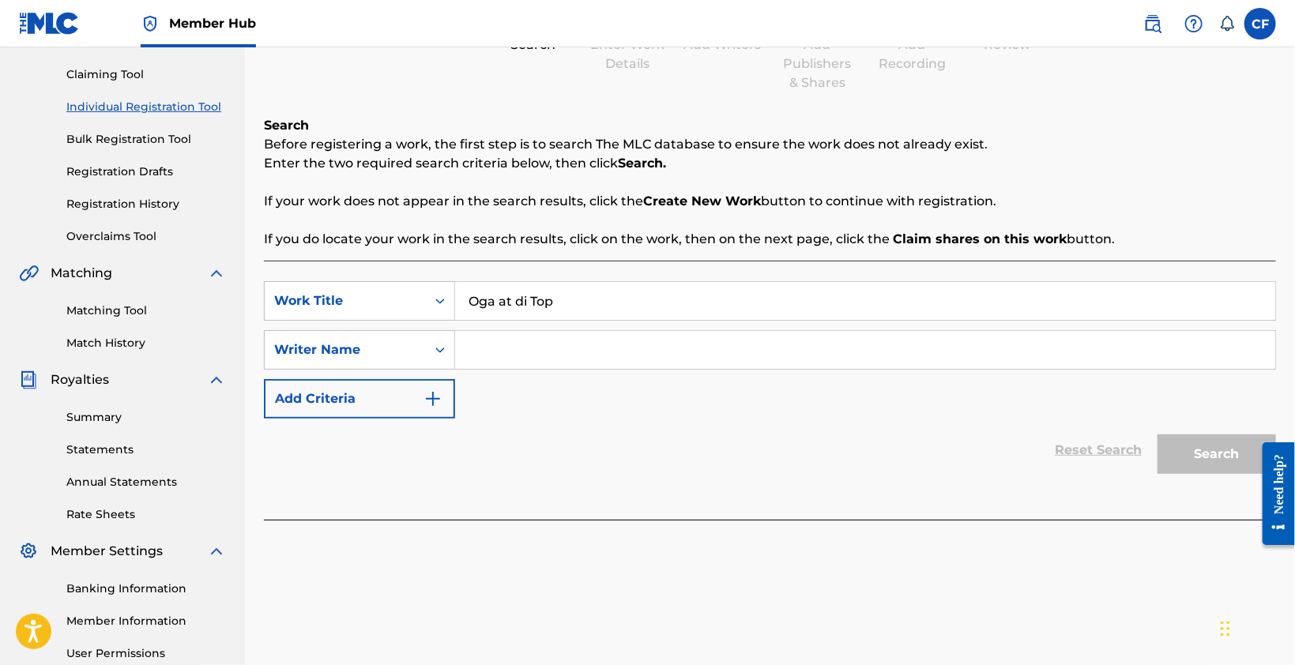
click at [839, 356] on input "Search Form" at bounding box center [865, 350] width 820 height 38
drag, startPoint x: 626, startPoint y: 325, endPoint x: 638, endPoint y: 306, distance: 22.8
click at [626, 324] on div "SearchWithCriteriabcfc3df5-e776-4958-97d8-051eee624f97 Work Title Oga at di Top…" at bounding box center [770, 349] width 1012 height 137
click at [638, 304] on input "Oga at di Top" at bounding box center [865, 301] width 820 height 38
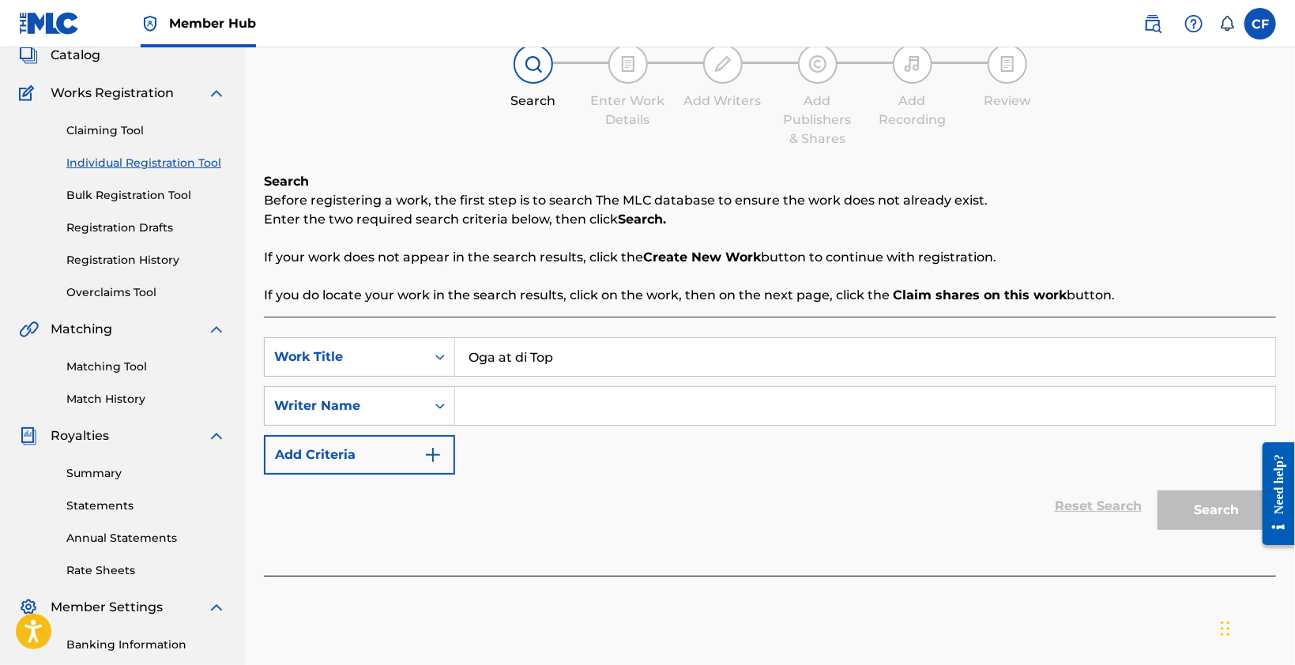
scroll to position [0, 0]
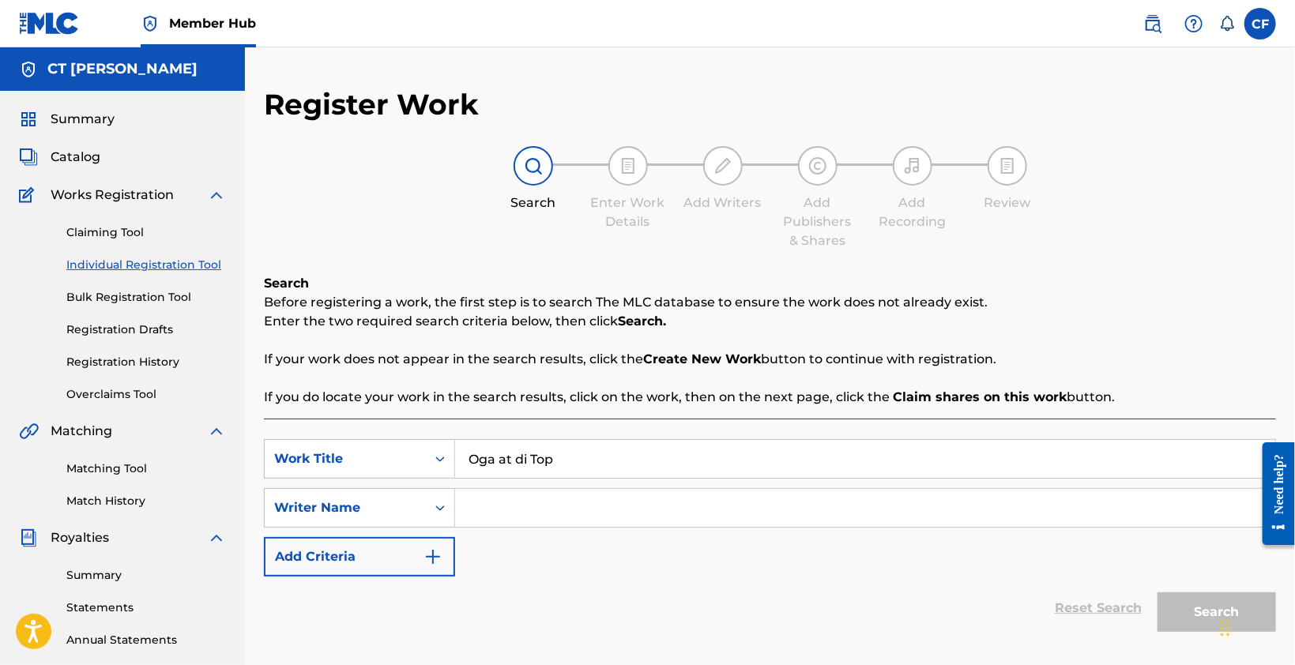
click at [499, 505] on input "Search Form" at bounding box center [865, 508] width 820 height 38
type input "CFREEZY"
click at [1215, 620] on button "Search" at bounding box center [1217, 613] width 119 height 40
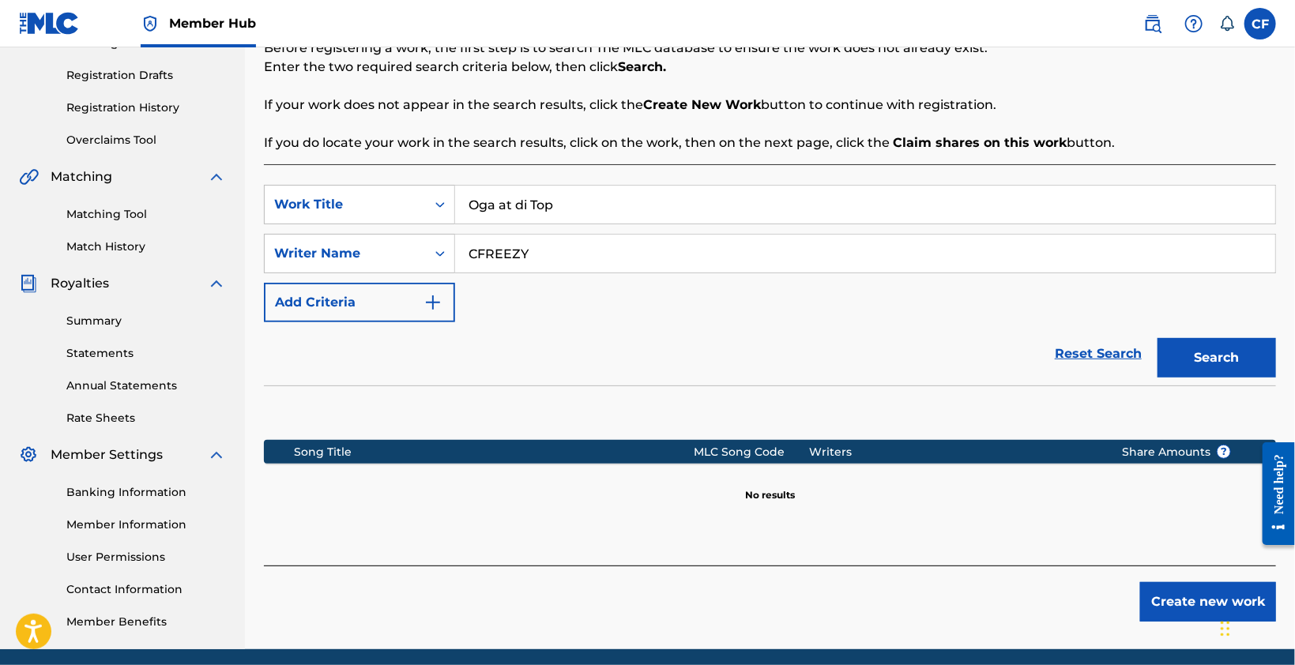
scroll to position [314, 0]
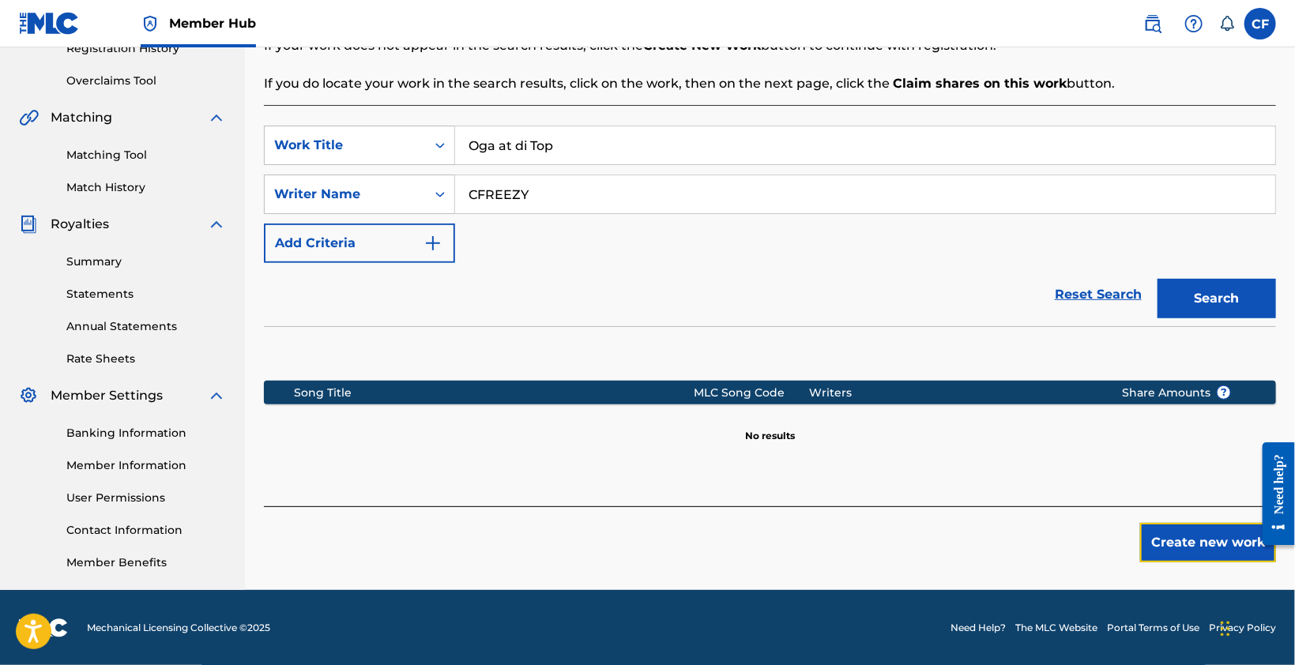
click at [1214, 542] on button "Create new work" at bounding box center [1208, 543] width 136 height 40
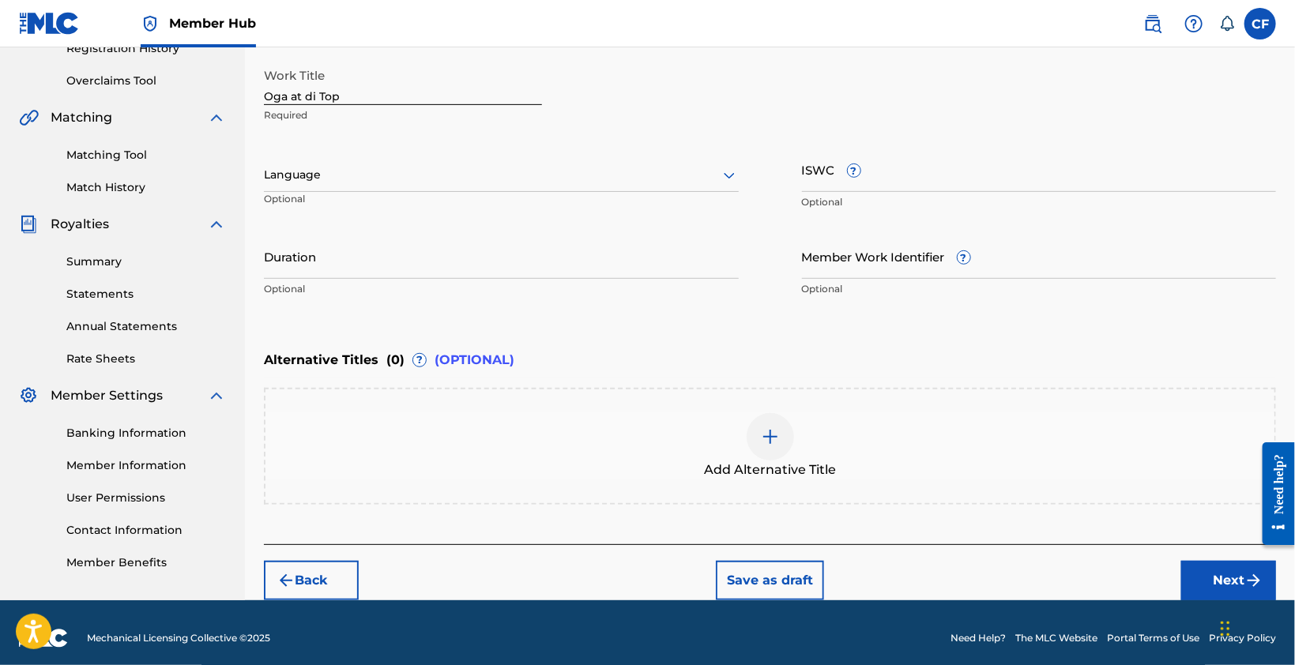
scroll to position [77, 0]
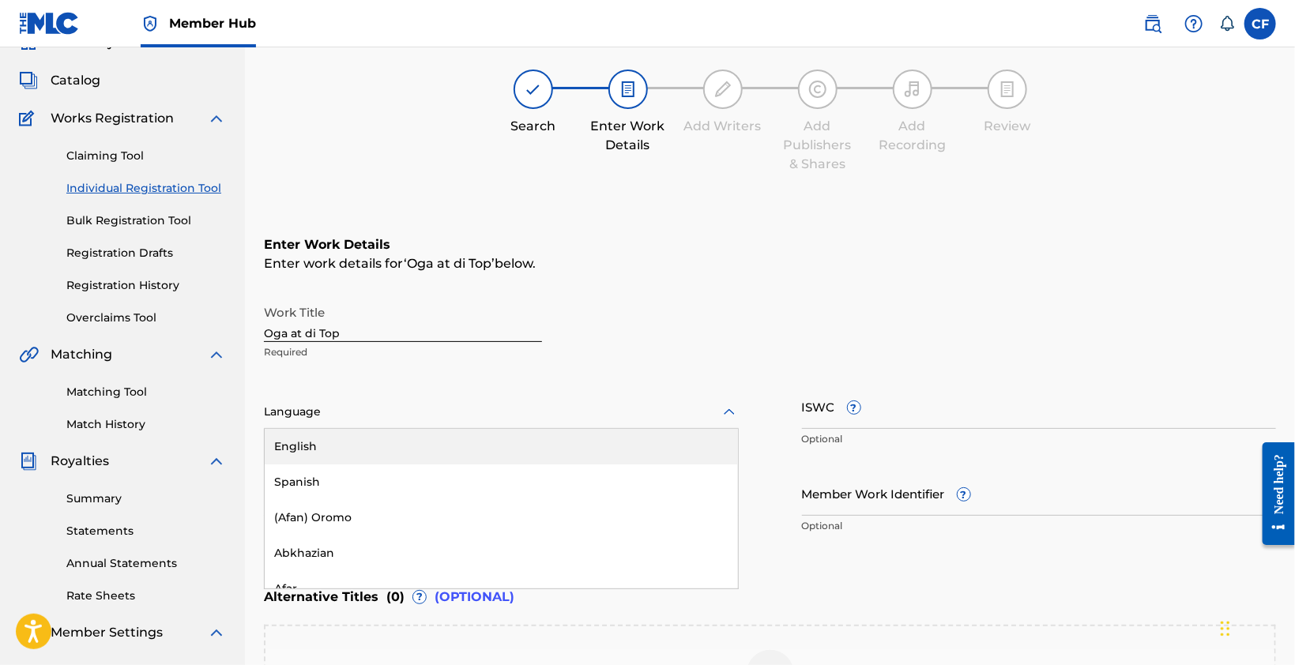
click at [432, 409] on div at bounding box center [501, 412] width 475 height 20
drag, startPoint x: 431, startPoint y: 439, endPoint x: 473, endPoint y: 450, distance: 43.3
click at [431, 440] on div "English" at bounding box center [501, 446] width 473 height 36
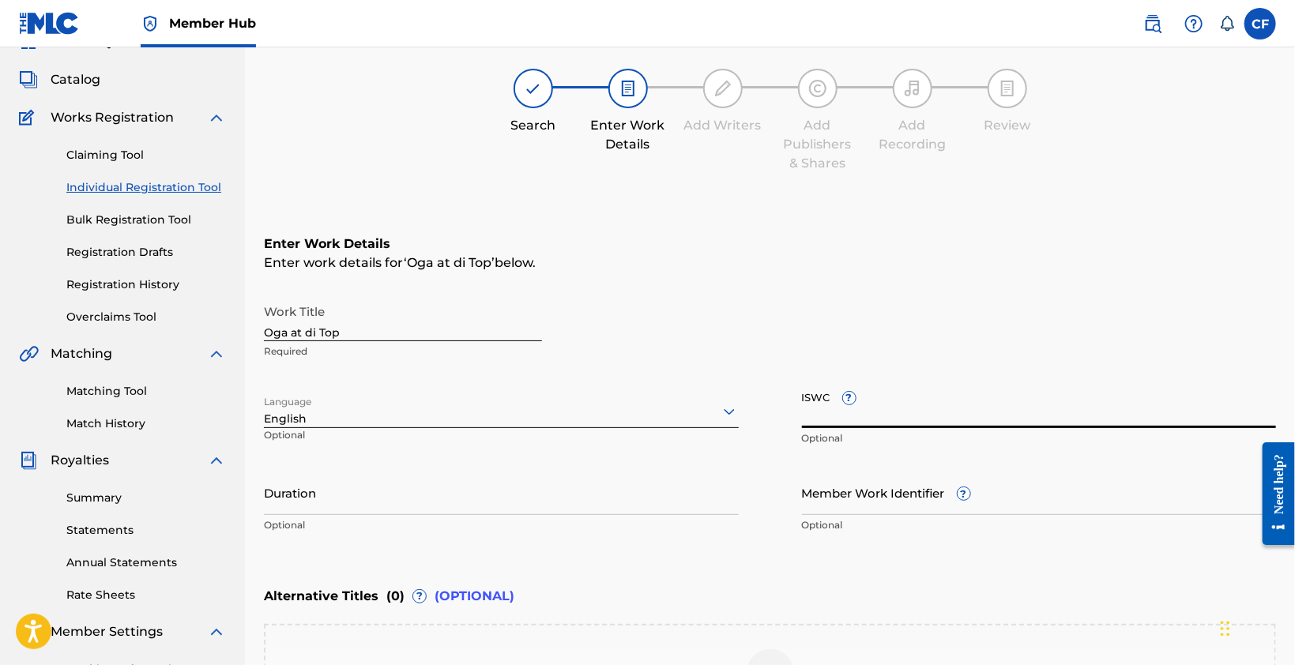
click at [955, 420] on input "ISWC ?" at bounding box center [1039, 405] width 475 height 45
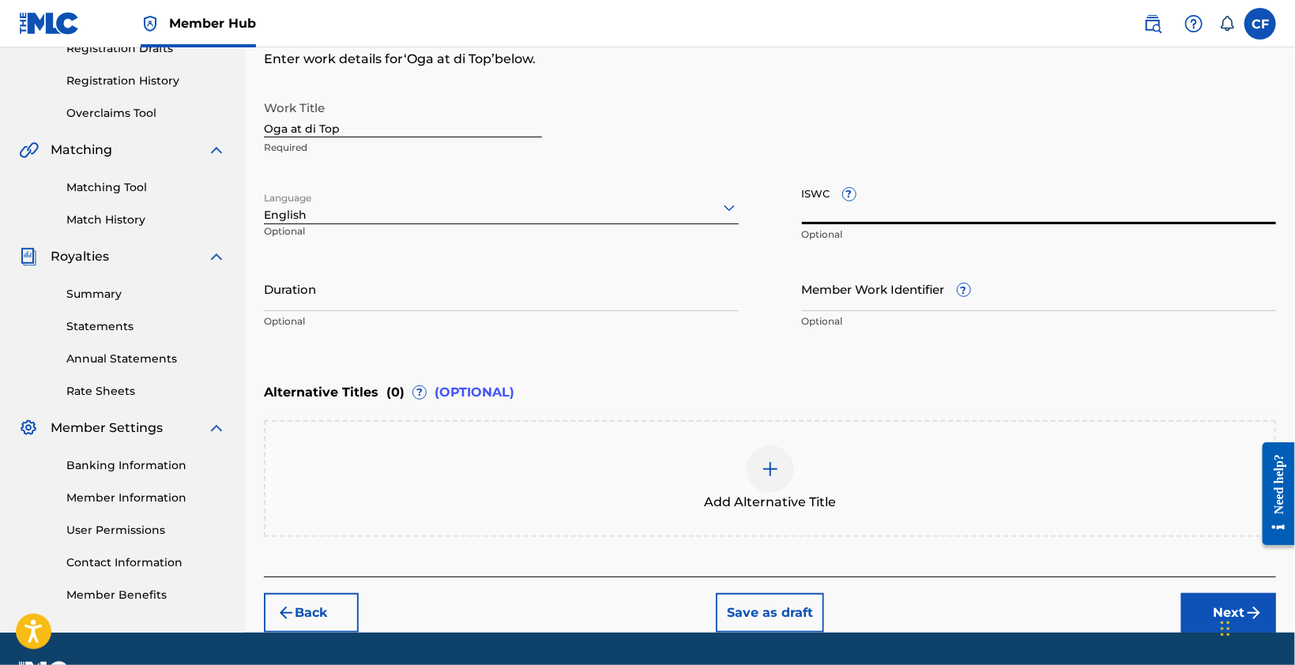
scroll to position [314, 0]
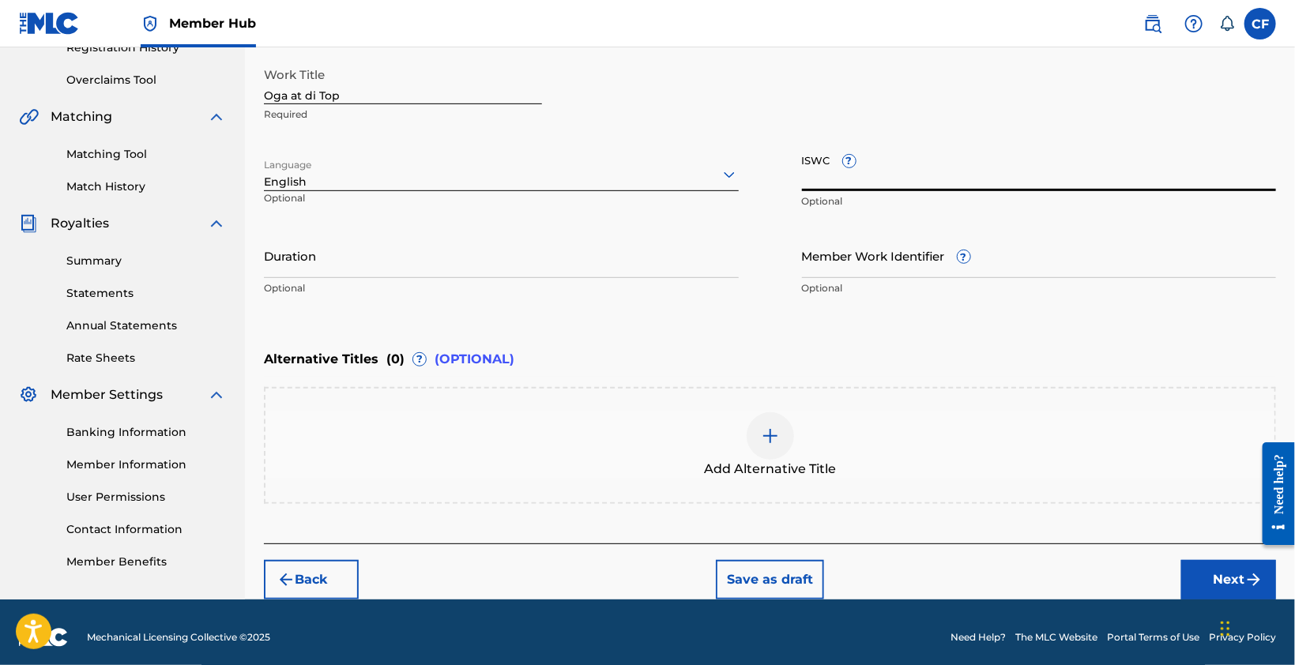
click at [894, 264] on input "Member Work Identifier ?" at bounding box center [1039, 255] width 475 height 45
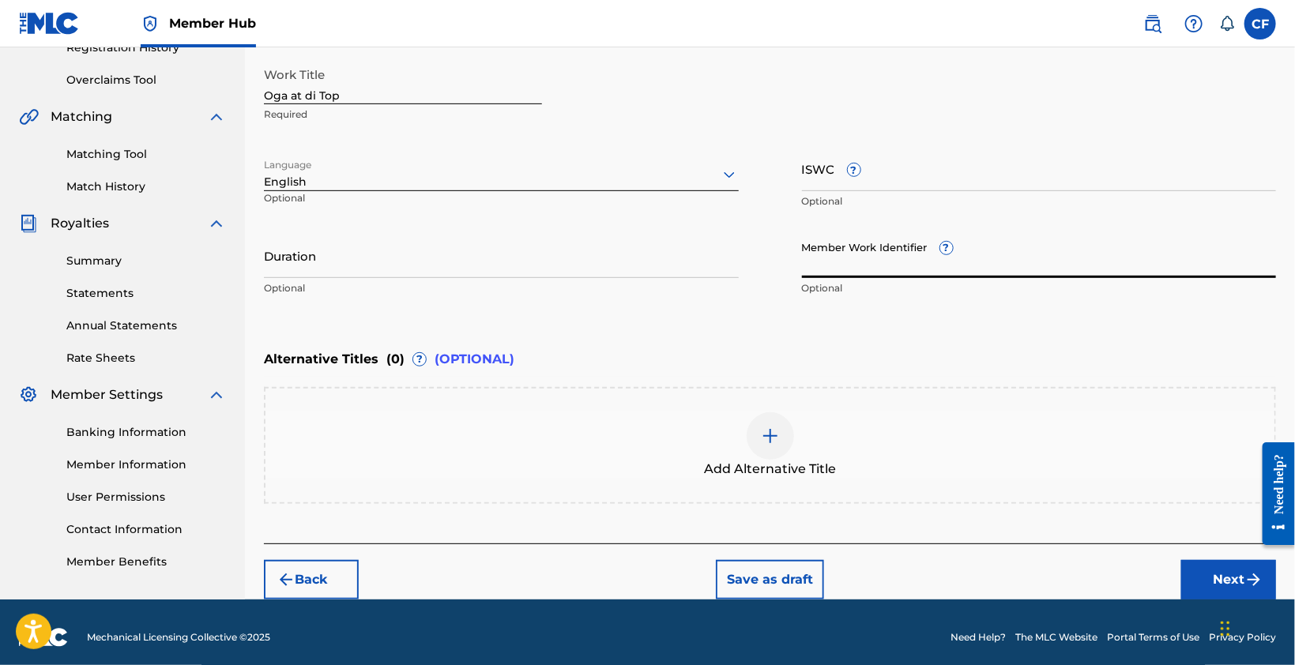
click at [891, 274] on input "Member Work Identifier ?" at bounding box center [1039, 255] width 475 height 45
paste input "931830499"
type input "931830499"
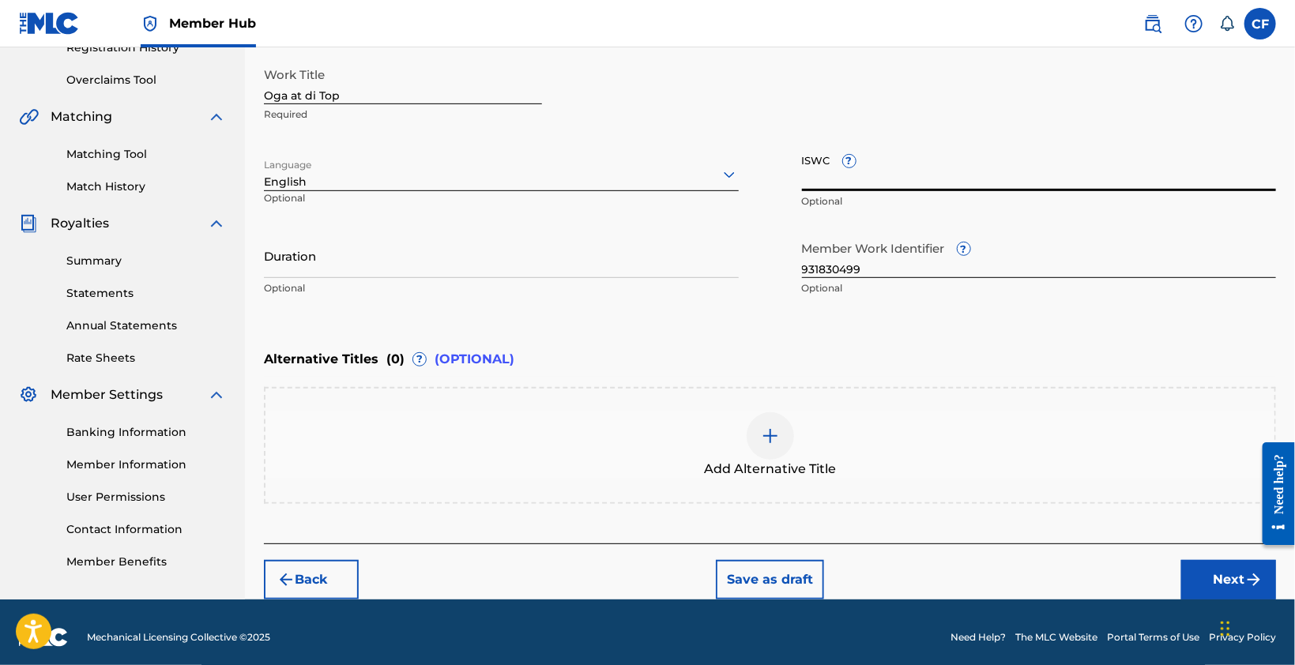
click at [861, 188] on input "ISWC ?" at bounding box center [1039, 168] width 475 height 45
paste input "T3348512761"
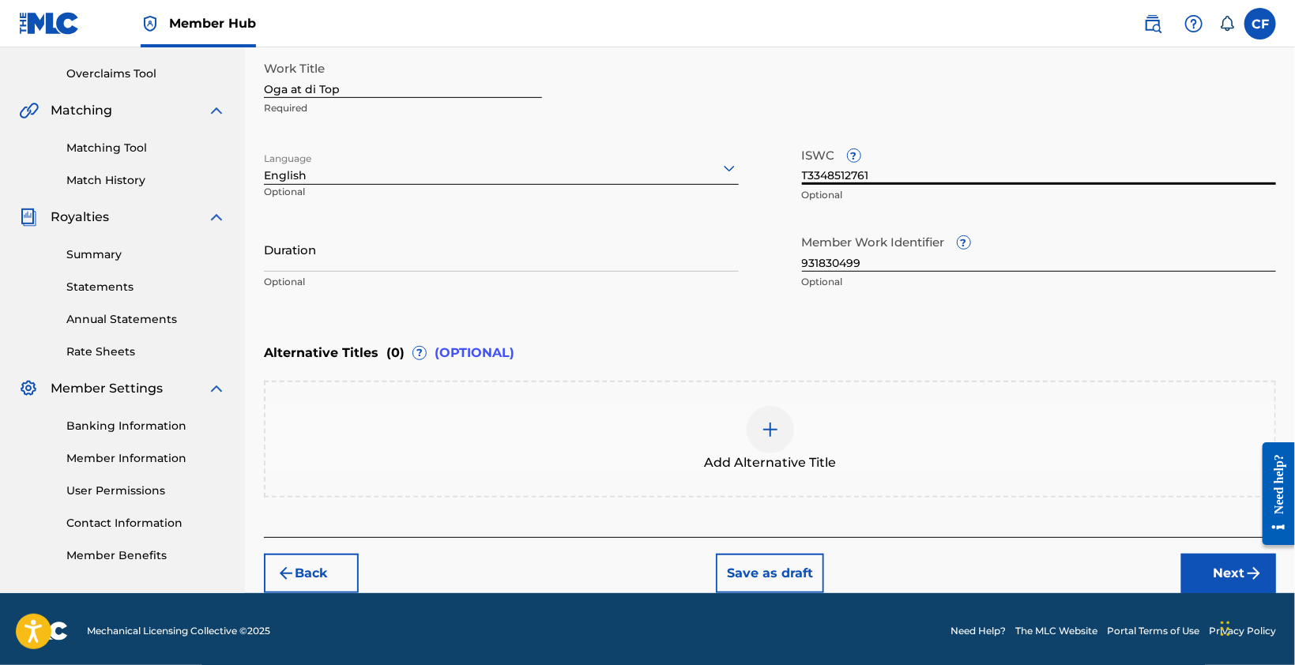
scroll to position [323, 0]
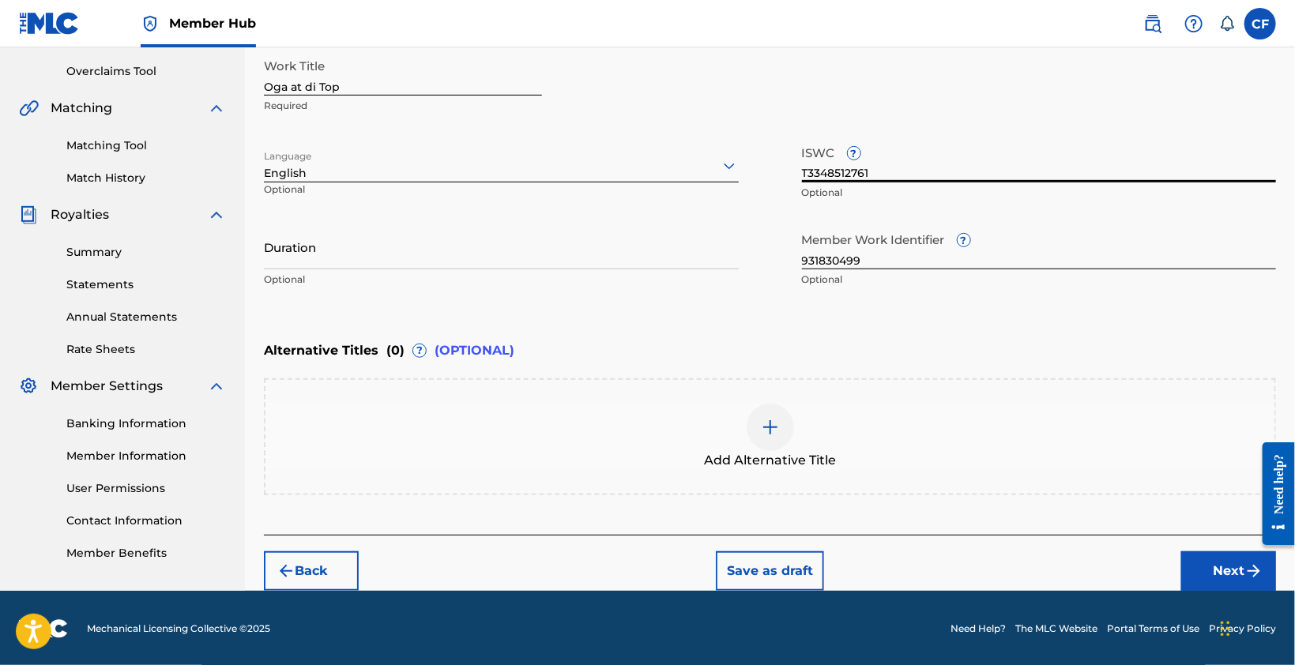
type input "T3348512761"
click at [1214, 574] on button "Next" at bounding box center [1228, 572] width 95 height 40
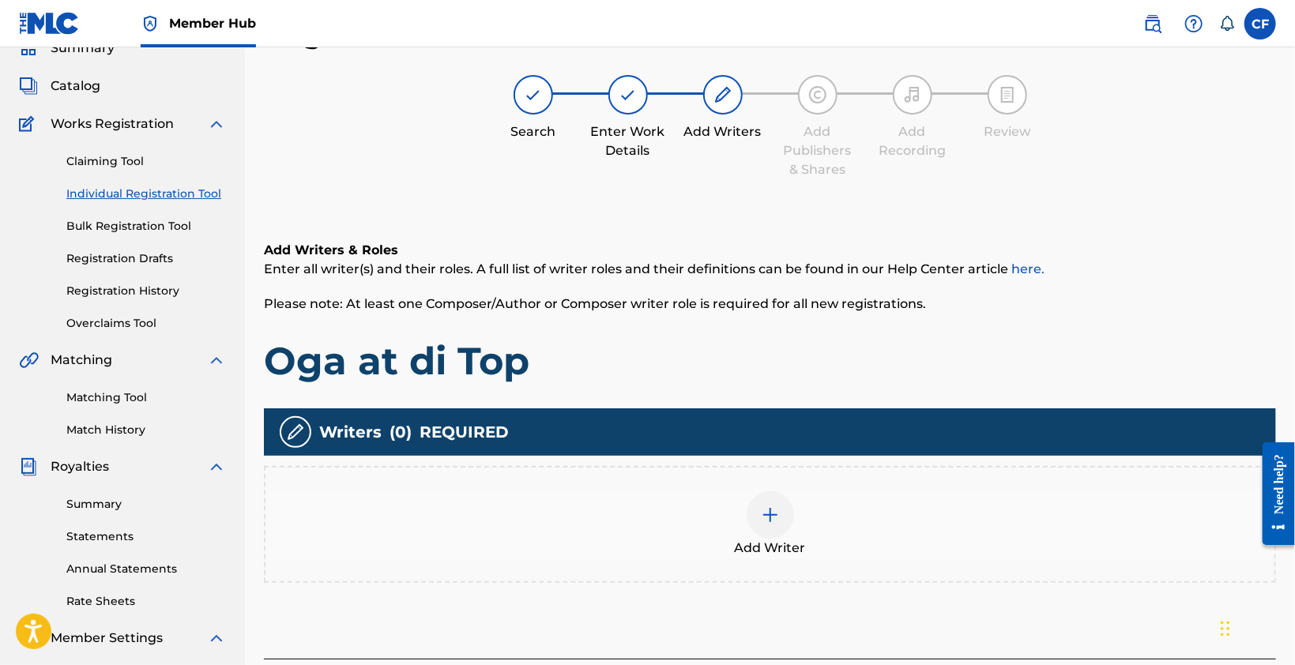
scroll to position [314, 0]
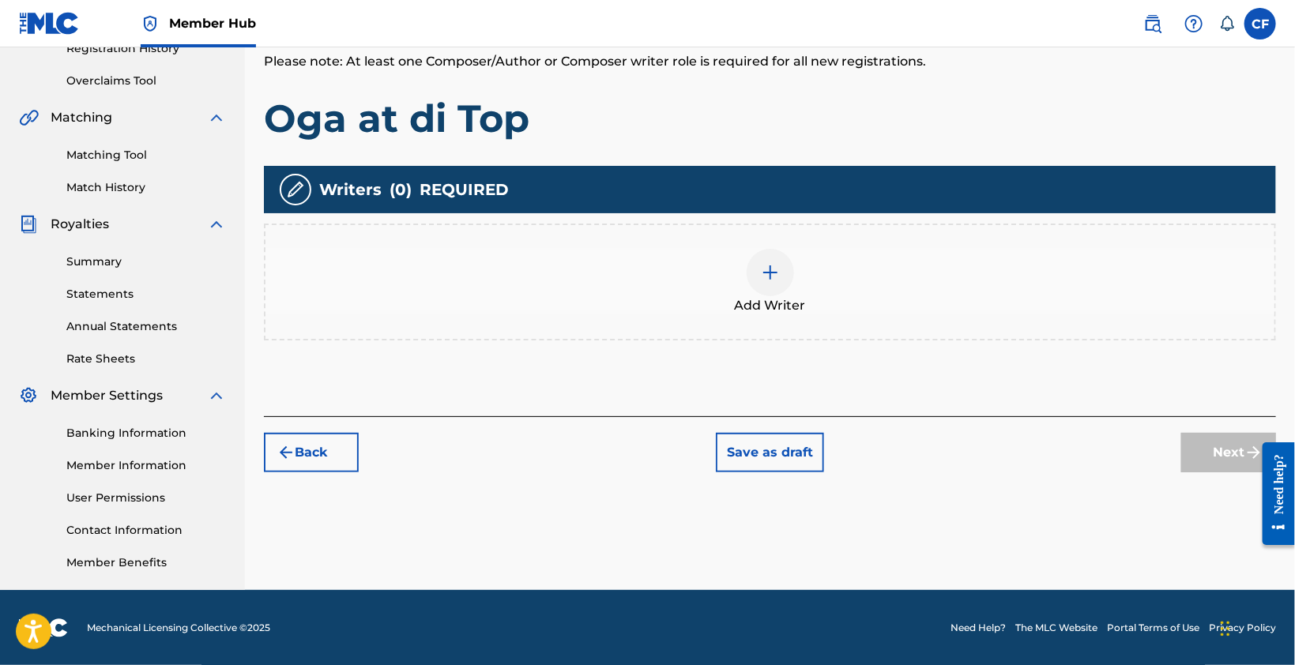
click at [793, 268] on div "Add Writer" at bounding box center [770, 282] width 1009 height 66
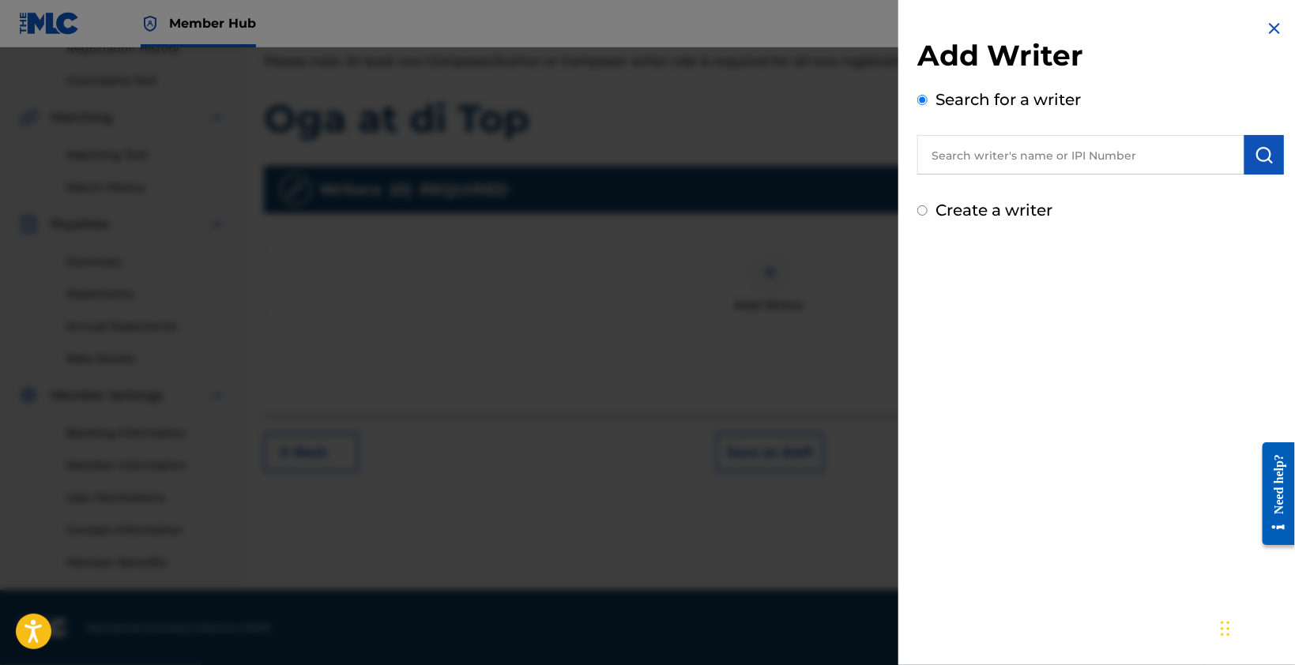
click at [986, 166] on input "text" at bounding box center [1080, 155] width 327 height 40
click at [927, 207] on input "Create a writer" at bounding box center [922, 210] width 10 height 10
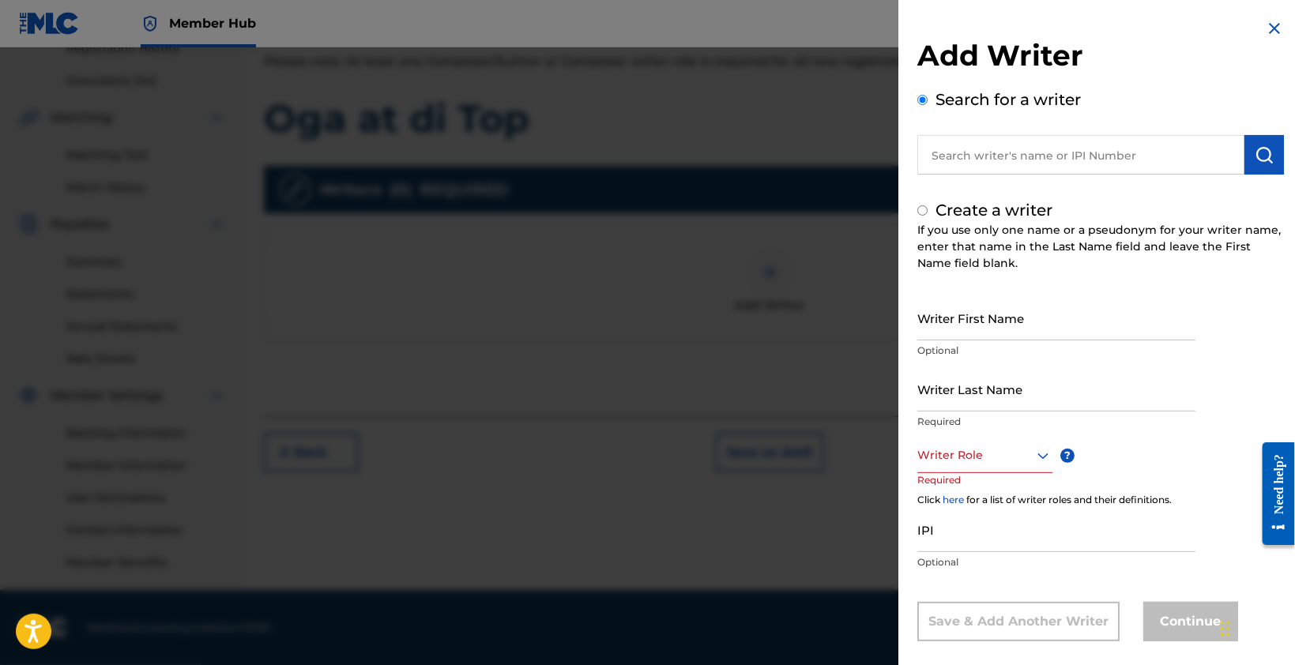
radio input "false"
radio input "true"
click at [979, 160] on input "text" at bounding box center [1080, 155] width 327 height 40
radio input "true"
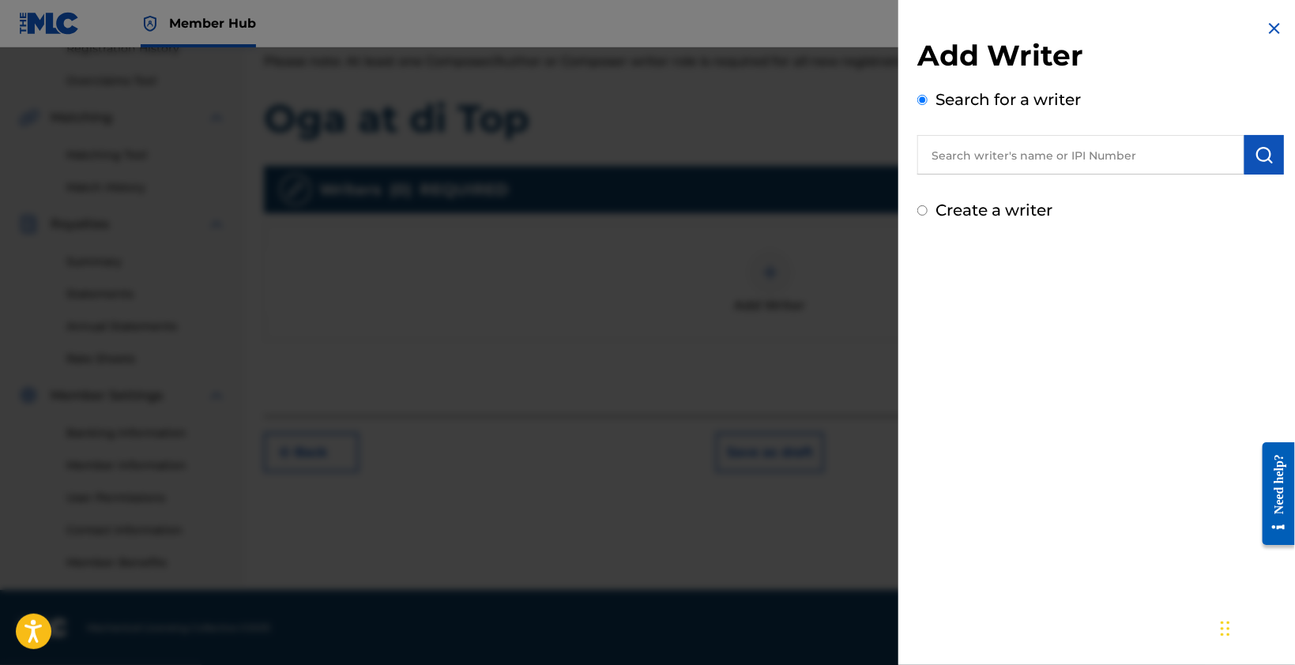
paste input "1302934676"
type input "1302934676"
click at [1255, 160] on img "submit" at bounding box center [1264, 154] width 19 height 19
click at [1207, 206] on div "Not found" at bounding box center [1100, 192] width 367 height 34
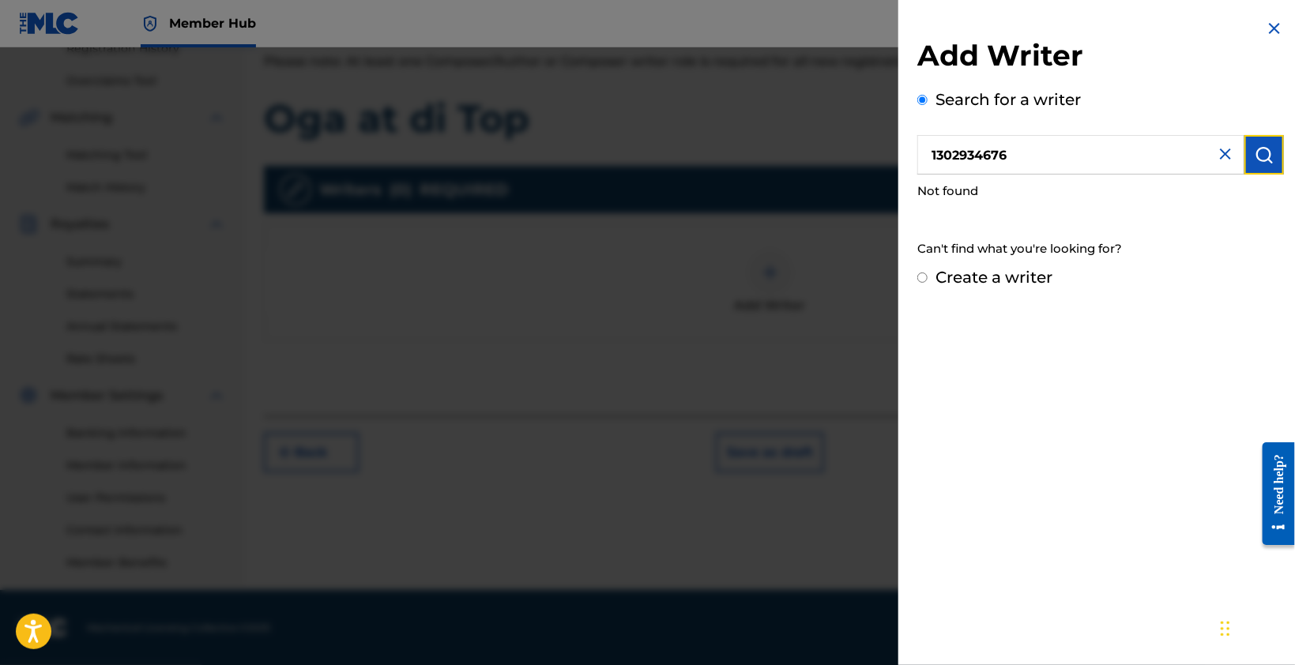
click at [1256, 160] on img "submit" at bounding box center [1264, 154] width 19 height 19
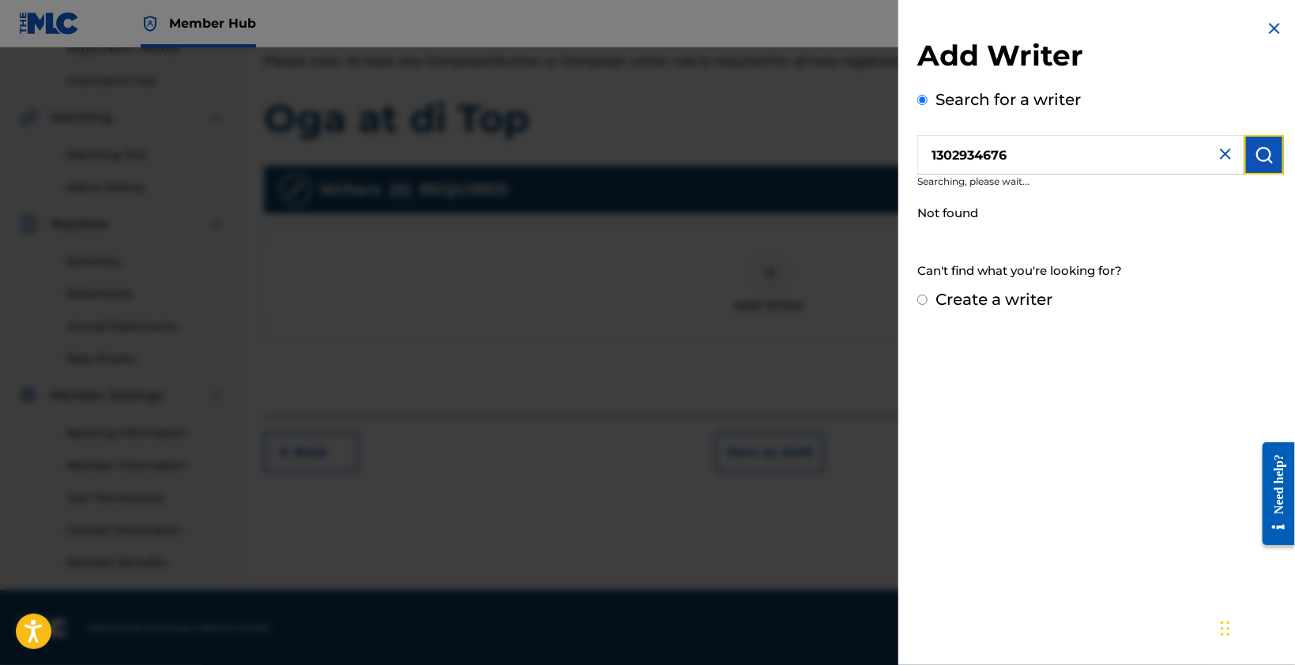
click at [1256, 160] on img "submit" at bounding box center [1264, 154] width 19 height 19
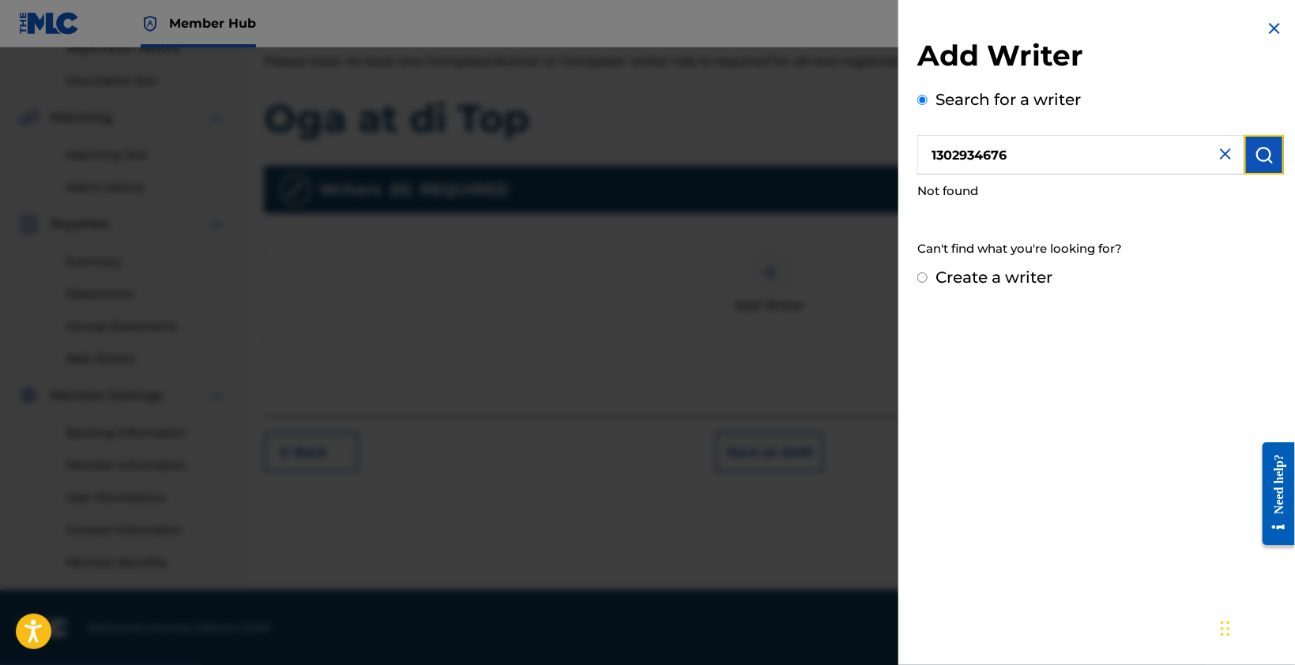
click at [1256, 160] on img "submit" at bounding box center [1264, 154] width 19 height 19
click at [1264, 160] on img "submit" at bounding box center [1264, 154] width 19 height 19
click at [981, 157] on input "1302934676" at bounding box center [1080, 155] width 327 height 40
click at [928, 285] on div "Create a writer" at bounding box center [1100, 278] width 367 height 24
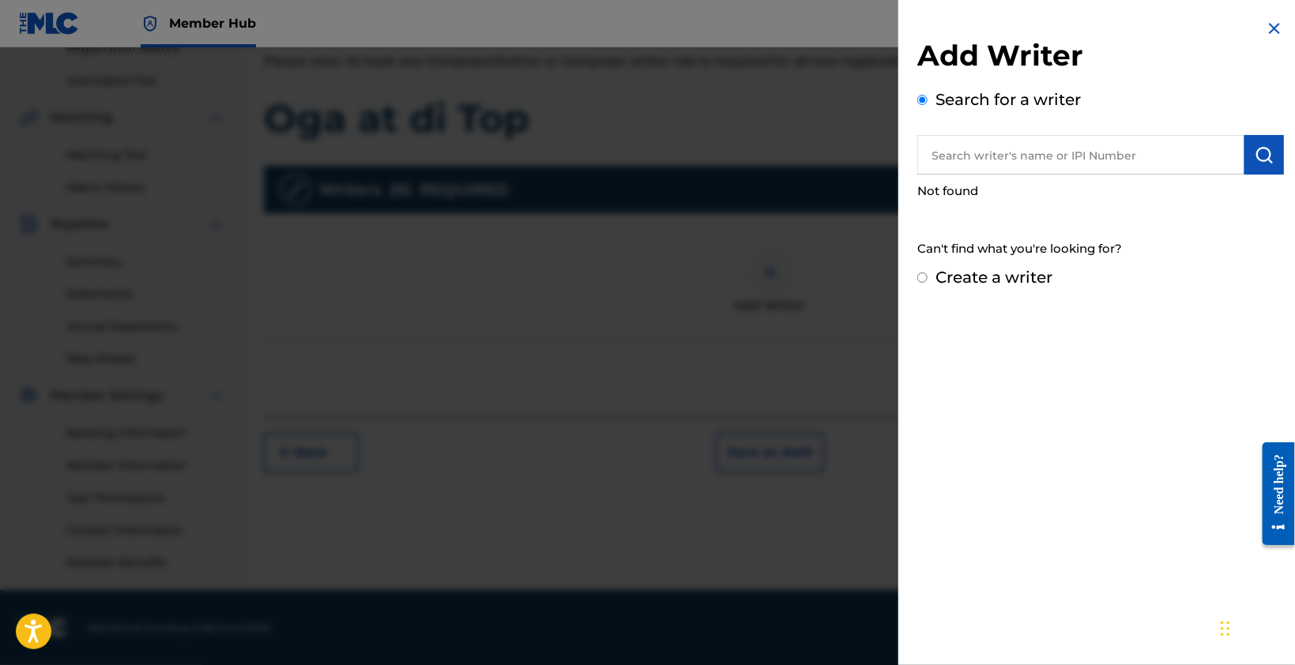
click at [925, 277] on input "Create a writer" at bounding box center [922, 278] width 10 height 10
radio input "false"
radio input "true"
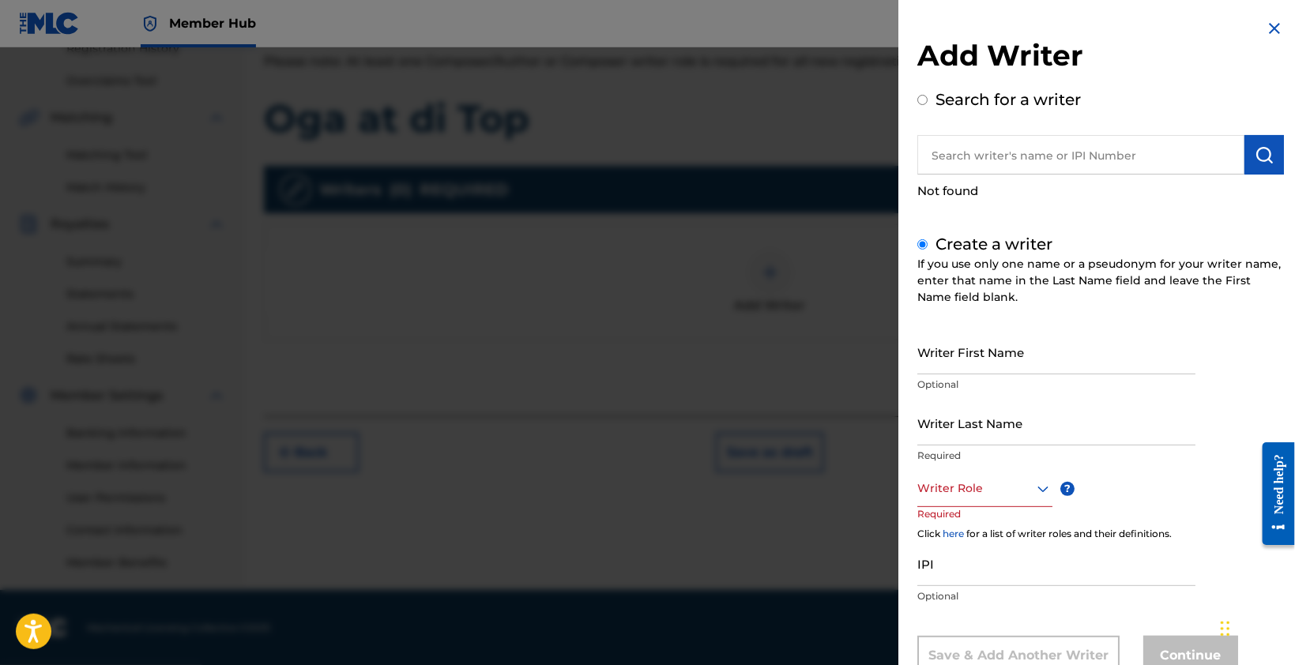
click at [986, 364] on input "Writer First Name" at bounding box center [1056, 352] width 278 height 45
type input "CT"
type input "[PERSON_NAME]"
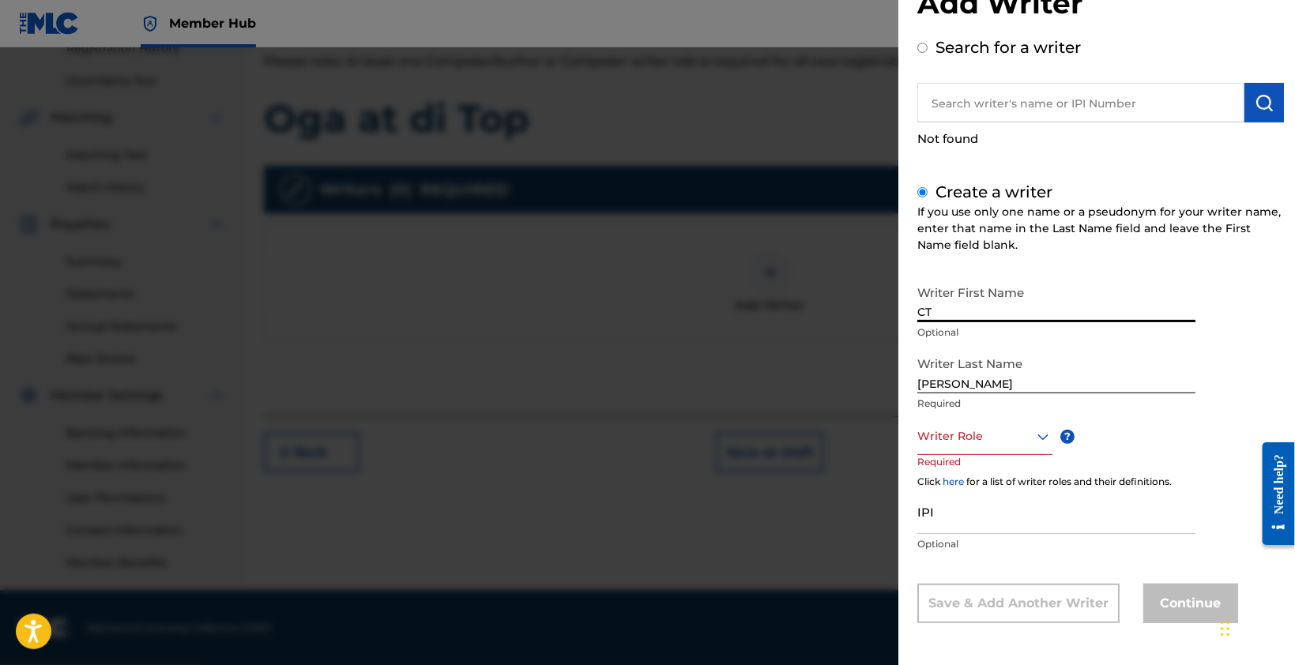
click at [1016, 438] on div at bounding box center [984, 437] width 135 height 20
click at [1013, 469] on div "Composer/Author" at bounding box center [985, 473] width 134 height 36
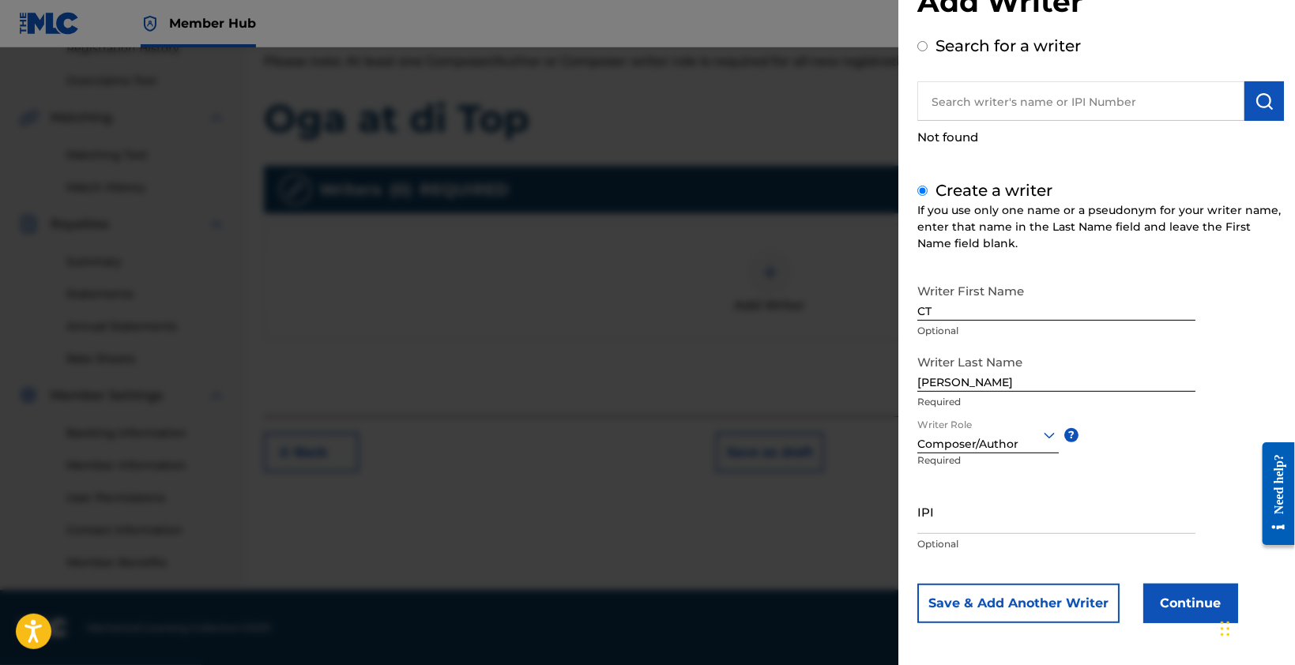
click at [999, 517] on input "IPI" at bounding box center [1056, 511] width 278 height 45
paste input "1302934676"
type input "1302934676"
click at [1166, 606] on button "Continue" at bounding box center [1190, 604] width 95 height 40
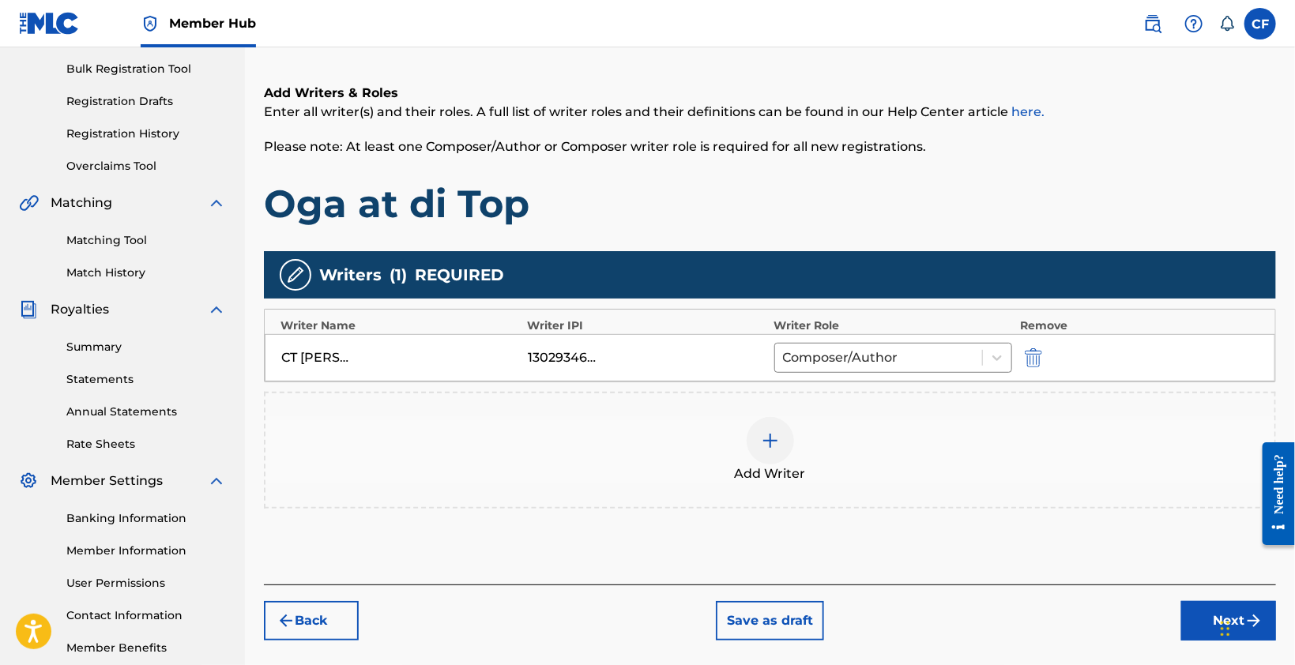
scroll to position [314, 0]
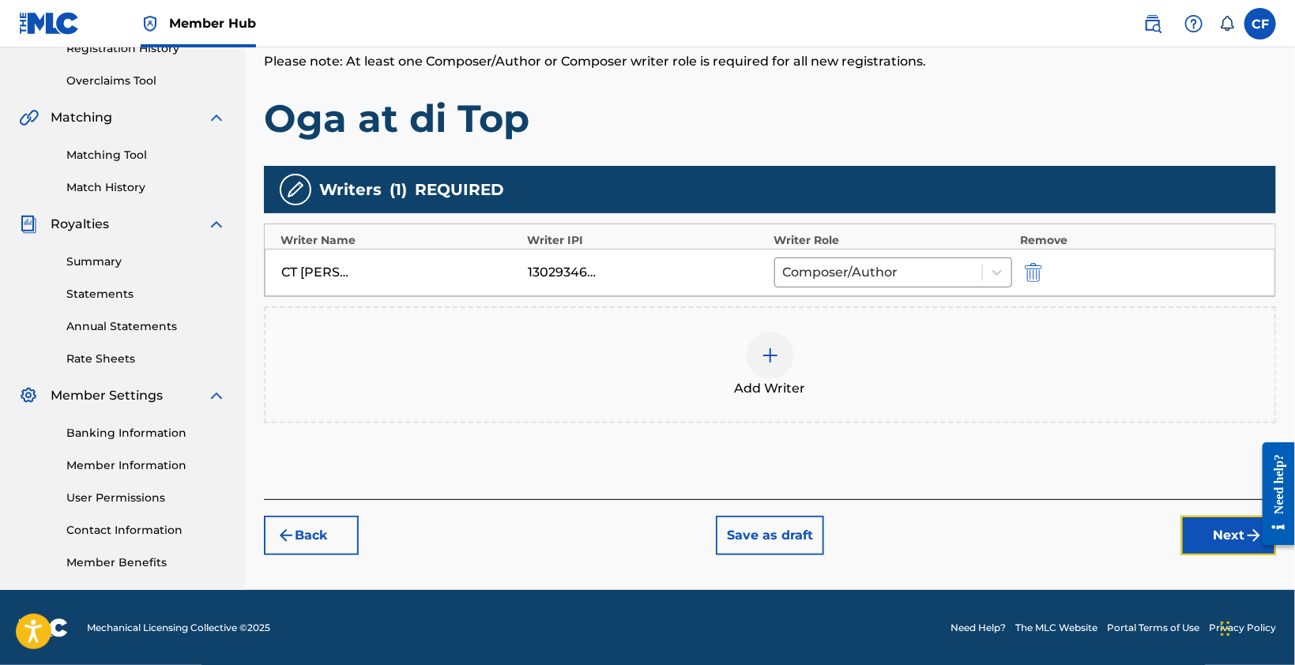
click at [1209, 533] on button "Next" at bounding box center [1228, 536] width 95 height 40
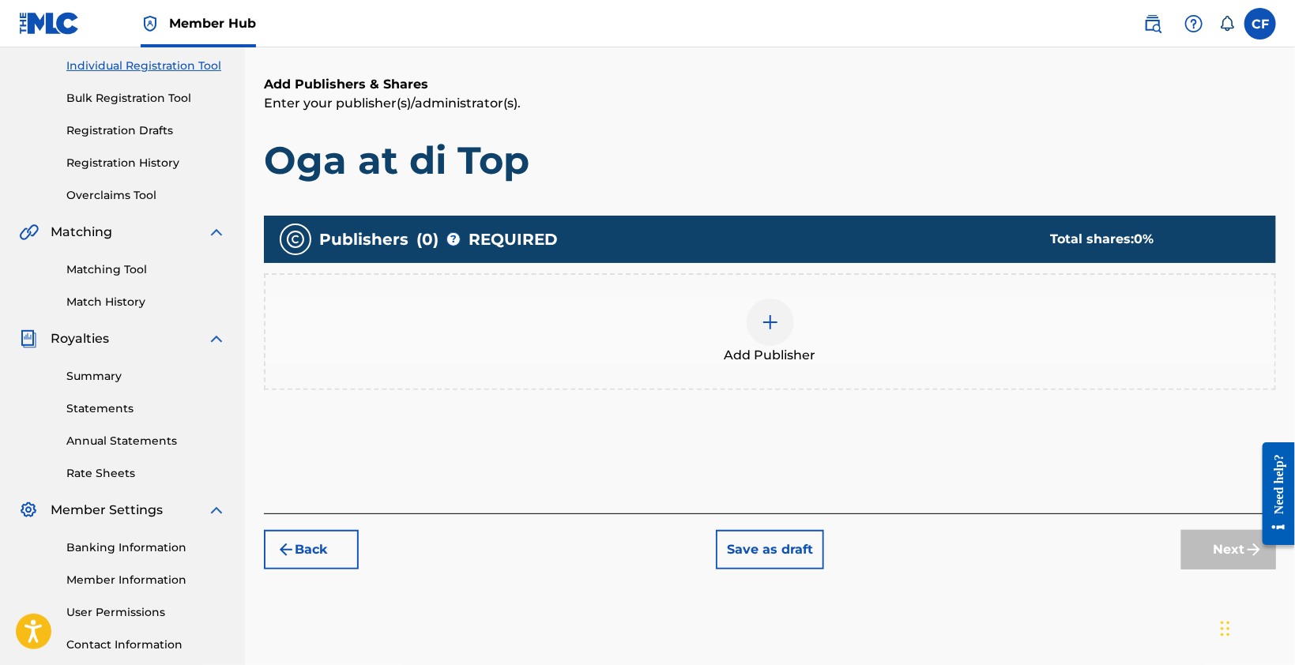
scroll to position [229, 0]
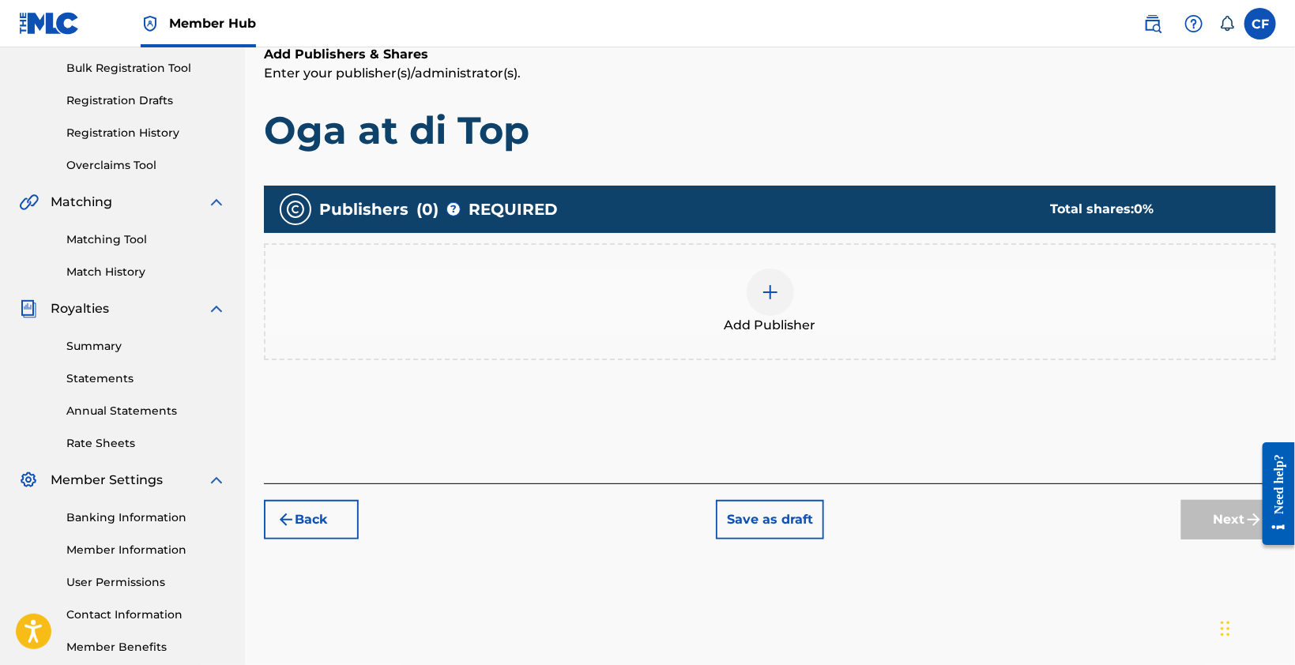
click at [796, 297] on div "Add Publisher" at bounding box center [770, 302] width 1009 height 66
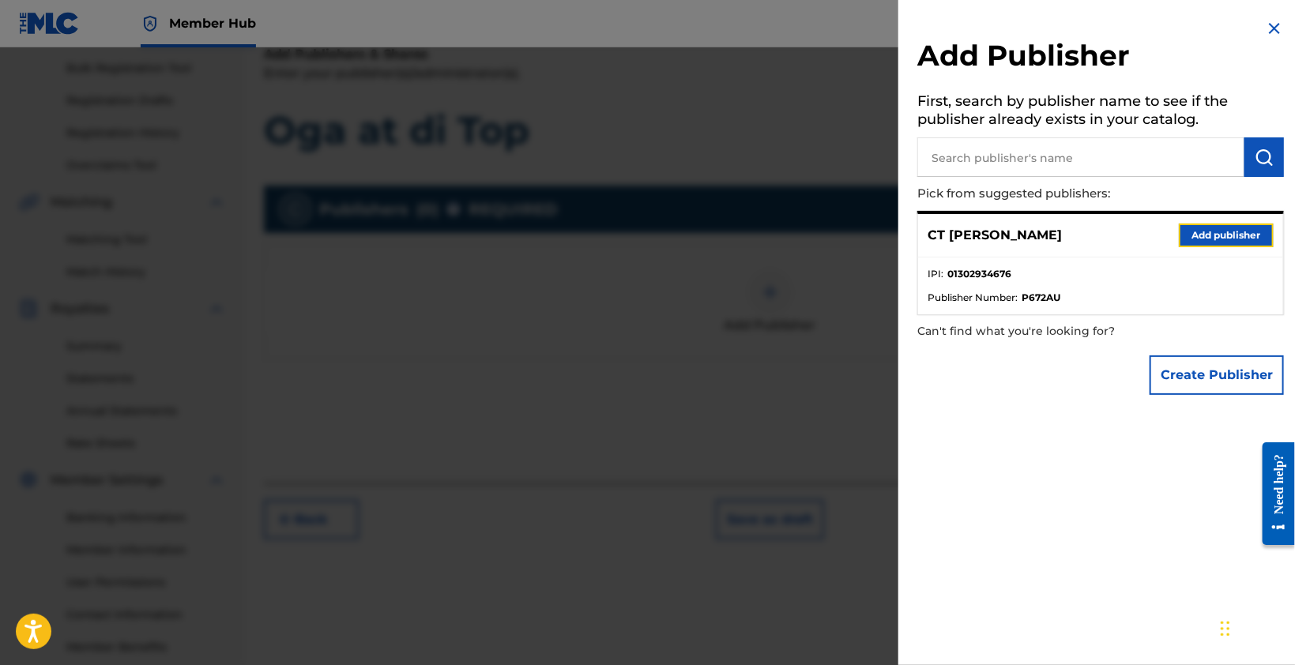
click at [1185, 236] on button "Add publisher" at bounding box center [1226, 236] width 95 height 24
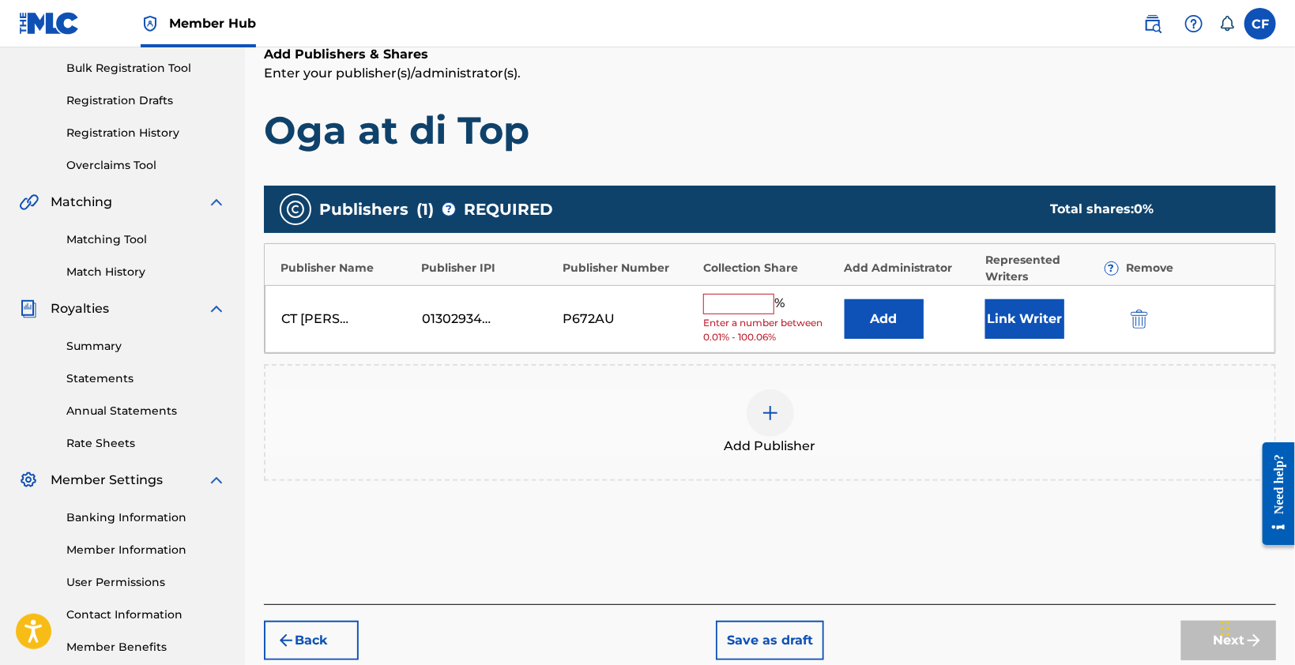
click at [733, 296] on input "text" at bounding box center [738, 304] width 71 height 21
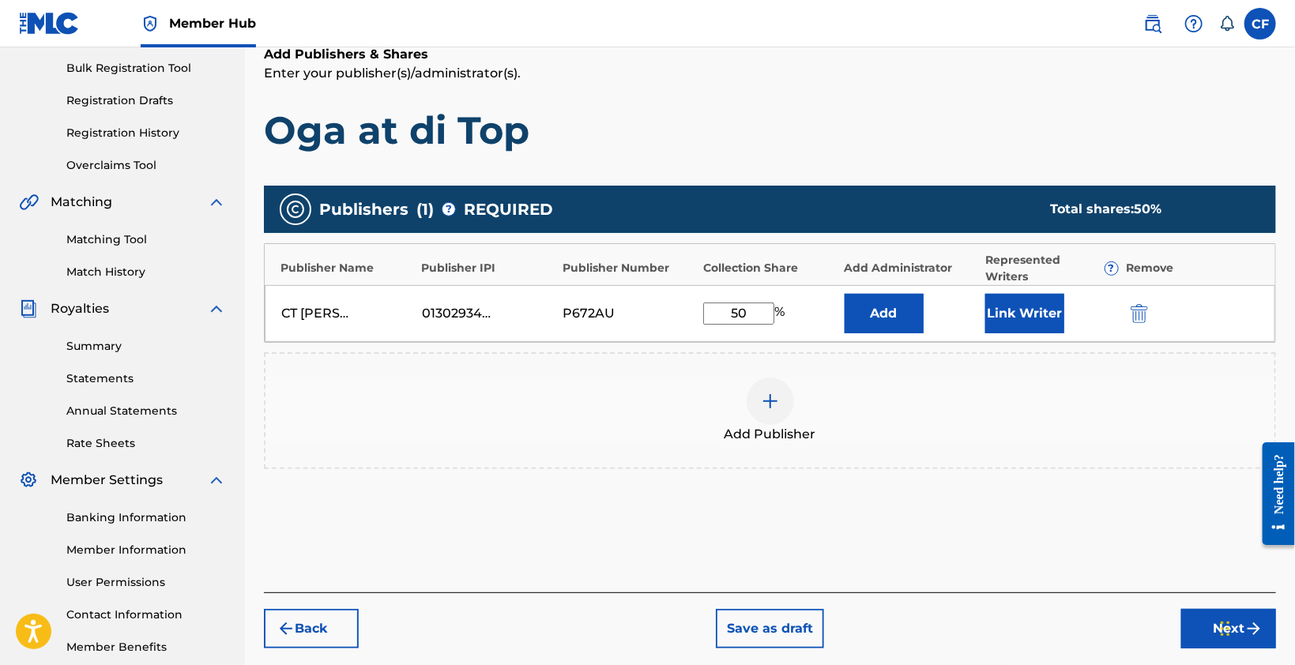
type input "50"
click at [845, 315] on div "CT Frimpong 01302934676 P672AU 50 % Add Link Writer" at bounding box center [770, 313] width 1011 height 57
click at [870, 312] on button "Add" at bounding box center [884, 314] width 79 height 40
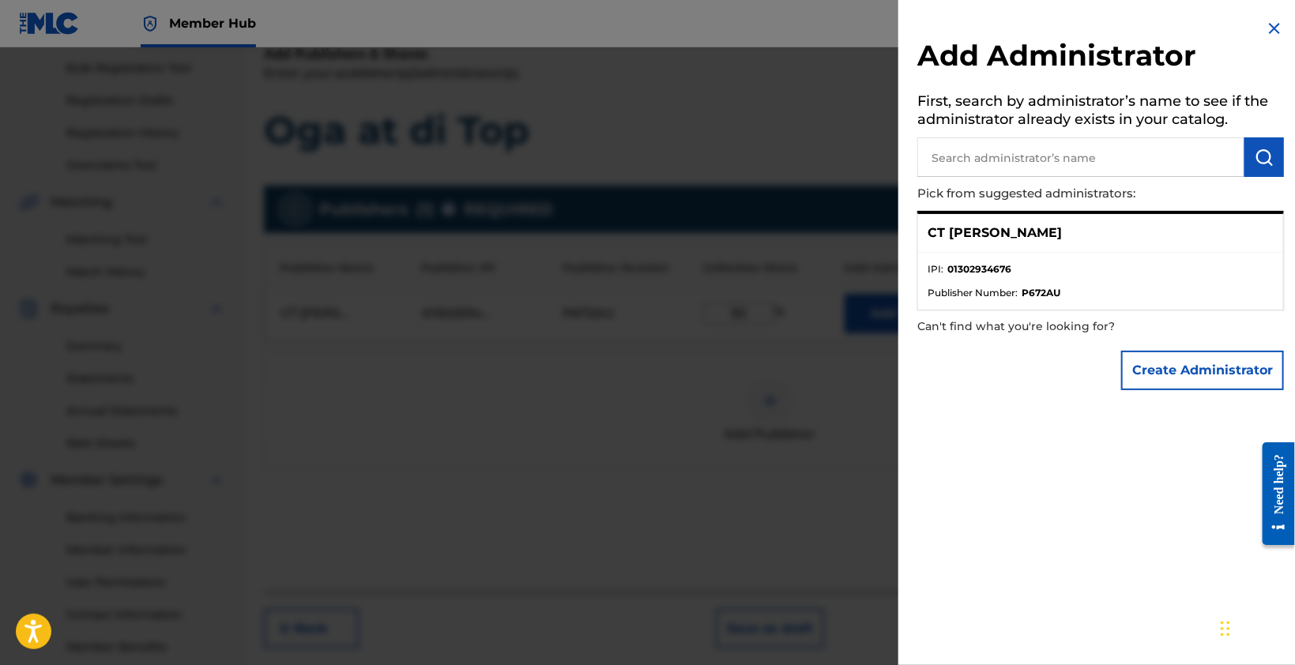
click at [1037, 272] on li "IPI : 01302934676" at bounding box center [1101, 274] width 346 height 24
click at [932, 243] on div "CT [PERSON_NAME]" at bounding box center [1100, 233] width 365 height 39
click at [974, 243] on div "CT [PERSON_NAME]" at bounding box center [1100, 233] width 365 height 39
click at [992, 301] on ul "IPI : 01302934676 Publisher Number : P672AU" at bounding box center [1100, 281] width 365 height 57
click at [951, 315] on p "Can't find what you're looking for?" at bounding box center [1055, 327] width 277 height 32
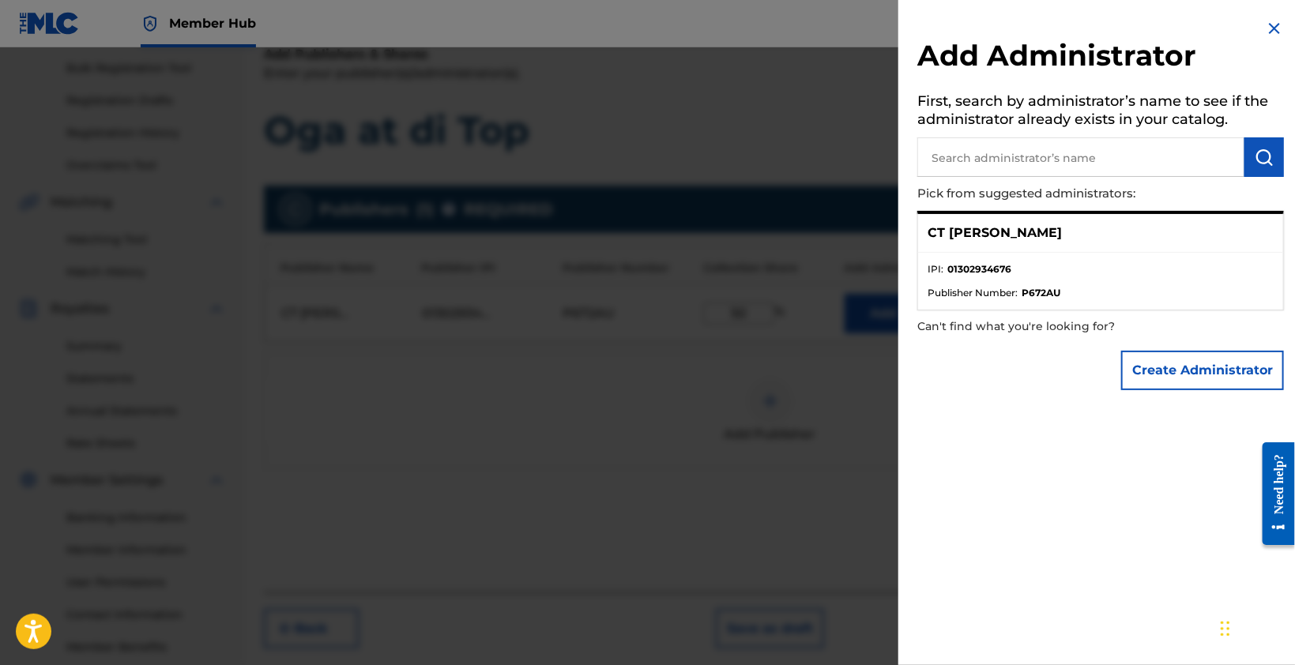
click at [968, 384] on div "Create Administrator" at bounding box center [1100, 370] width 367 height 55
click at [1057, 264] on li "IPI : 01302934676" at bounding box center [1101, 274] width 346 height 24
click at [1117, 284] on li "IPI : 01302934676" at bounding box center [1101, 274] width 346 height 24
drag, startPoint x: 1032, startPoint y: 276, endPoint x: 1031, endPoint y: 250, distance: 25.3
click at [1031, 250] on div "CT Frimpong IPI : 01302934676 Publisher Number : P672AU" at bounding box center [1100, 261] width 367 height 100
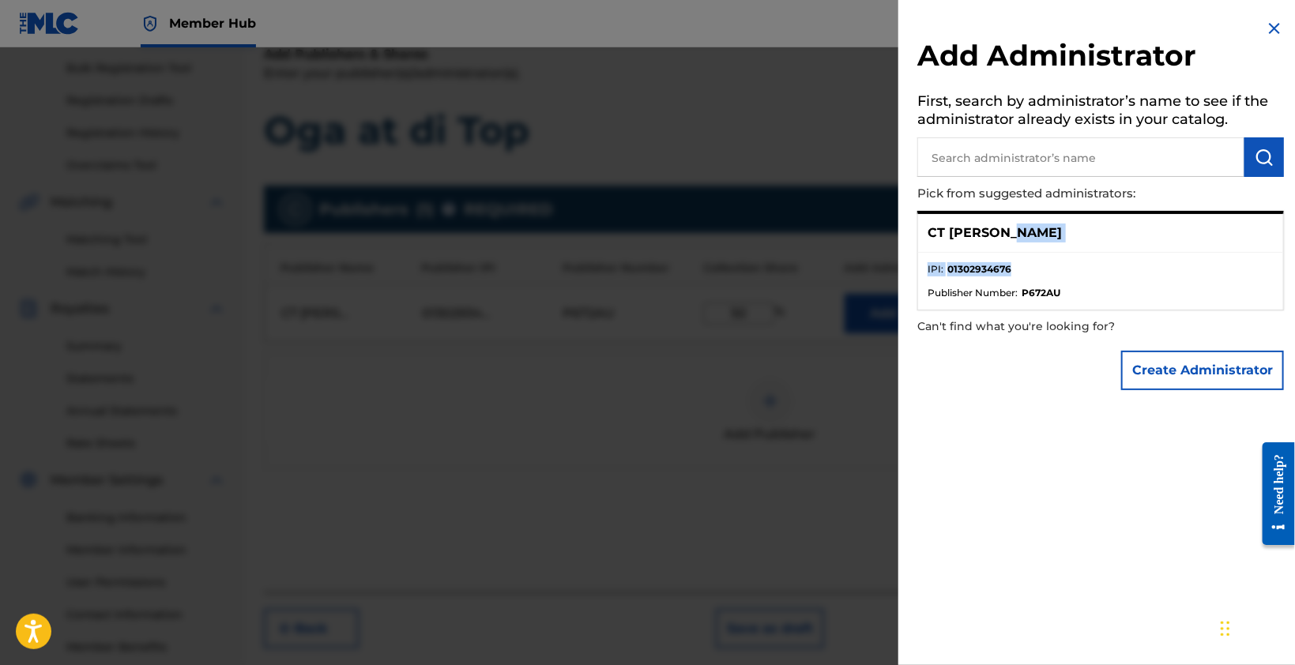
click at [1268, 28] on img at bounding box center [1274, 28] width 19 height 19
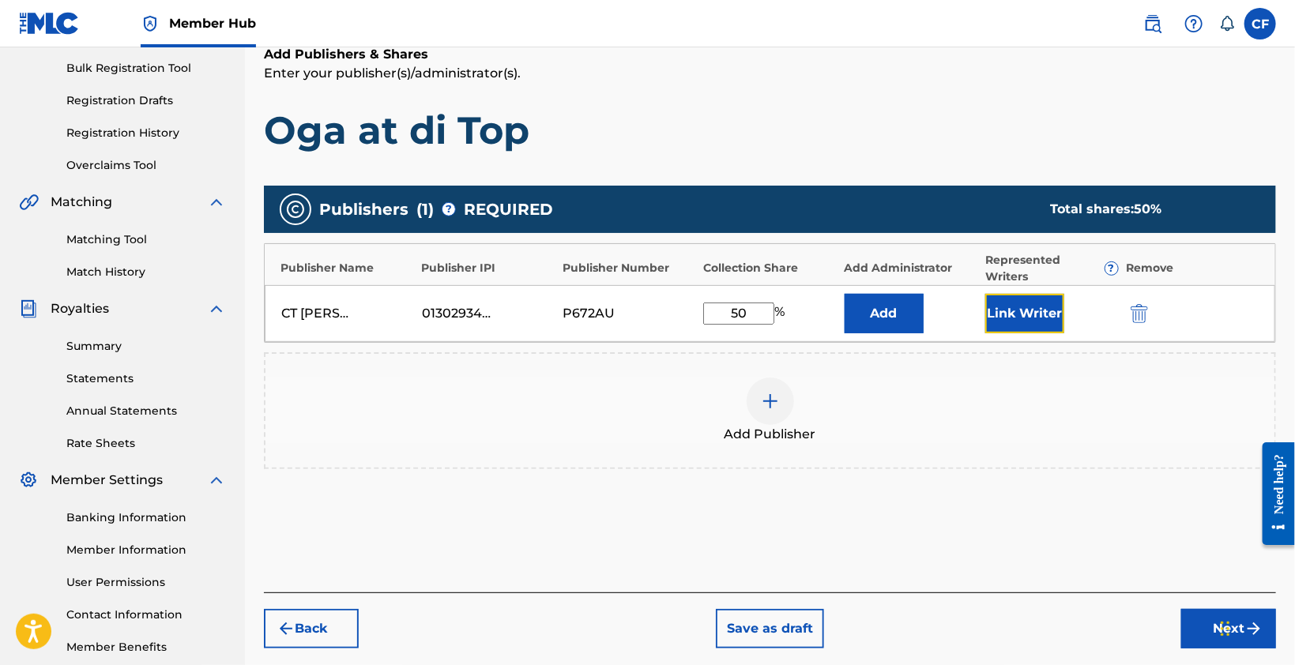
click at [1025, 314] on button "Link Writer" at bounding box center [1024, 314] width 79 height 40
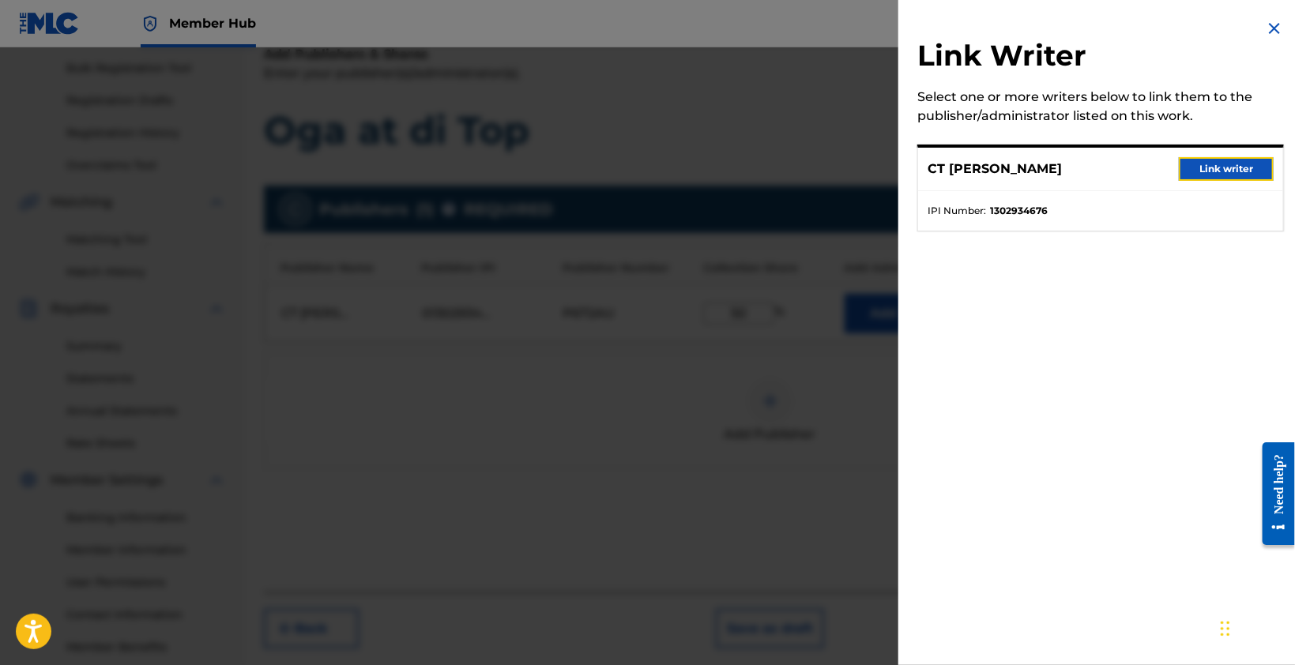
click at [1191, 169] on button "Link writer" at bounding box center [1226, 169] width 95 height 24
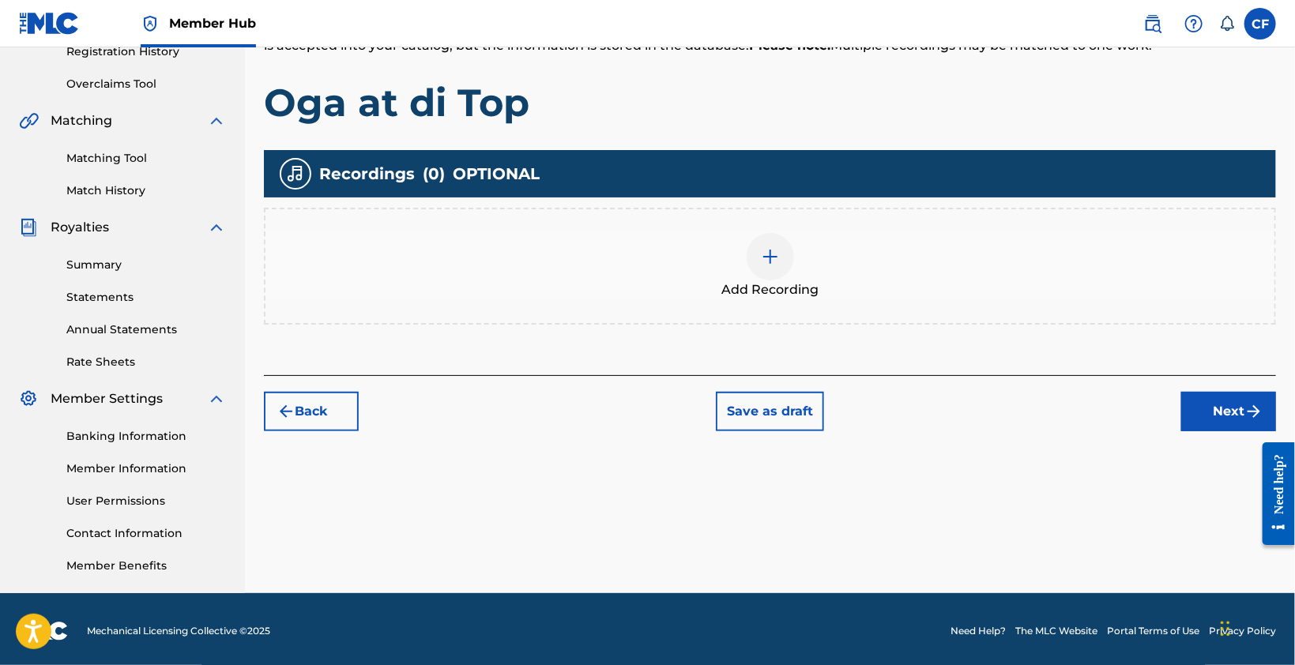
scroll to position [314, 0]
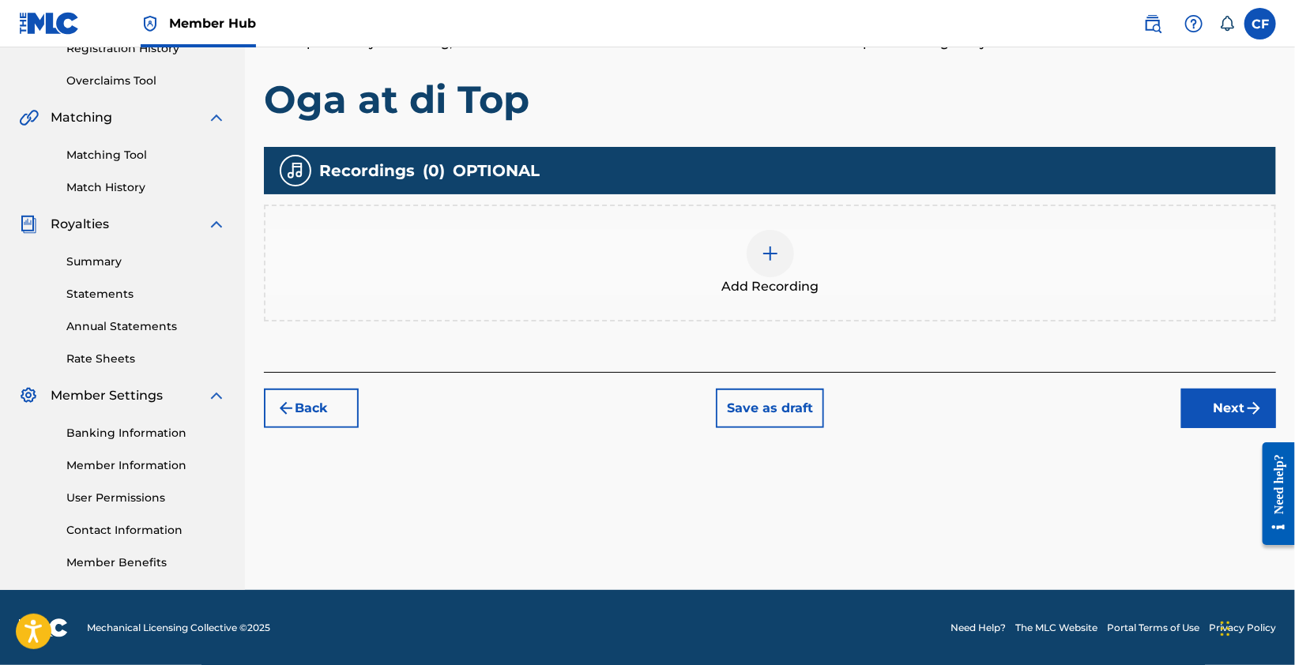
click at [787, 241] on div at bounding box center [770, 253] width 47 height 47
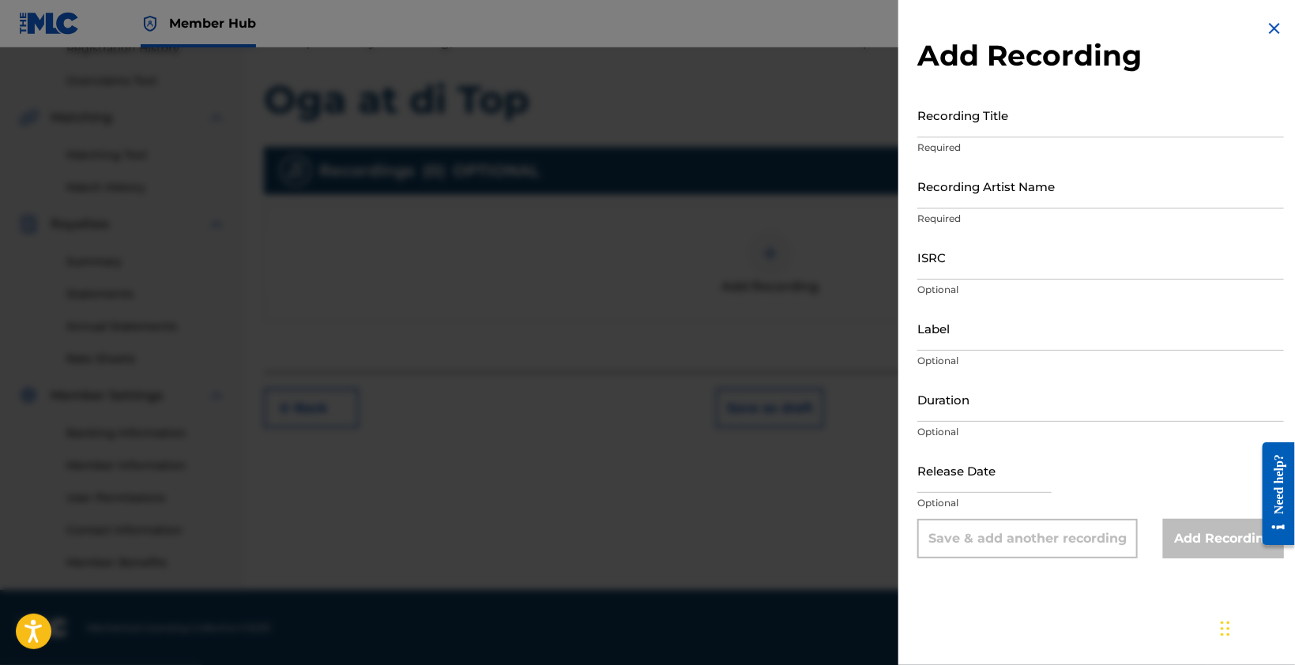
click at [1017, 130] on input "Recording Title" at bounding box center [1100, 114] width 367 height 45
type input "o"
type input "Oga at di Top"
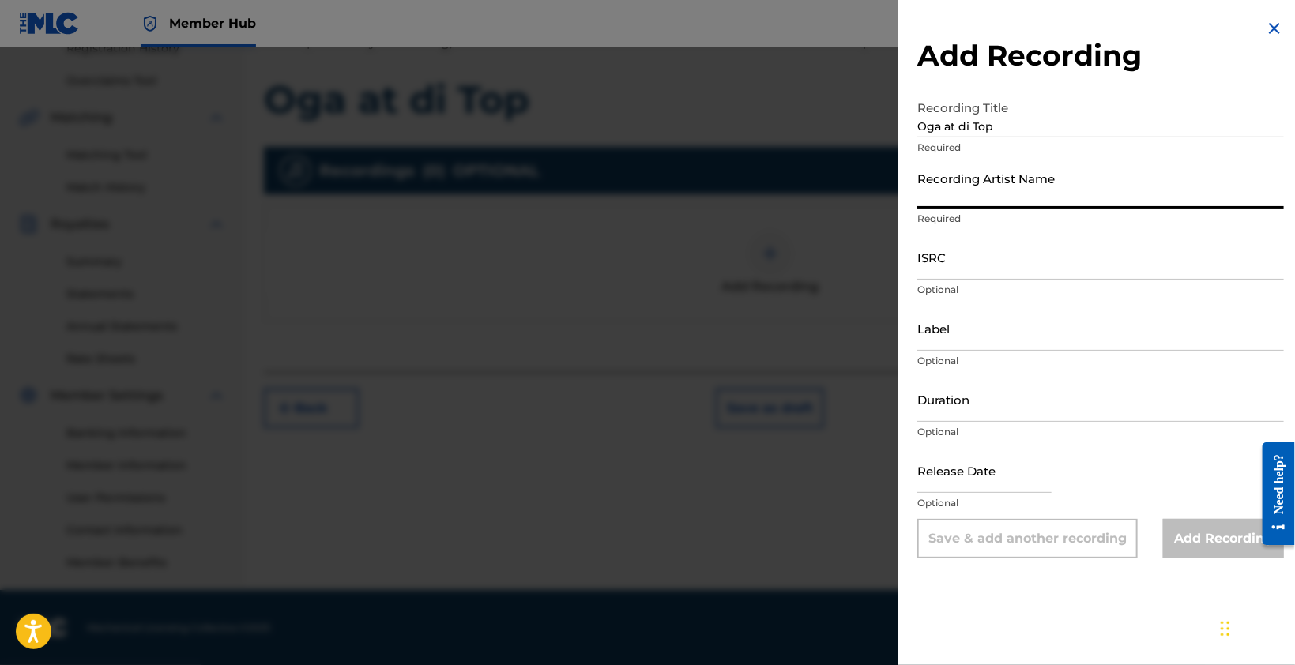
click at [994, 187] on input "Recording Artist Name" at bounding box center [1100, 186] width 367 height 45
click at [1009, 258] on input "ISRC" at bounding box center [1100, 257] width 367 height 45
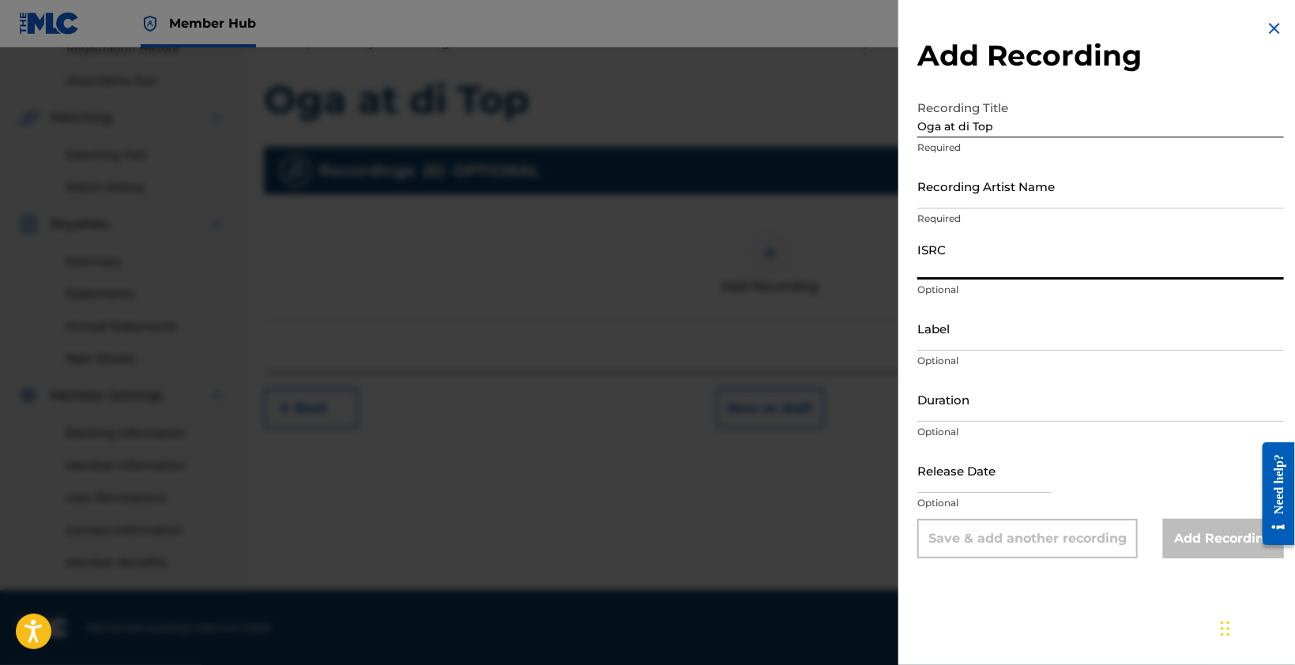
click at [998, 167] on input "Recording Artist Name" at bounding box center [1100, 186] width 367 height 45
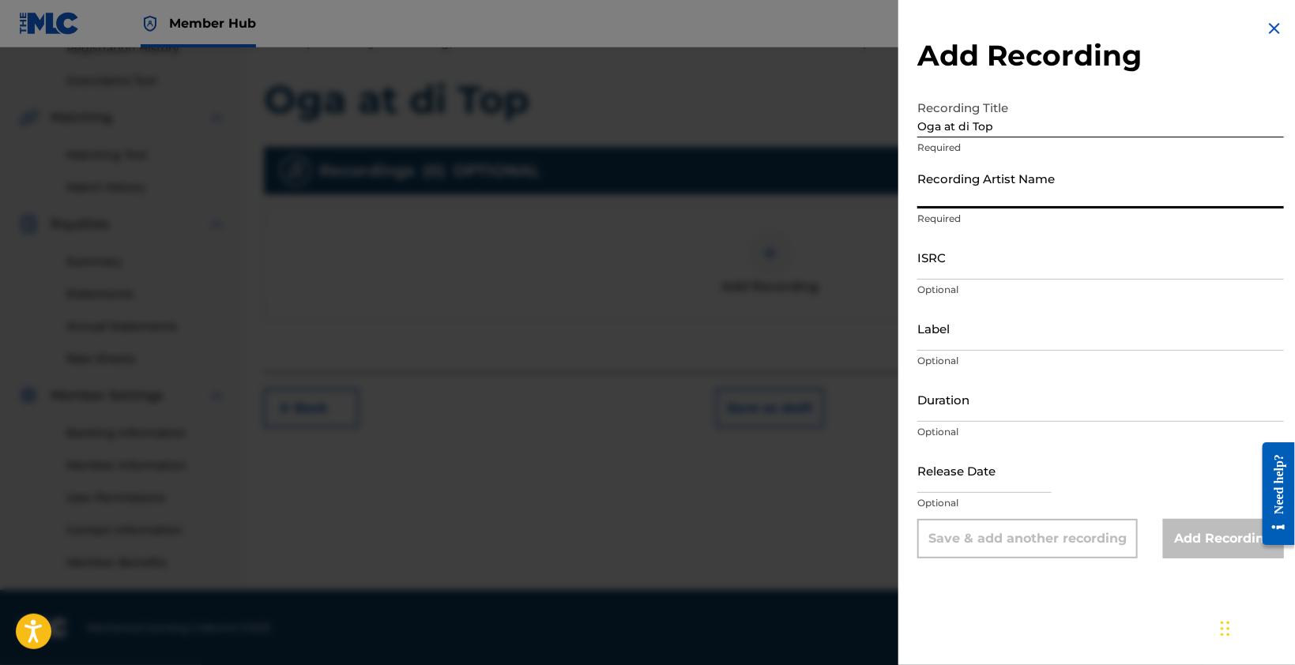
click at [994, 186] on input "Recording Artist Name" at bounding box center [1100, 186] width 367 height 45
type input "cfreezy"
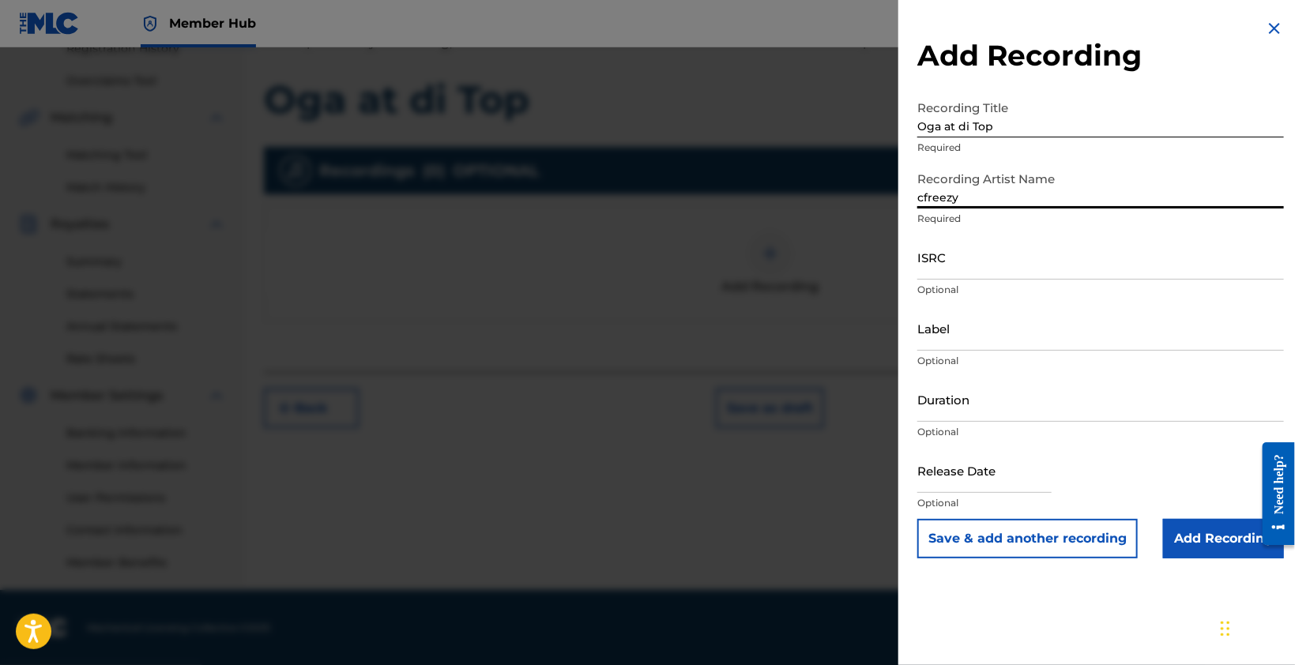
click at [971, 261] on input "ISRC" at bounding box center [1100, 257] width 367 height 45
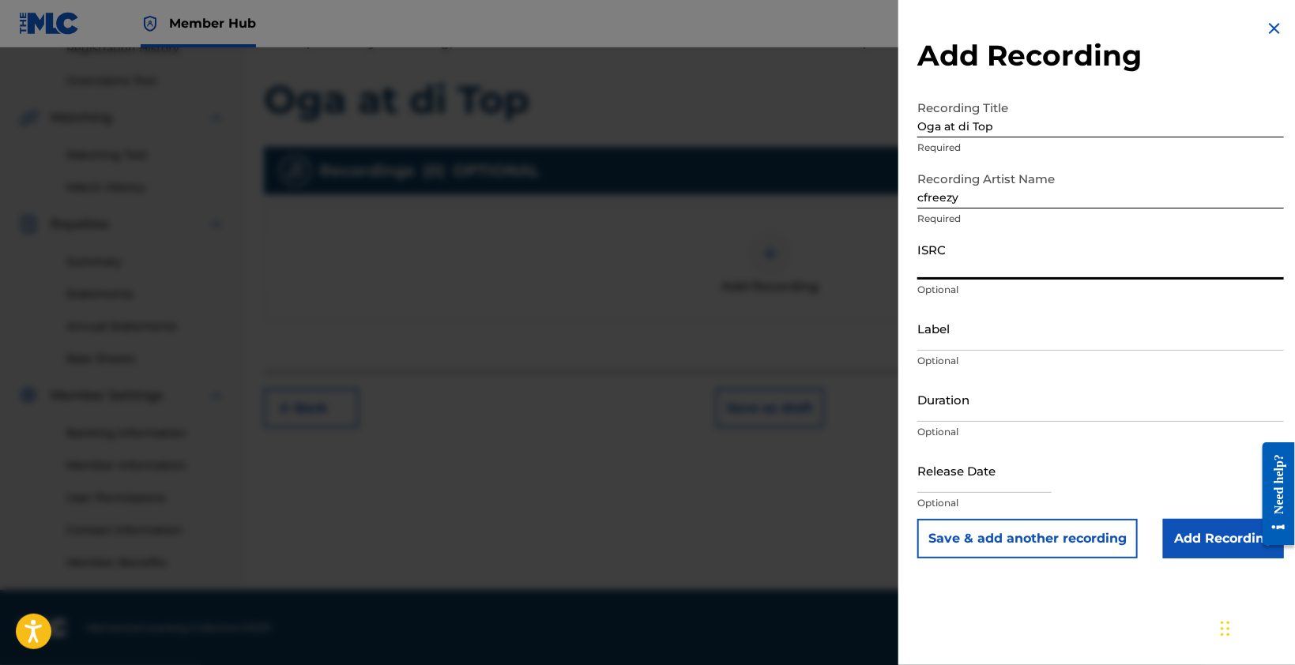
paste input "QZWFP2583767"
type input "QZWFP2583767"
click at [966, 339] on input "Label" at bounding box center [1100, 328] width 367 height 45
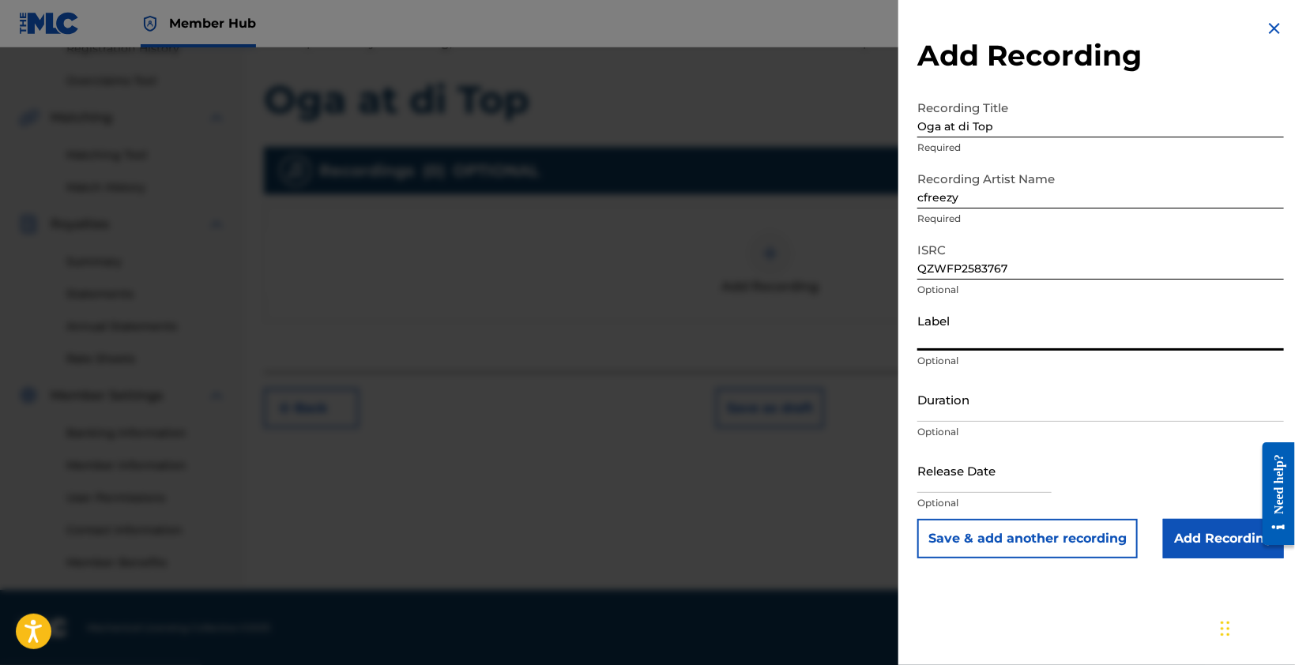
click at [958, 405] on input "Duration" at bounding box center [1100, 399] width 367 height 45
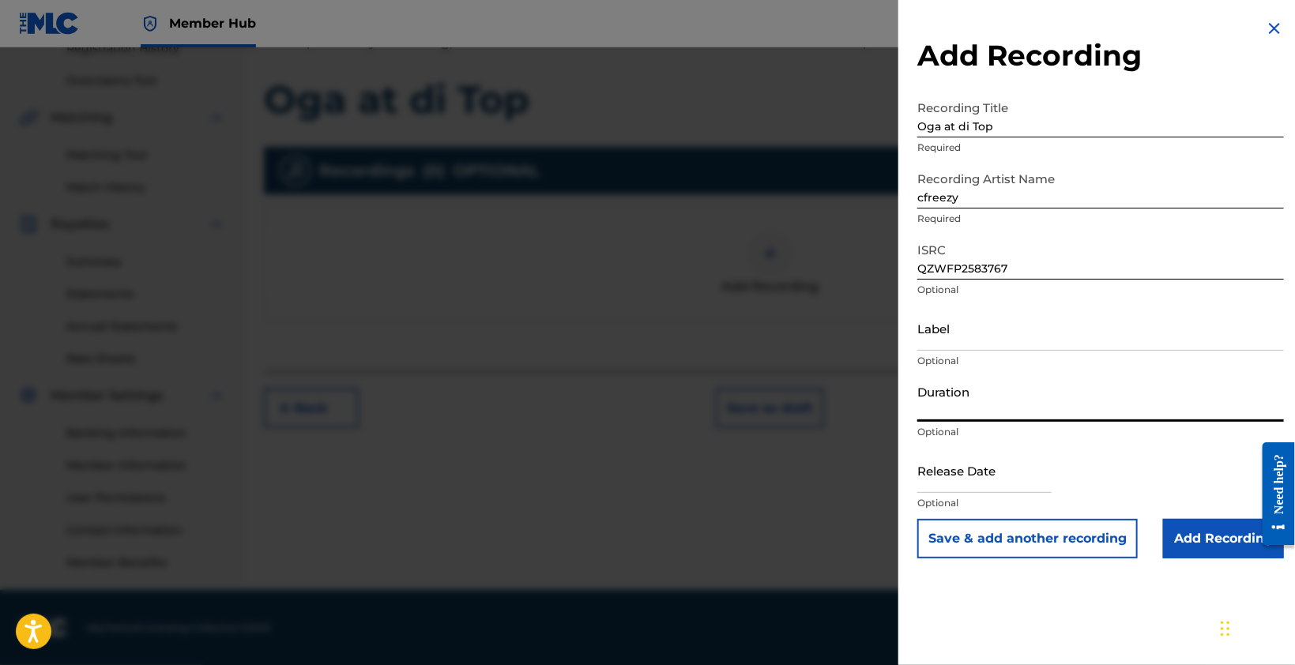
click at [982, 483] on input "text" at bounding box center [984, 470] width 134 height 45
select select "8"
select select "2025"
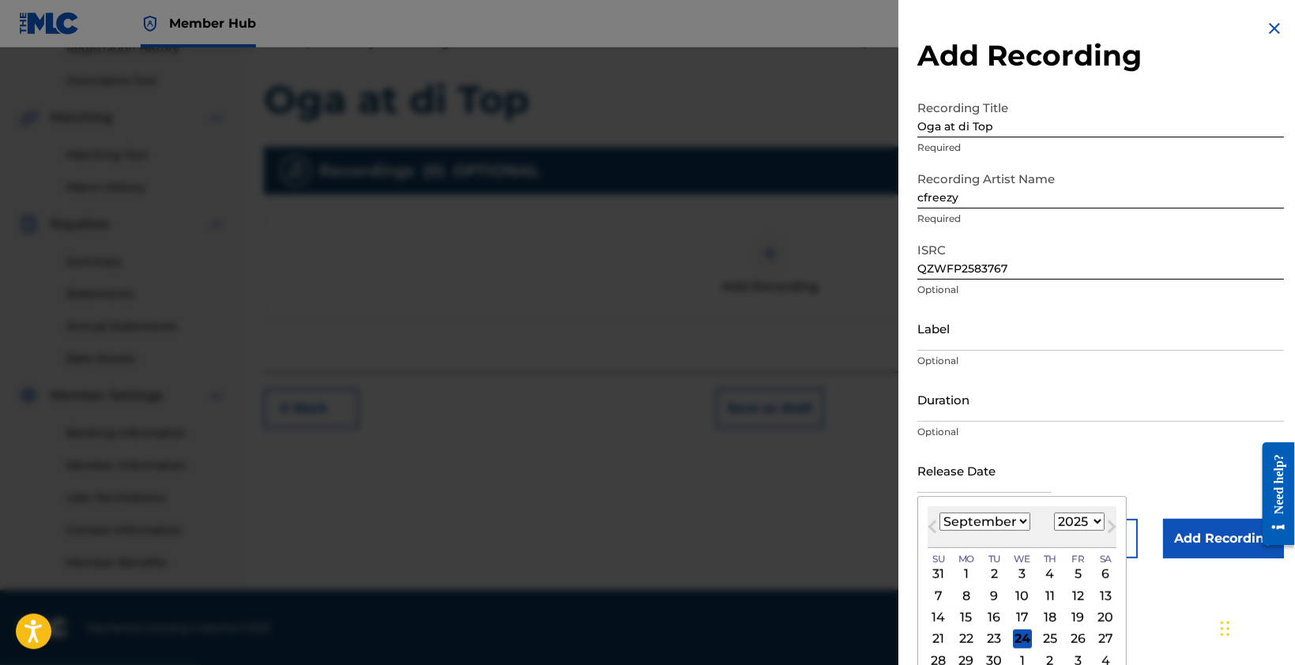
click at [1010, 450] on input "text" at bounding box center [984, 470] width 134 height 45
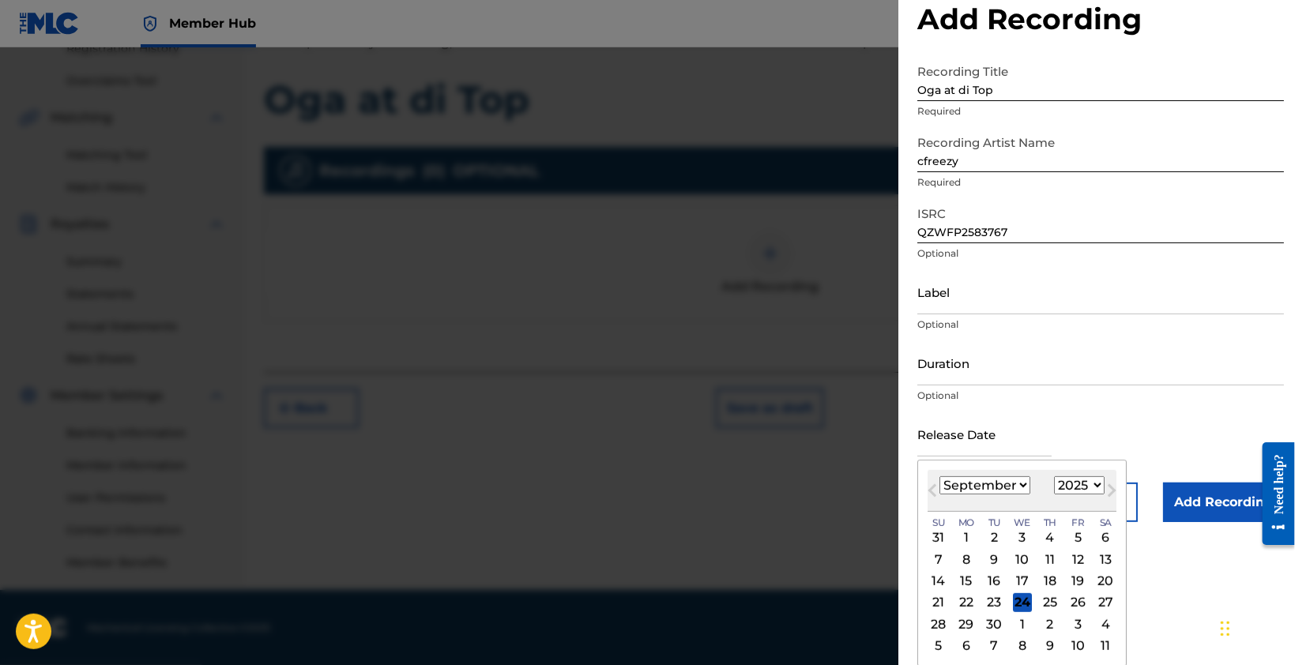
click at [1013, 480] on select "January February March April May June July August September October November De…" at bounding box center [985, 485] width 91 height 18
select select "6"
click at [940, 476] on select "January February March April May June July August September October November De…" at bounding box center [985, 485] width 91 height 18
click at [1000, 624] on div "29" at bounding box center [994, 624] width 19 height 19
type input "July 29 2025"
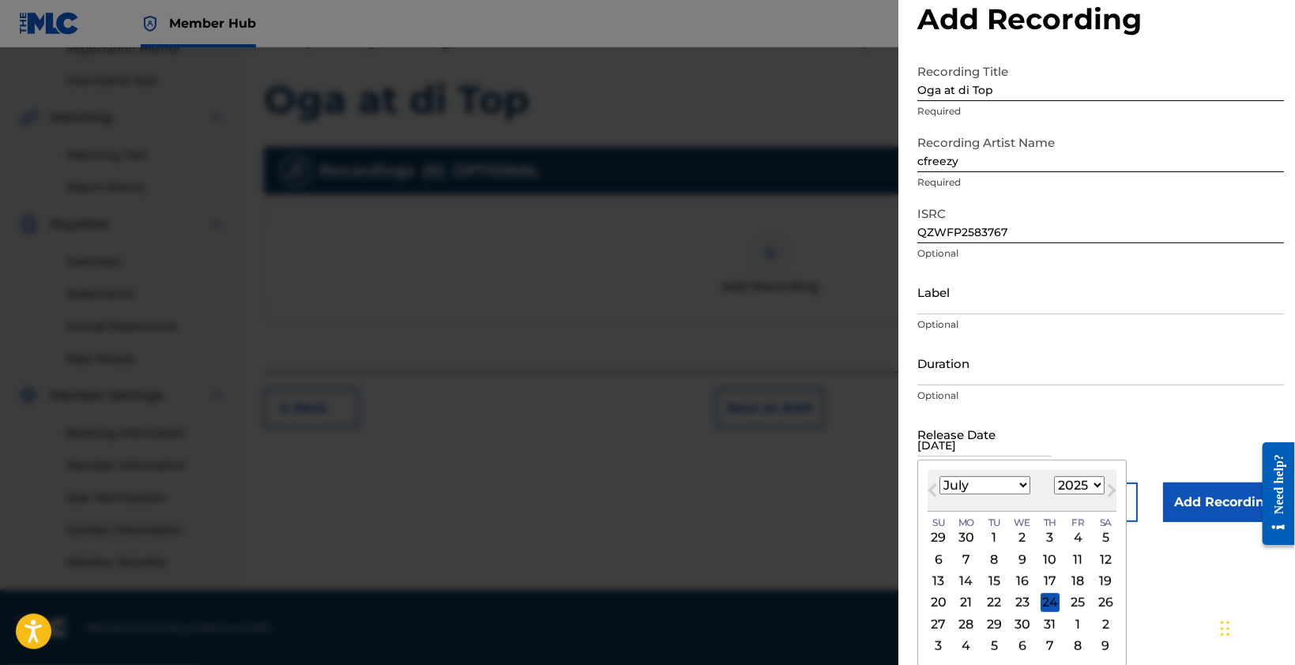
scroll to position [0, 0]
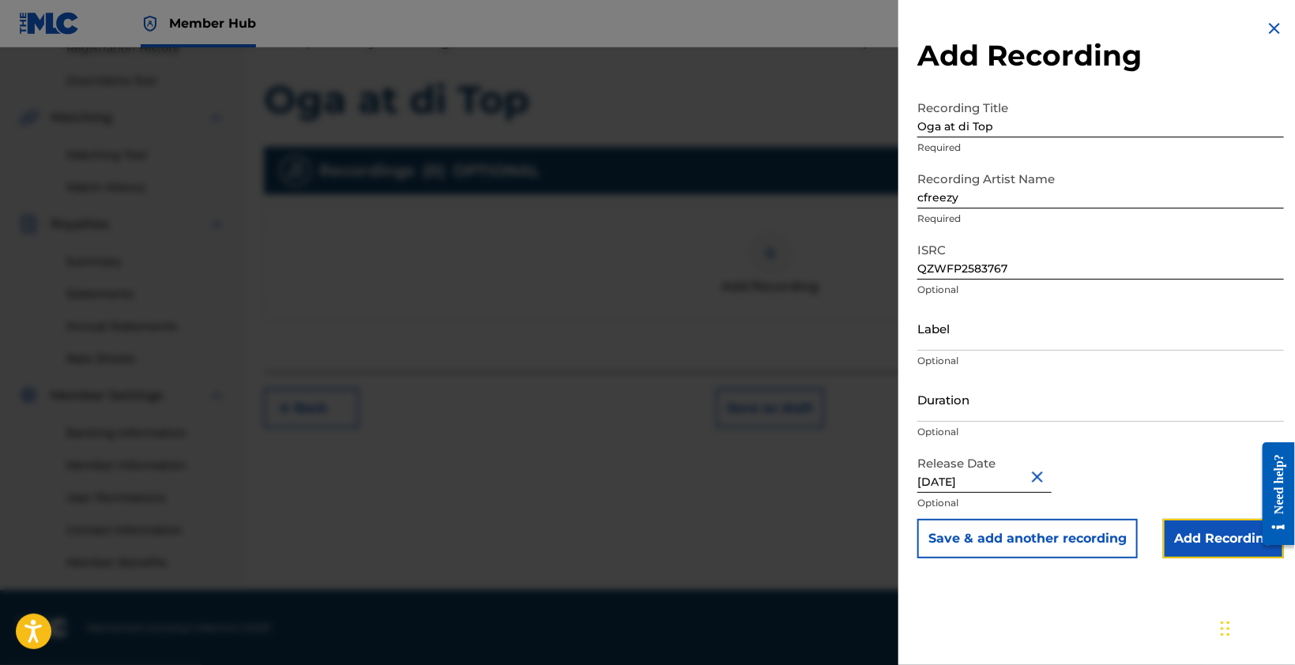
click at [1180, 541] on input "Add Recording" at bounding box center [1223, 539] width 121 height 40
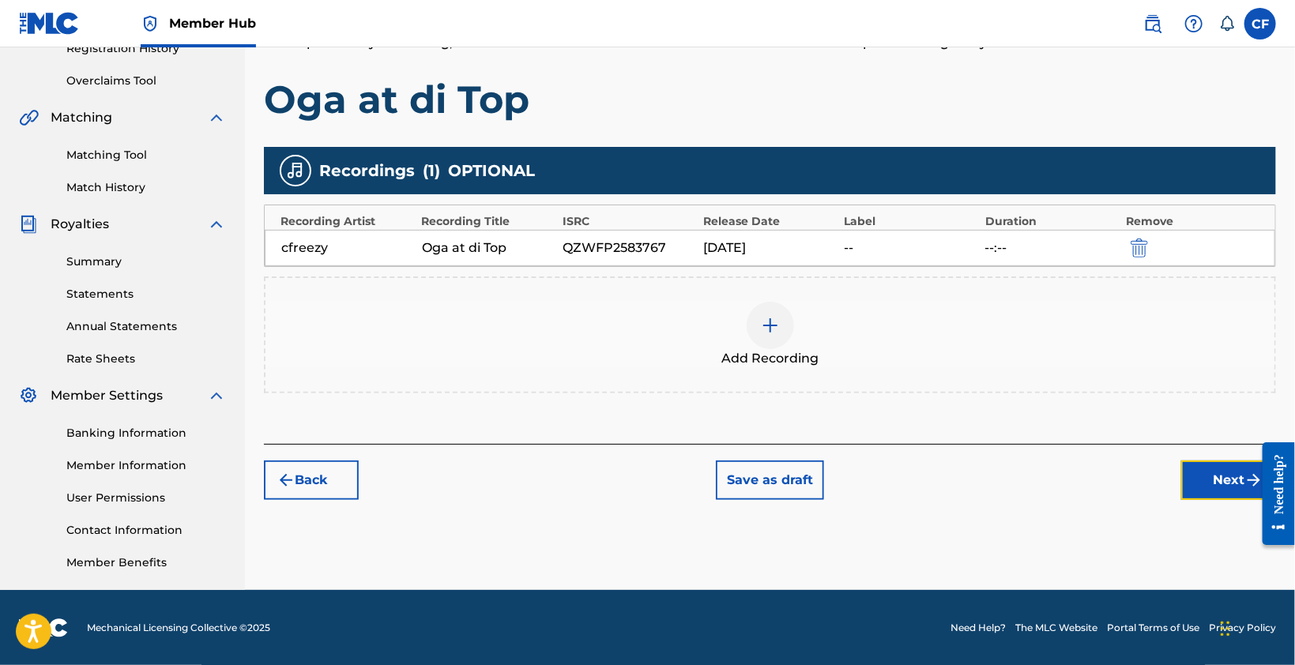
click at [1214, 481] on button "Next" at bounding box center [1228, 481] width 95 height 40
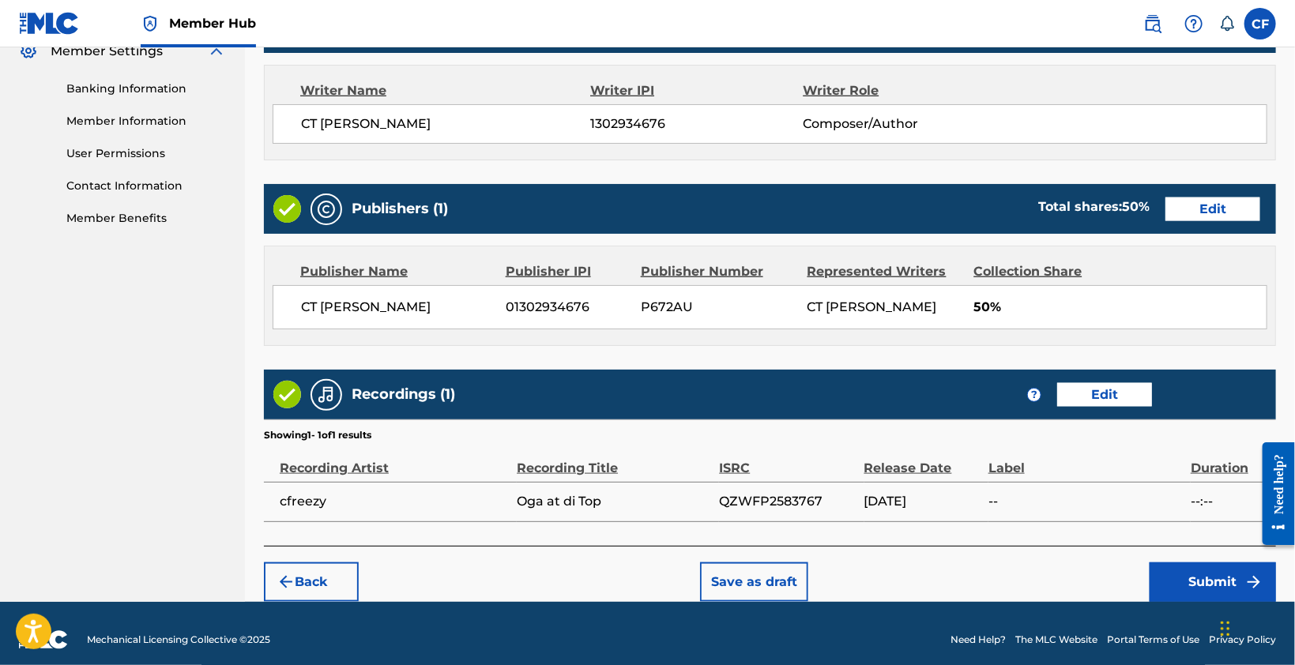
scroll to position [667, 0]
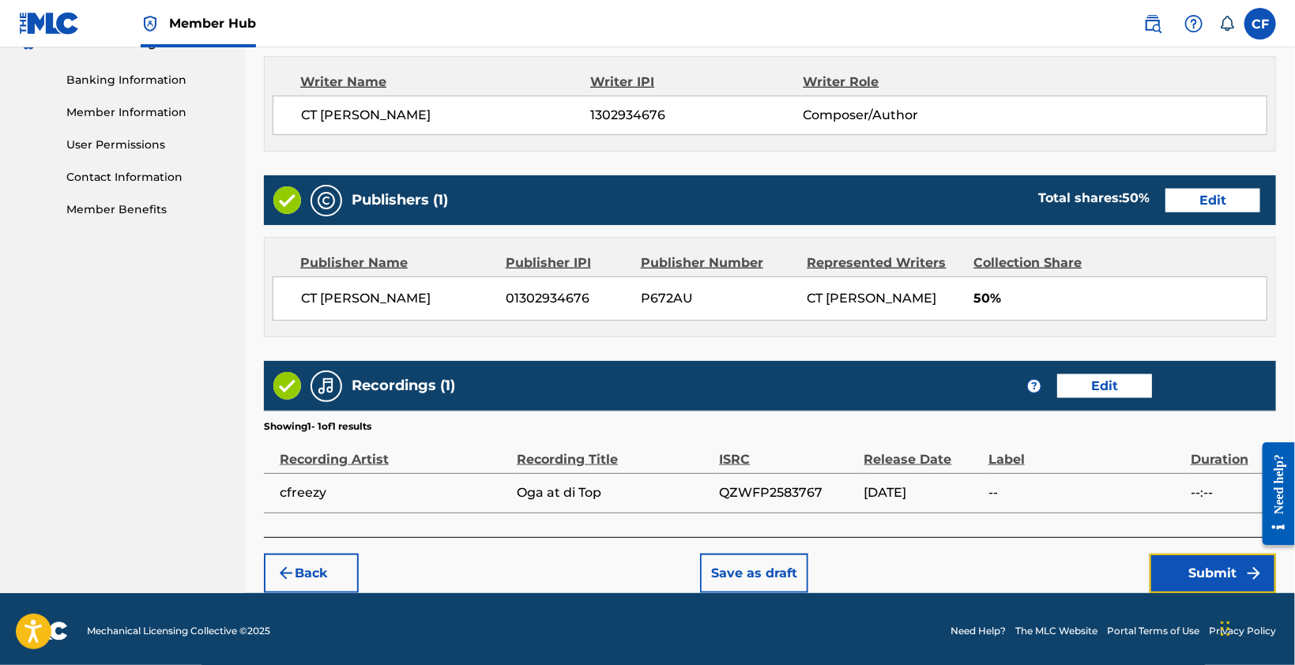
click at [1204, 574] on button "Submit" at bounding box center [1213, 574] width 126 height 40
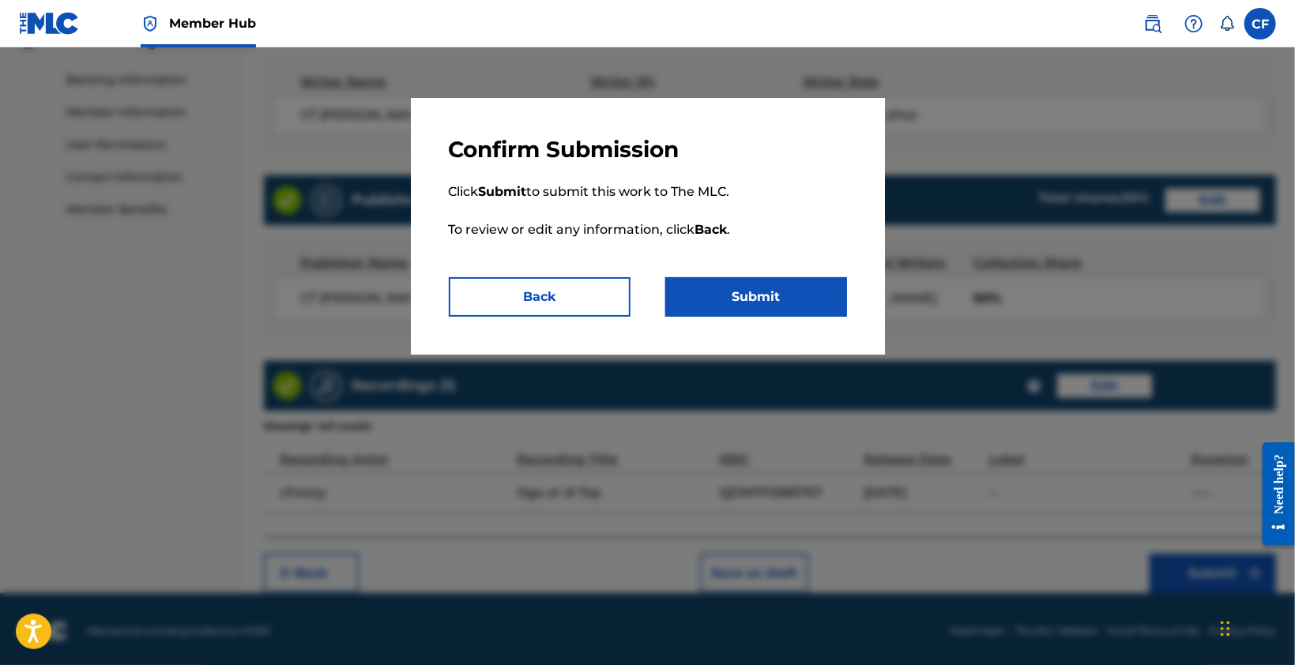
click at [729, 322] on div "Confirm Submission Click Submit to submit this work to The MLC. To review or ed…" at bounding box center [648, 226] width 474 height 257
click at [741, 299] on button "Submit" at bounding box center [756, 297] width 182 height 40
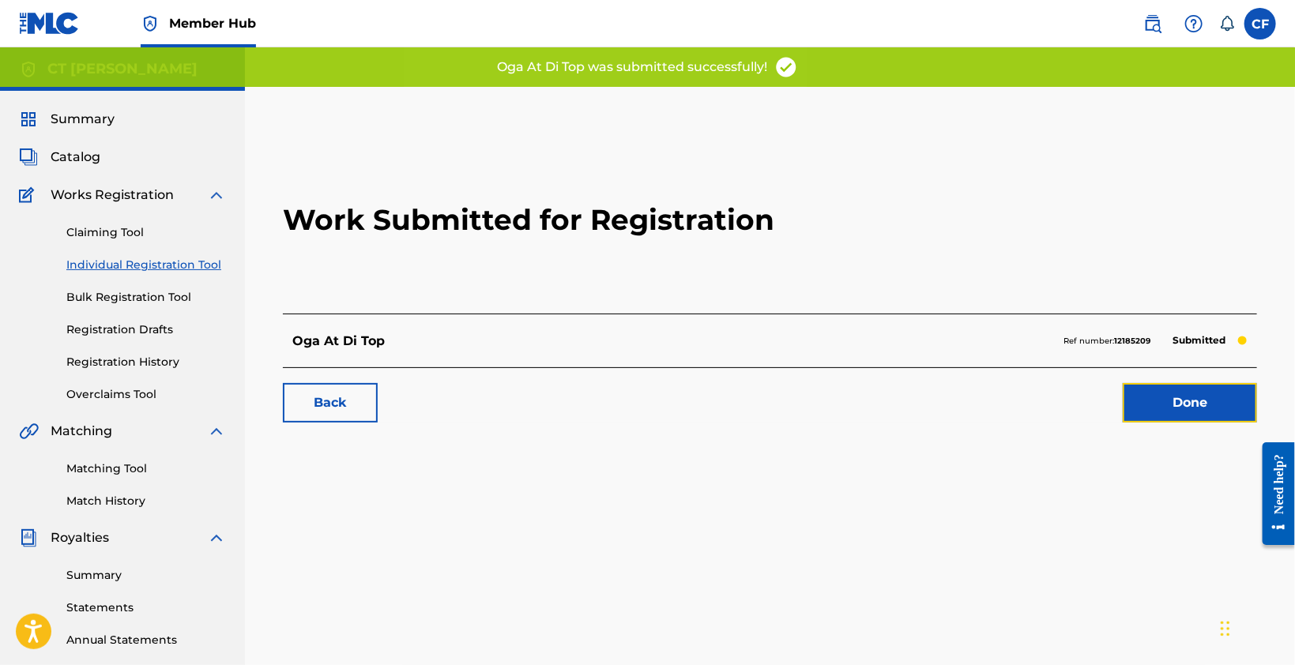
click at [1158, 394] on link "Done" at bounding box center [1190, 403] width 134 height 40
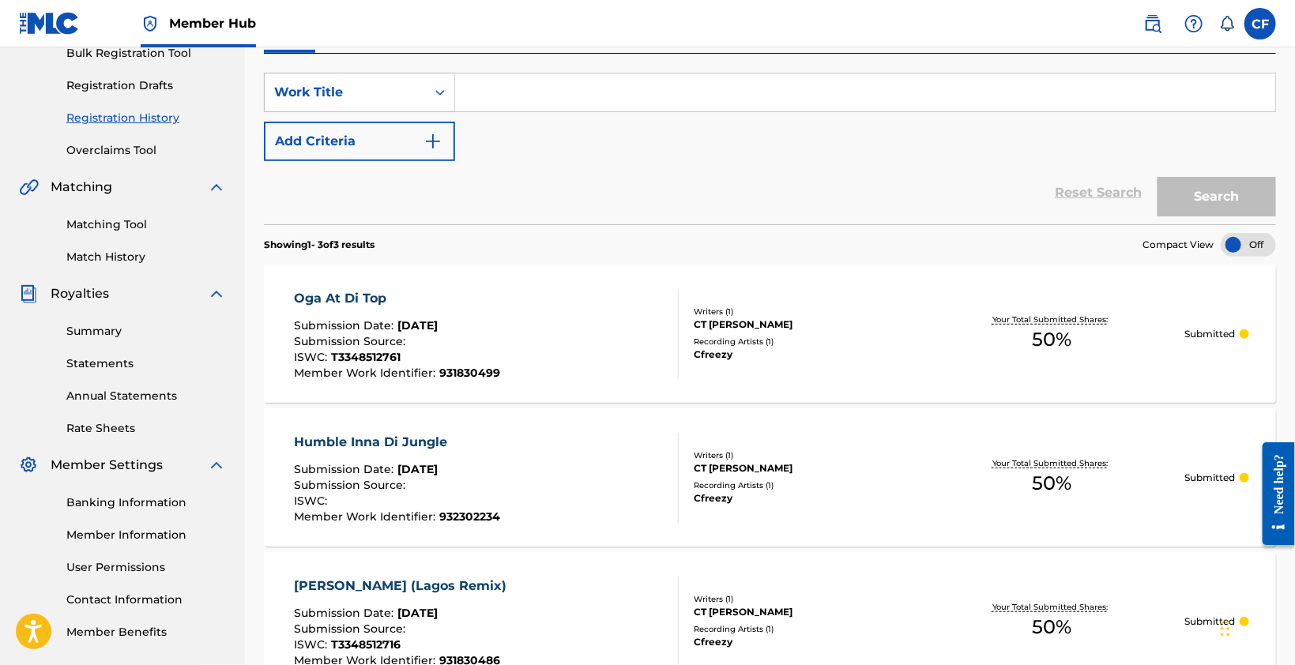
scroll to position [127, 0]
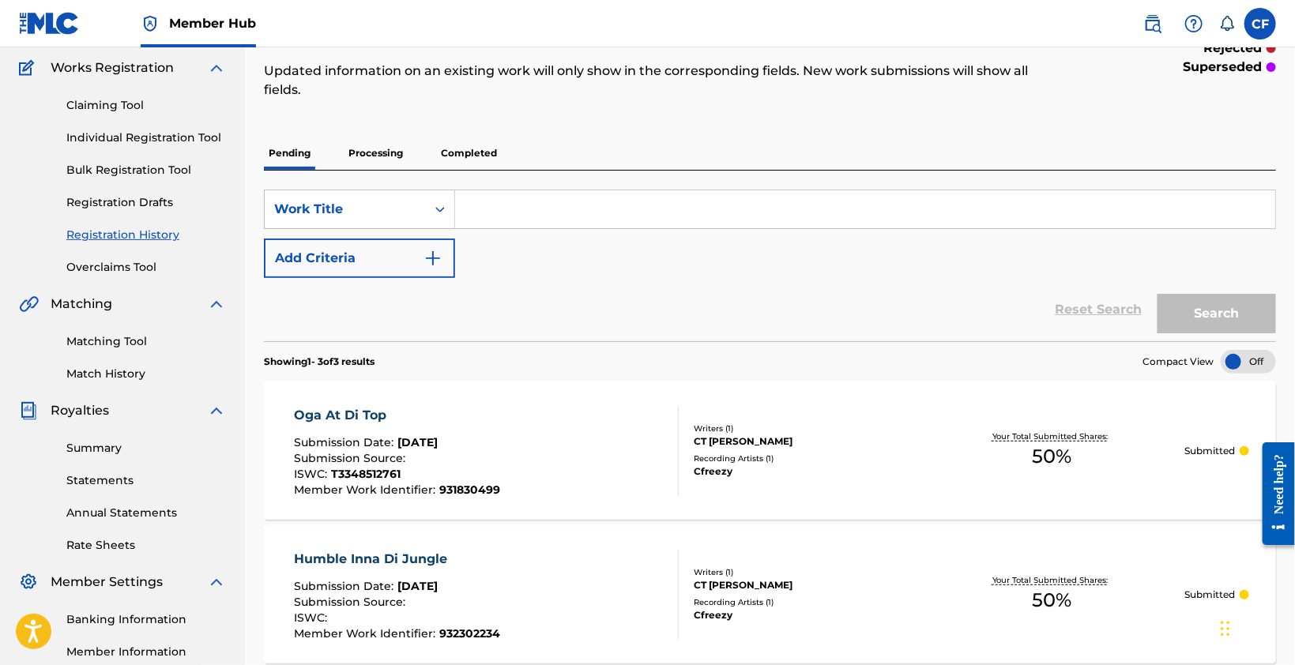
click at [145, 233] on link "Registration History" at bounding box center [146, 235] width 160 height 17
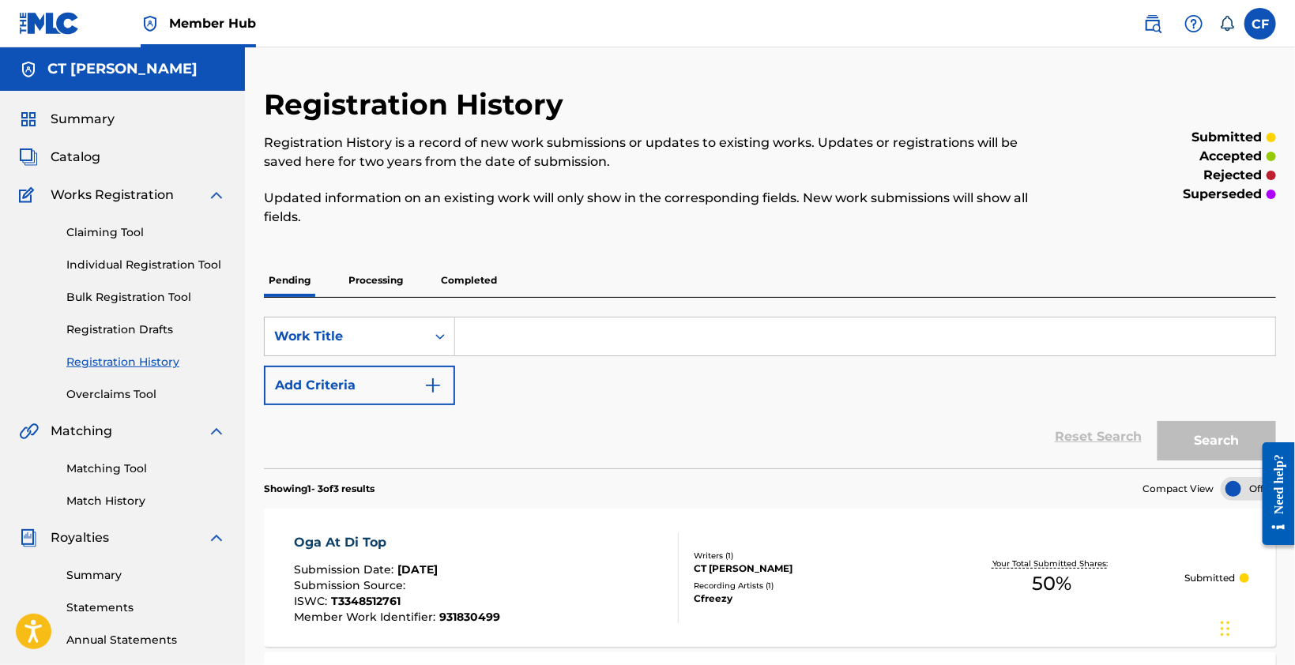
click at [92, 330] on link "Registration Drafts" at bounding box center [146, 330] width 160 height 17
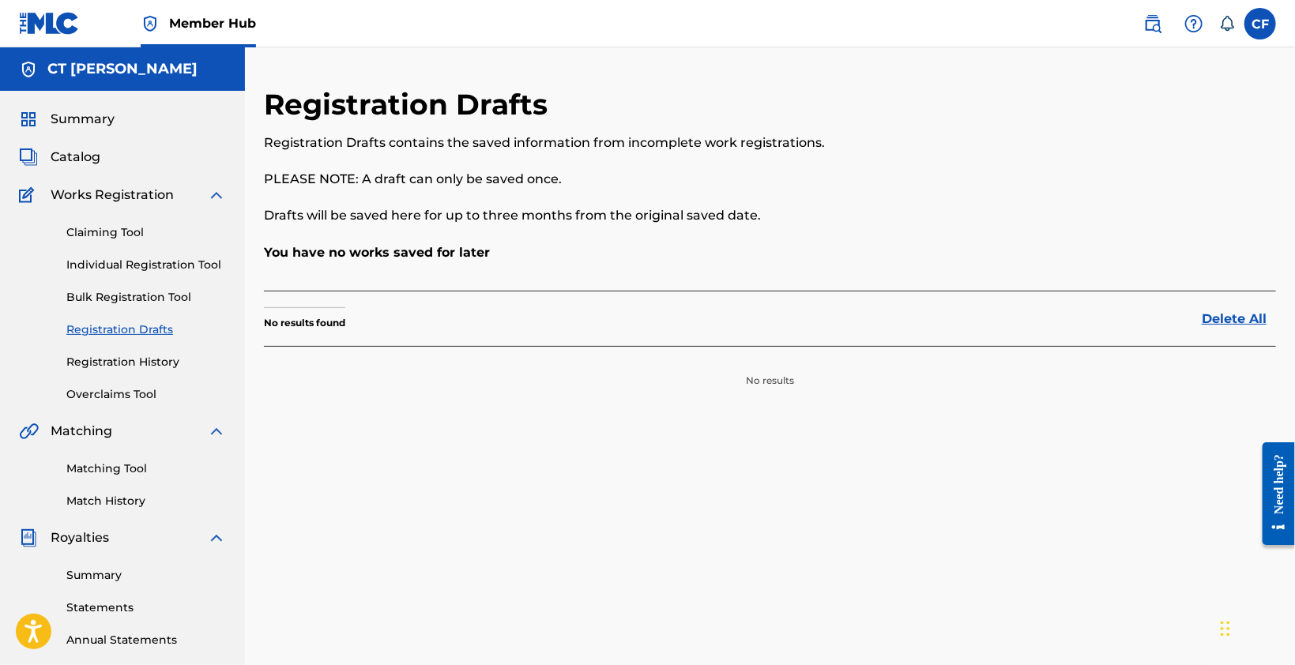
click at [137, 296] on link "Bulk Registration Tool" at bounding box center [146, 297] width 160 height 17
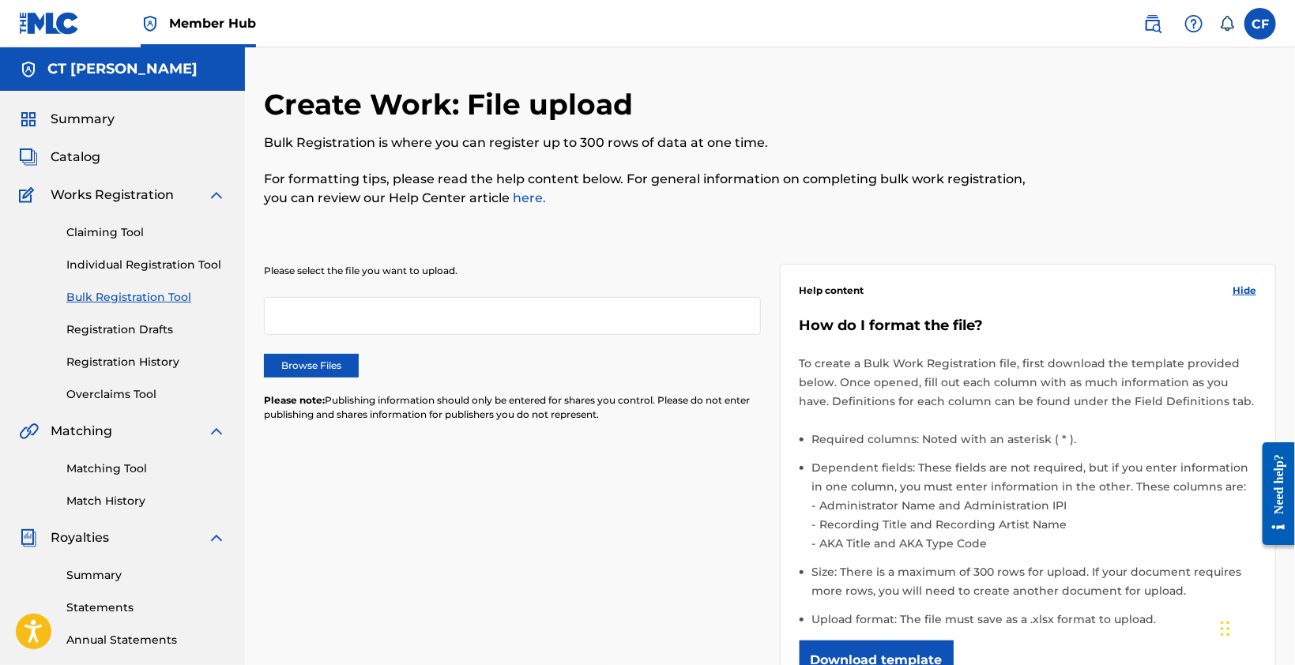
click at [130, 230] on link "Claiming Tool" at bounding box center [146, 232] width 160 height 17
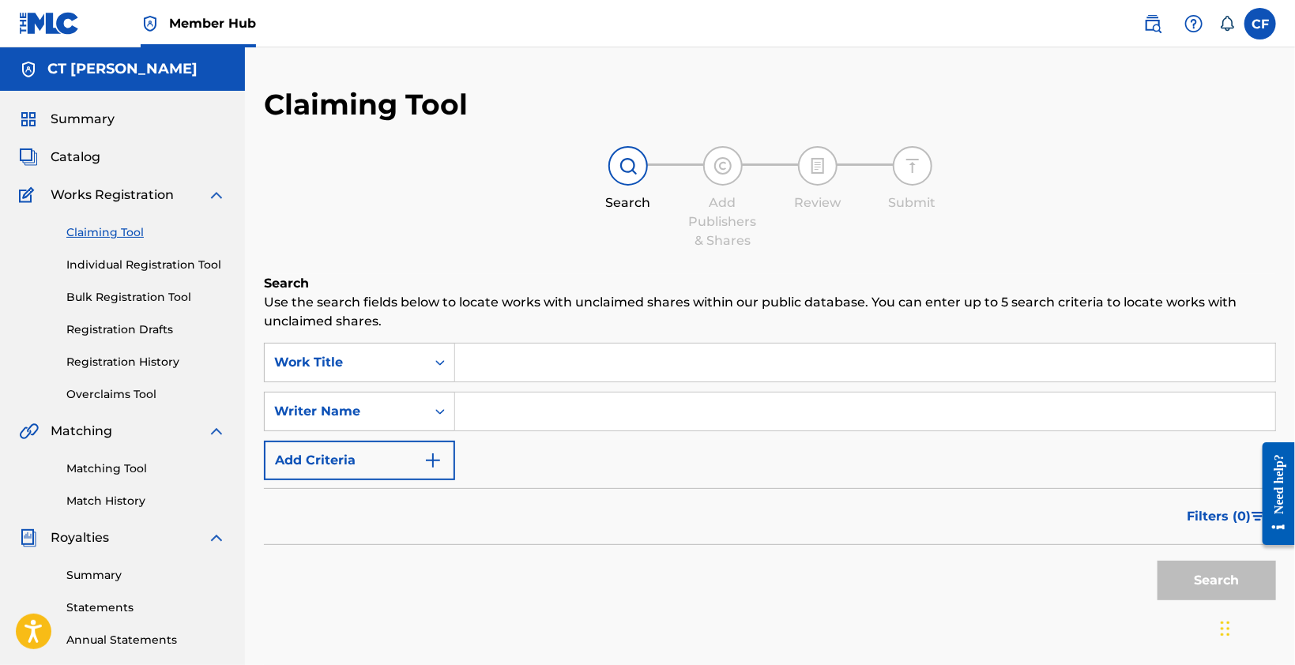
click at [115, 268] on link "Individual Registration Tool" at bounding box center [146, 265] width 160 height 17
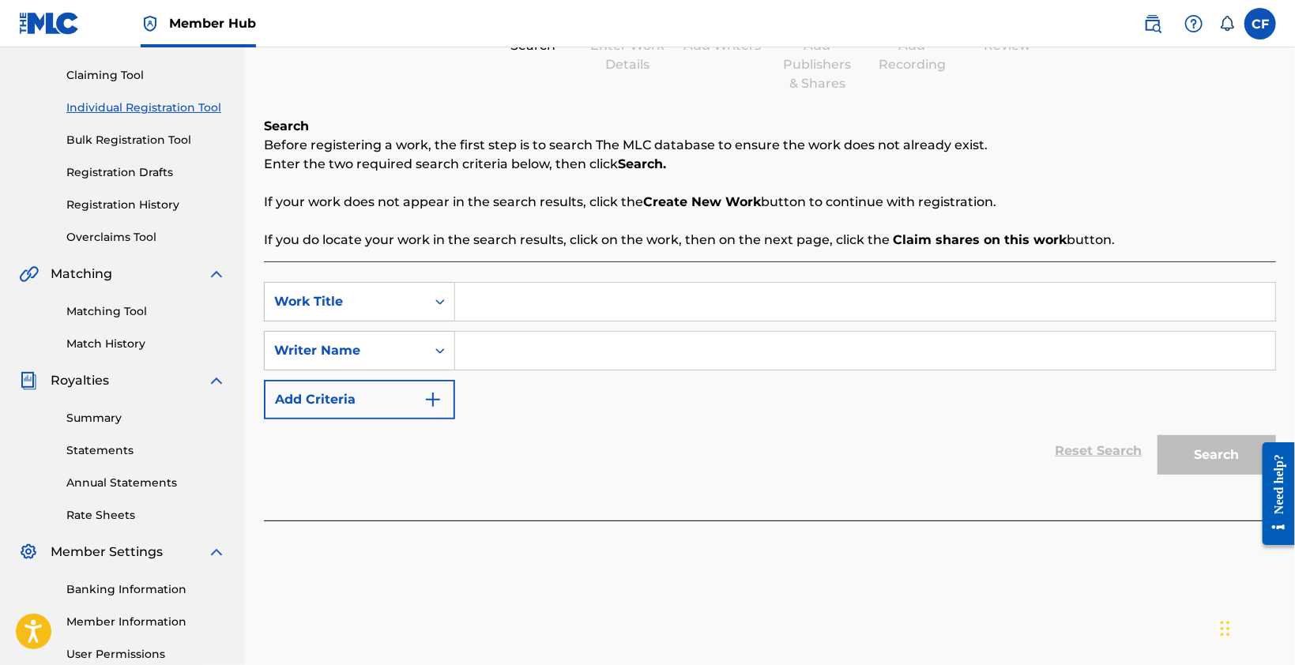
scroll to position [158, 0]
click at [598, 296] on input "Search Form" at bounding box center [865, 301] width 820 height 38
click at [539, 311] on input "Search Form" at bounding box center [865, 301] width 820 height 38
paste input "Body and Soul"
click at [586, 347] on div "body and soul" at bounding box center [746, 336] width 582 height 28
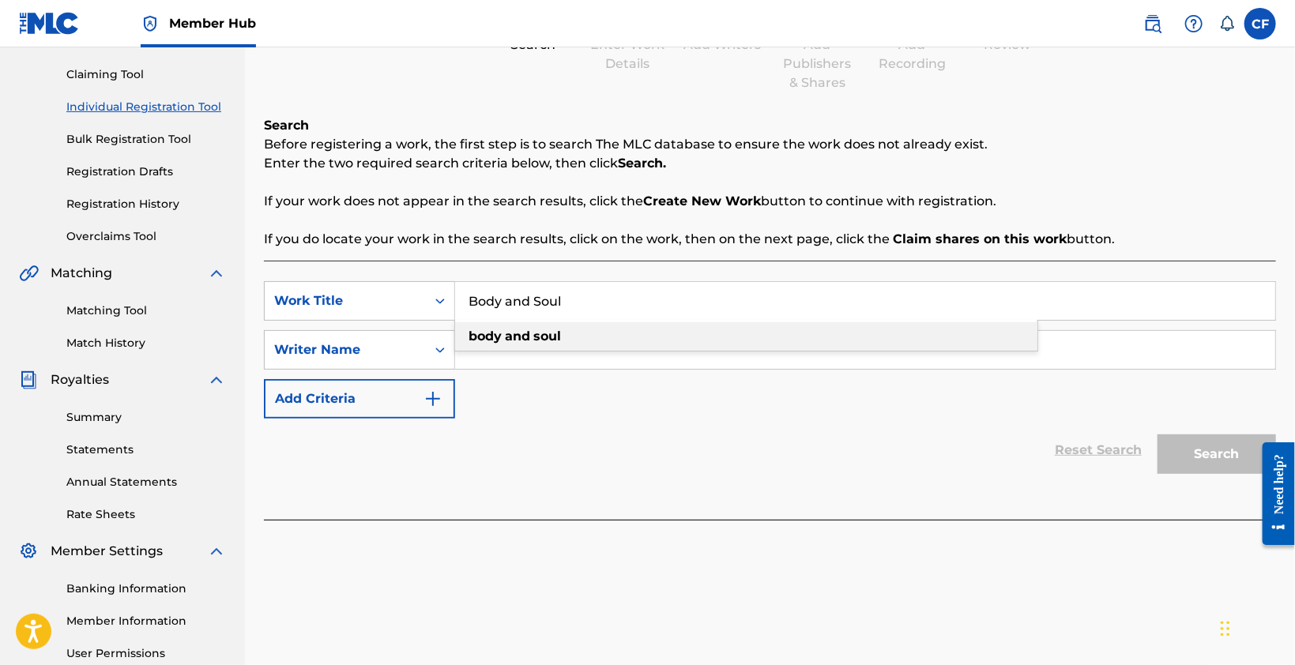
type input "body and soul"
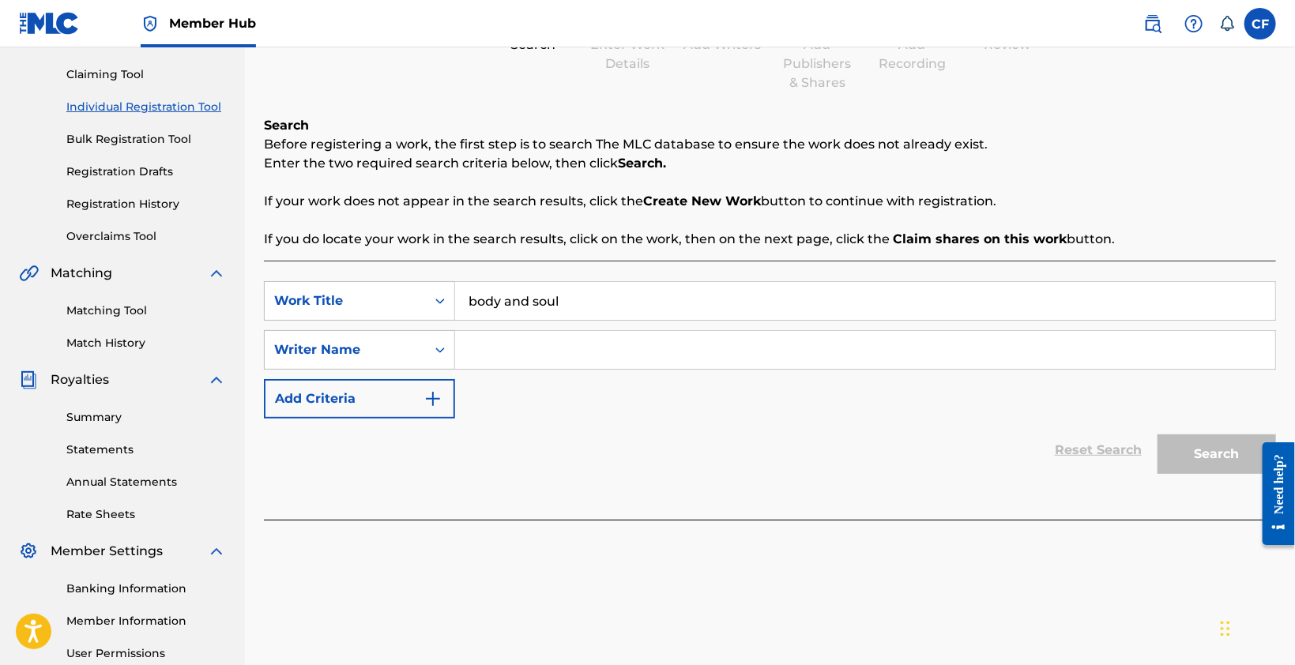
click at [595, 346] on input "Search Form" at bounding box center [865, 350] width 820 height 38
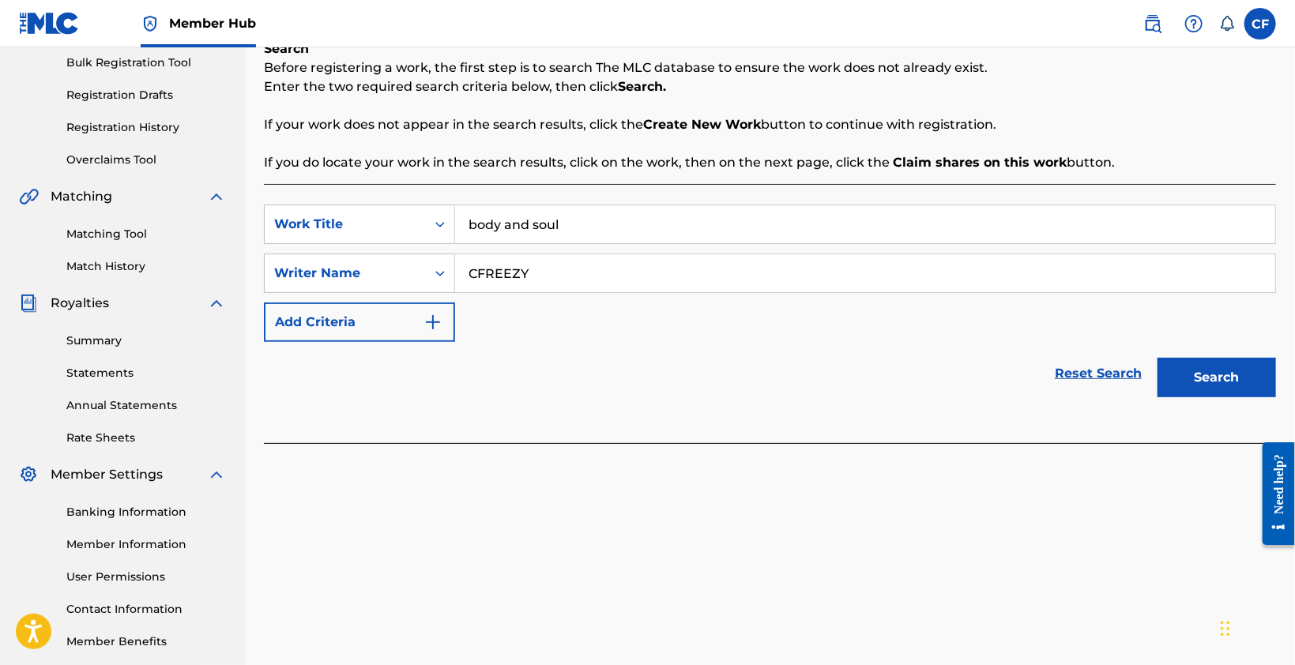
scroll to position [314, 0]
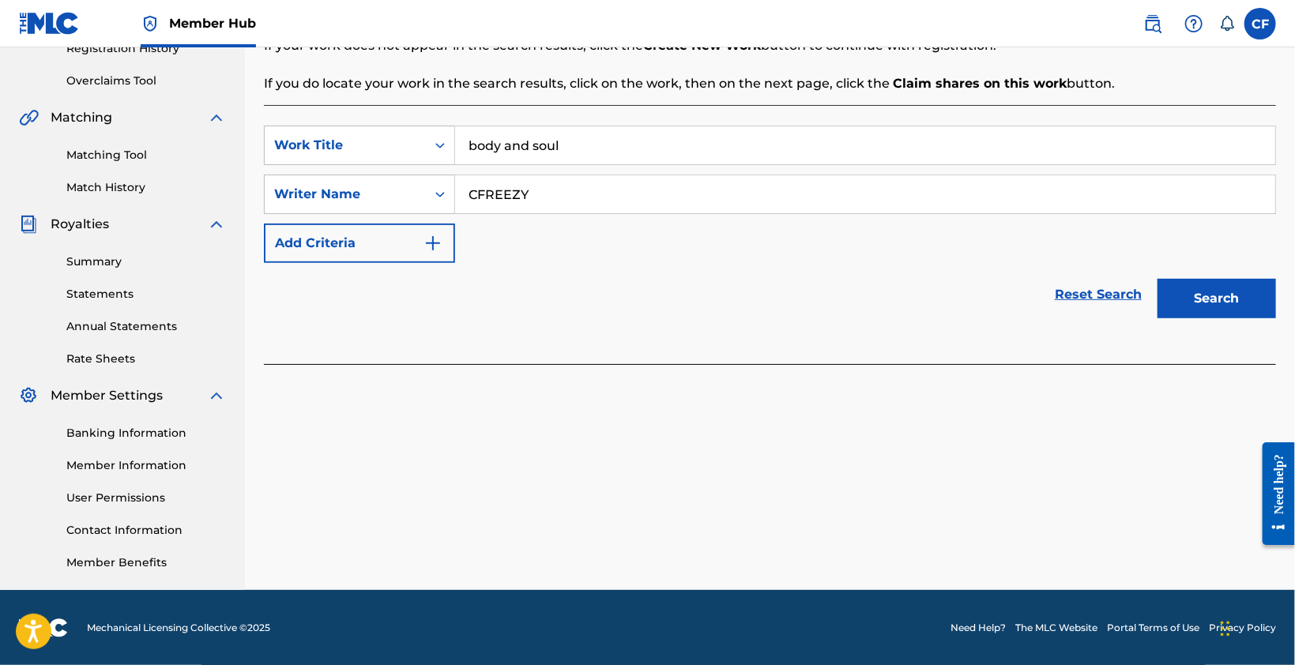
type input "CFREEZY"
click at [1229, 309] on button "Search" at bounding box center [1217, 299] width 119 height 40
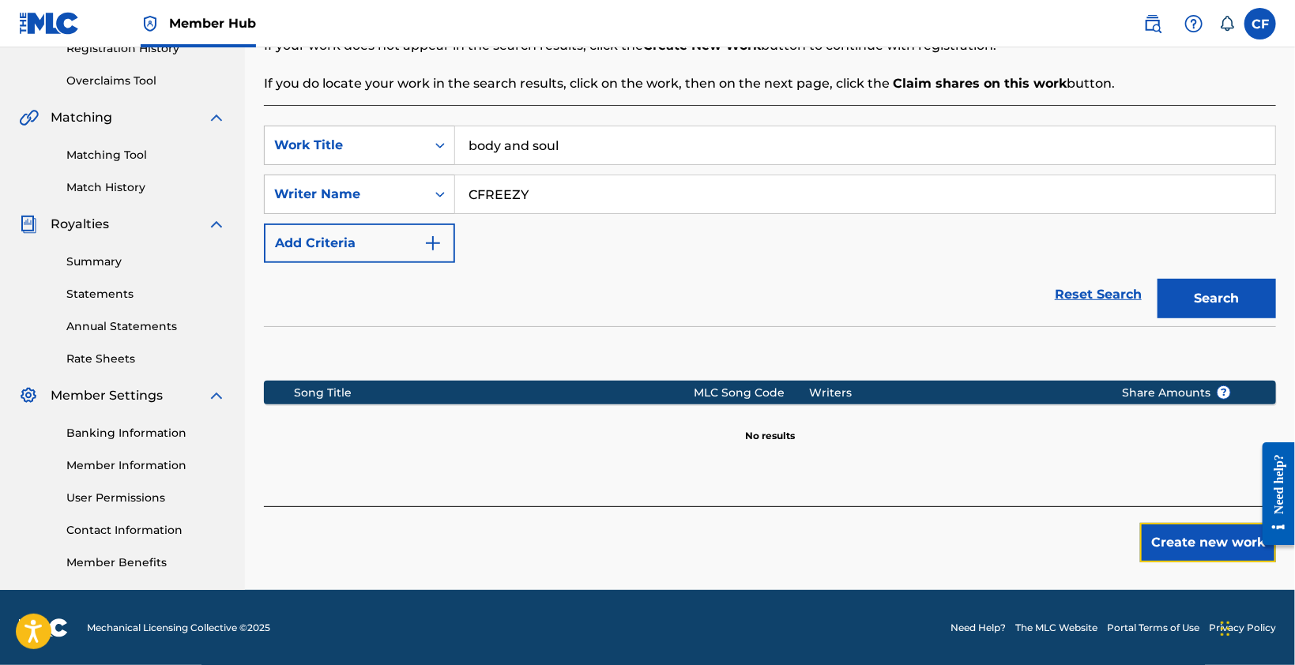
click at [1161, 548] on button "Create new work" at bounding box center [1208, 543] width 136 height 40
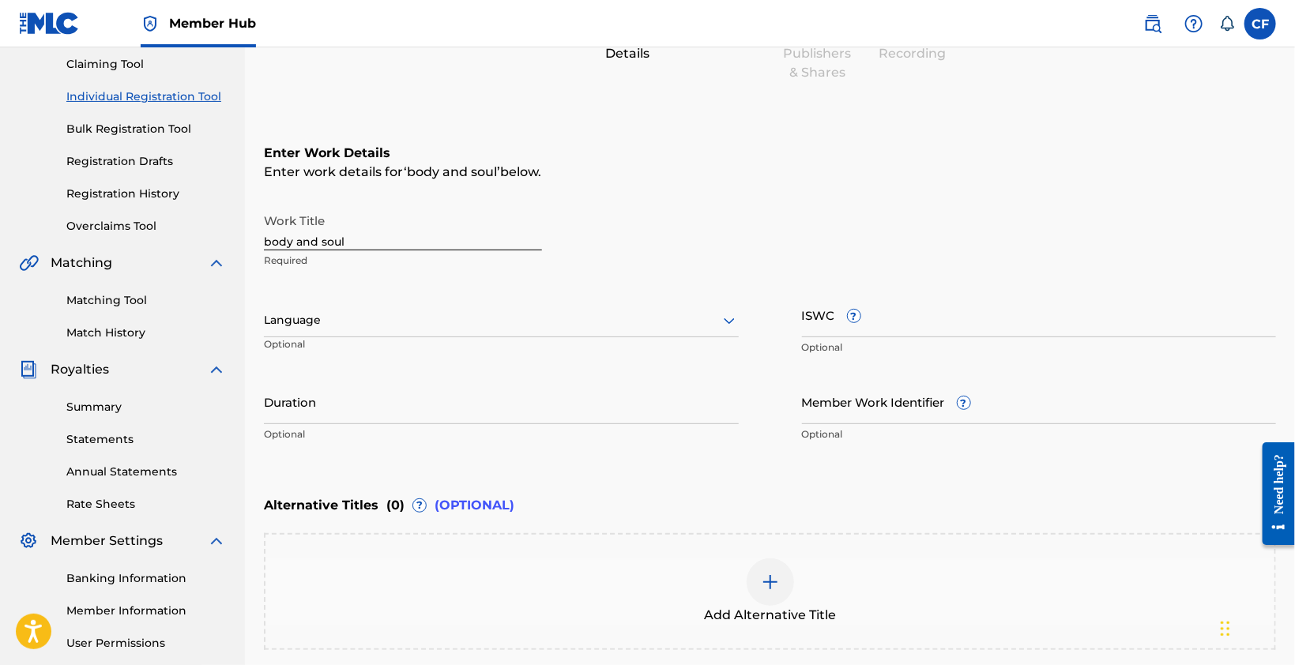
scroll to position [156, 0]
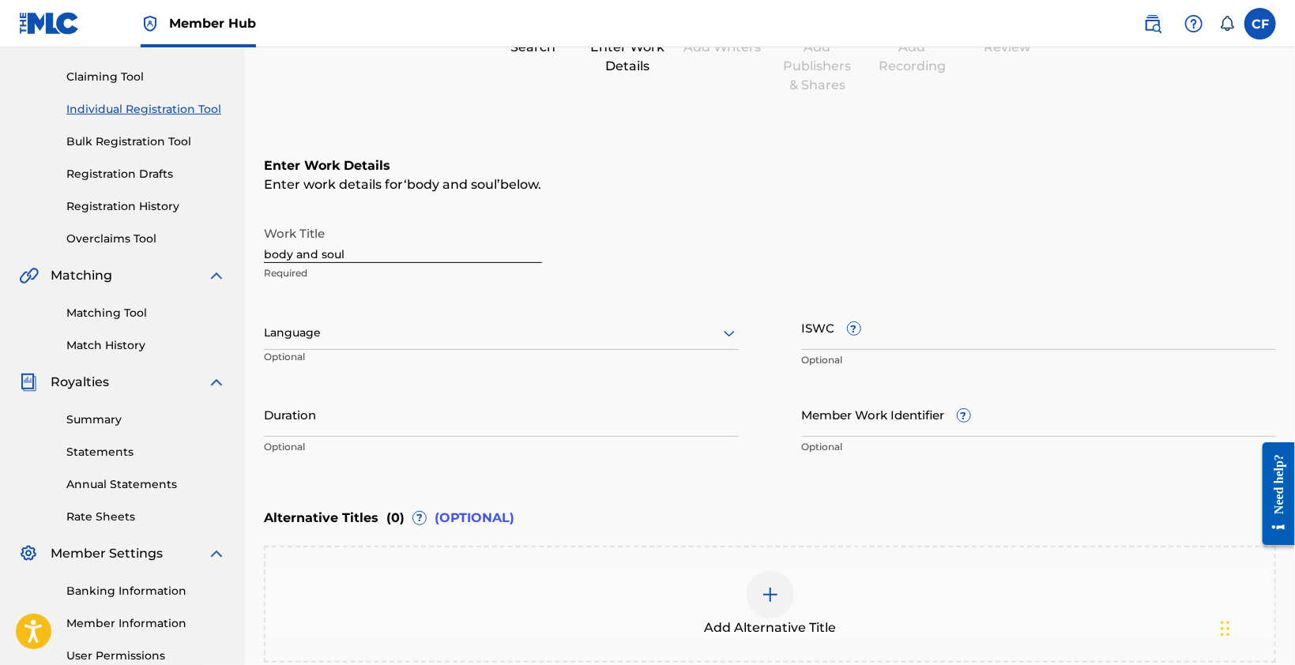
click at [341, 336] on div at bounding box center [501, 333] width 475 height 20
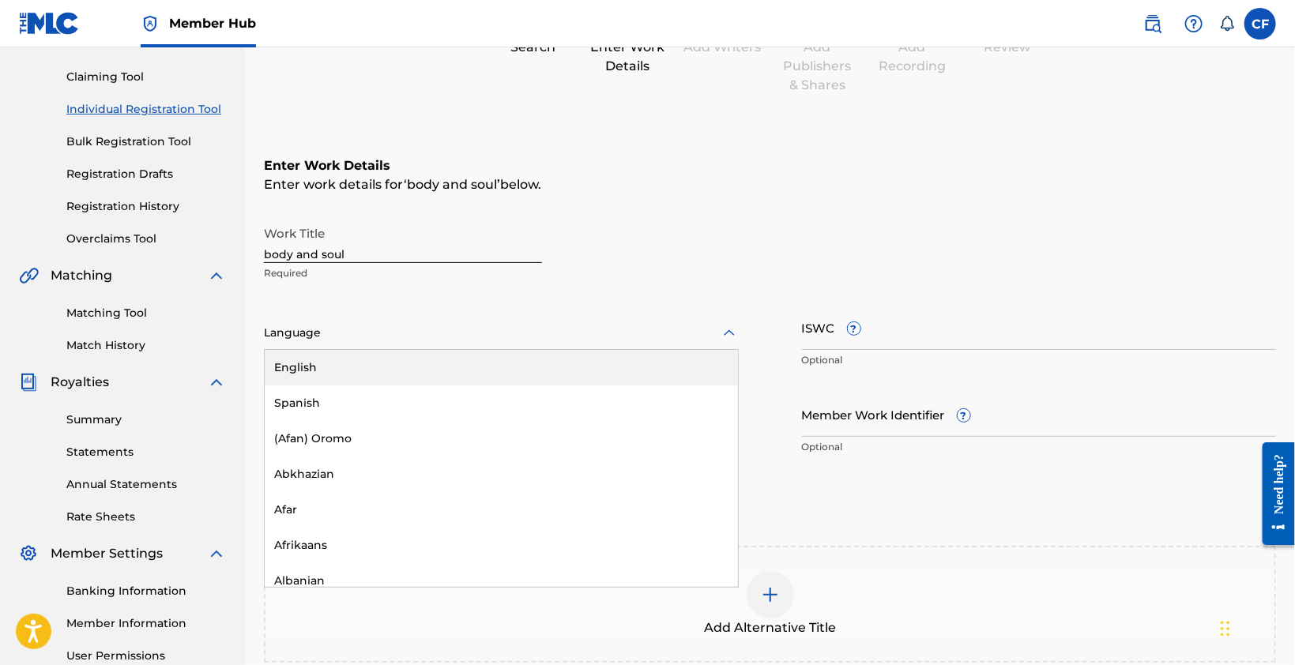
click at [337, 371] on div "English" at bounding box center [501, 368] width 473 height 36
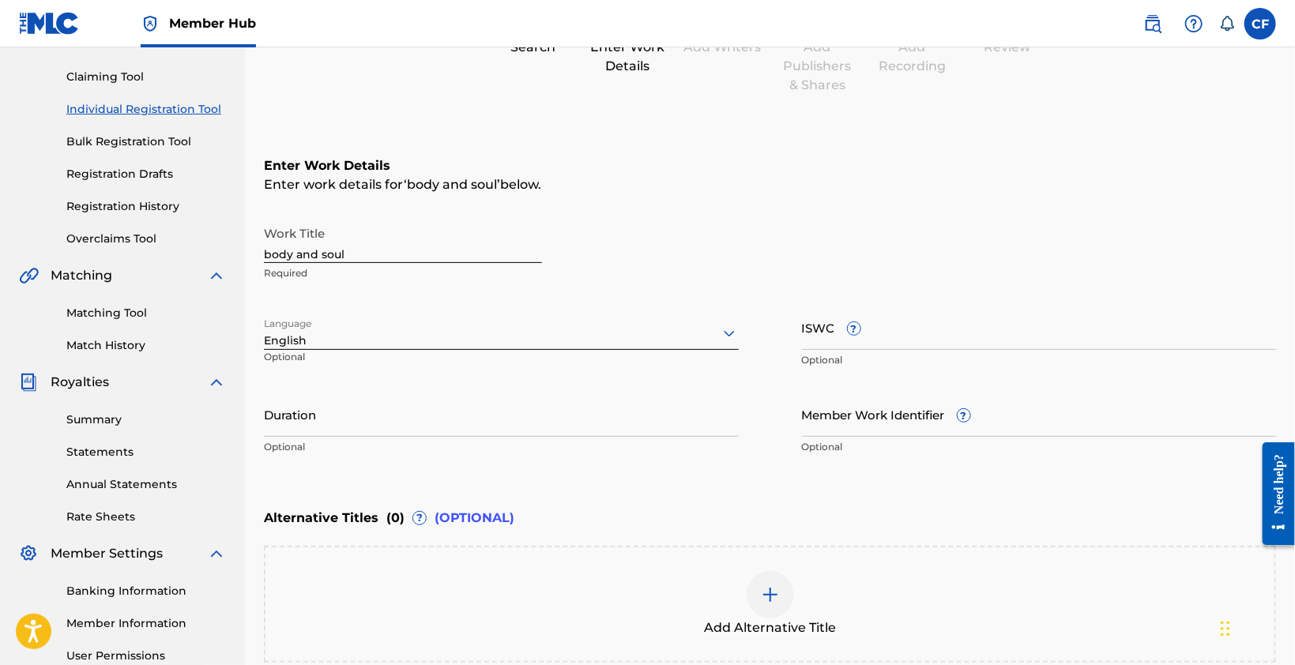
click at [946, 330] on input "ISWC ?" at bounding box center [1039, 327] width 475 height 45
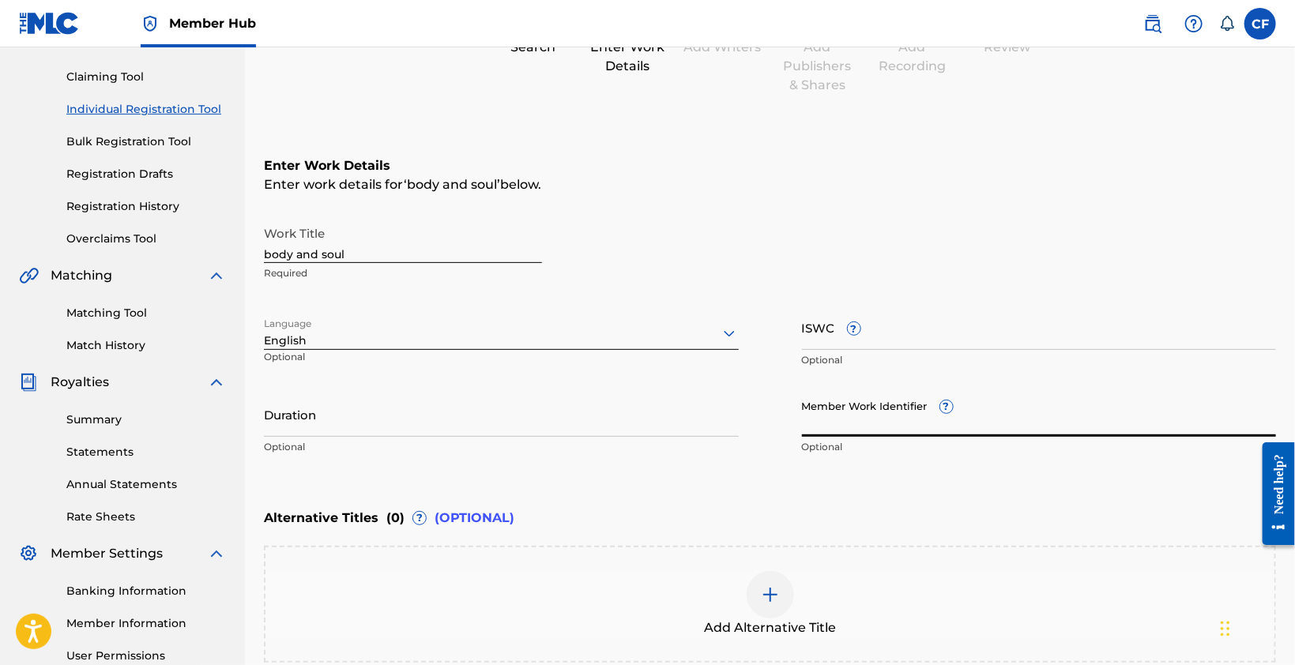
click at [905, 428] on input "Member Work Identifier ?" at bounding box center [1039, 414] width 475 height 45
click at [837, 412] on input "Member Work Identifier ?" at bounding box center [1039, 414] width 475 height 45
paste input "931830510"
type input "931830510"
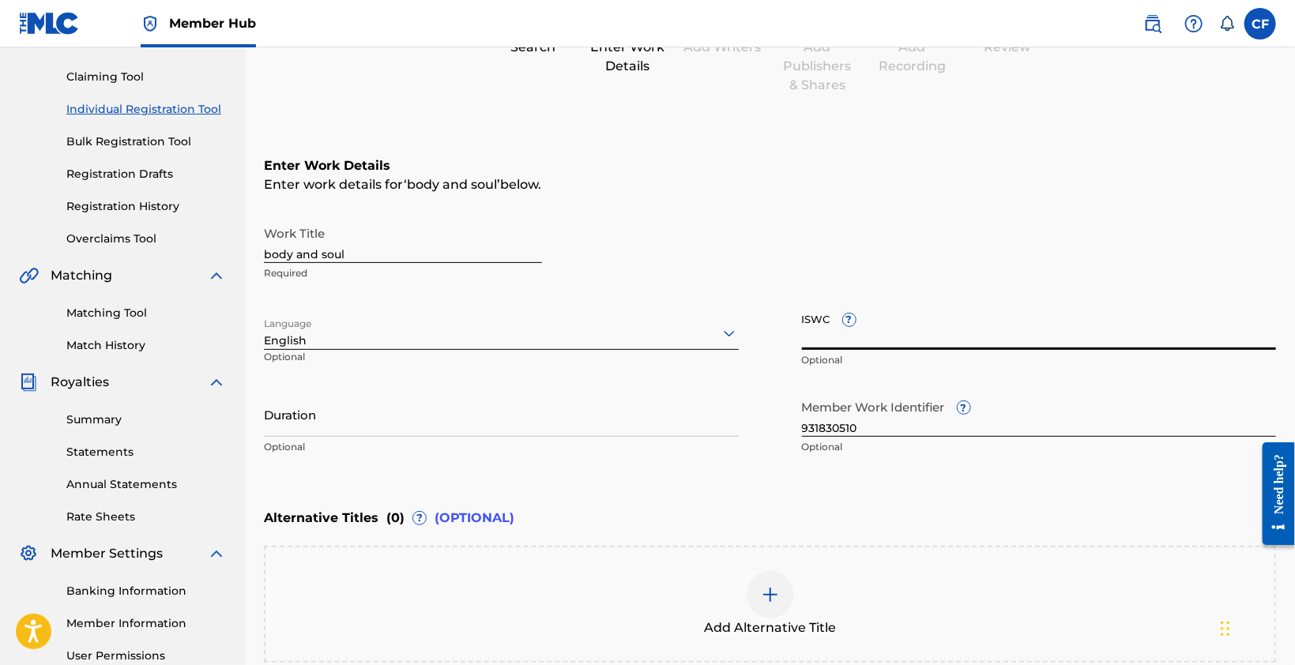
click at [922, 340] on input "ISWC ?" at bounding box center [1039, 327] width 475 height 45
paste input "T3348512783"
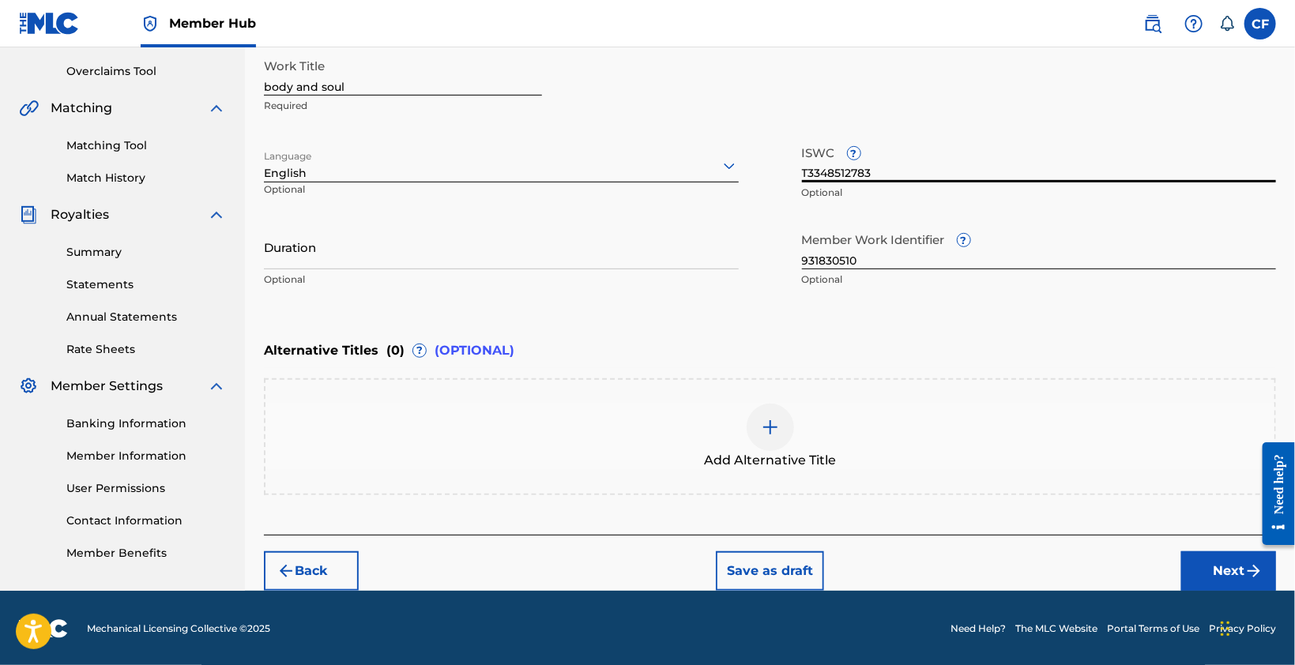
type input "T3348512783"
click at [1221, 563] on button "Next" at bounding box center [1228, 572] width 95 height 40
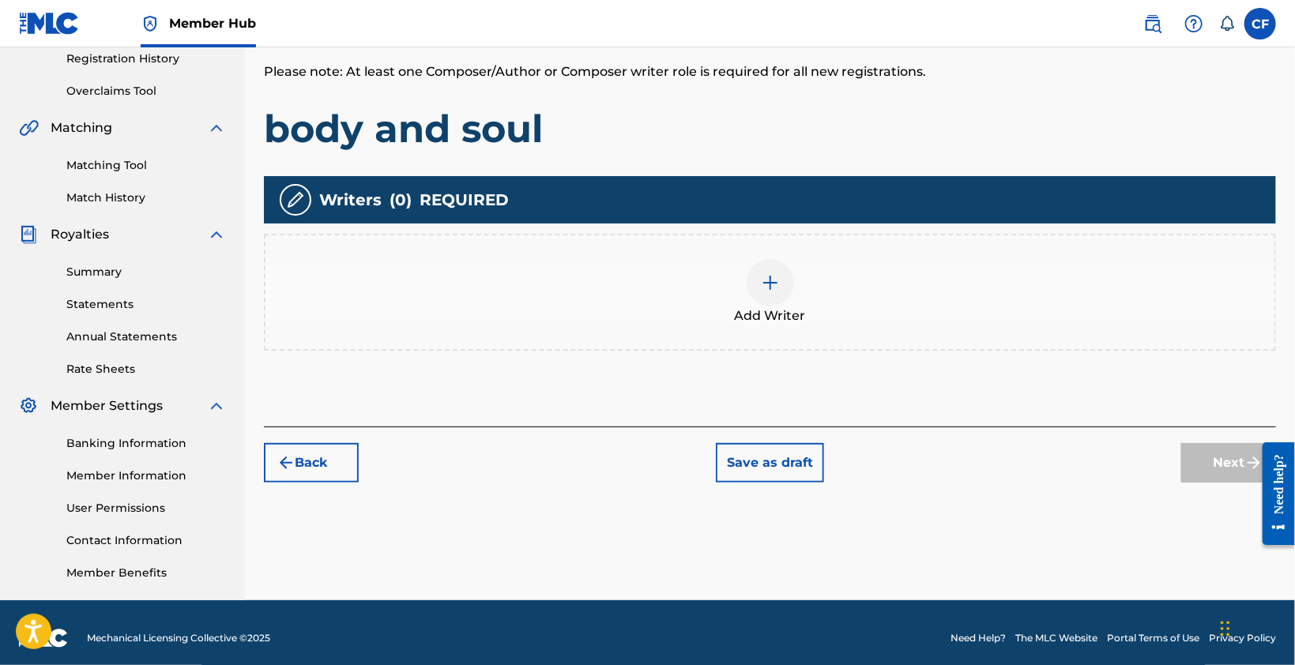
scroll to position [314, 0]
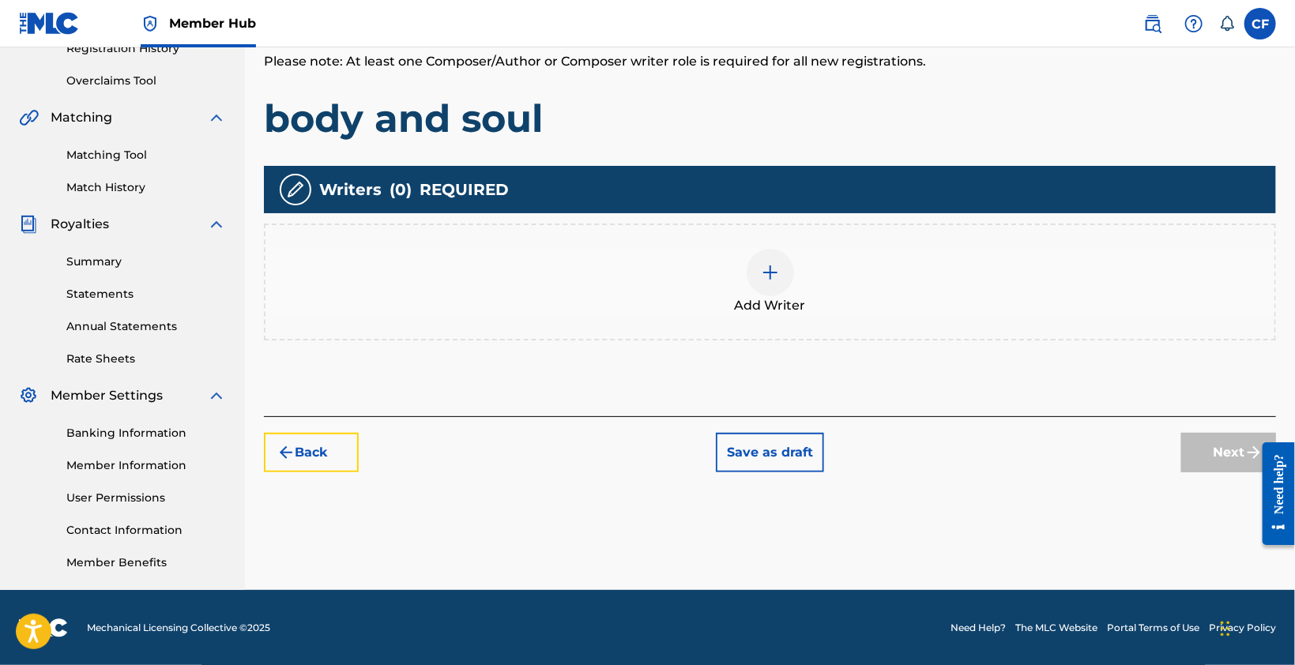
click at [343, 454] on button "Back" at bounding box center [311, 453] width 95 height 40
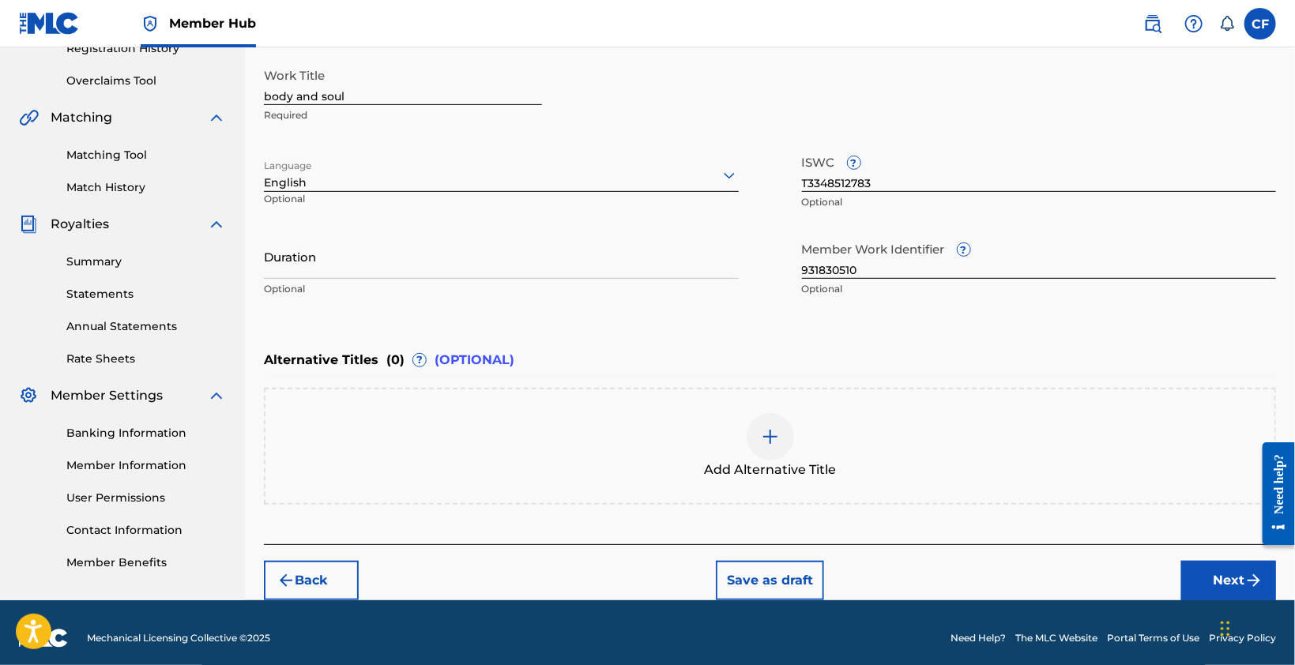
click at [774, 455] on div at bounding box center [770, 436] width 47 height 47
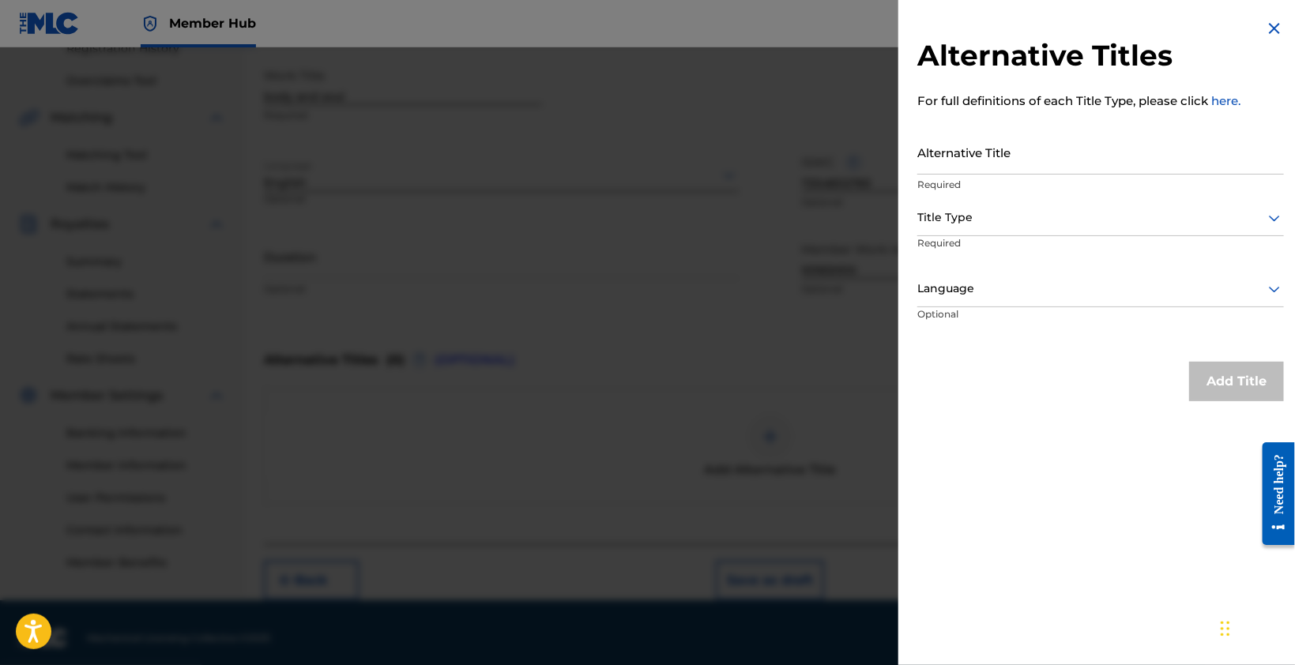
click at [1003, 130] on input "Alternative Title" at bounding box center [1100, 152] width 367 height 45
click at [994, 156] on input "Alternative Title" at bounding box center [1100, 152] width 367 height 45
type input "b"
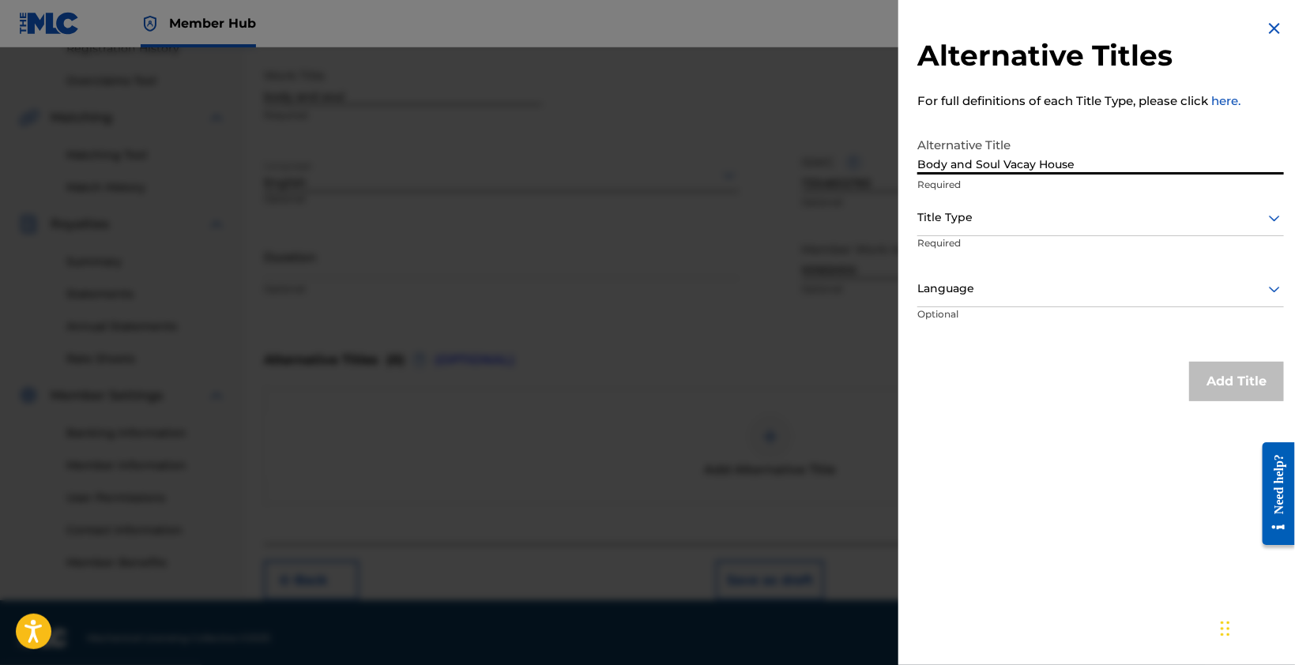
type input "Body and Soul Vacay House"
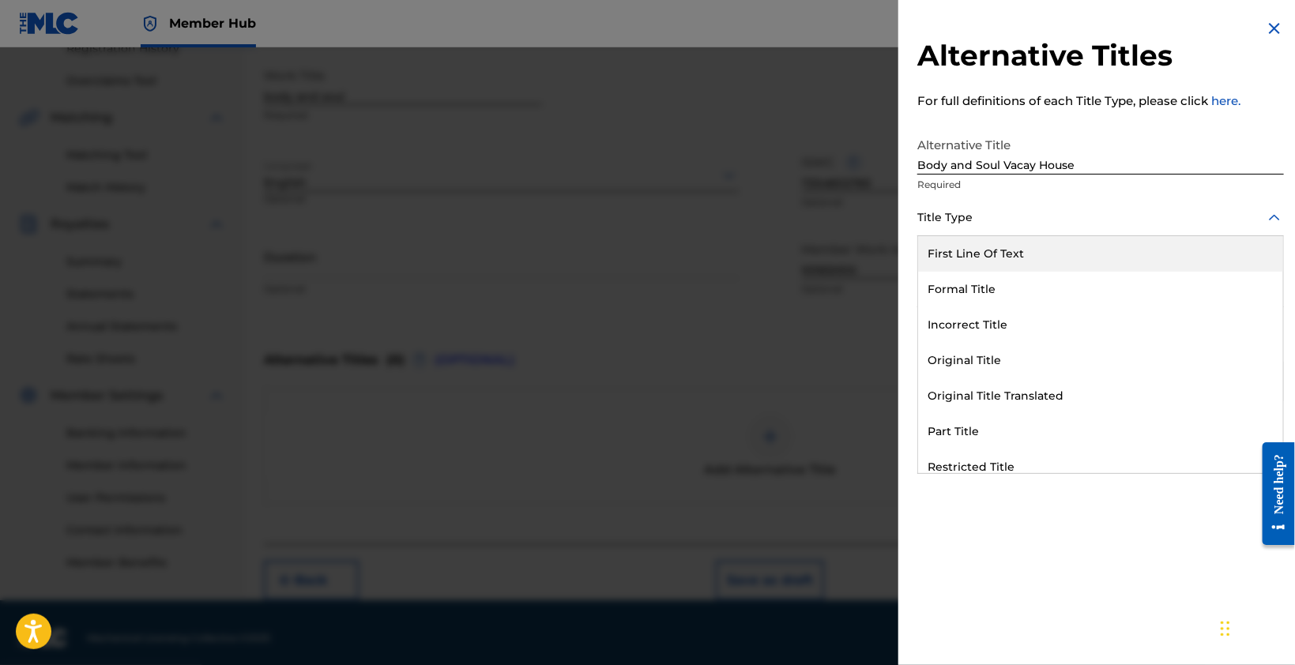
click at [1196, 227] on div at bounding box center [1100, 218] width 367 height 20
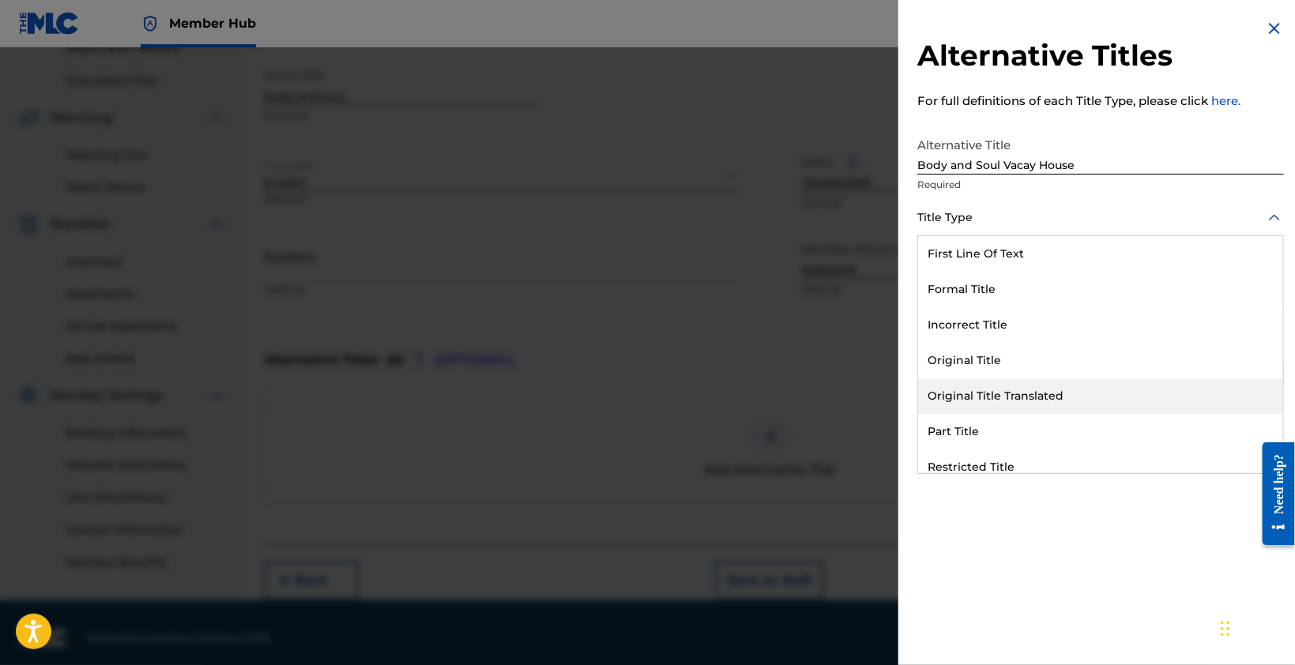
scroll to position [153, 0]
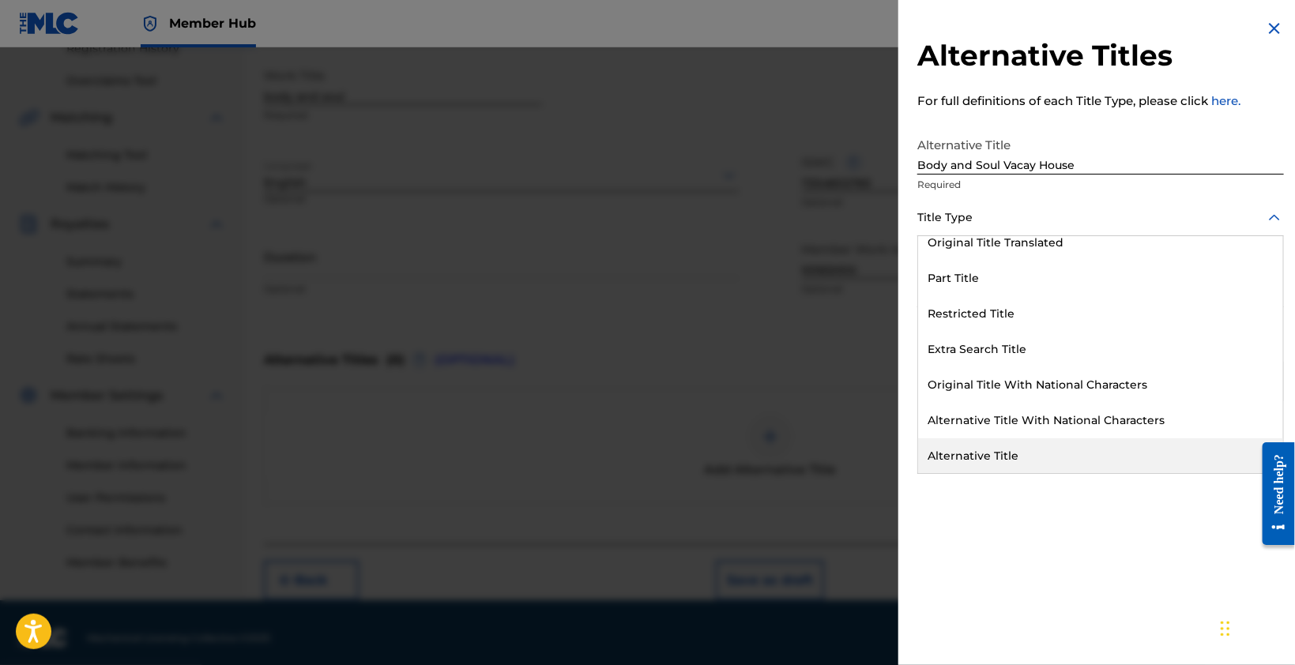
click at [1068, 442] on div "Alternative Title" at bounding box center [1100, 457] width 365 height 36
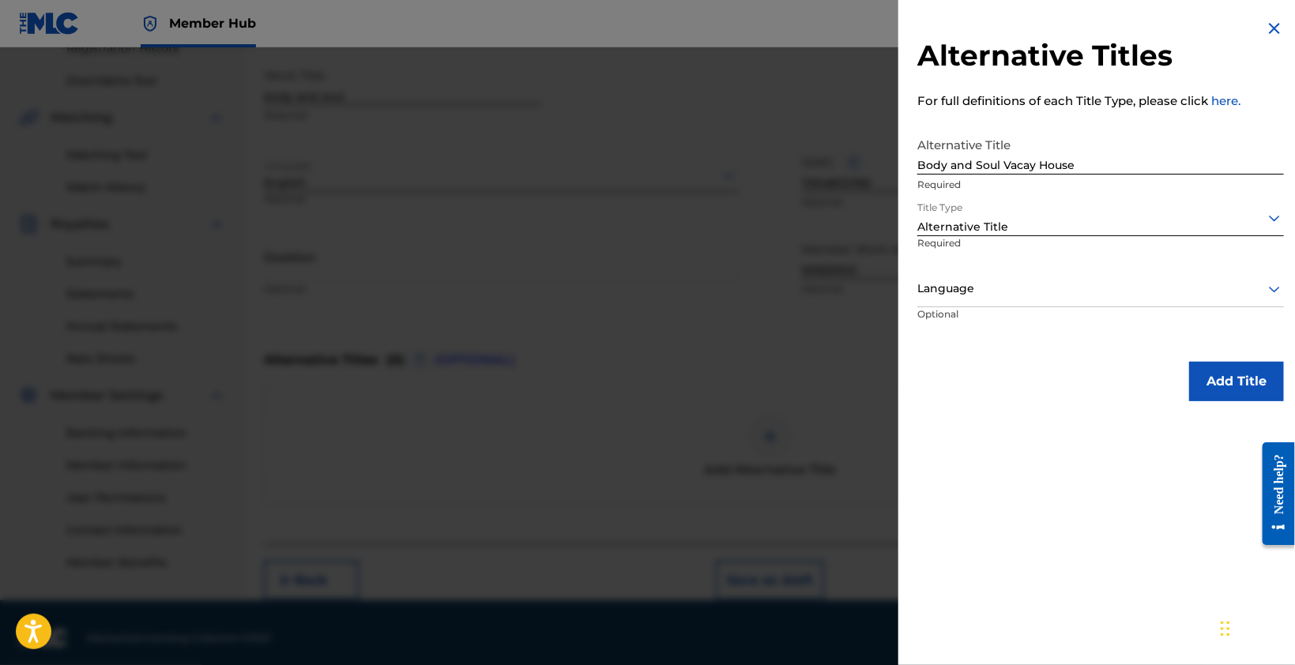
click at [1016, 292] on div at bounding box center [1100, 289] width 367 height 20
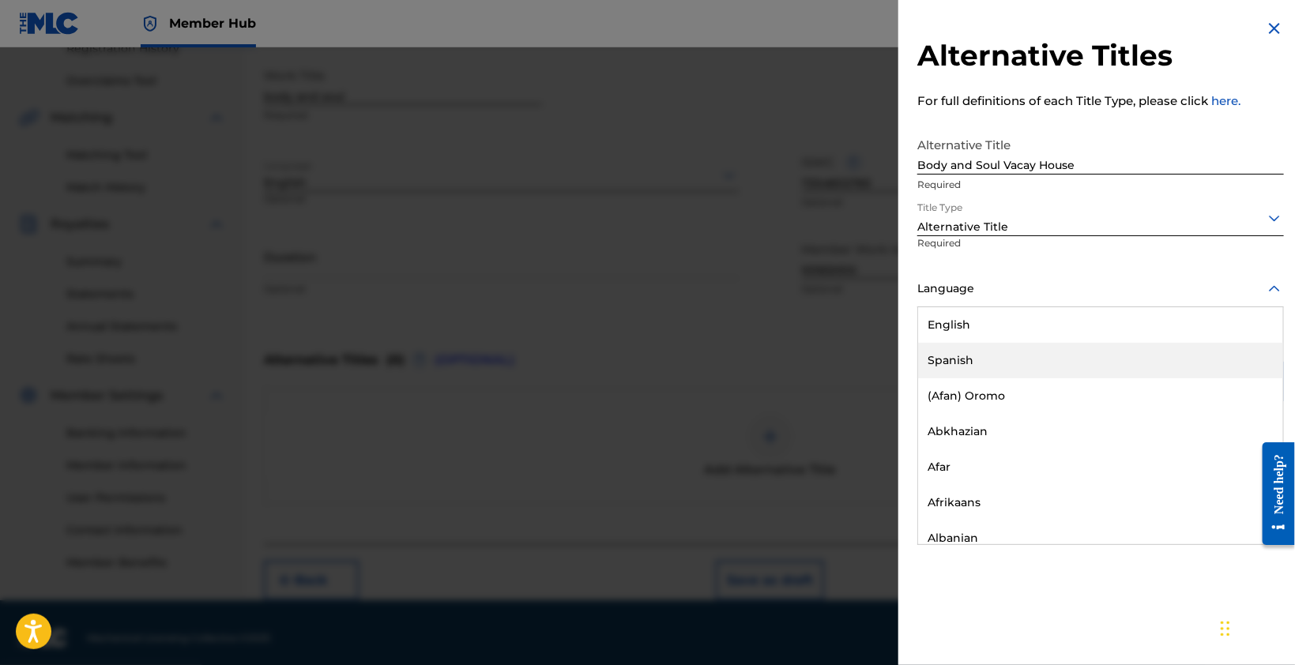
drag, startPoint x: 1126, startPoint y: 360, endPoint x: 1064, endPoint y: 346, distance: 63.9
click at [1125, 360] on div "Spanish" at bounding box center [1100, 361] width 365 height 36
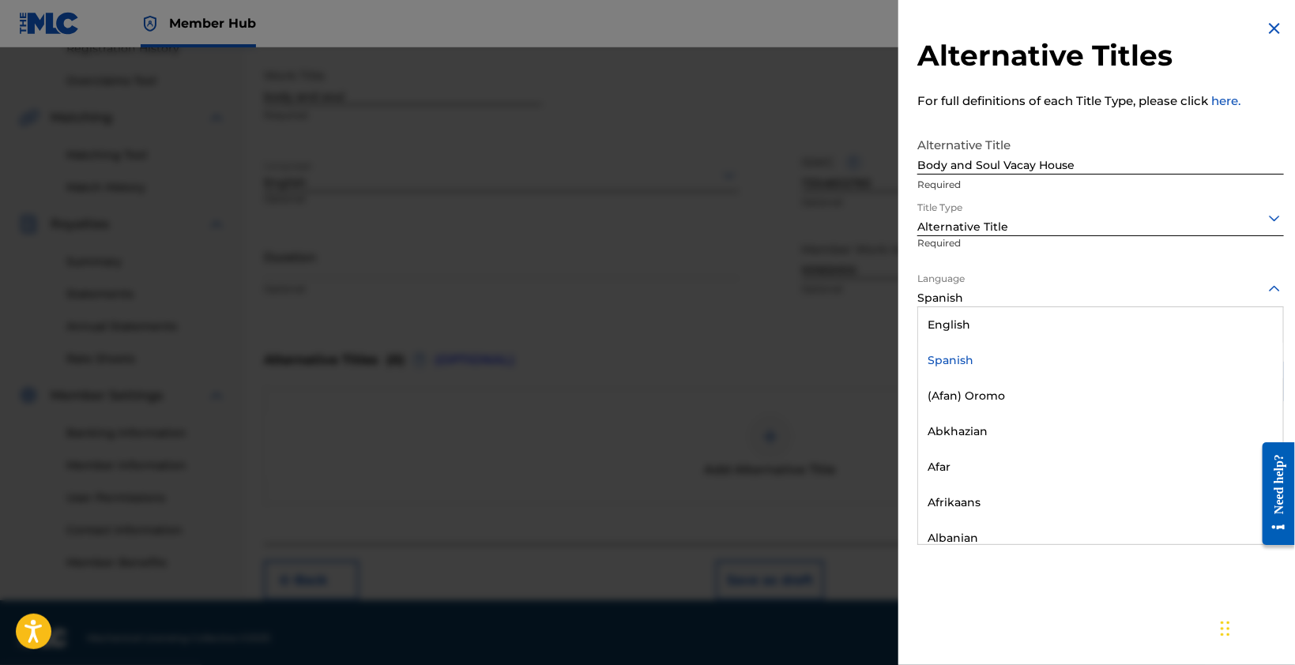
click at [1015, 298] on div at bounding box center [1100, 289] width 367 height 20
click at [1007, 326] on div "English" at bounding box center [1100, 325] width 365 height 36
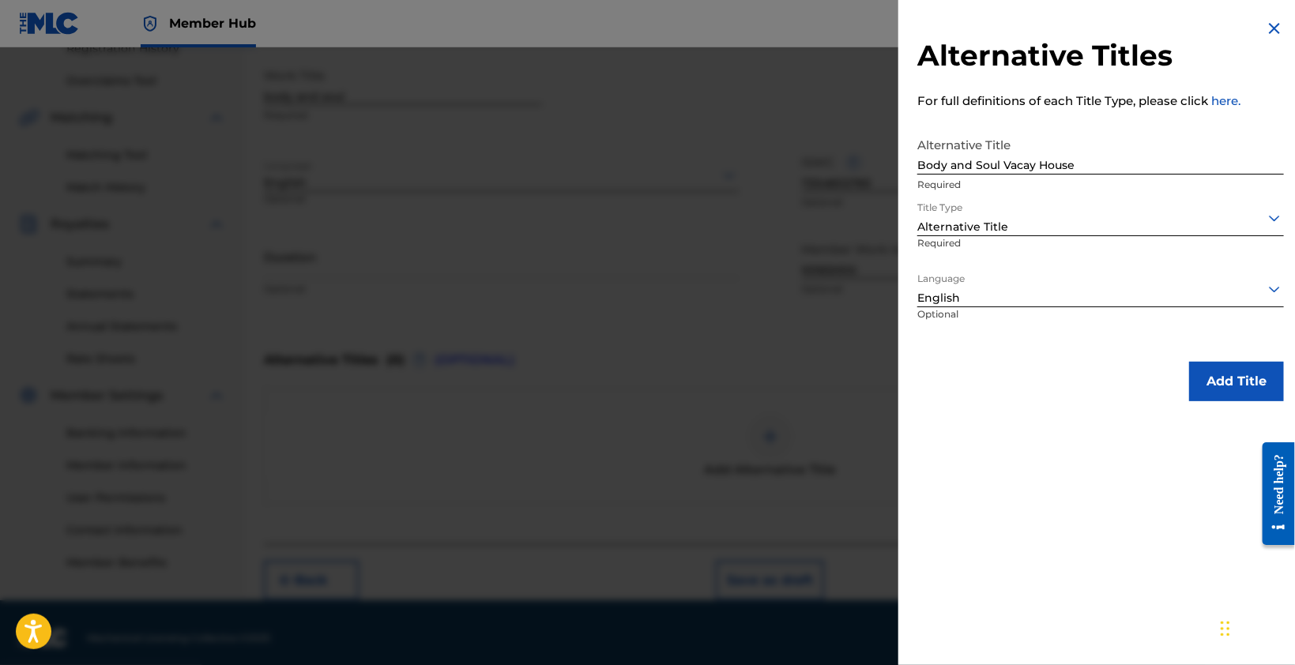
drag, startPoint x: 1110, startPoint y: 420, endPoint x: 1126, endPoint y: 437, distance: 22.9
click at [1110, 421] on div "Alternative Titles For full definitions of each Title Type, please click here. …" at bounding box center [1100, 332] width 405 height 665
click at [1245, 380] on button "Add Title" at bounding box center [1236, 382] width 95 height 40
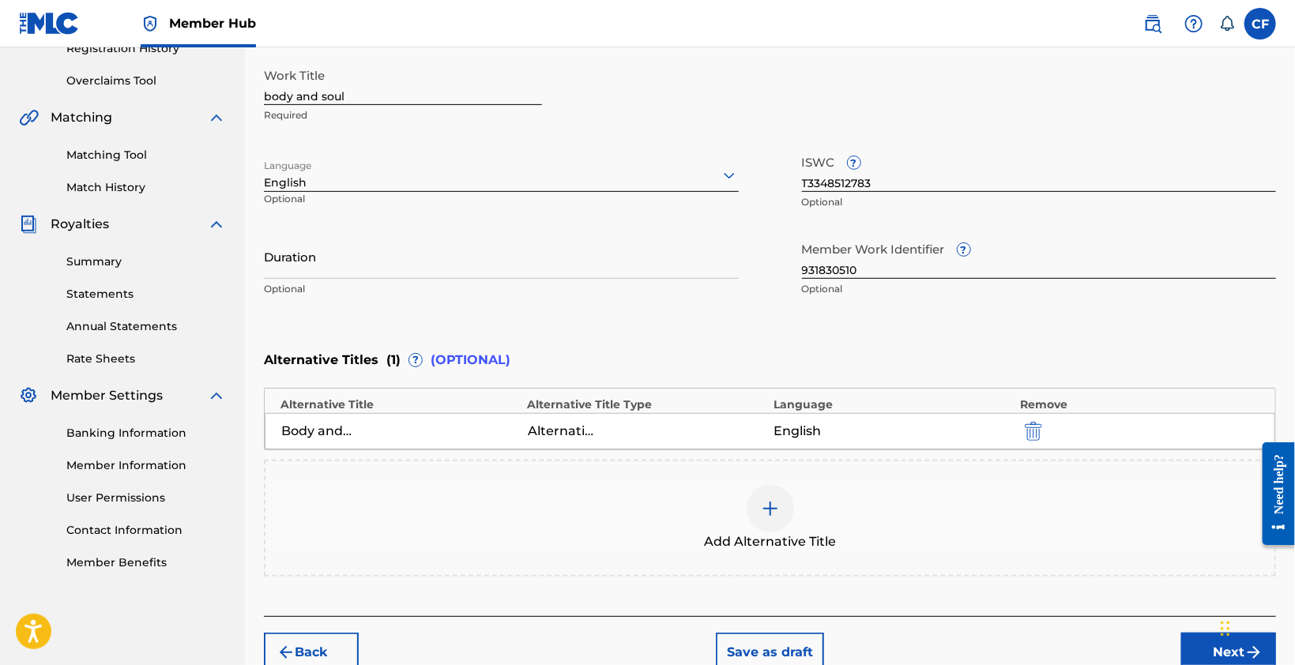
click at [756, 491] on div at bounding box center [770, 508] width 47 height 47
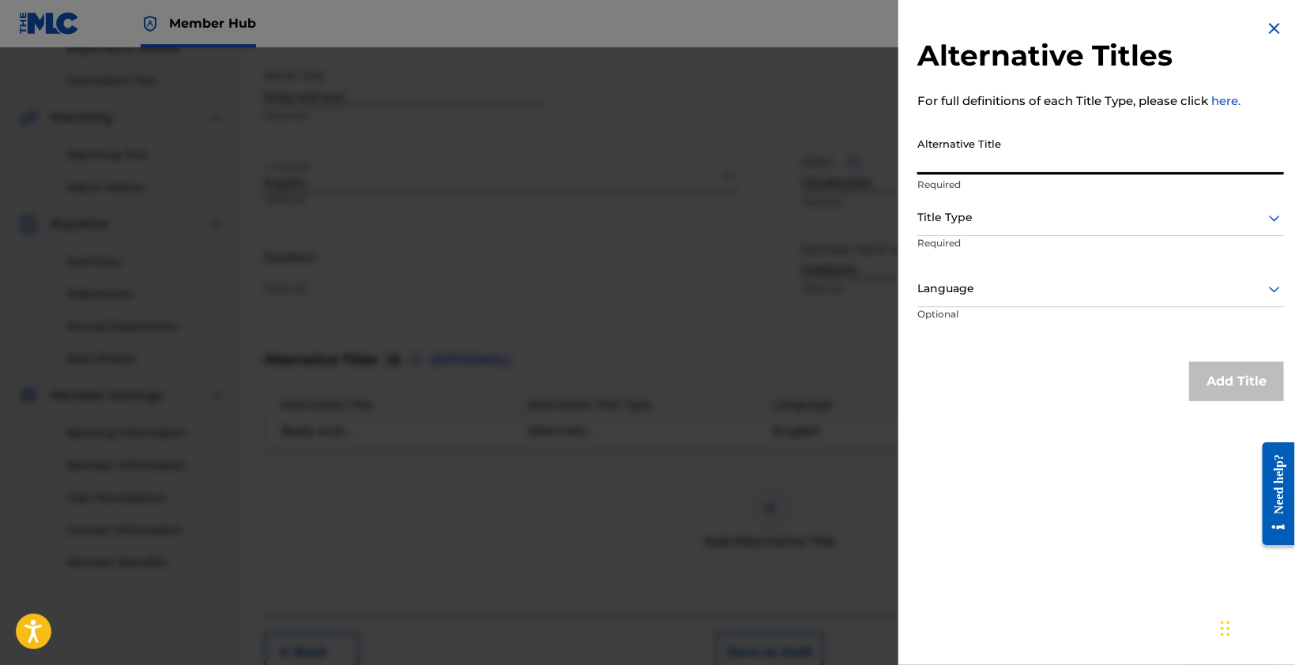
click at [1085, 155] on input "Alternative Title" at bounding box center [1100, 152] width 367 height 45
click at [1004, 160] on input "Alternative Title" at bounding box center [1100, 152] width 367 height 45
type input "Body and Soul South House"
click at [1062, 209] on div at bounding box center [1100, 218] width 367 height 20
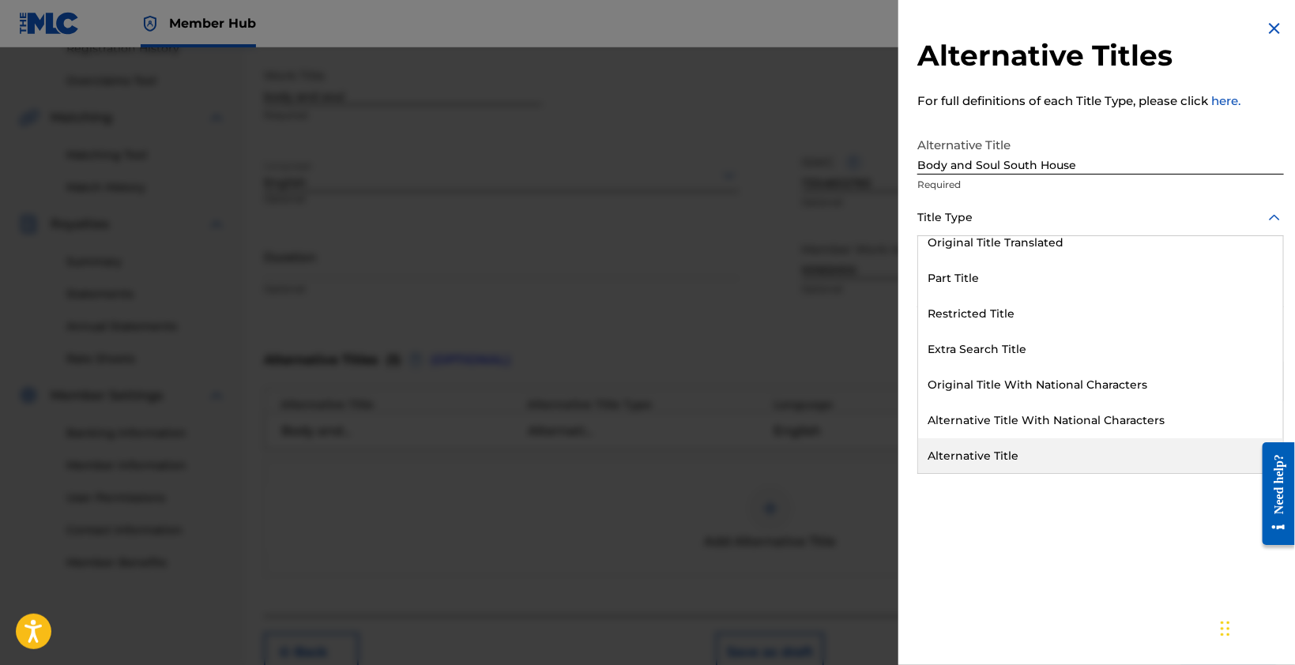
click at [1034, 460] on div "Alternative Title" at bounding box center [1100, 457] width 365 height 36
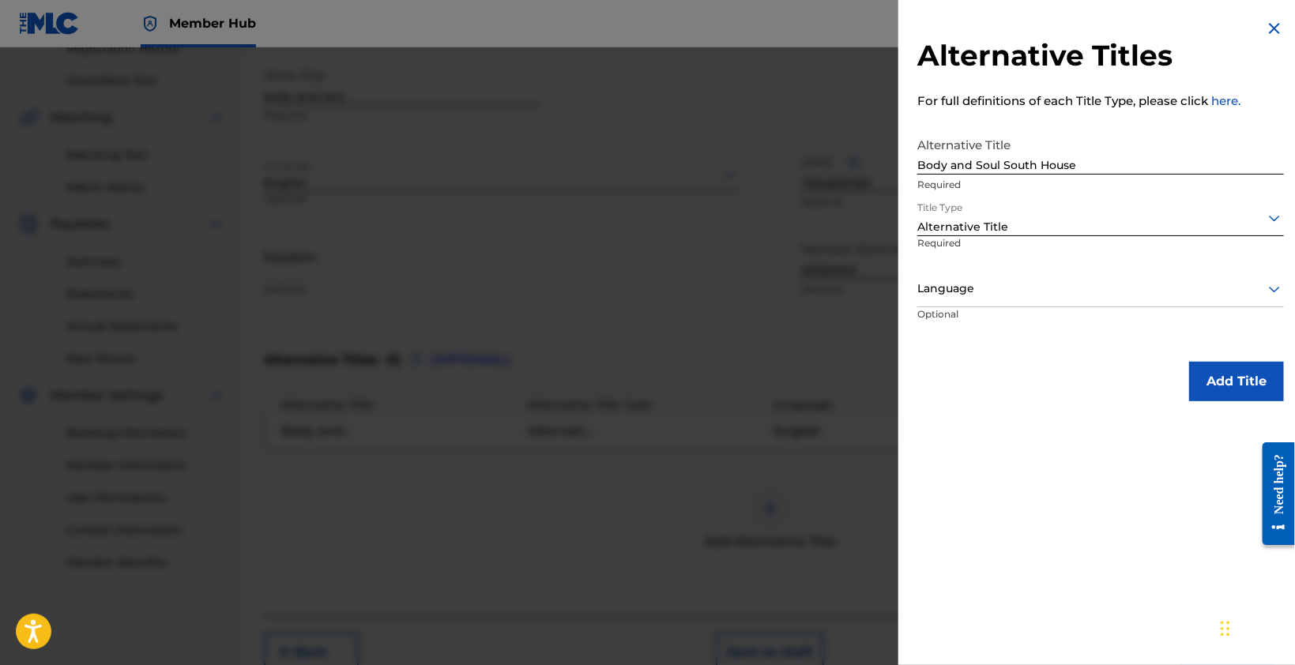
click at [1102, 500] on div "Alternative Titles For full definitions of each Title Type, please click here. …" at bounding box center [1100, 332] width 405 height 665
click at [1235, 393] on button "Add Title" at bounding box center [1236, 382] width 95 height 40
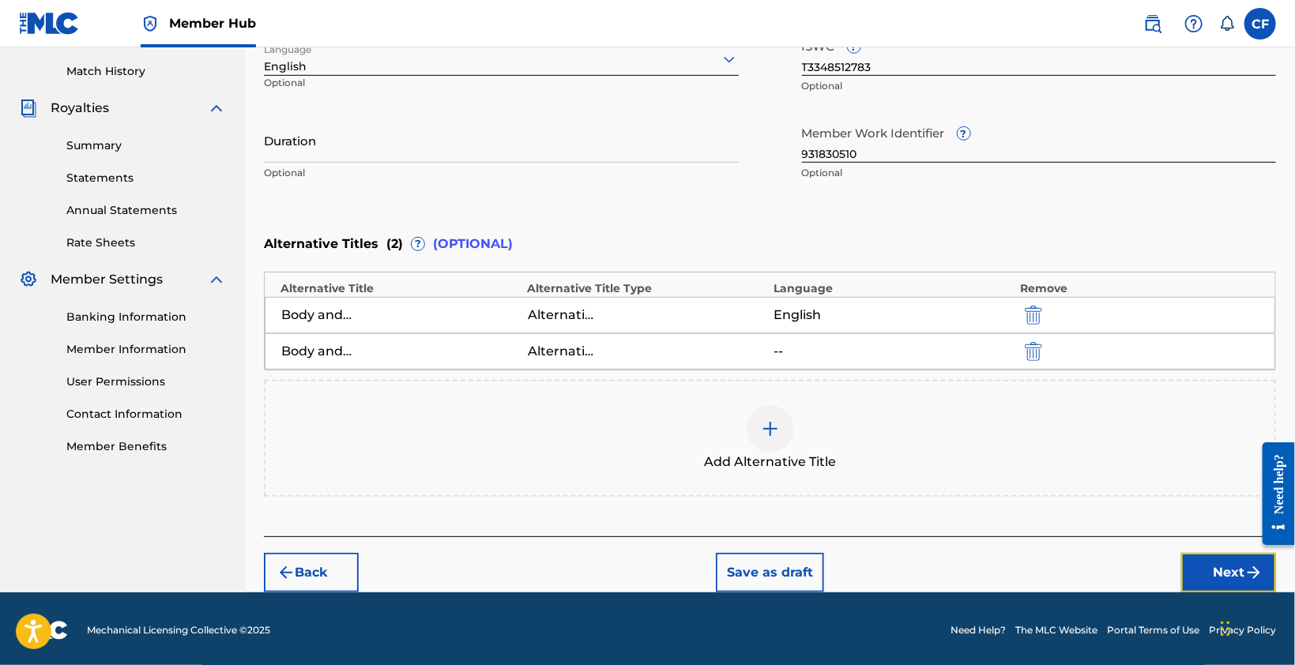
click at [1200, 567] on button "Next" at bounding box center [1228, 573] width 95 height 40
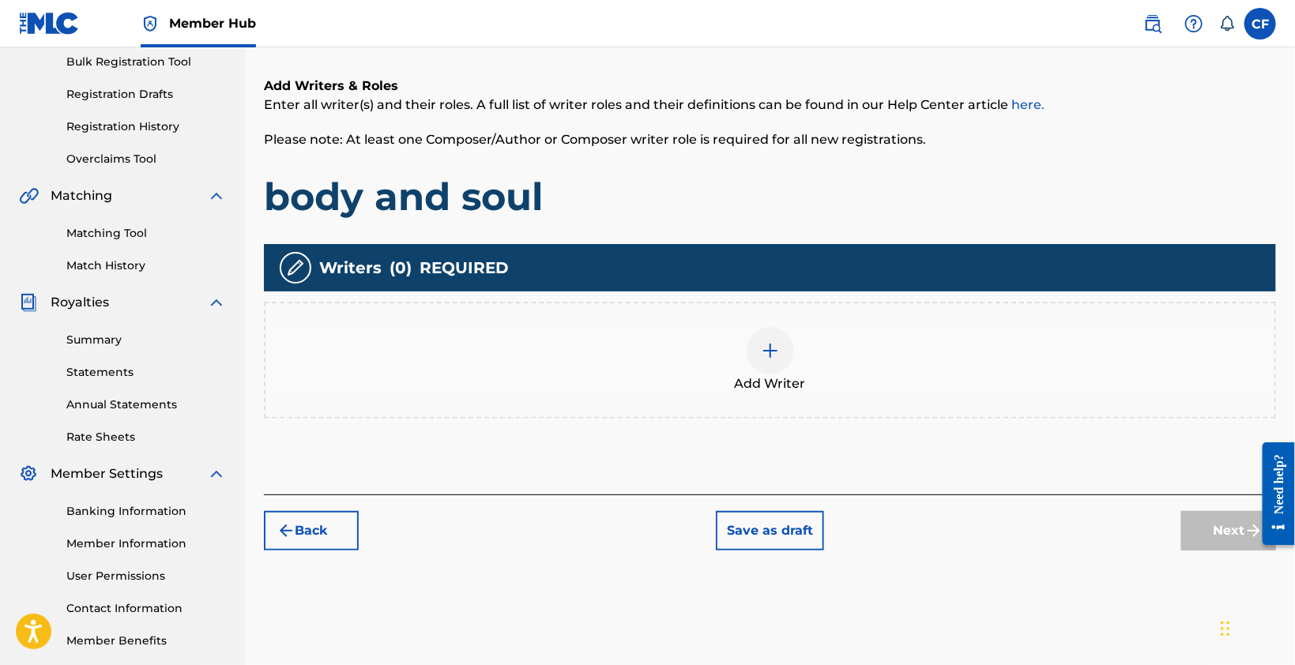
scroll to position [308, 0]
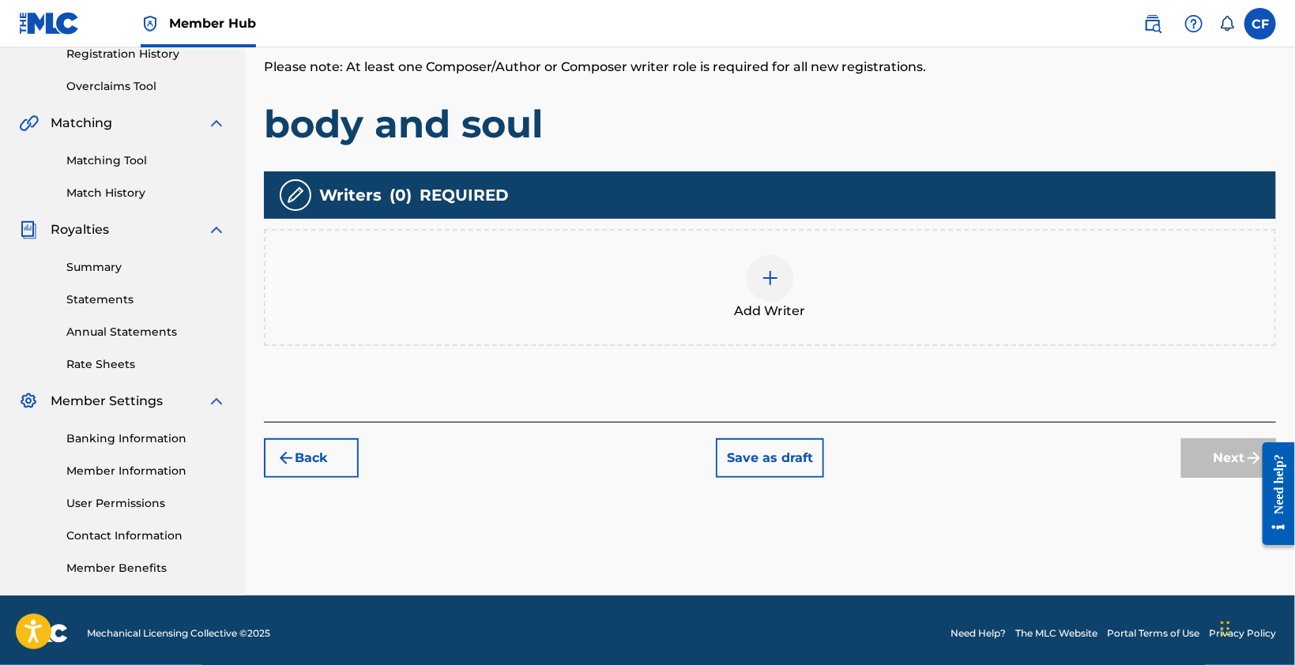
click at [749, 293] on div "Add Writer" at bounding box center [770, 287] width 1009 height 66
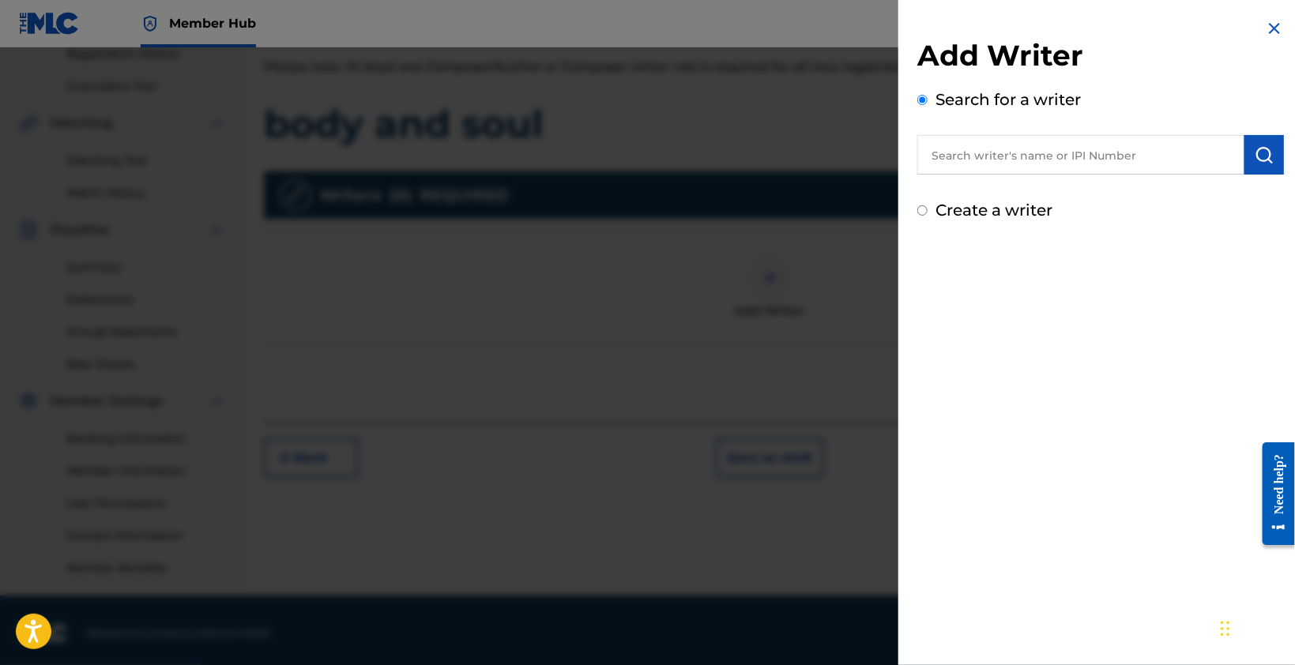
scroll to position [314, 0]
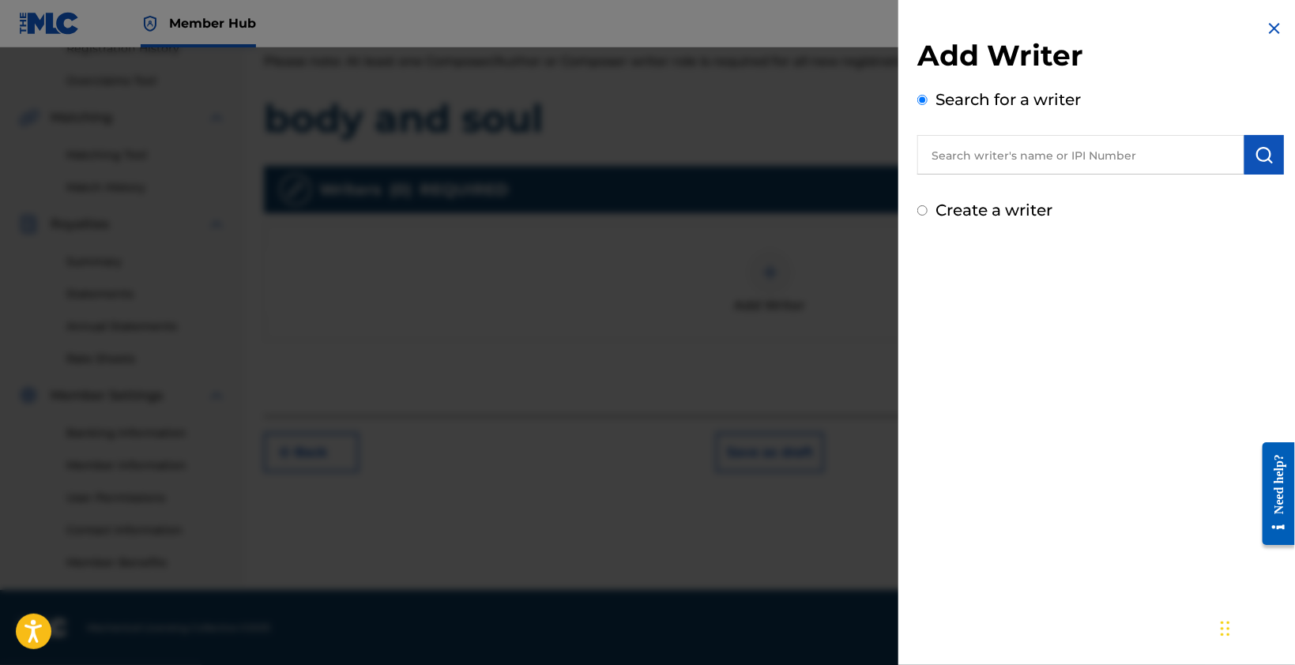
click at [1038, 140] on input "text" at bounding box center [1080, 155] width 327 height 40
